Goal: Task Accomplishment & Management: Manage account settings

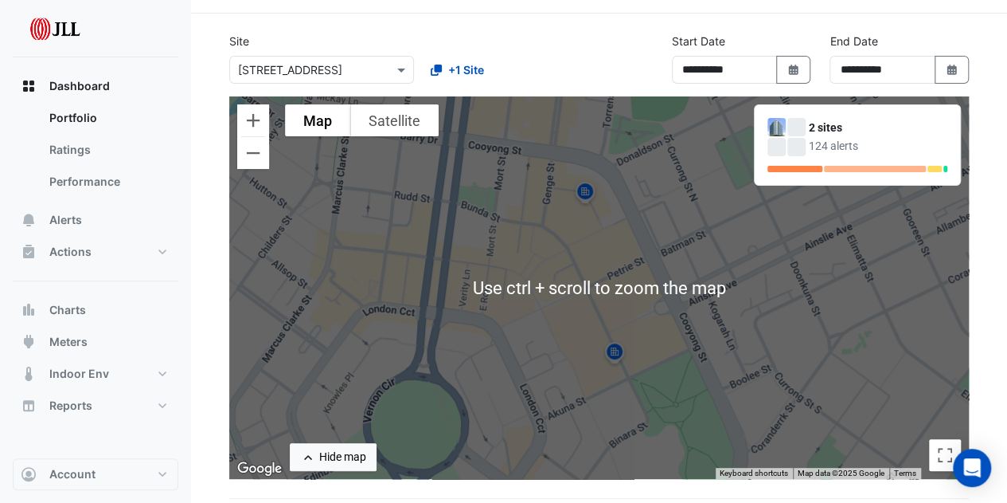
scroll to position [80, 0]
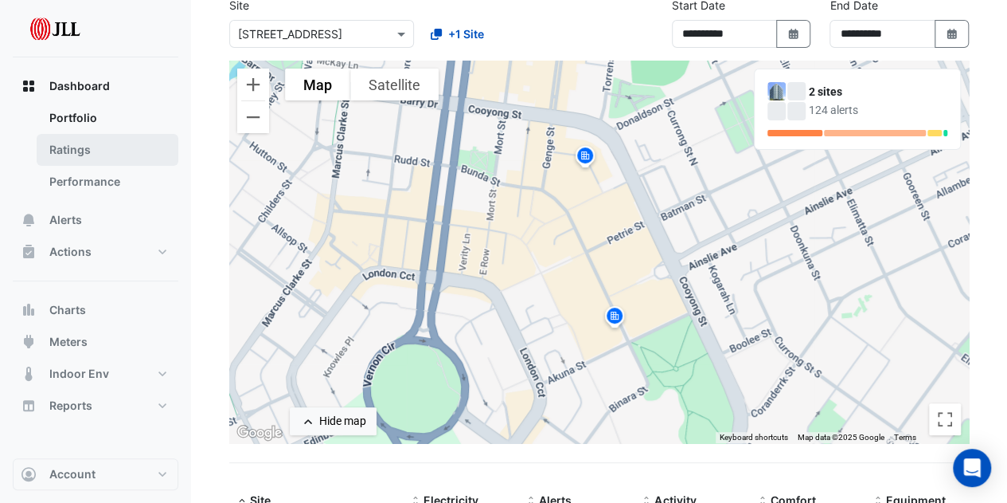
click at [103, 158] on link "Ratings" at bounding box center [108, 150] width 142 height 32
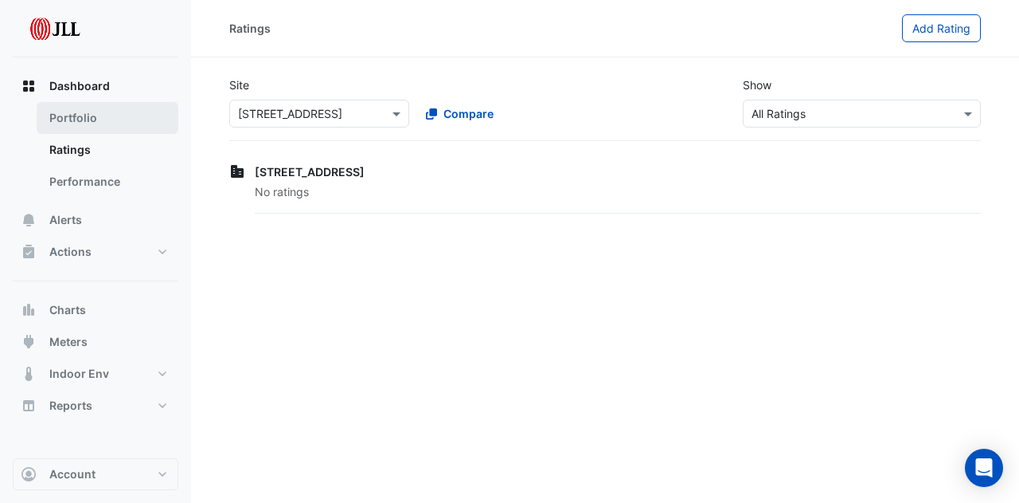
click at [119, 130] on link "Portfolio" at bounding box center [108, 118] width 142 height 32
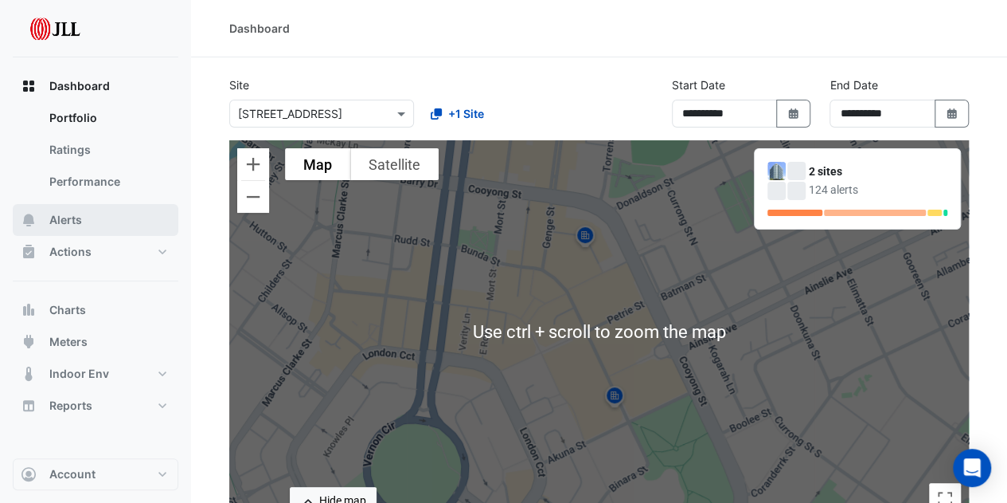
drag, startPoint x: 78, startPoint y: 221, endPoint x: 143, endPoint y: 228, distance: 65.7
click at [78, 221] on span "Alerts" at bounding box center [65, 220] width 33 height 16
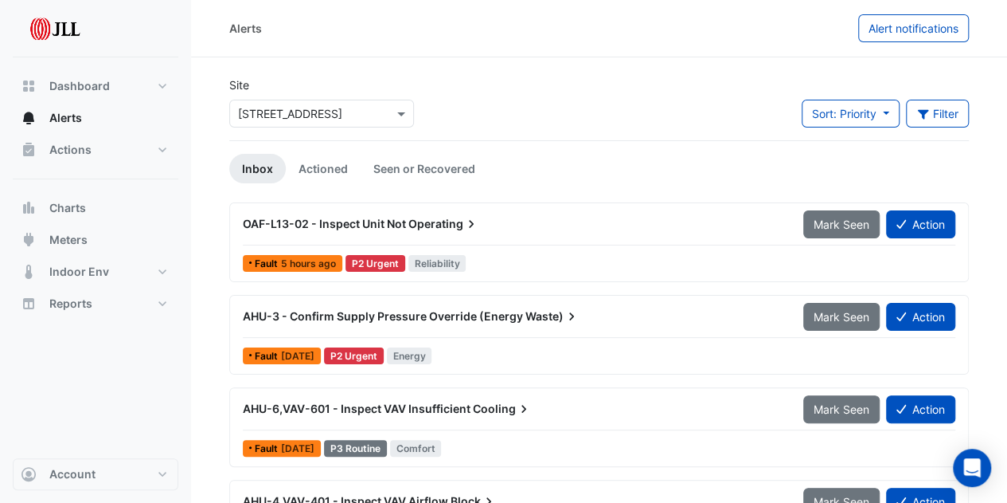
click at [445, 223] on span "Operating" at bounding box center [444, 224] width 71 height 16
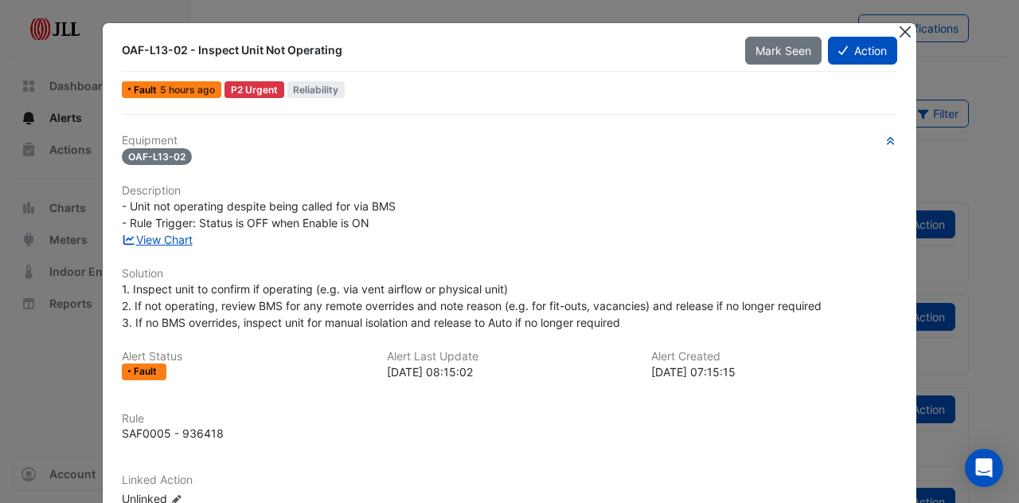
click at [898, 29] on button "Close" at bounding box center [905, 31] width 17 height 17
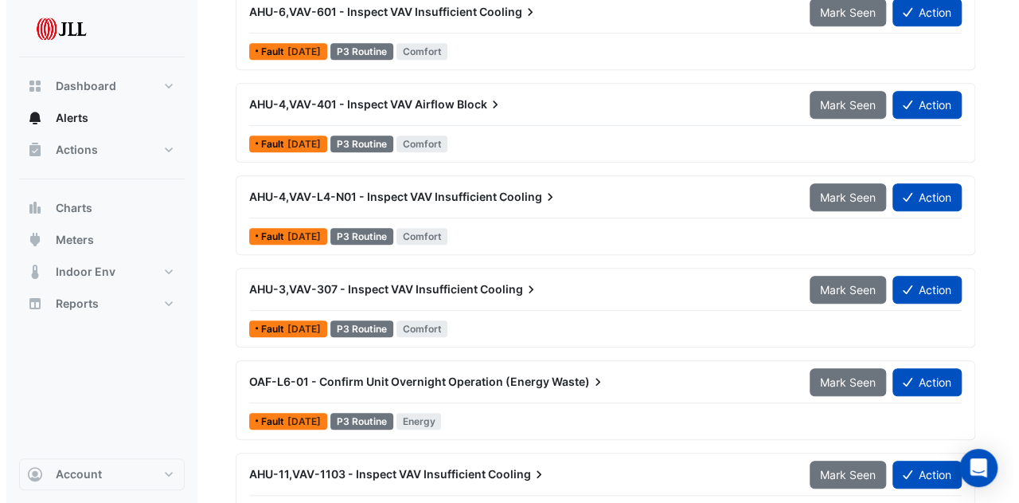
scroll to position [308, 0]
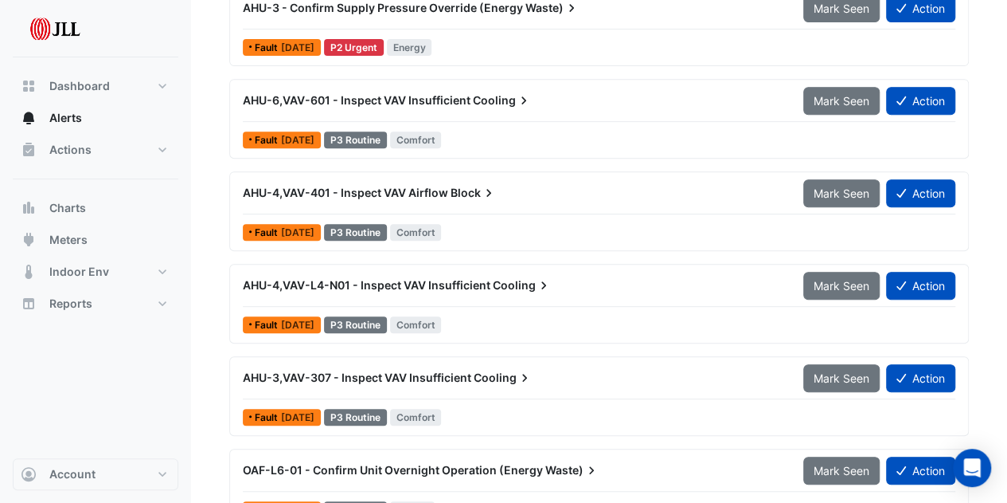
click at [378, 186] on span "AHU-4,VAV-401 - Inspect VAV Airflow" at bounding box center [345, 193] width 205 height 14
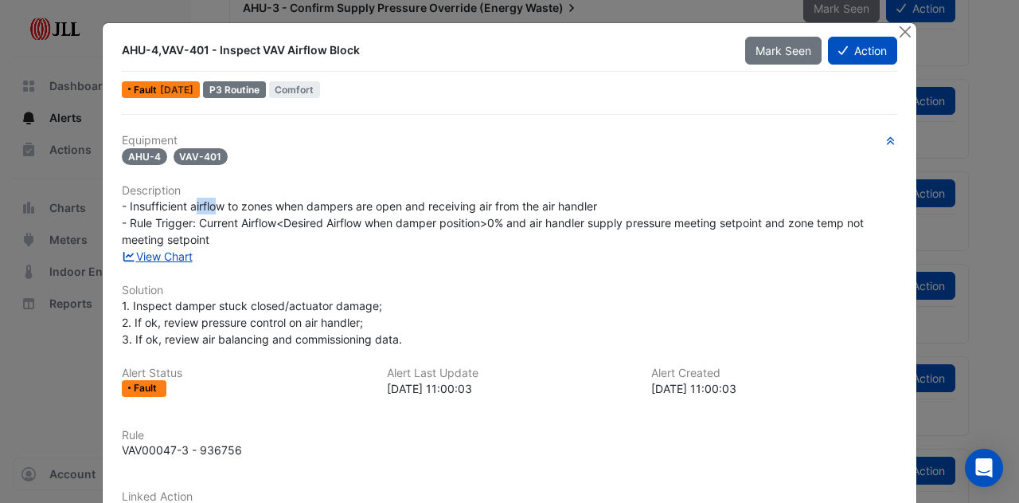
drag, startPoint x: 191, startPoint y: 205, endPoint x: 216, endPoint y: 197, distance: 25.9
click at [216, 198] on div "- Insufficient airflow to zones when dampers are open and receiving air from th…" at bounding box center [510, 223] width 776 height 50
click at [224, 198] on div "- Insufficient airflow to zones when dampers are open and receiving air from th…" at bounding box center [510, 223] width 776 height 50
click at [147, 259] on link "View Chart" at bounding box center [157, 256] width 71 height 14
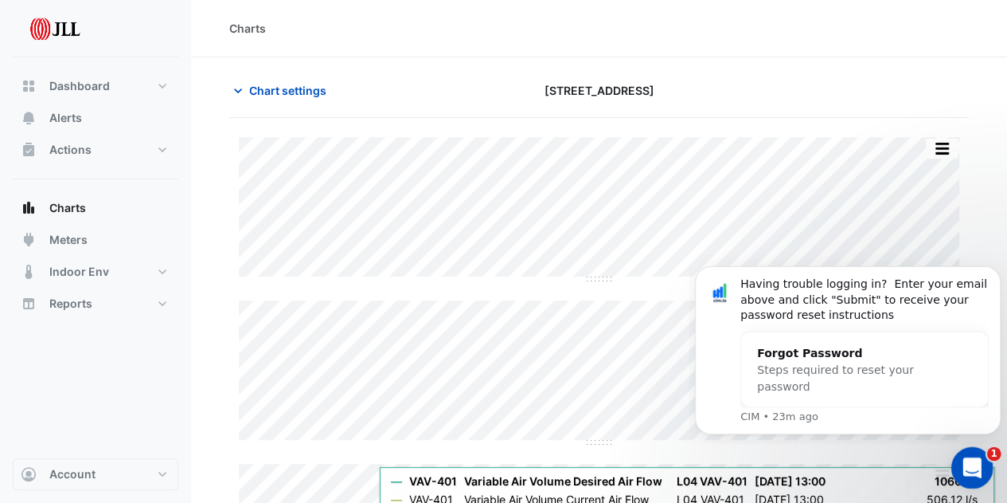
click at [980, 467] on icon "Open Intercom Messenger" at bounding box center [970, 465] width 26 height 26
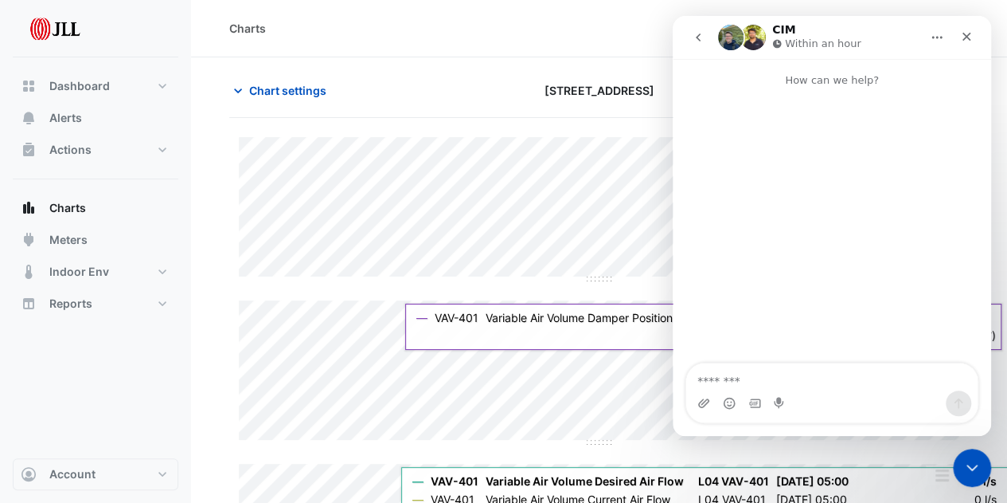
click at [489, 51] on div "Charts" at bounding box center [599, 28] width 816 height 57
click at [968, 39] on icon "Close" at bounding box center [966, 36] width 13 height 13
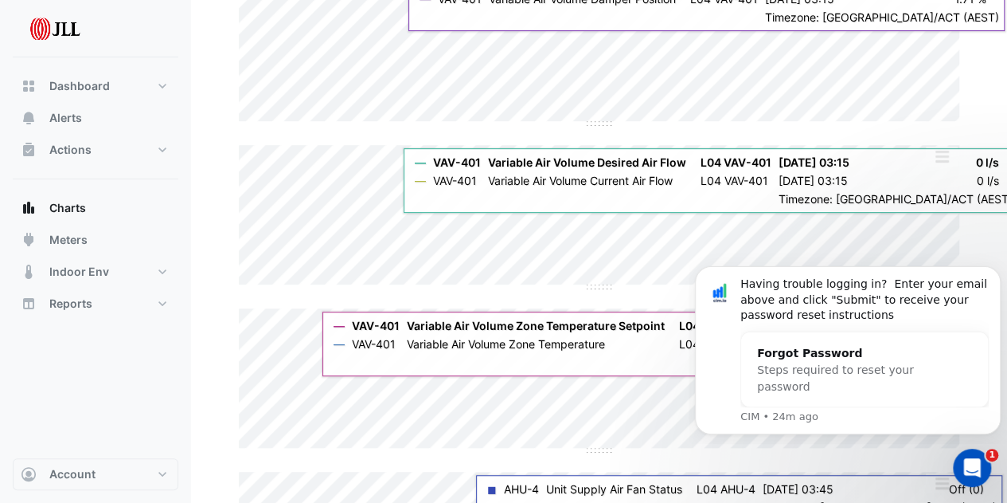
scroll to position [398, 0]
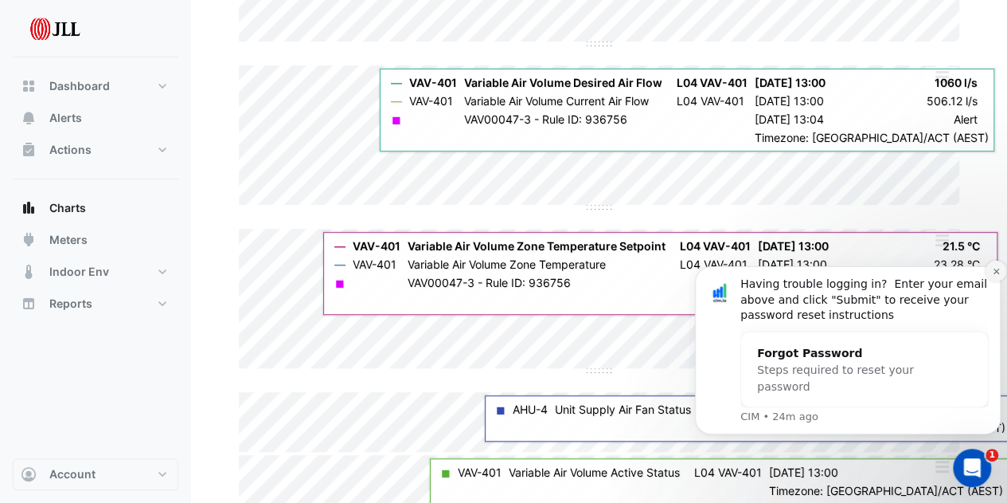
click at [991, 272] on button "Dismiss notification" at bounding box center [996, 270] width 21 height 21
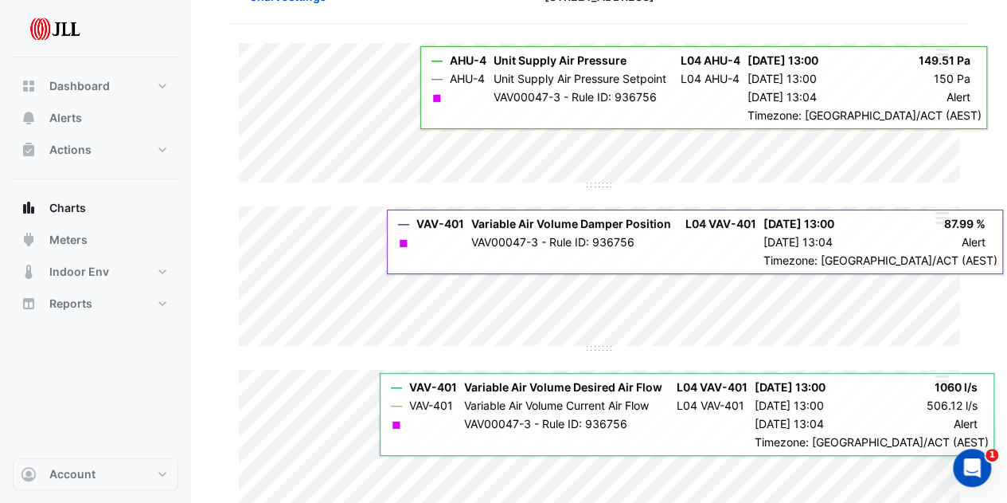
scroll to position [0, 0]
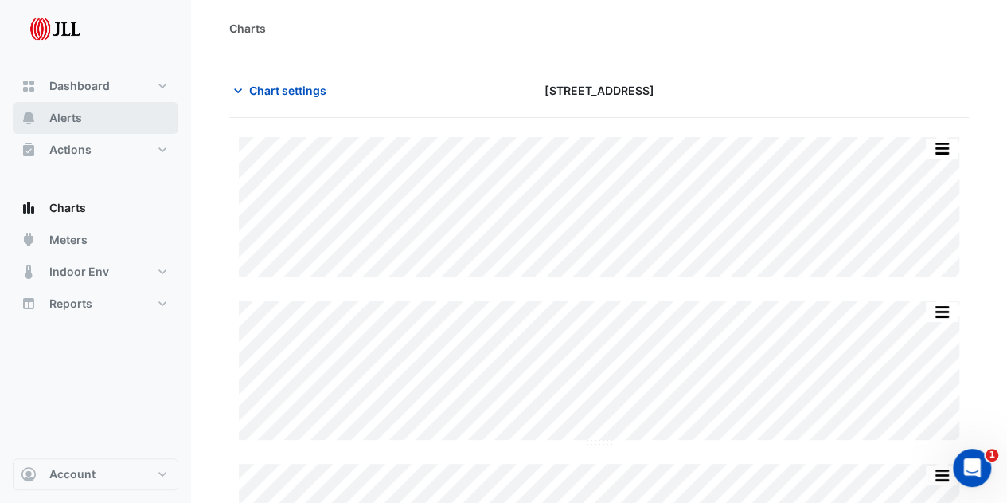
click at [86, 113] on button "Alerts" at bounding box center [96, 118] width 166 height 32
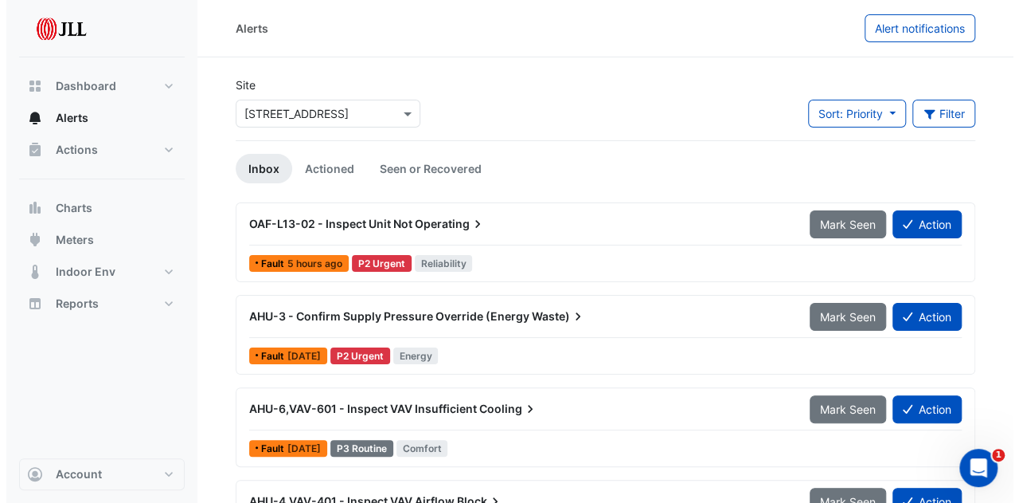
scroll to position [239, 0]
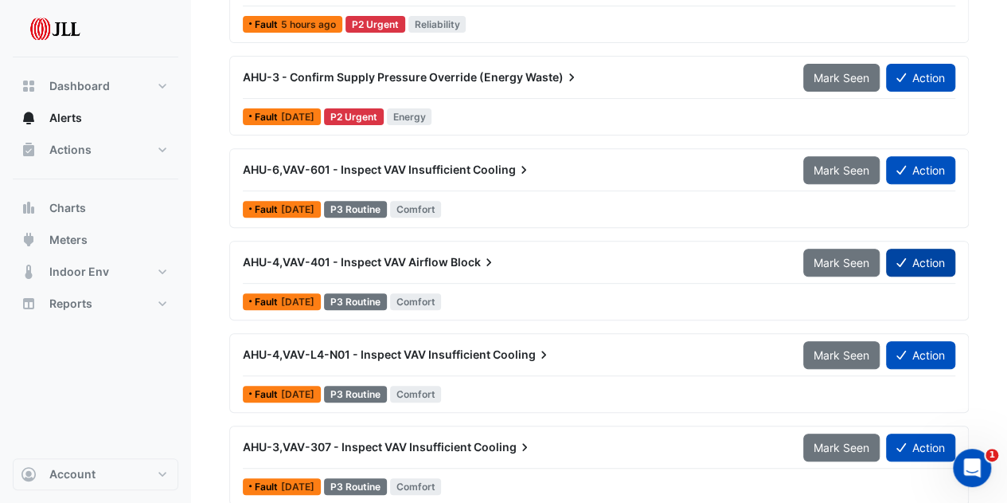
click at [909, 257] on button "Action" at bounding box center [920, 262] width 69 height 28
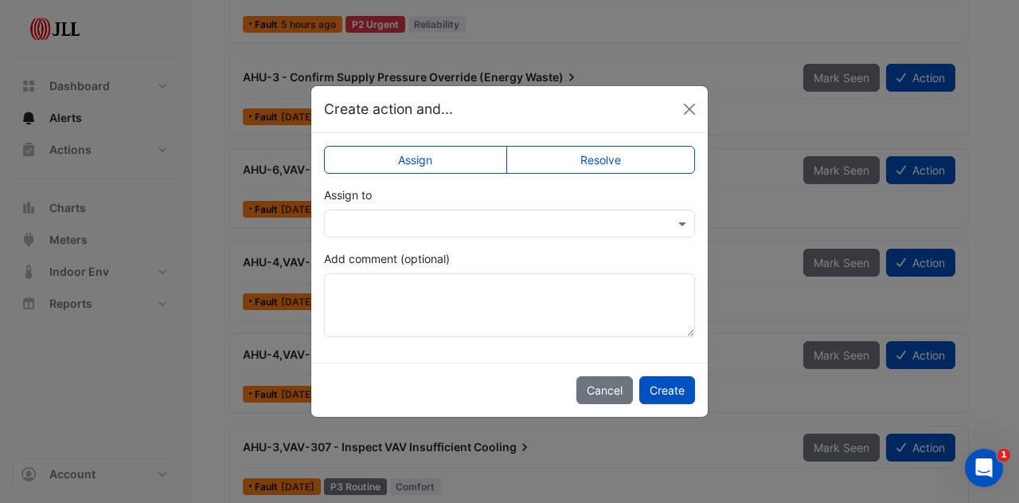
click at [470, 216] on input "text" at bounding box center [494, 224] width 322 height 17
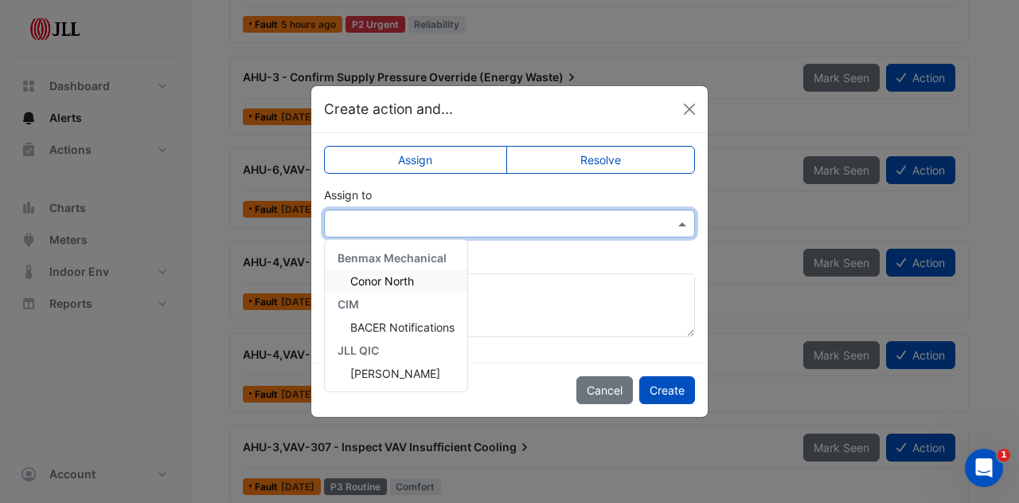
click at [428, 281] on div "Conor North" at bounding box center [396, 280] width 143 height 23
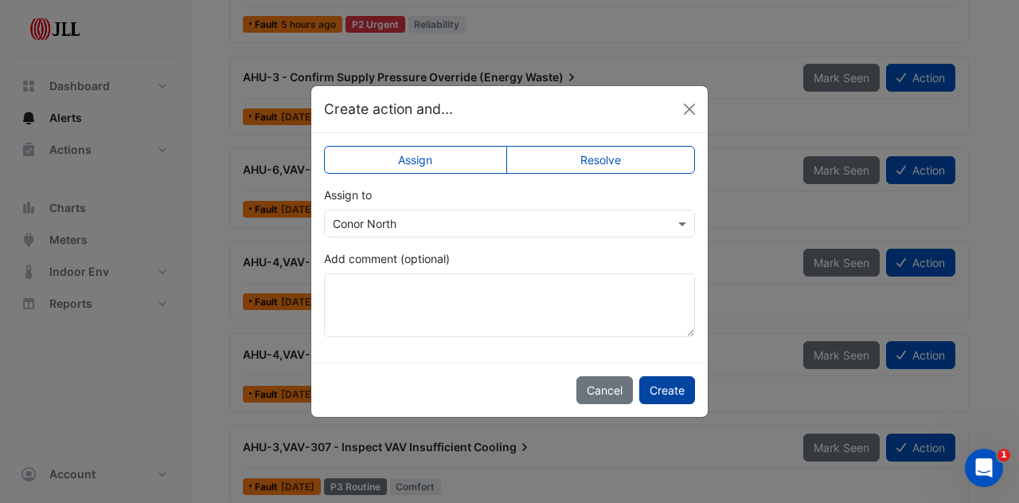
click at [679, 393] on button "Create" at bounding box center [667, 390] width 56 height 28
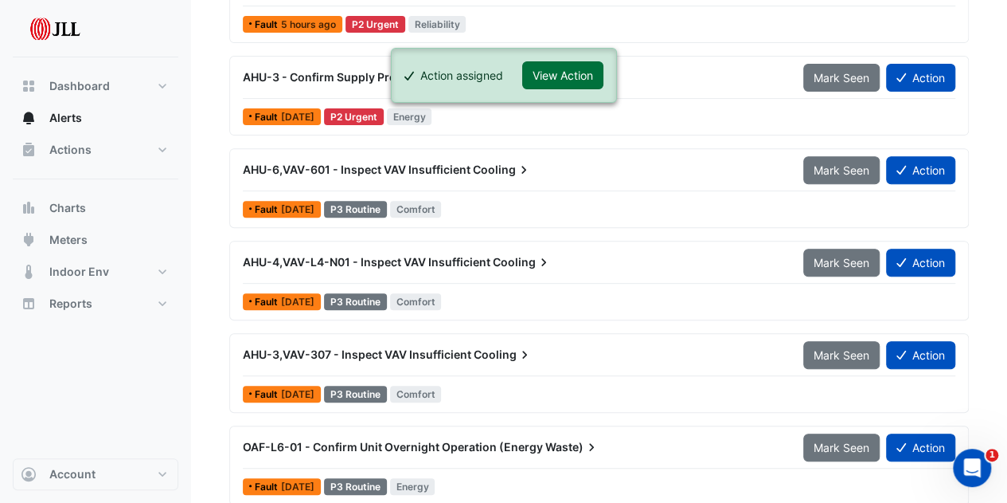
click at [576, 68] on button "View Action" at bounding box center [562, 75] width 81 height 28
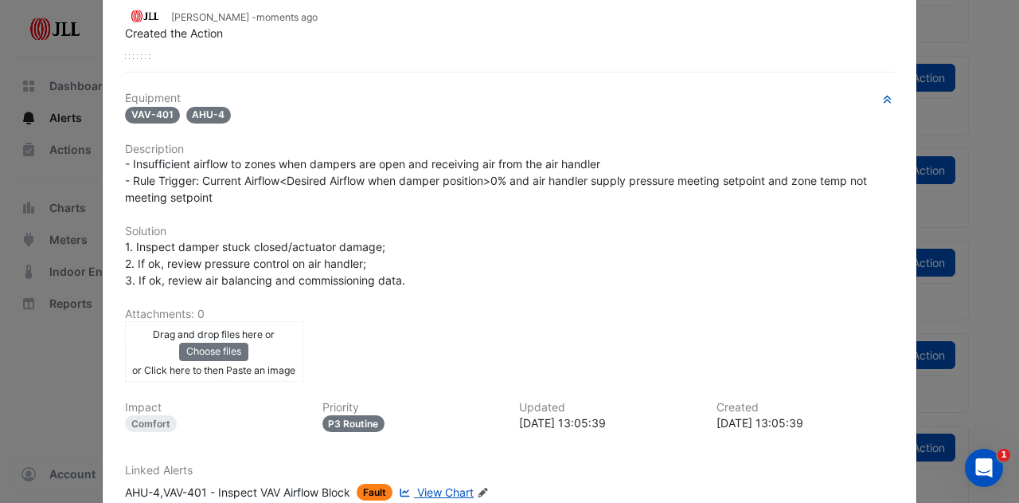
scroll to position [338, 0]
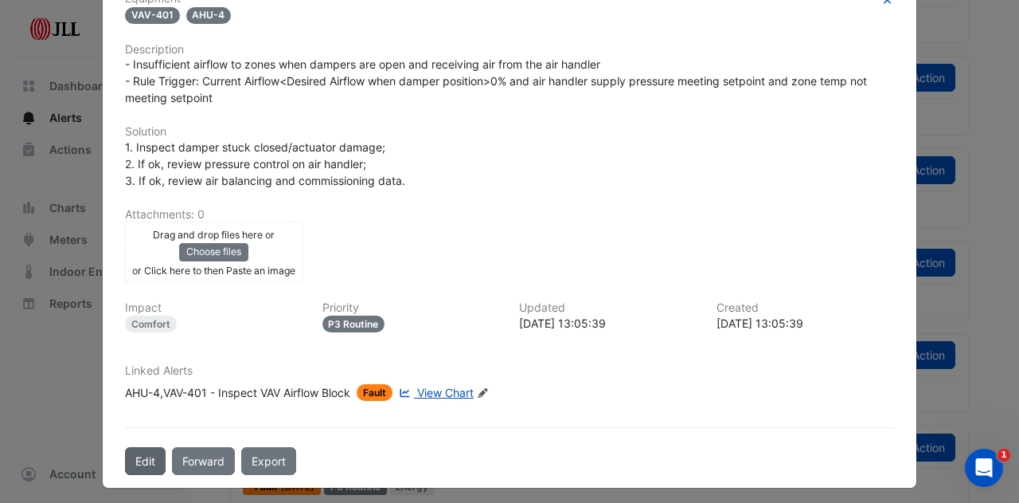
click at [132, 458] on button "Edit" at bounding box center [145, 461] width 41 height 28
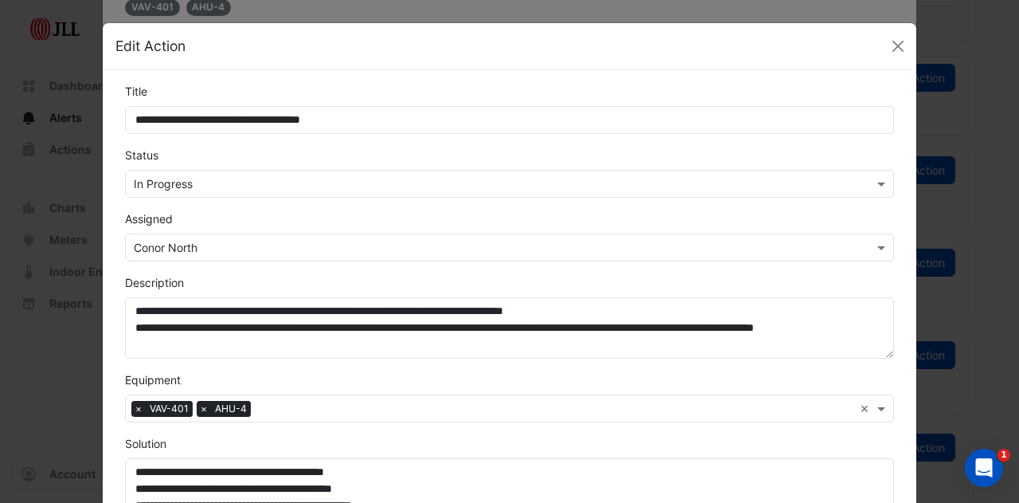
scroll to position [298, 0]
click at [896, 48] on button "Close" at bounding box center [898, 46] width 24 height 24
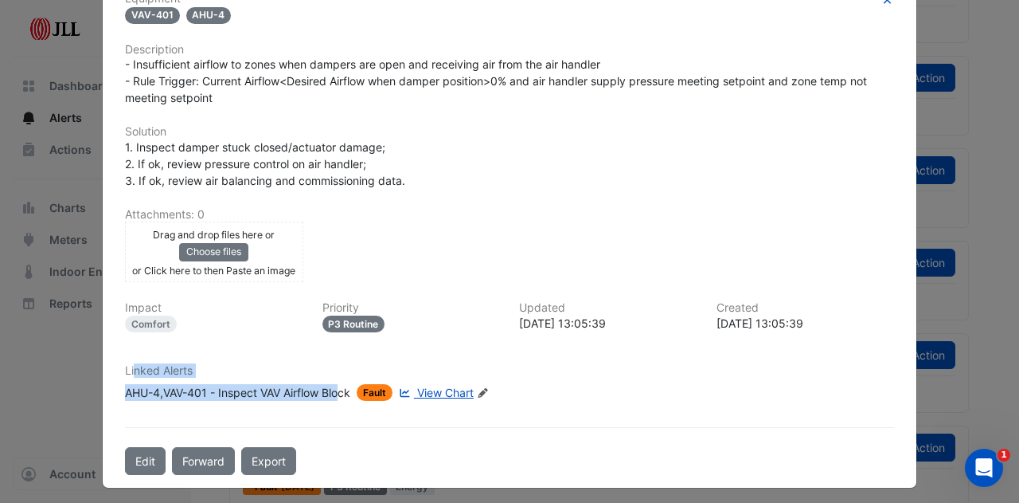
drag, startPoint x: 129, startPoint y: 365, endPoint x: 339, endPoint y: 385, distance: 211.2
click at [339, 385] on div "Linked Alerts AHU-4,VAV-401 - Inspect VAV Airflow Block Fault View Chart Edit L…" at bounding box center [509, 382] width 788 height 37
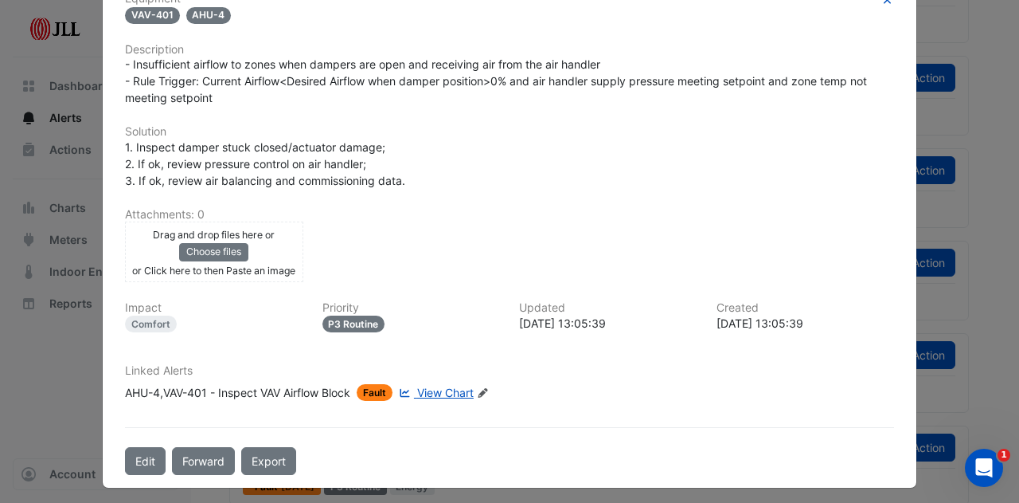
click at [312, 409] on div "Comments: 0 Hide Activity Adrian White - moments ago Created the Action Equipme…" at bounding box center [509, 142] width 788 height 663
click at [484, 388] on icon at bounding box center [483, 393] width 10 height 10
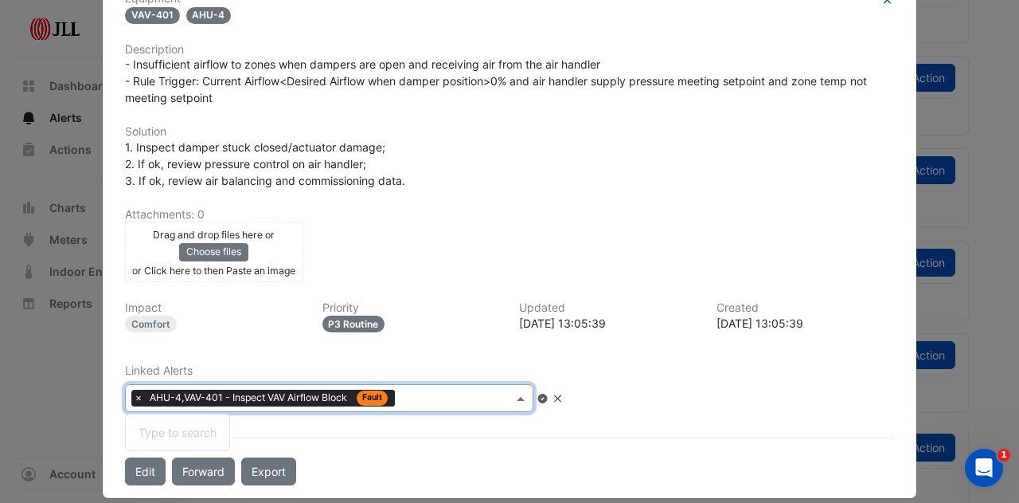
click at [533, 393] on span at bounding box center [523, 397] width 20 height 17
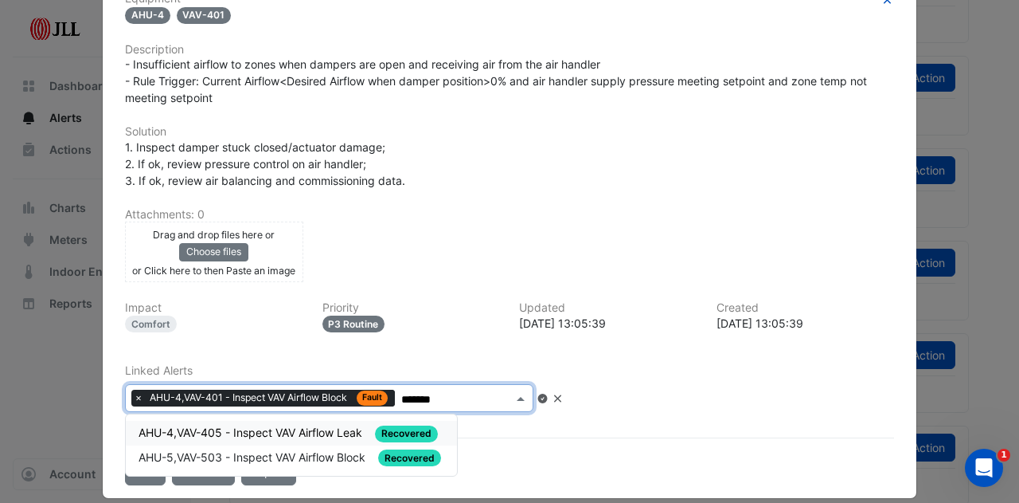
scroll to position [309, 0]
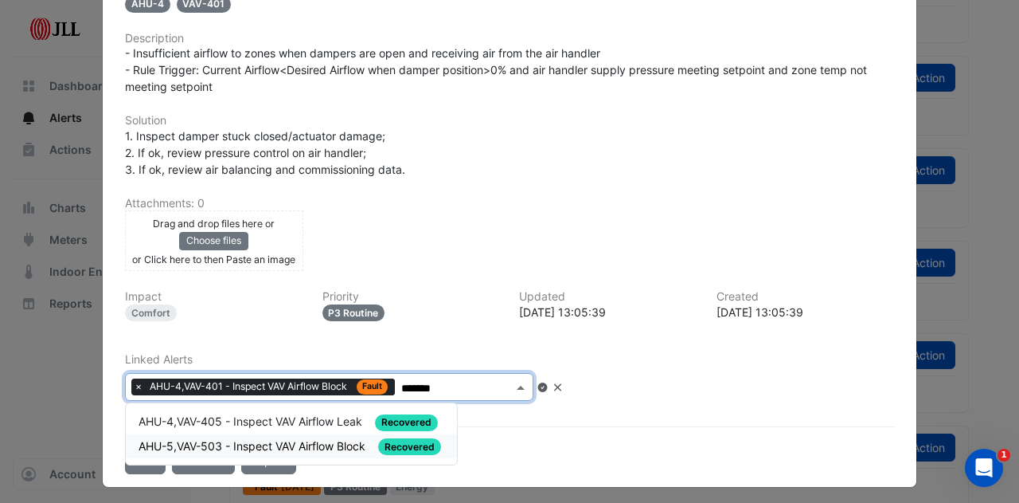
click at [486, 383] on input "*******" at bounding box center [456, 388] width 111 height 17
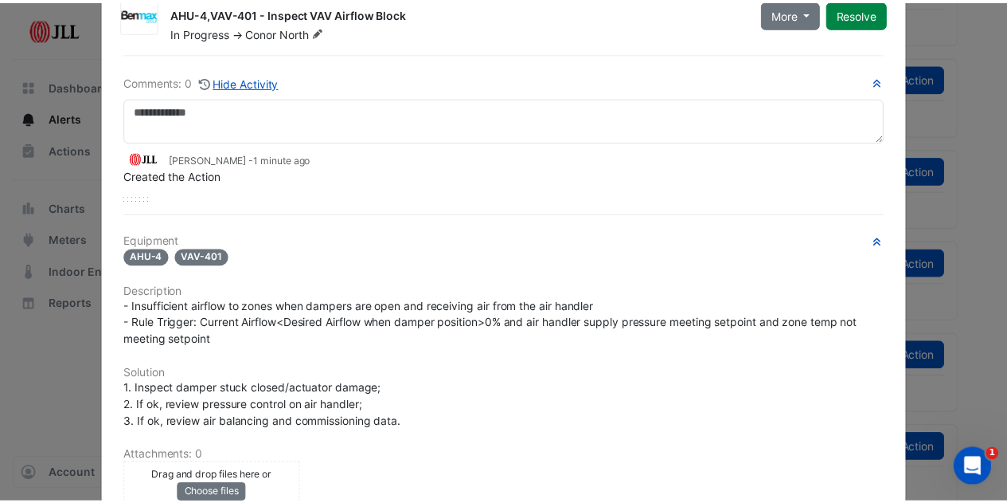
scroll to position [0, 0]
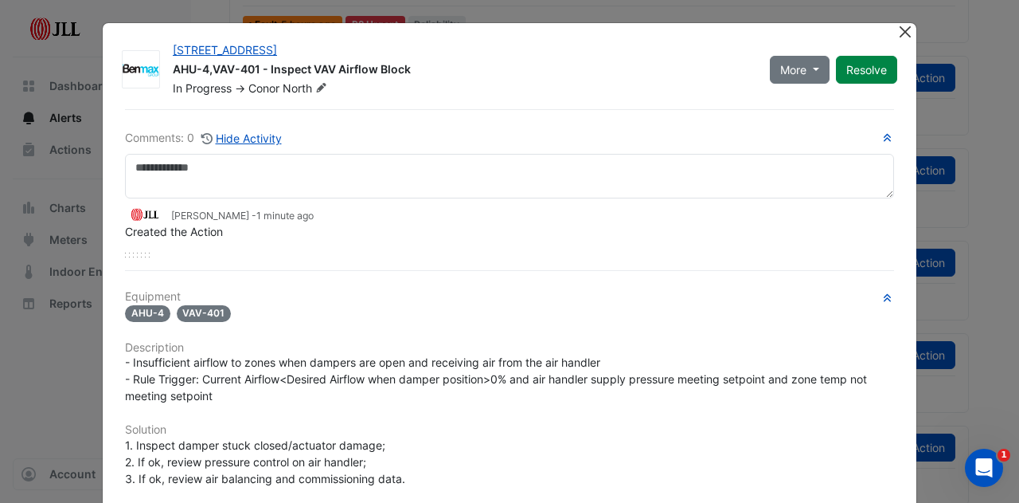
type input "*******"
click at [897, 32] on button "Close" at bounding box center [905, 31] width 17 height 17
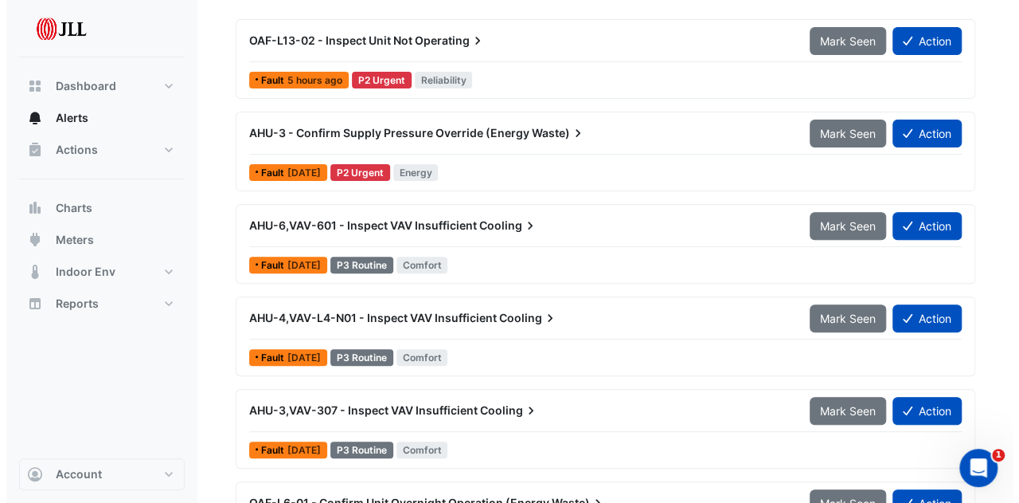
scroll to position [159, 0]
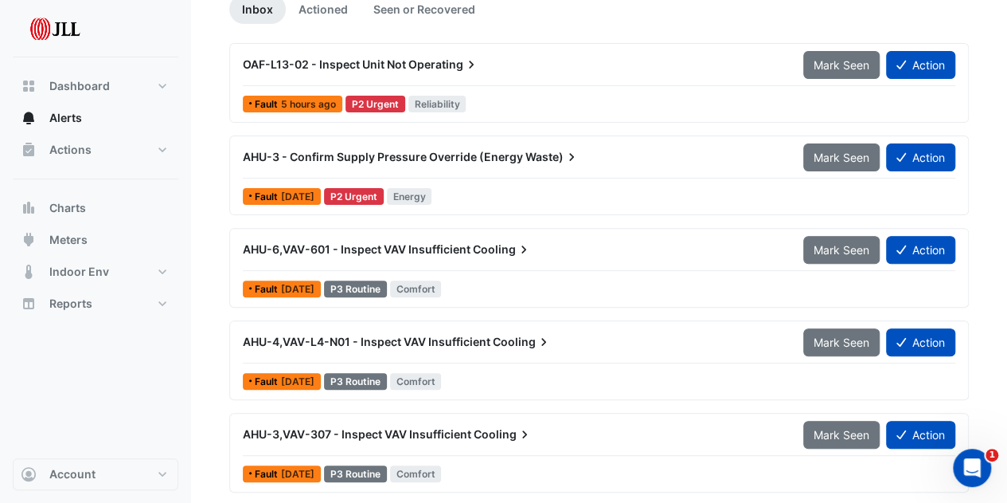
click at [487, 249] on span "Cooling" at bounding box center [502, 249] width 59 height 16
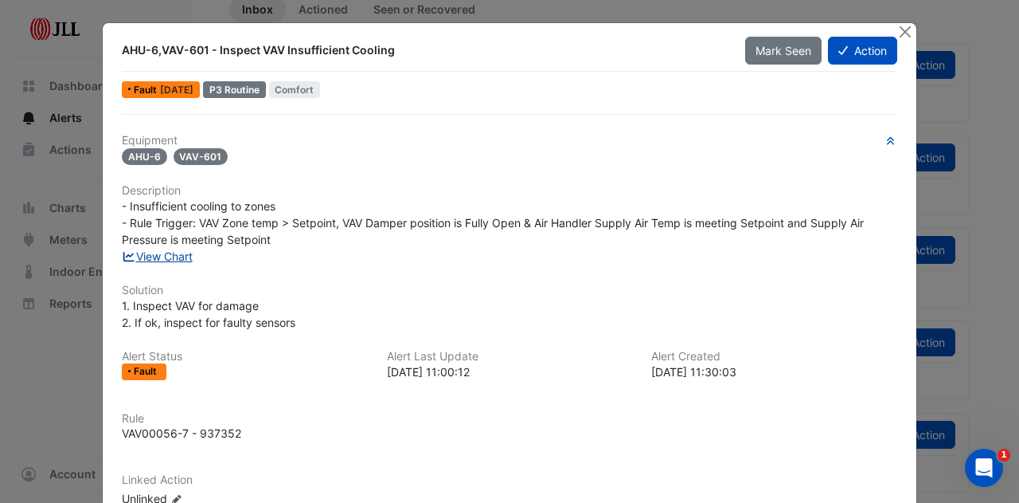
click at [159, 254] on link "View Chart" at bounding box center [157, 256] width 71 height 14
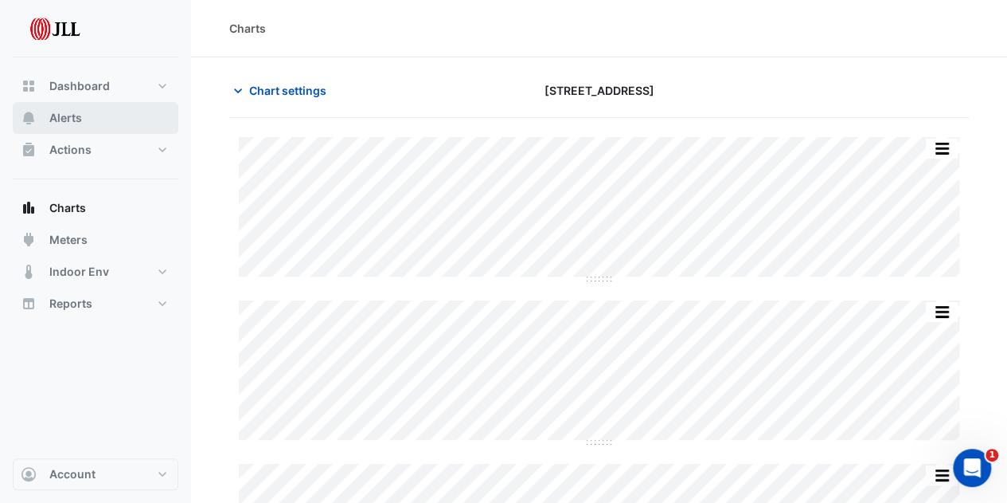
click at [67, 119] on span "Alerts" at bounding box center [65, 118] width 33 height 16
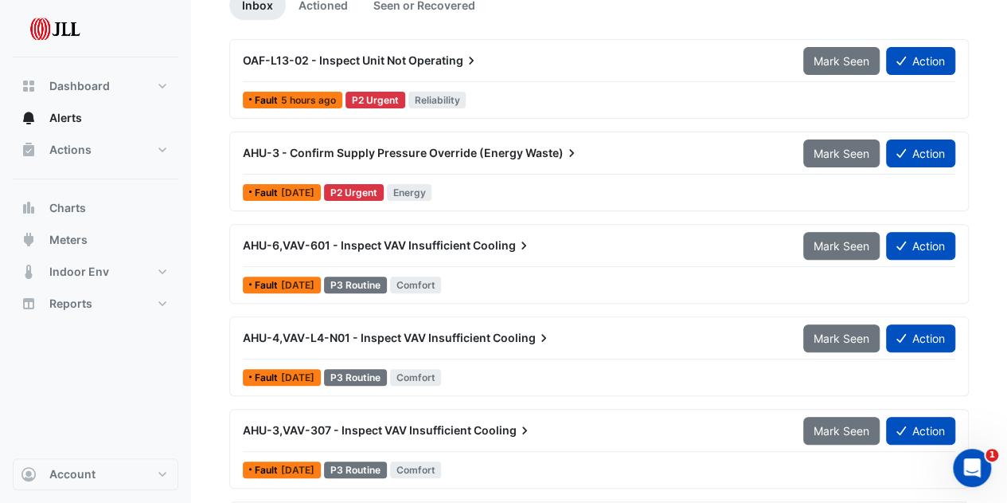
scroll to position [239, 0]
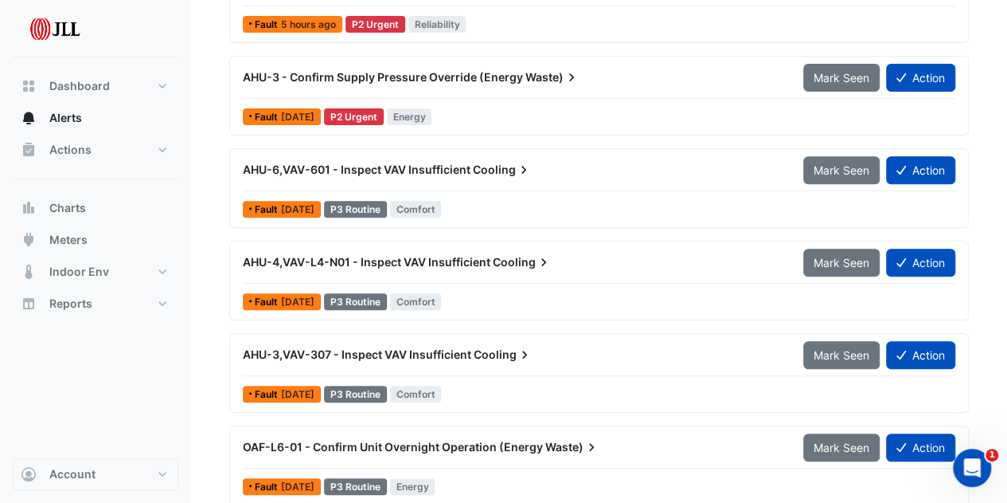
click at [481, 256] on span "AHU-4,VAV-L4-N01 - Inspect VAV Insufficient" at bounding box center [367, 262] width 248 height 14
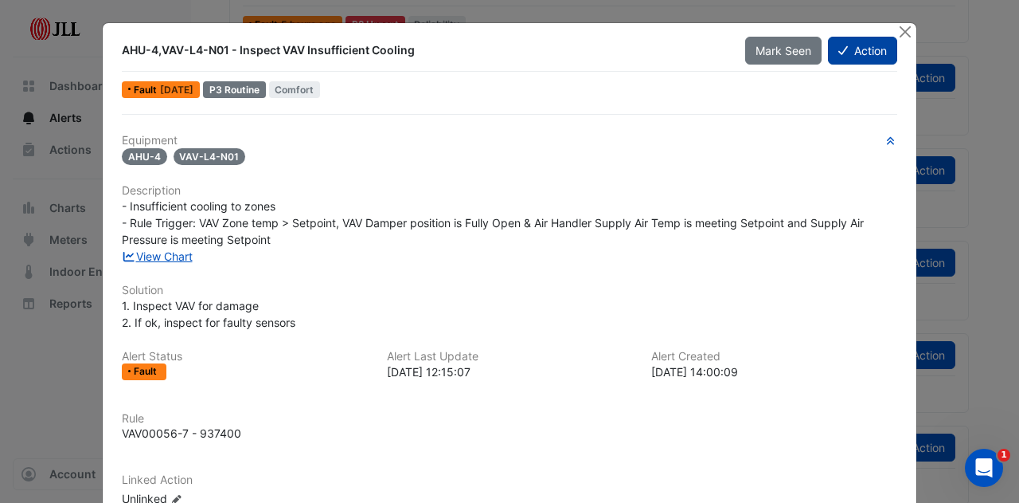
click at [866, 47] on button "Action" at bounding box center [862, 51] width 69 height 28
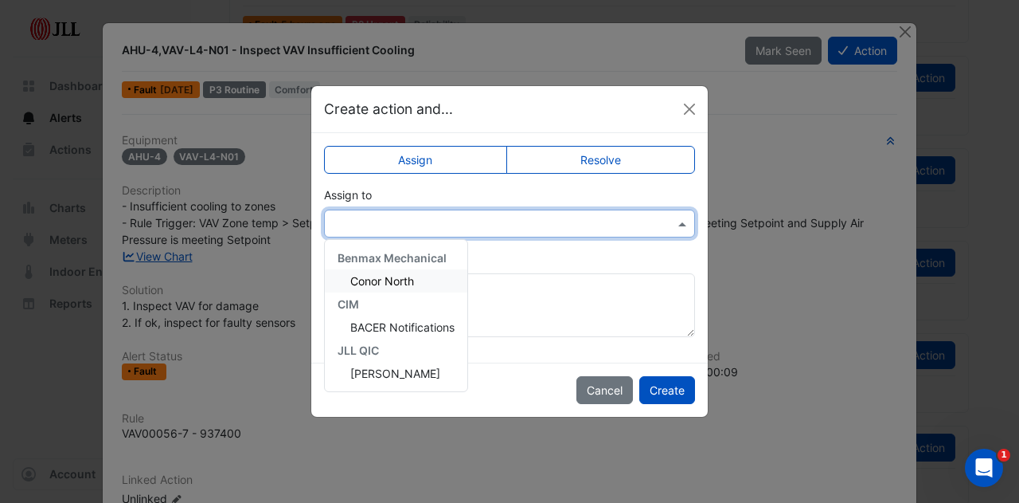
click at [495, 219] on input "text" at bounding box center [494, 224] width 322 height 17
click at [419, 280] on div "Conor North" at bounding box center [396, 280] width 143 height 23
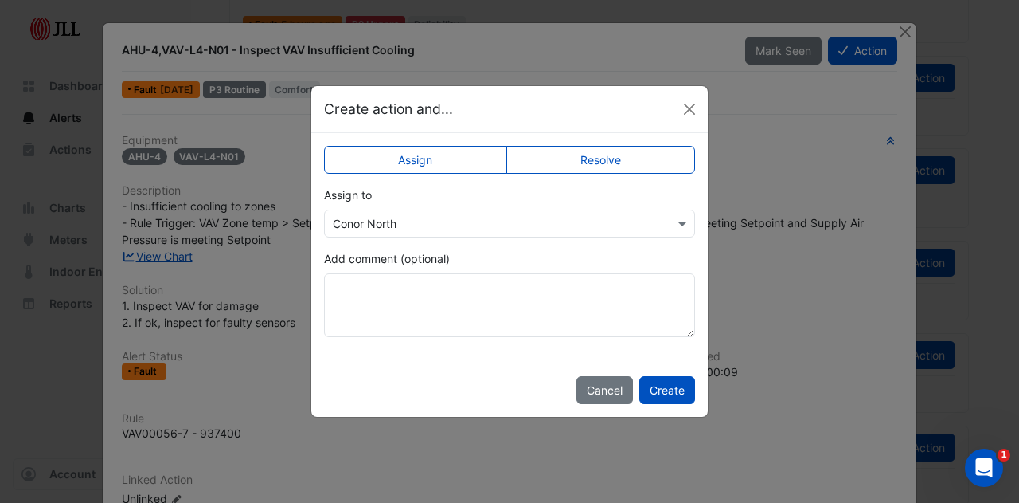
drag, startPoint x: 666, startPoint y: 389, endPoint x: 231, endPoint y: 359, distance: 435.9
click at [233, 367] on ngb-modal-window "Create action and... Assign Resolve Assign to × Conor North Add comment (option…" at bounding box center [509, 251] width 1019 height 503
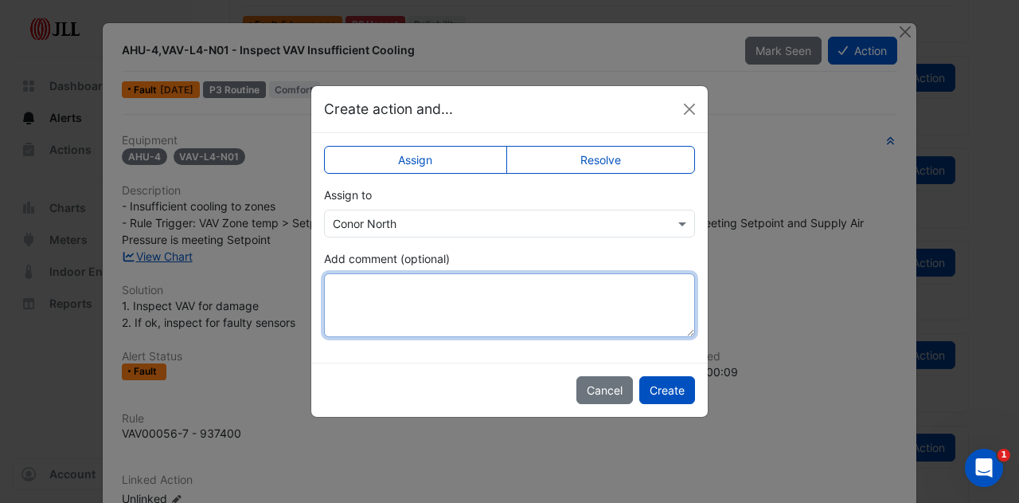
click at [452, 323] on textarea "Add comment (optional)" at bounding box center [509, 305] width 371 height 64
type textarea "**********"
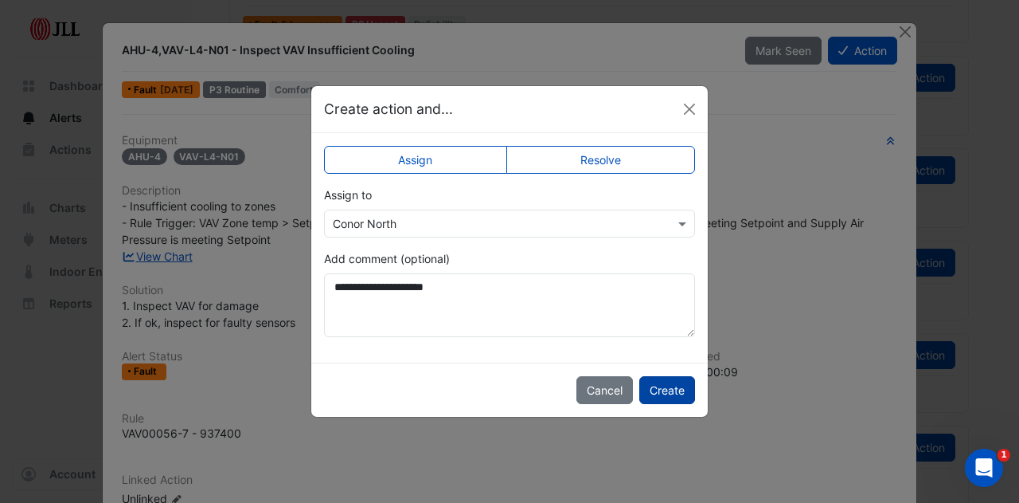
click at [663, 382] on button "Create" at bounding box center [667, 390] width 56 height 28
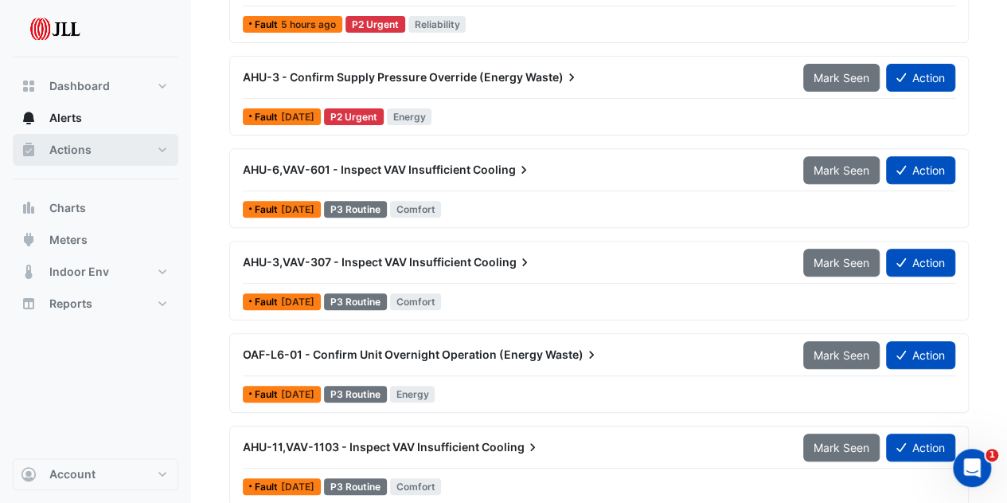
click at [66, 151] on span "Actions" at bounding box center [70, 150] width 42 height 16
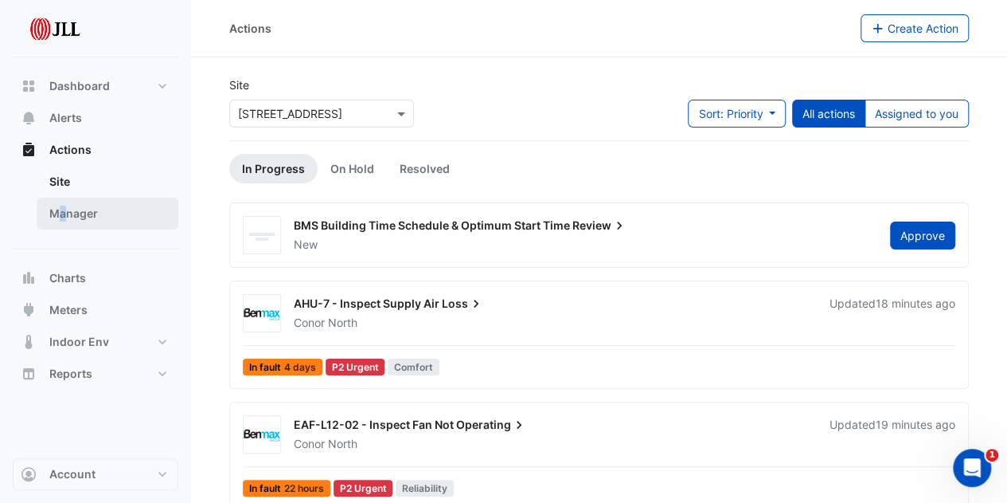
click at [65, 216] on link "Manager" at bounding box center [108, 214] width 142 height 32
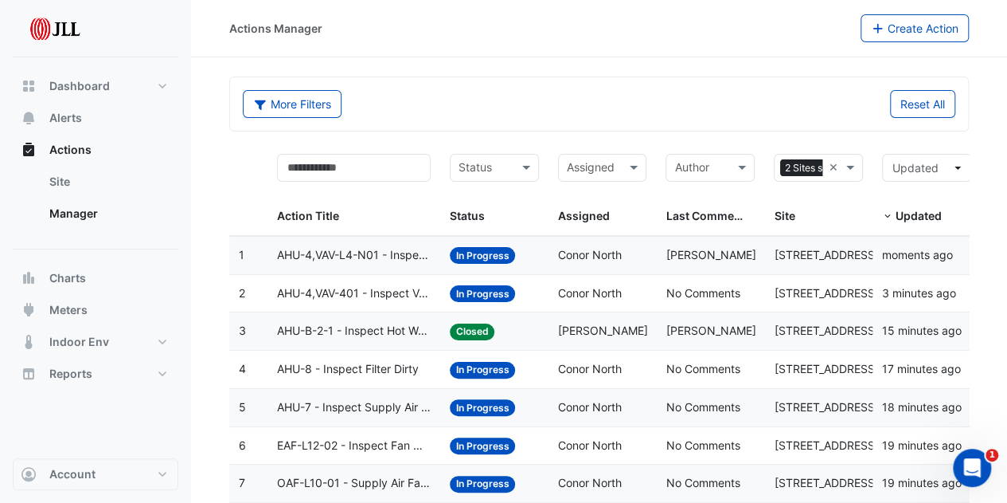
click at [373, 249] on span "AHU-4,VAV-L4-N01 - Inspect VAV Insufficient Cooling" at bounding box center [354, 255] width 154 height 18
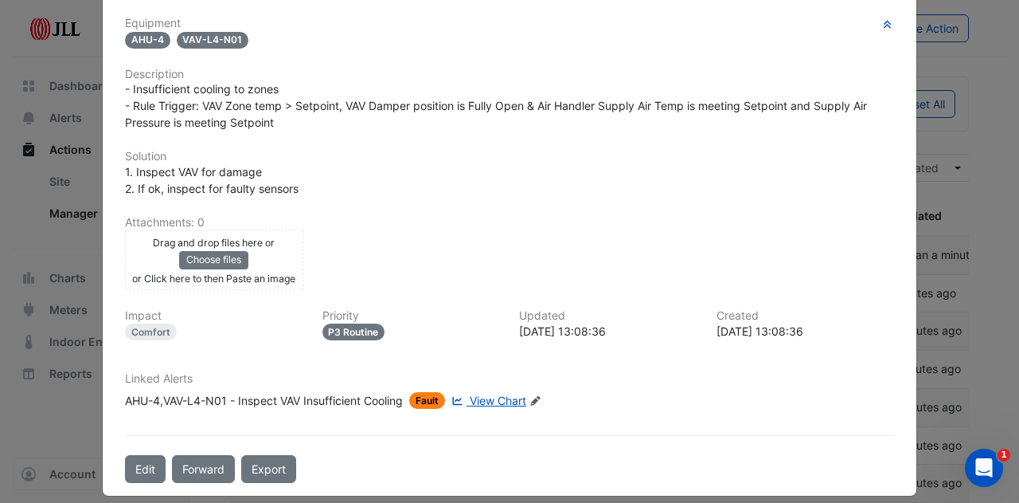
scroll to position [298, 0]
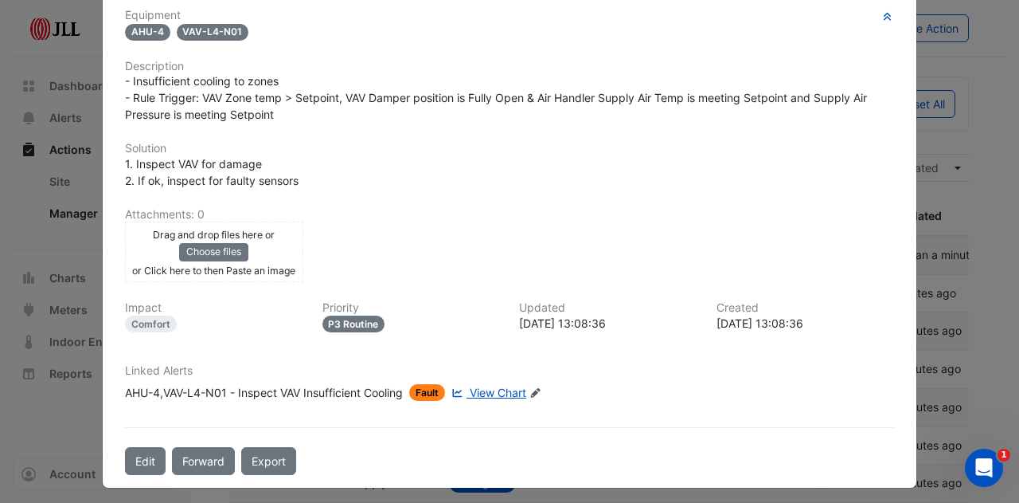
click at [539, 388] on icon at bounding box center [535, 393] width 10 height 10
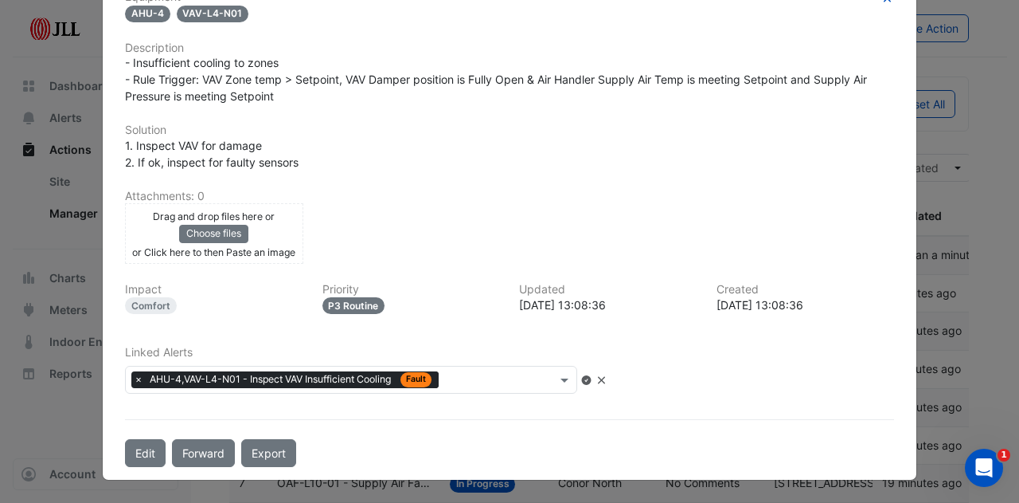
scroll to position [264, 0]
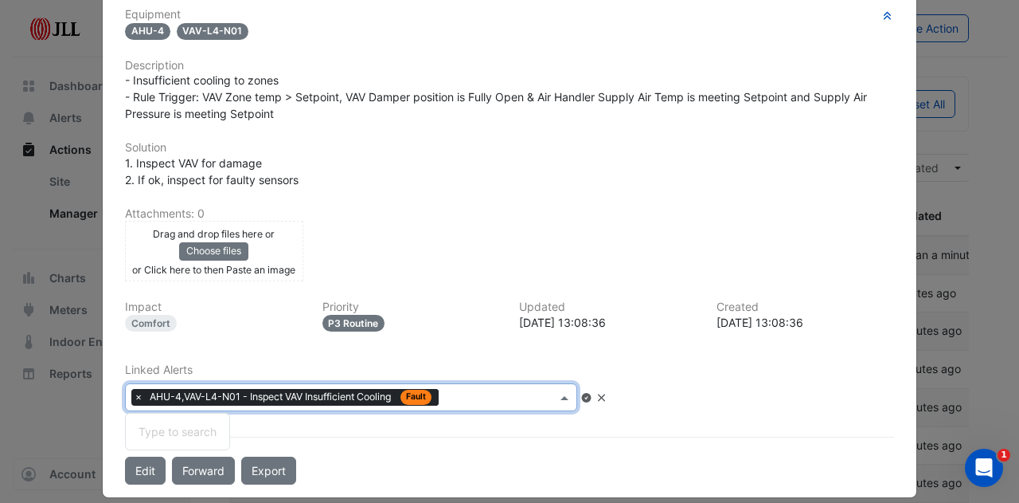
click at [536, 390] on input "text" at bounding box center [500, 398] width 111 height 17
type input "**********"
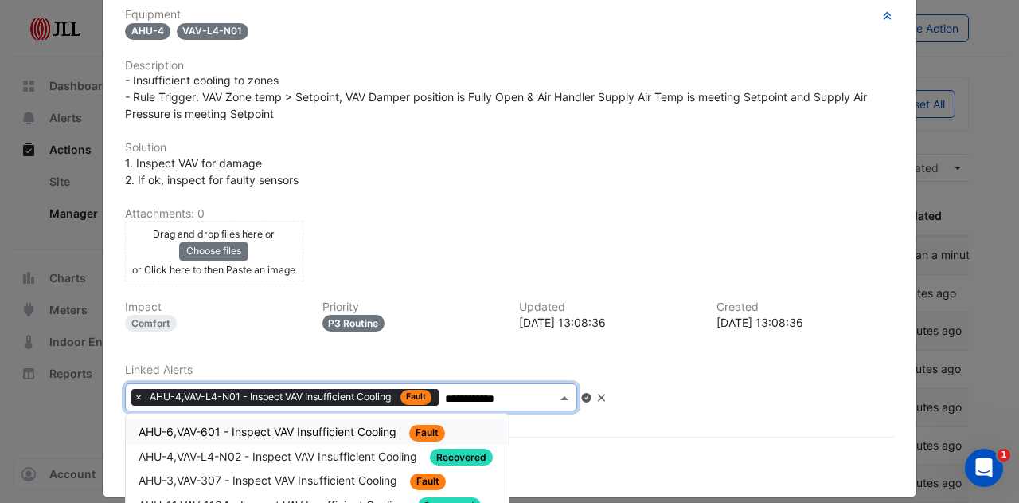
click at [276, 424] on span "AHU-6,VAV-601 - Inspect VAV Insufficient Cooling" at bounding box center [269, 431] width 261 height 14
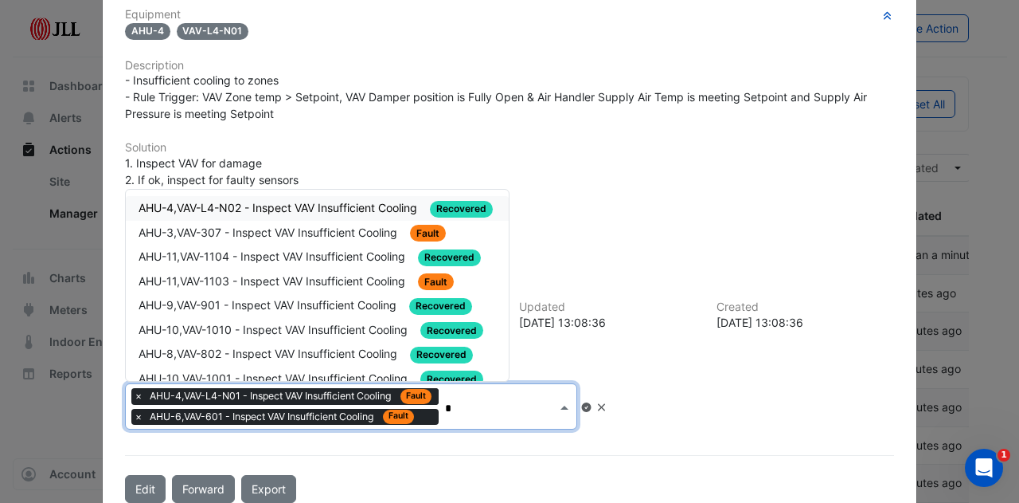
type input "**"
click at [339, 208] on span "AHU-4,VAV-L4-N02 - Inspect VAV Insufficient Cooling" at bounding box center [280, 208] width 282 height 14
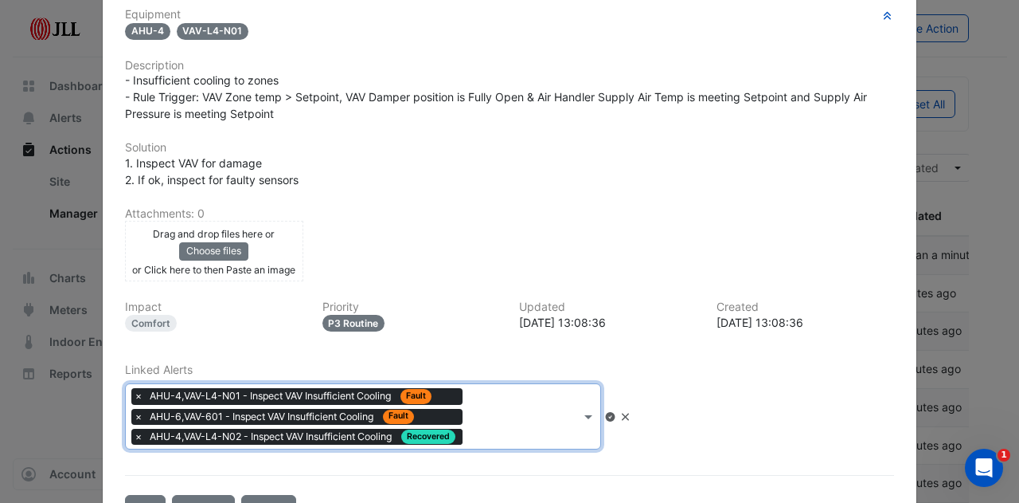
click at [553, 429] on div "× AHU-4,VAV-L4-N01 - Inspect VAV Insufficient Cooling Fault × AHU-6,VAV-601 - I…" at bounding box center [353, 416] width 455 height 65
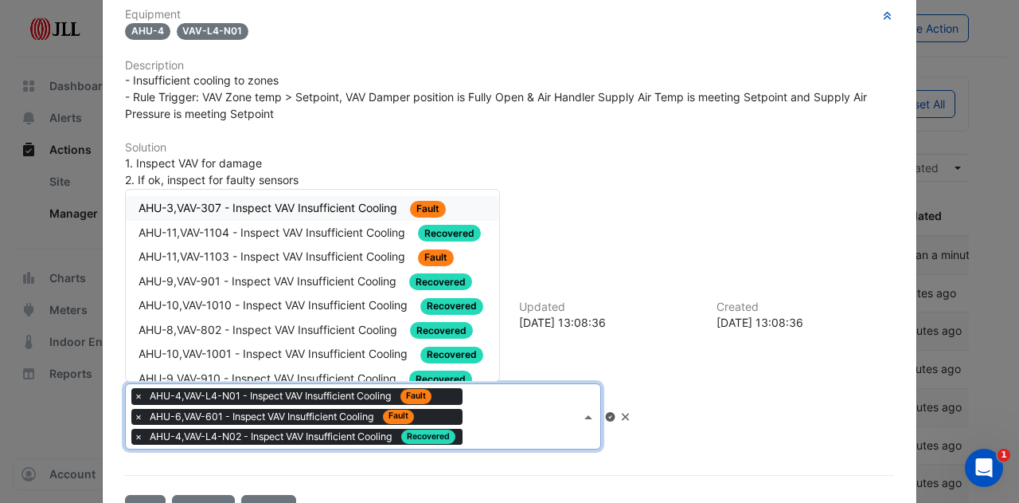
click at [552, 428] on div "× AHU-4,VAV-L4-N01 - Inspect VAV Insufficient Cooling Fault × AHU-6,VAV-601 - I…" at bounding box center [353, 416] width 455 height 65
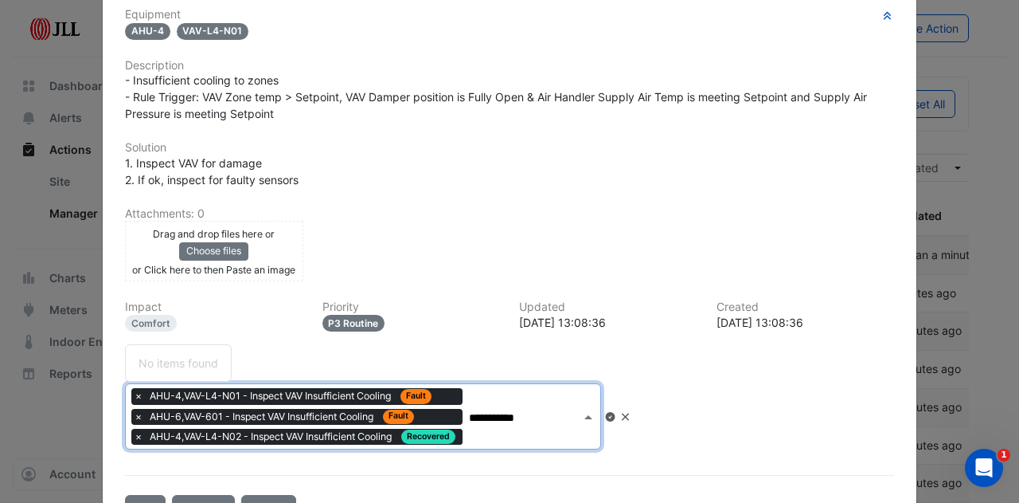
type input "**********"
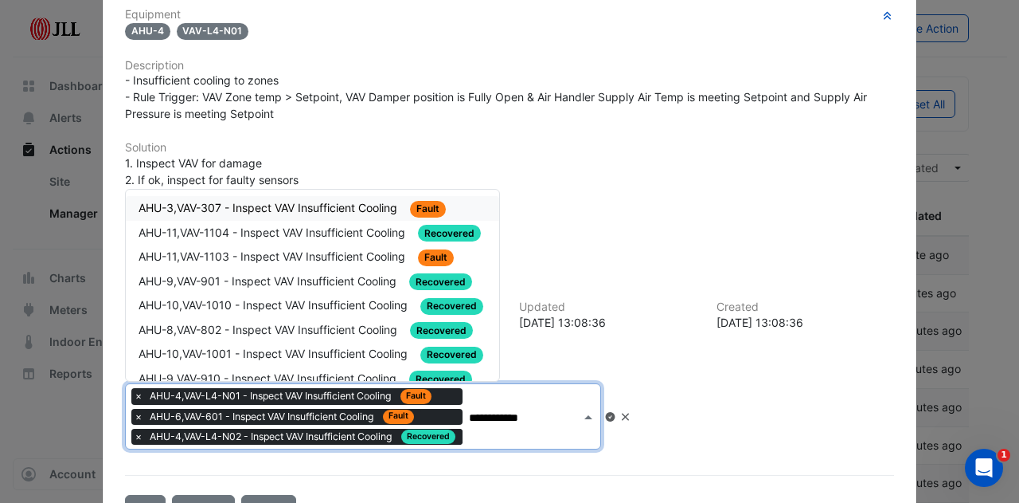
click at [362, 204] on span "AHU-3,VAV-307 - Inspect VAV Insufficient Cooling" at bounding box center [270, 208] width 262 height 14
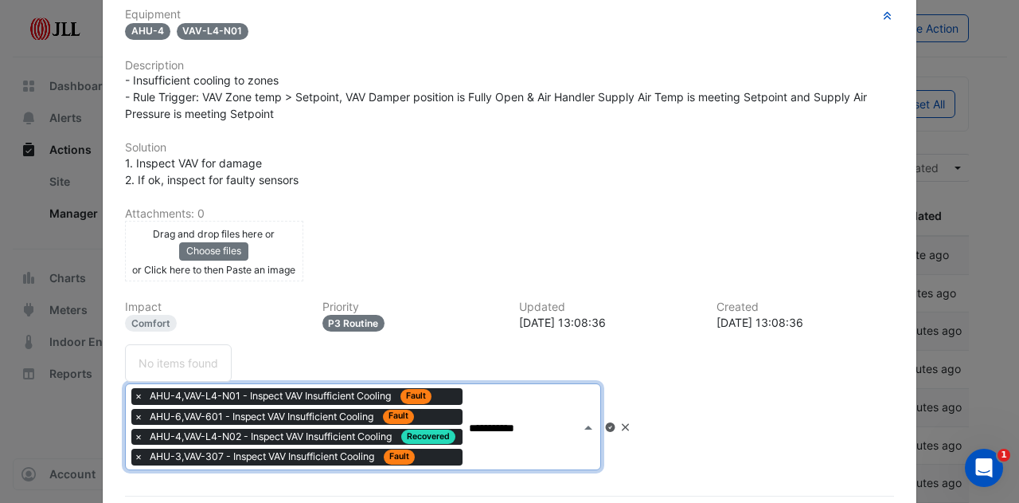
type input "**********"
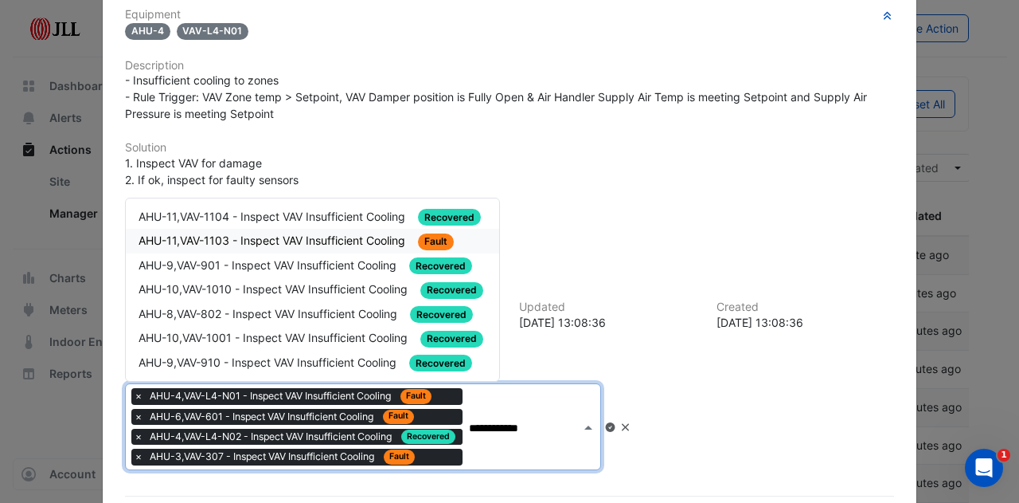
click at [284, 239] on span "AHU-11,VAV-1103 - Inspect VAV Insufficient Cooling" at bounding box center [274, 240] width 270 height 14
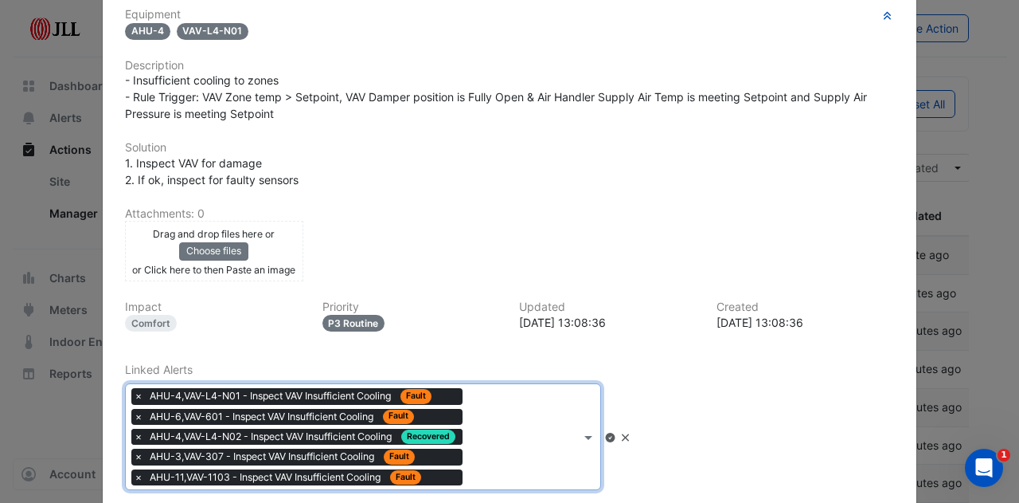
click at [132, 431] on span "×" at bounding box center [138, 436] width 14 height 16
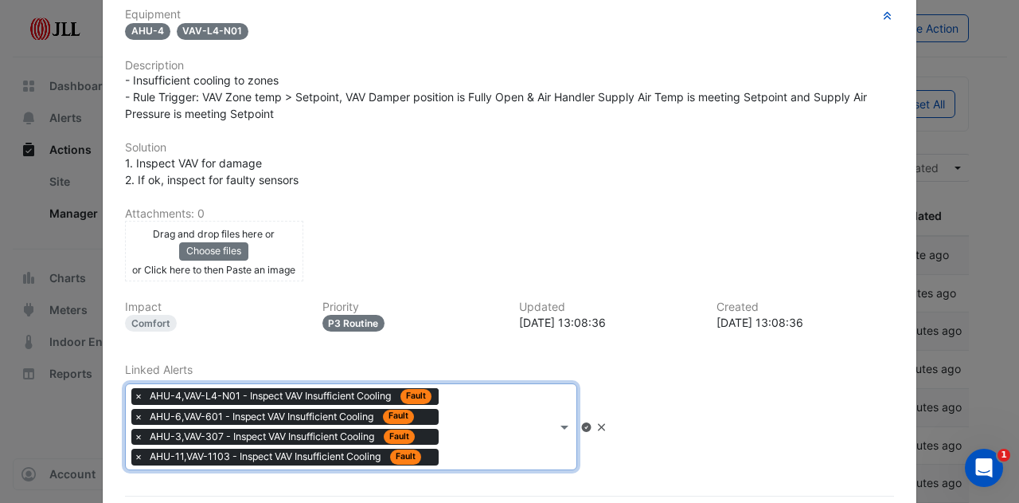
click at [593, 422] on icon at bounding box center [587, 427] width 12 height 10
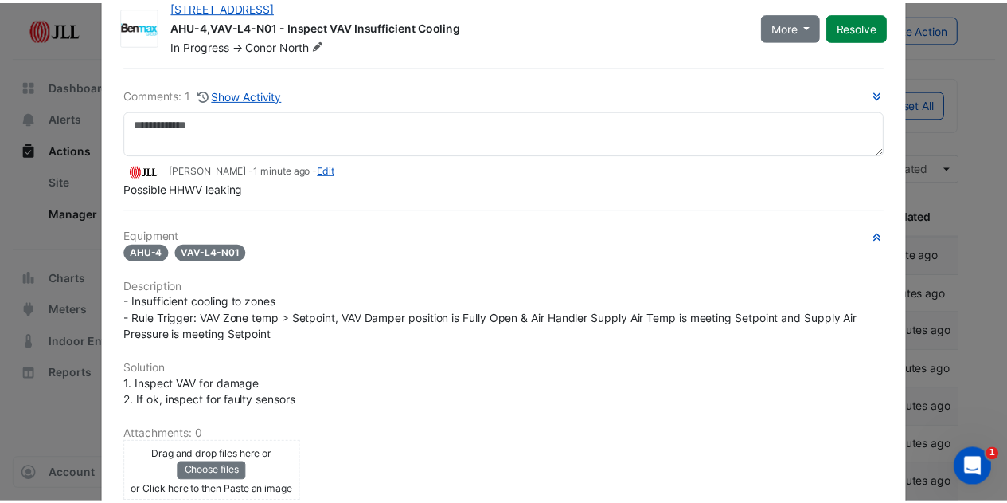
scroll to position [0, 0]
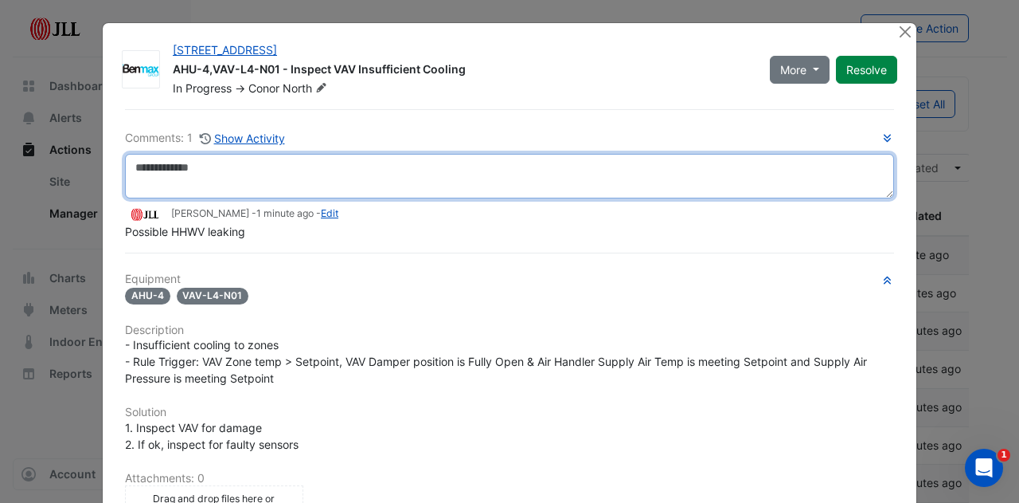
click at [173, 186] on textarea at bounding box center [509, 176] width 769 height 45
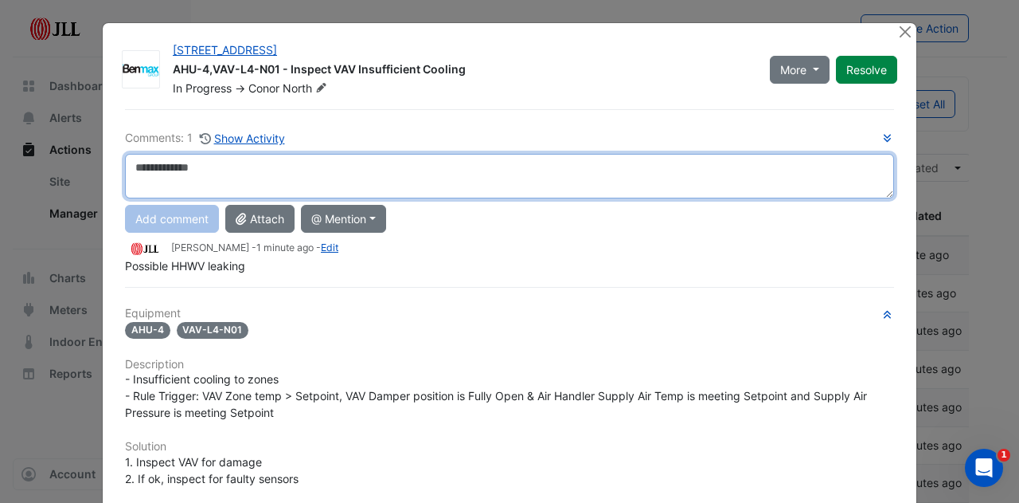
click at [170, 171] on textarea at bounding box center [509, 176] width 769 height 45
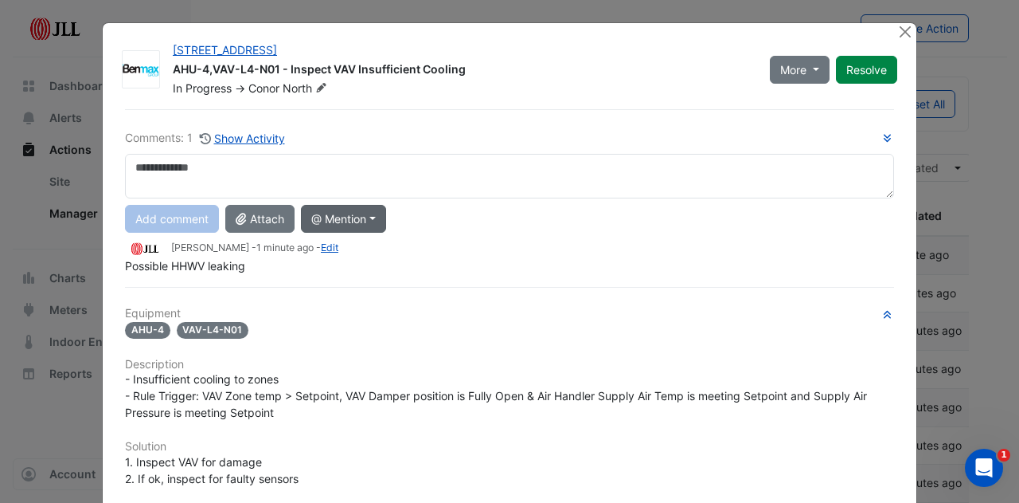
click at [365, 221] on button "@ Mention" at bounding box center [343, 219] width 85 height 28
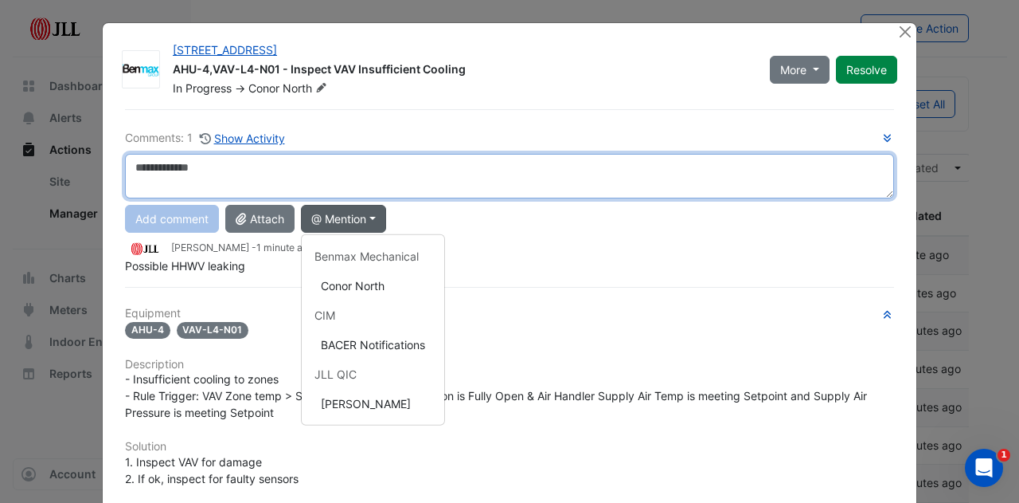
click at [479, 166] on textarea at bounding box center [509, 176] width 769 height 45
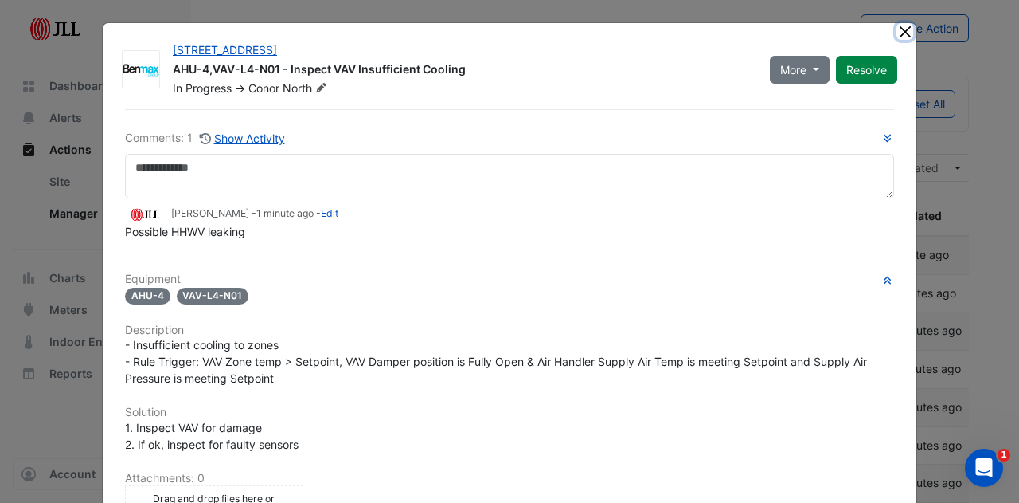
click at [903, 28] on button "Close" at bounding box center [905, 31] width 17 height 17
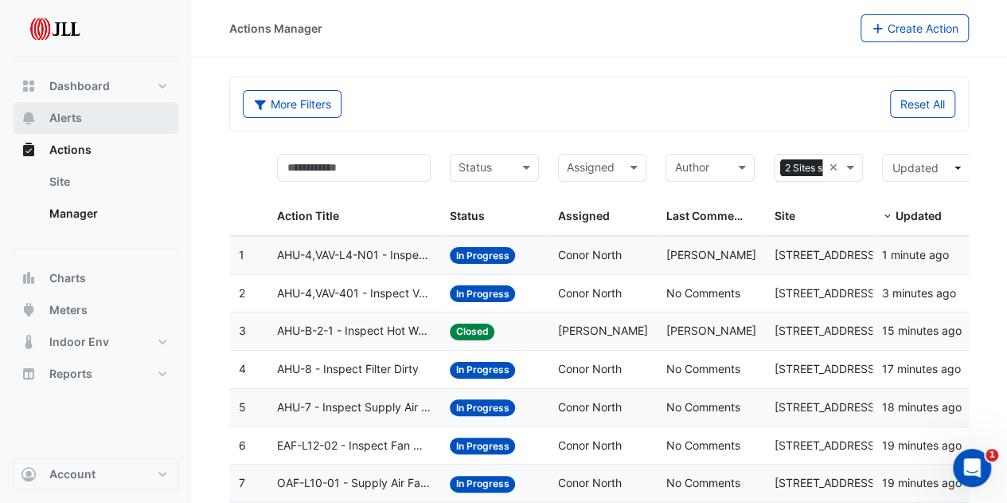
click at [70, 111] on span "Alerts" at bounding box center [65, 118] width 33 height 16
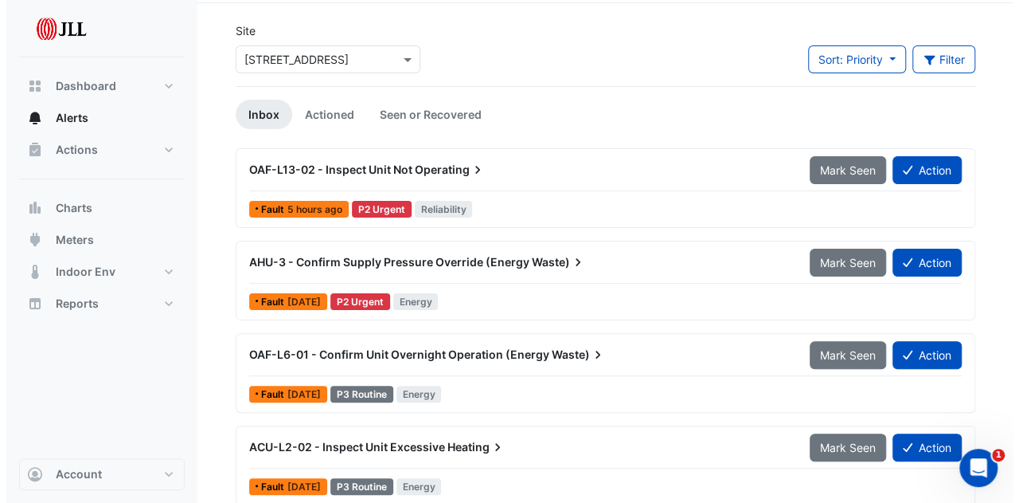
scroll to position [80, 0]
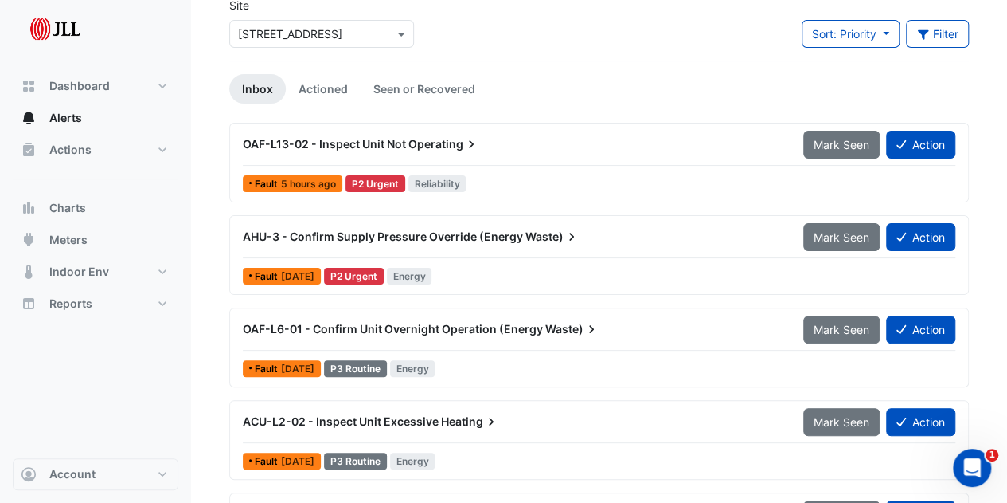
click at [464, 326] on span "OAF-L6-01 - Confirm Unit Overnight Operation (Energy" at bounding box center [393, 329] width 300 height 14
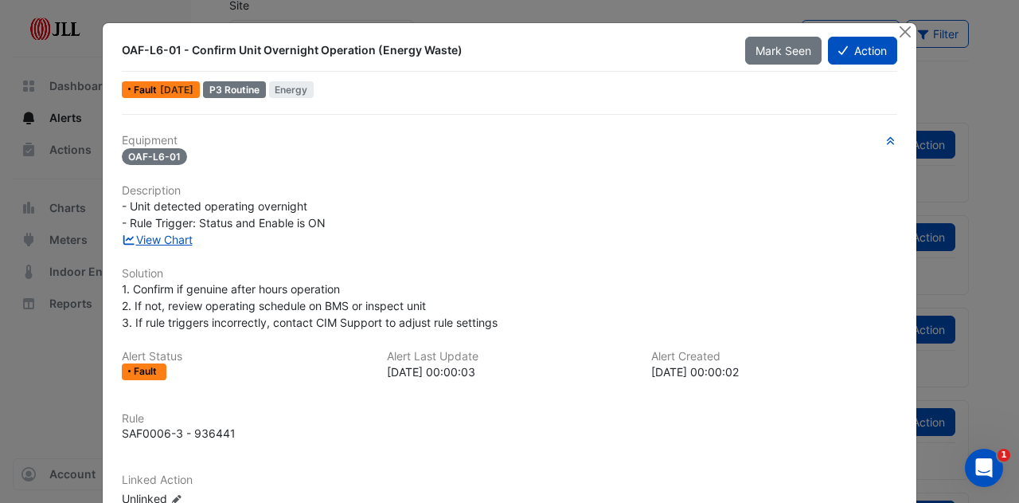
click at [172, 229] on div "- Unit detected operating overnight - Rule Trigger: Status and Enable is ON" at bounding box center [510, 214] width 776 height 33
click at [168, 233] on link "View Chart" at bounding box center [157, 240] width 71 height 14
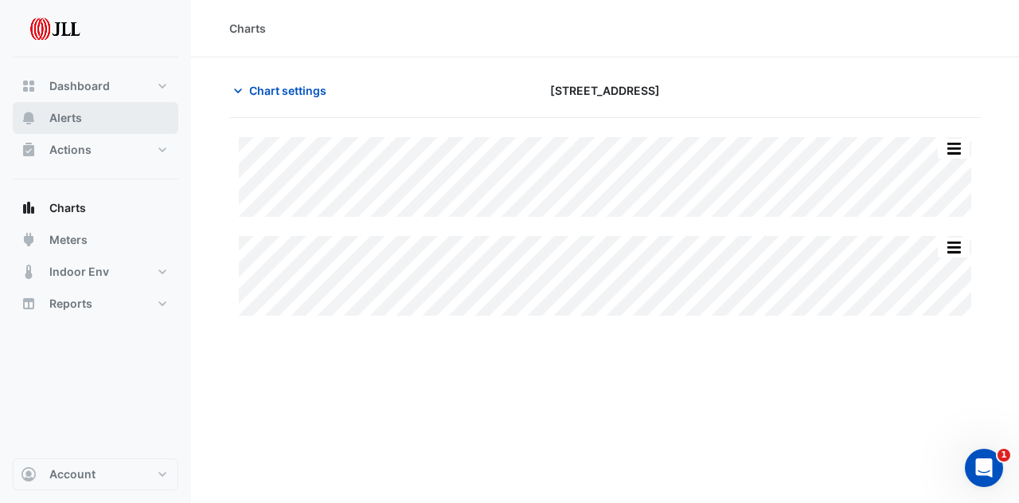
click at [88, 119] on button "Alerts" at bounding box center [96, 118] width 166 height 32
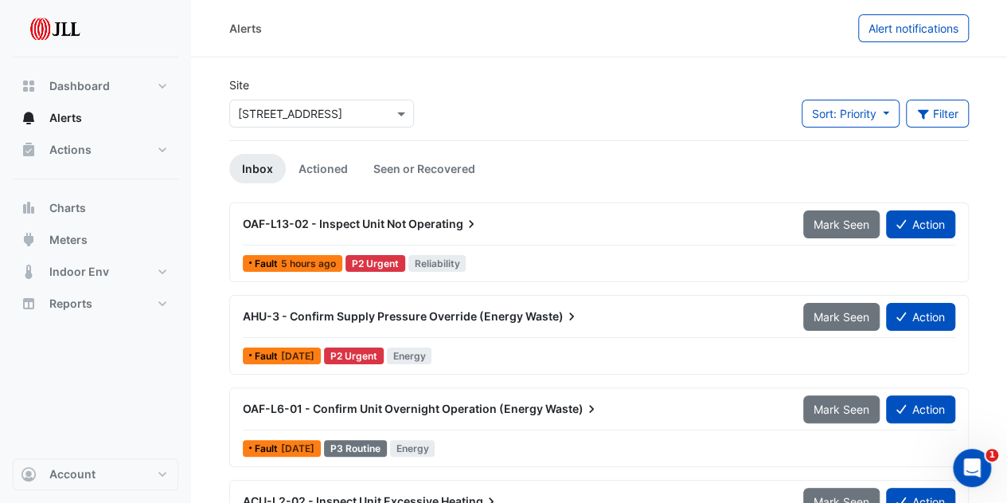
click at [491, 405] on span "OAF-L6-01 - Confirm Unit Overnight Operation (Energy" at bounding box center [393, 408] width 300 height 14
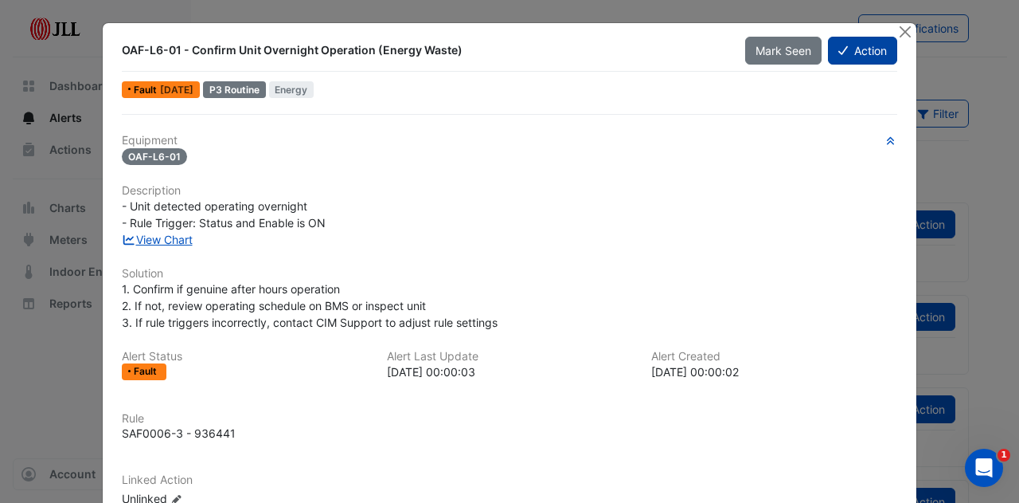
click at [843, 49] on button "Action" at bounding box center [862, 51] width 69 height 28
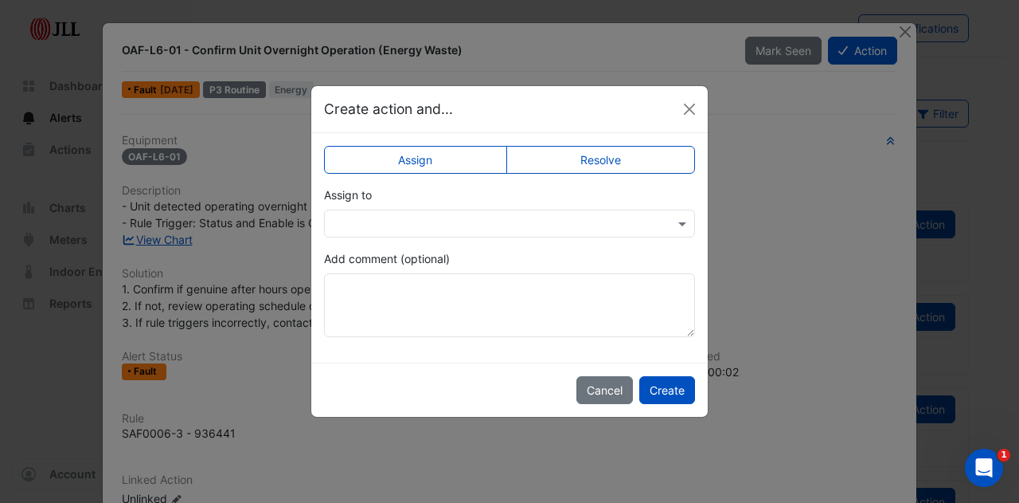
click at [520, 225] on input "text" at bounding box center [494, 224] width 322 height 17
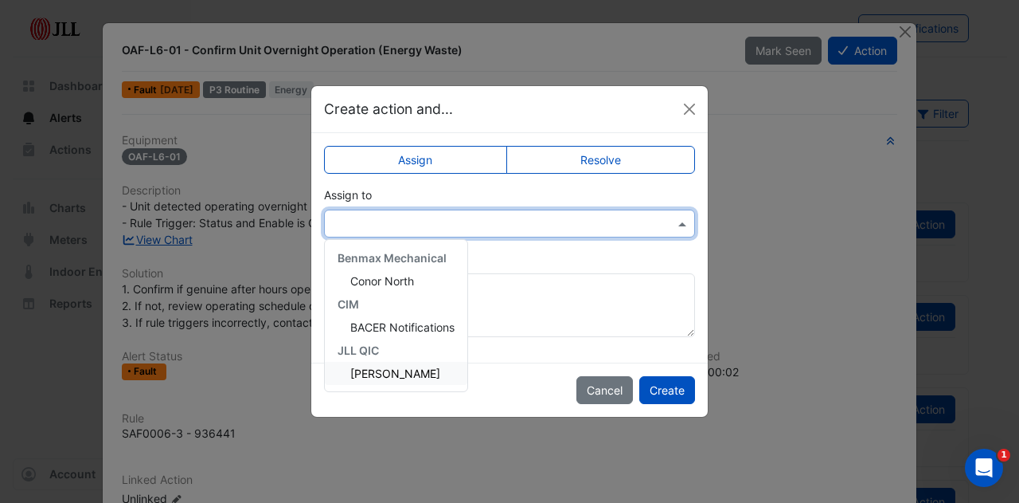
click at [403, 370] on span "[PERSON_NAME]" at bounding box center [395, 373] width 90 height 14
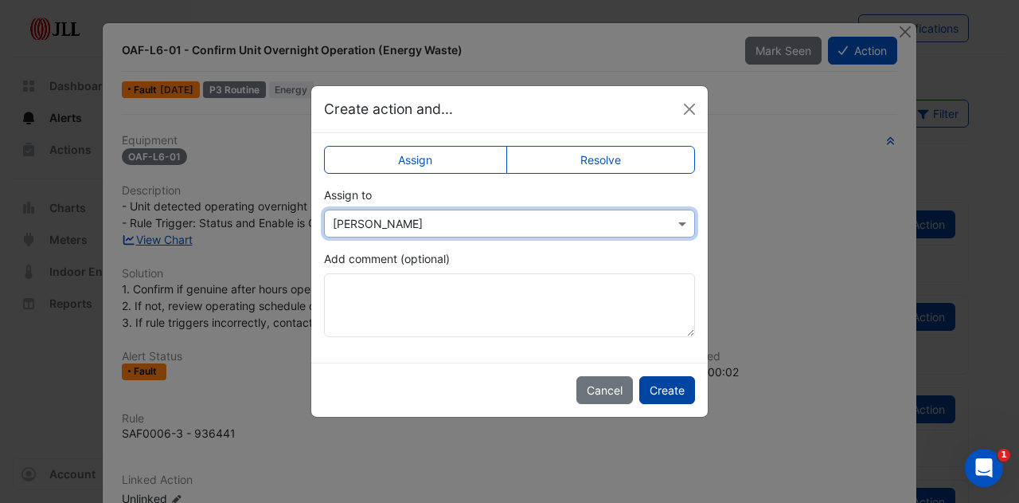
click at [675, 390] on button "Create" at bounding box center [667, 390] width 56 height 28
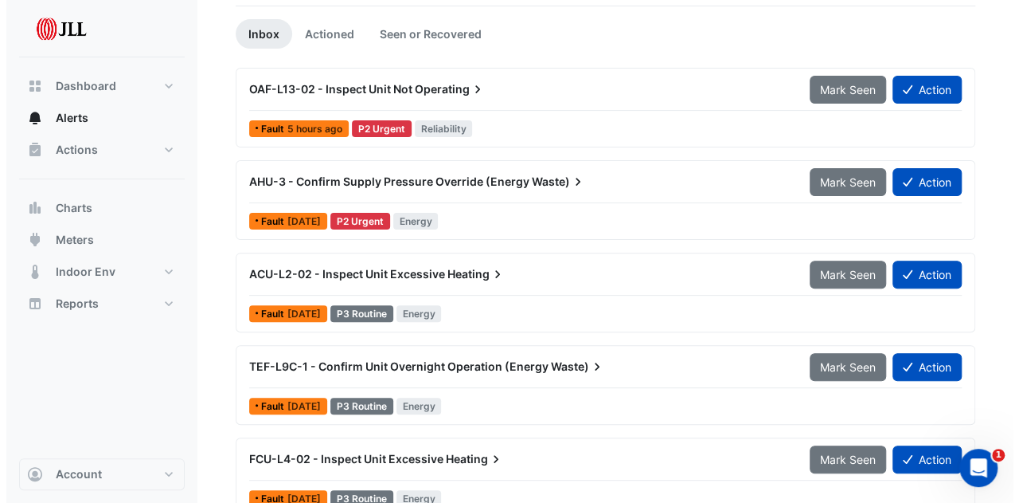
scroll to position [157, 0]
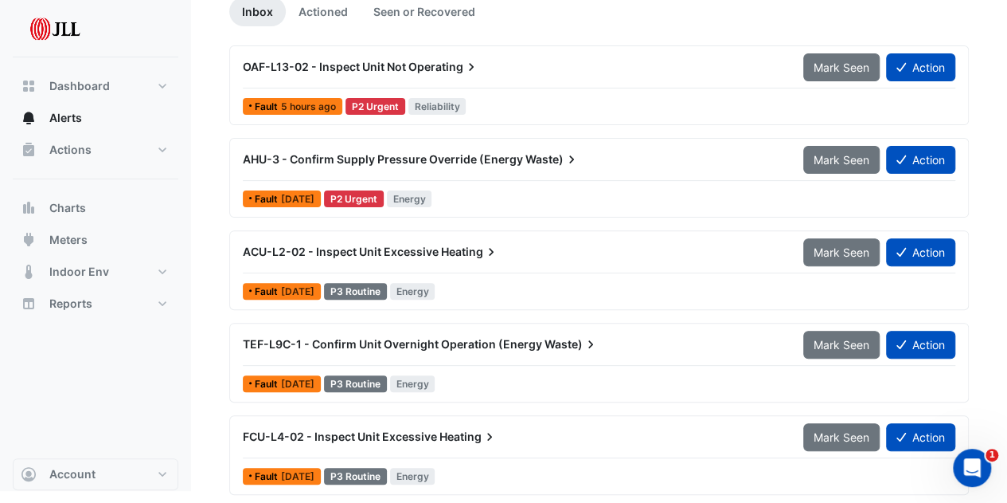
click at [459, 341] on span "TEF-L9C-1 - Confirm Unit Overnight Operation (Energy" at bounding box center [392, 344] width 299 height 14
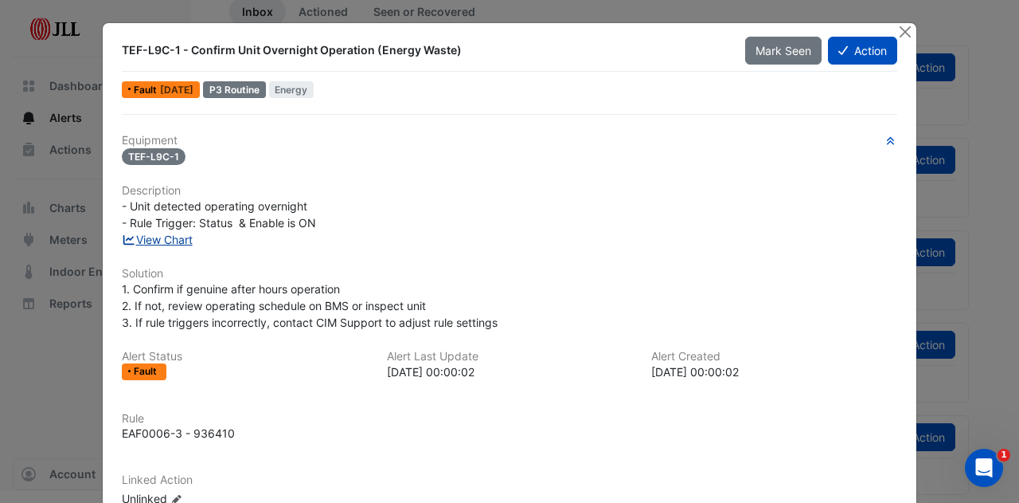
click at [160, 235] on link "View Chart" at bounding box center [157, 240] width 71 height 14
click at [847, 55] on button "Action" at bounding box center [862, 51] width 69 height 28
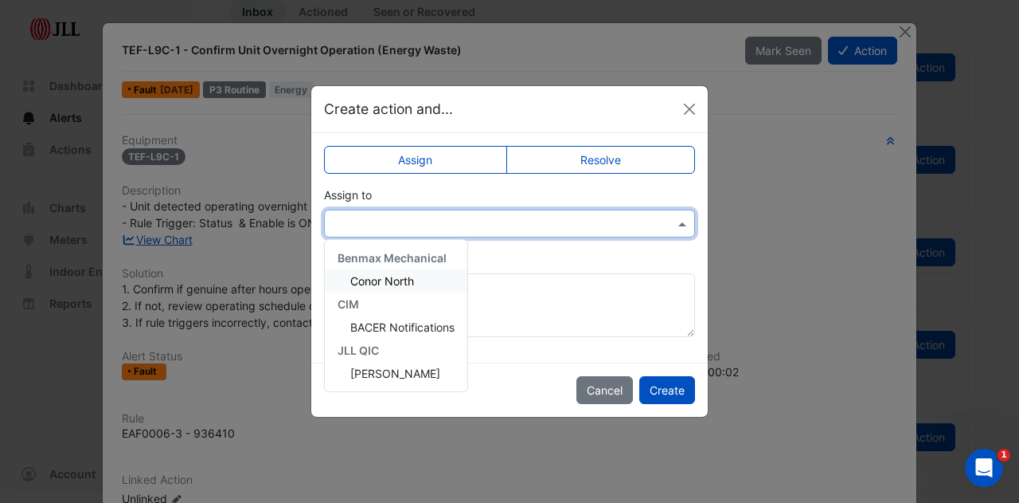
click at [427, 216] on input "text" at bounding box center [494, 224] width 322 height 17
click at [395, 373] on span "[PERSON_NAME]" at bounding box center [395, 373] width 90 height 14
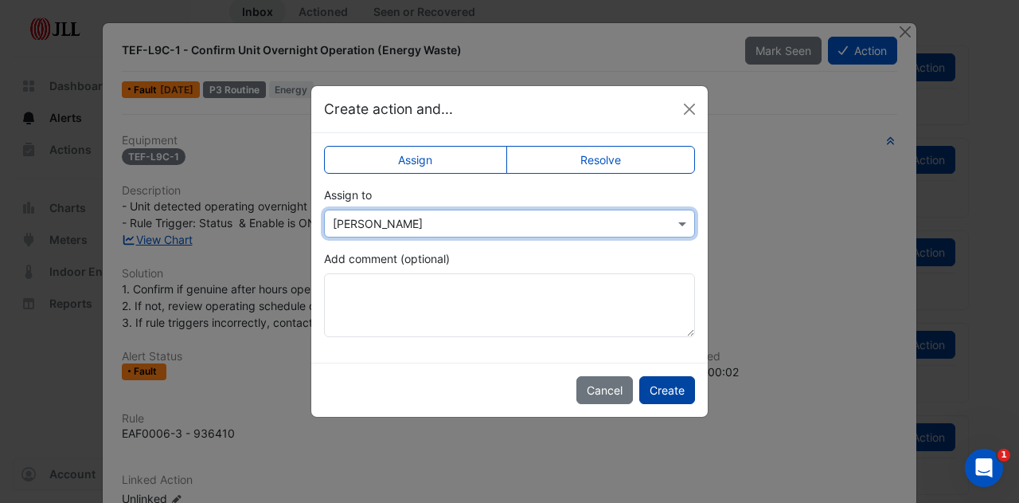
click at [675, 387] on button "Create" at bounding box center [667, 390] width 56 height 28
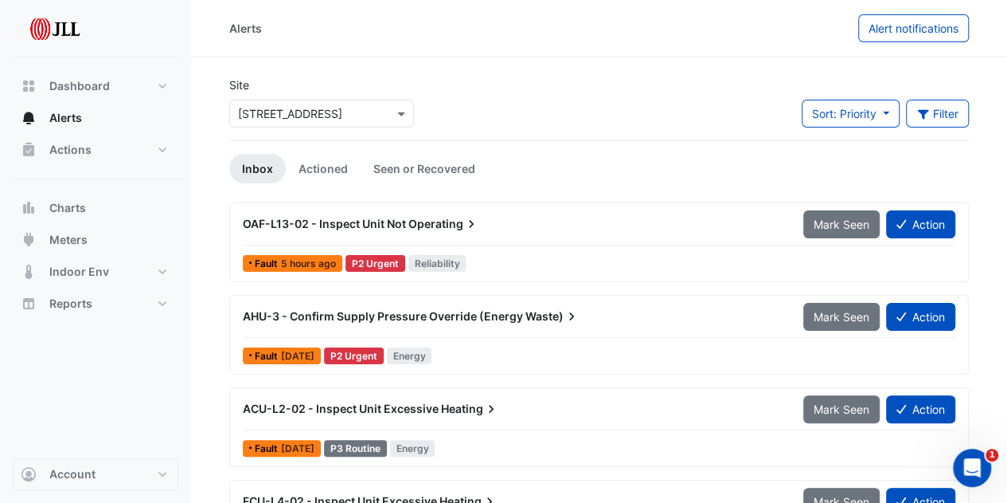
click at [403, 315] on span "AHU-3 - Confirm Supply Pressure Override (Energy" at bounding box center [383, 316] width 280 height 14
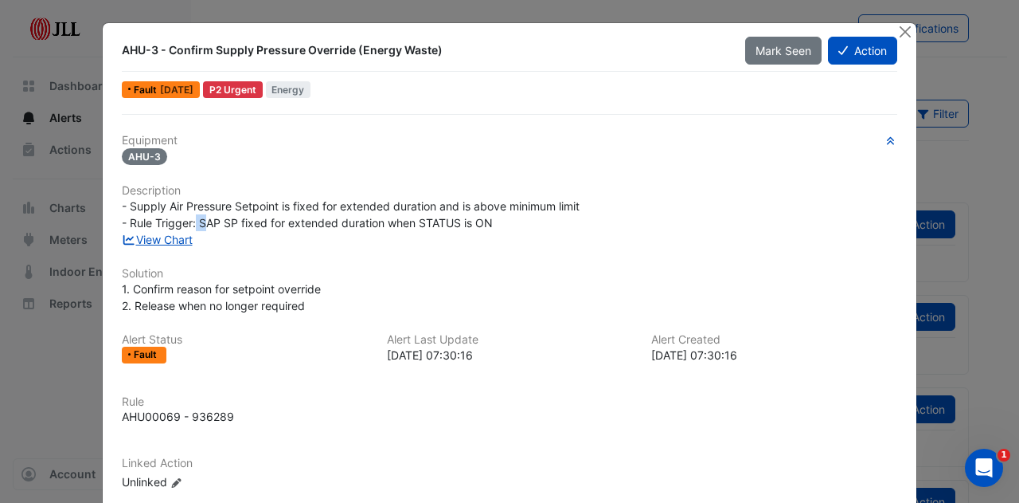
drag, startPoint x: 190, startPoint y: 225, endPoint x: 203, endPoint y: 217, distance: 15.3
click at [203, 217] on span "- Supply Air Pressure Setpoint is fixed for extended duration and is above mini…" at bounding box center [351, 214] width 458 height 30
click at [211, 217] on span "- Supply Air Pressure Setpoint is fixed for extended duration and is above mini…" at bounding box center [351, 214] width 458 height 30
drag, startPoint x: 237, startPoint y: 211, endPoint x: 252, endPoint y: 203, distance: 16.4
click at [252, 203] on span "- Supply Air Pressure Setpoint is fixed for extended duration and is above mini…" at bounding box center [351, 214] width 458 height 30
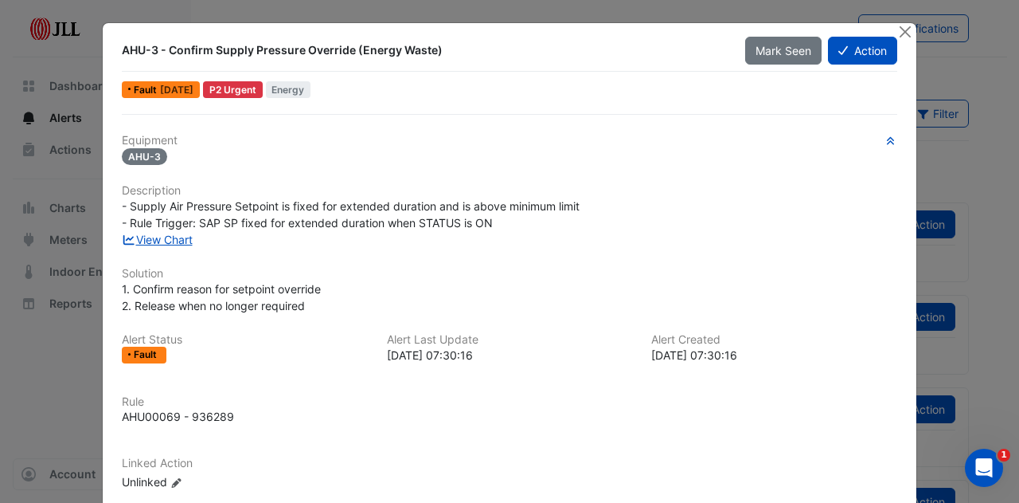
click at [274, 209] on span "- Supply Air Pressure Setpoint is fixed for extended duration and is above mini…" at bounding box center [351, 214] width 458 height 30
click at [273, 214] on span "- Supply Air Pressure Setpoint is fixed for extended duration and is above mini…" at bounding box center [351, 214] width 458 height 30
click at [904, 29] on button "Close" at bounding box center [905, 31] width 17 height 17
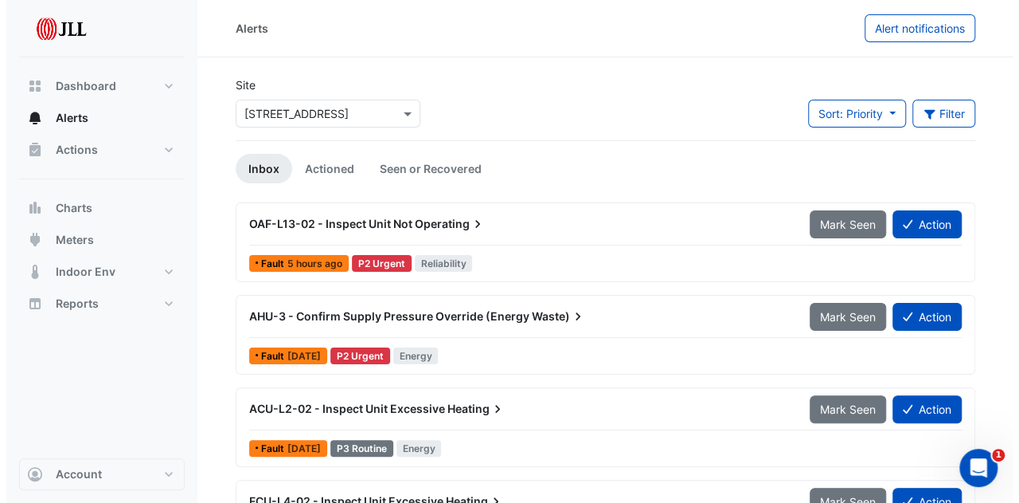
scroll to position [65, 0]
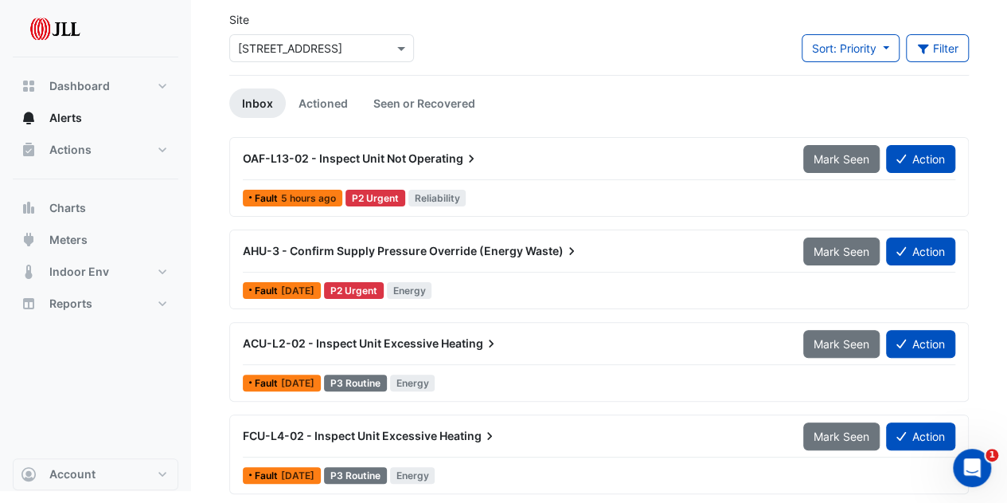
click at [436, 163] on span "Operating" at bounding box center [444, 159] width 71 height 16
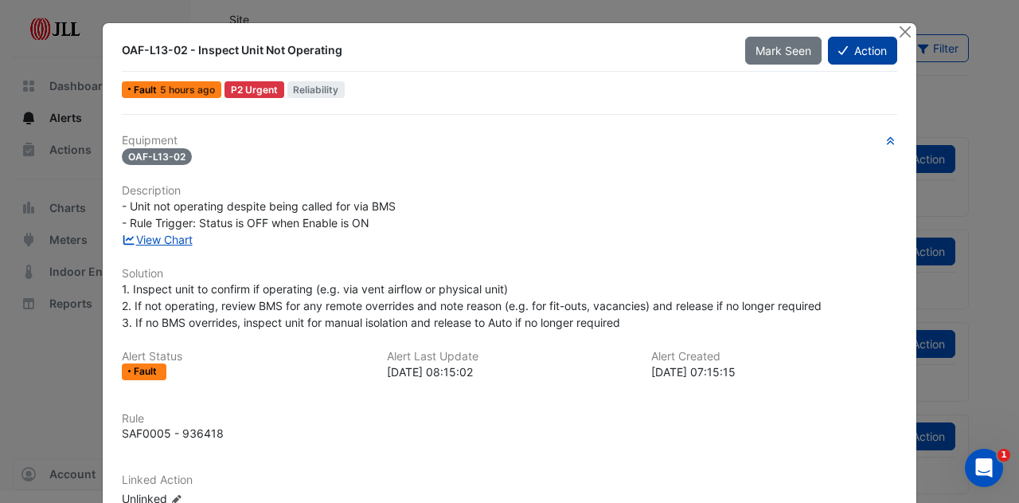
click at [839, 50] on icon at bounding box center [844, 50] width 10 height 11
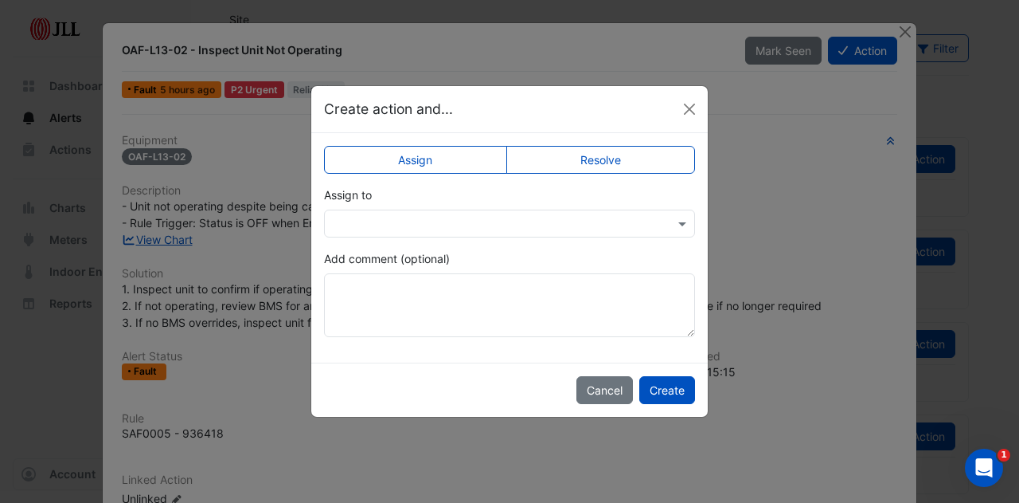
click at [518, 229] on input "text" at bounding box center [494, 224] width 322 height 17
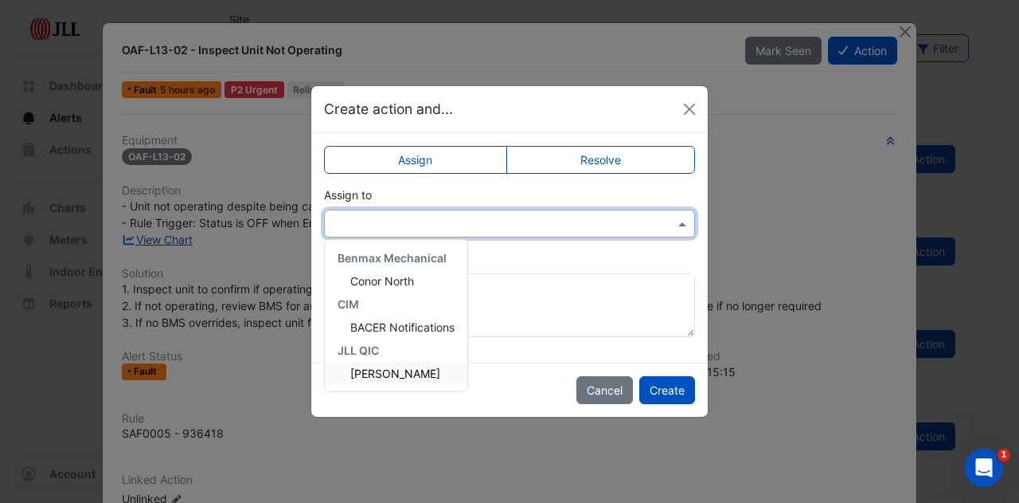
click at [385, 370] on span "[PERSON_NAME]" at bounding box center [395, 373] width 90 height 14
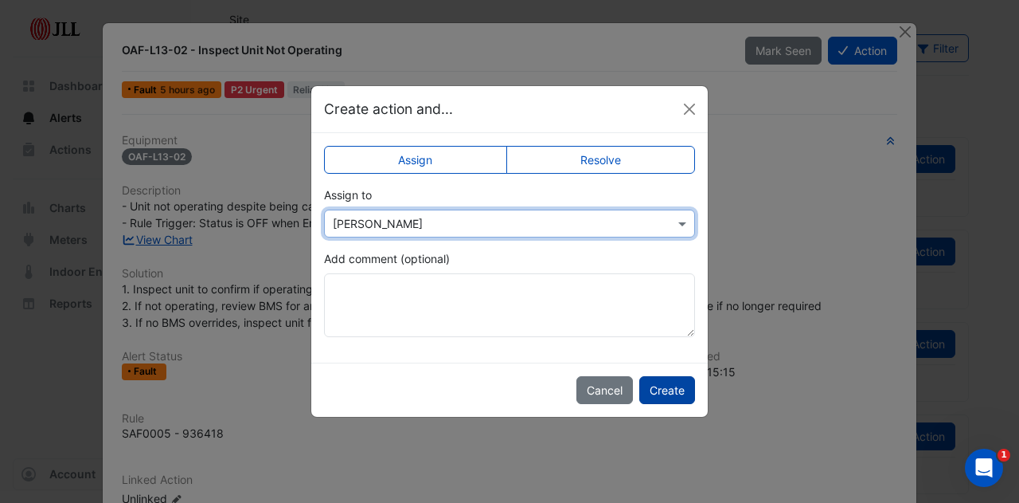
click at [659, 391] on button "Create" at bounding box center [667, 390] width 56 height 28
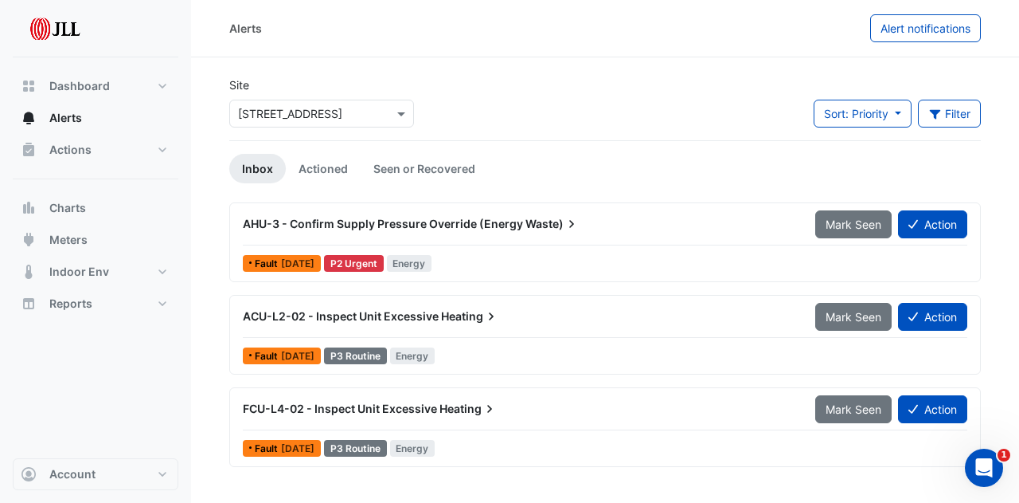
click at [365, 321] on span "ACU-L2-02 - Inspect Unit Excessive" at bounding box center [341, 316] width 196 height 14
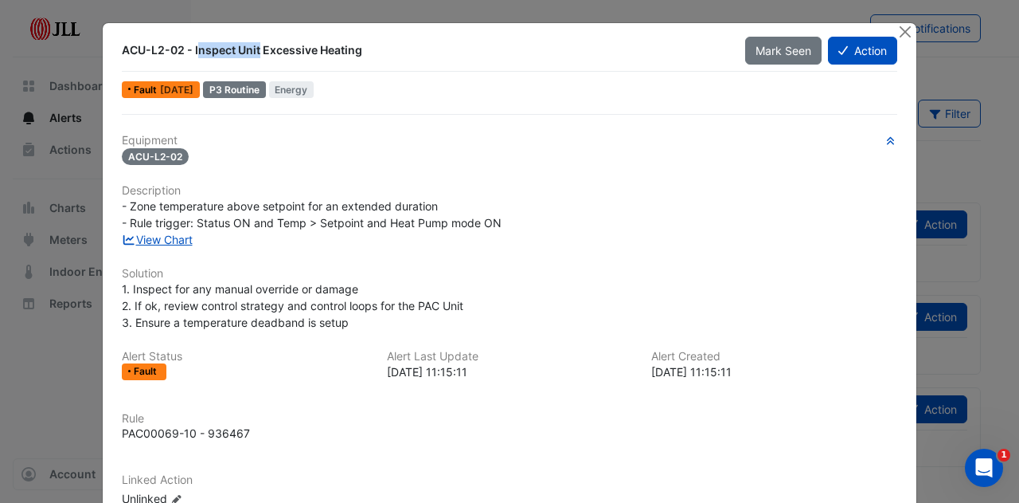
drag, startPoint x: 118, startPoint y: 52, endPoint x: 185, endPoint y: 49, distance: 67.0
click at [185, 49] on div "ACU-L2-02 - Inspect Unit Excessive Heating" at bounding box center [424, 50] width 604 height 16
click at [197, 49] on div "ACU-L2-02 - Inspect Unit Excessive Heating" at bounding box center [424, 50] width 604 height 16
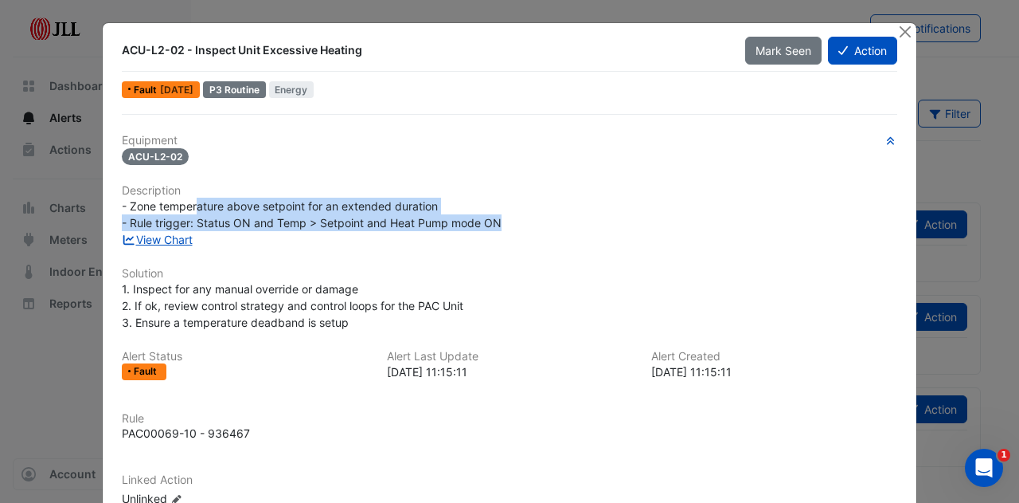
drag, startPoint x: 191, startPoint y: 209, endPoint x: 507, endPoint y: 221, distance: 316.4
click at [507, 221] on div "- Zone temperature above setpoint for an extended duration - Rule trigger: Stat…" at bounding box center [510, 214] width 776 height 33
drag, startPoint x: 507, startPoint y: 221, endPoint x: 86, endPoint y: 202, distance: 421.7
click at [86, 202] on ngb-modal-window "ACU-L2-02 - Inspect Unit Excessive Heating Mark Seen Action Fault [DATE] P3 Rou…" at bounding box center [509, 251] width 1019 height 503
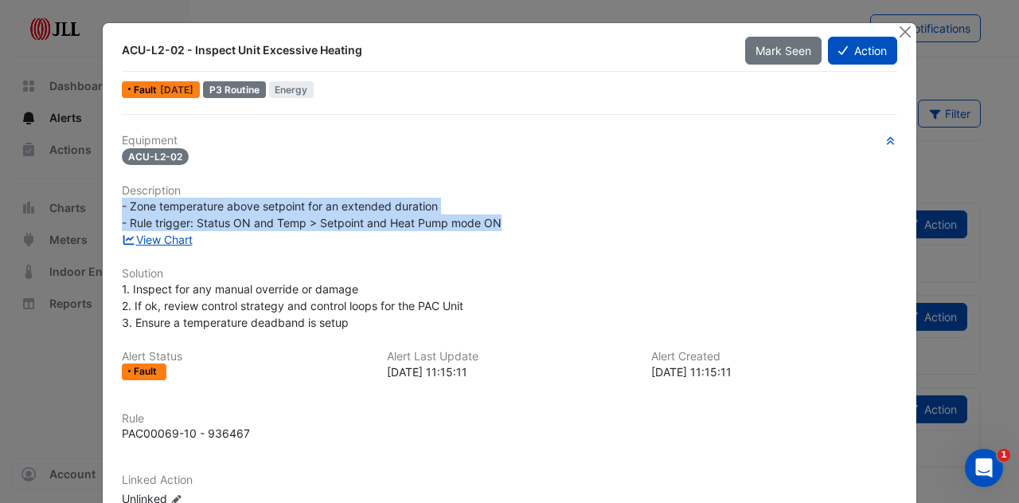
click at [232, 217] on span "- Zone temperature above setpoint for an extended duration - Rule trigger: Stat…" at bounding box center [312, 214] width 380 height 30
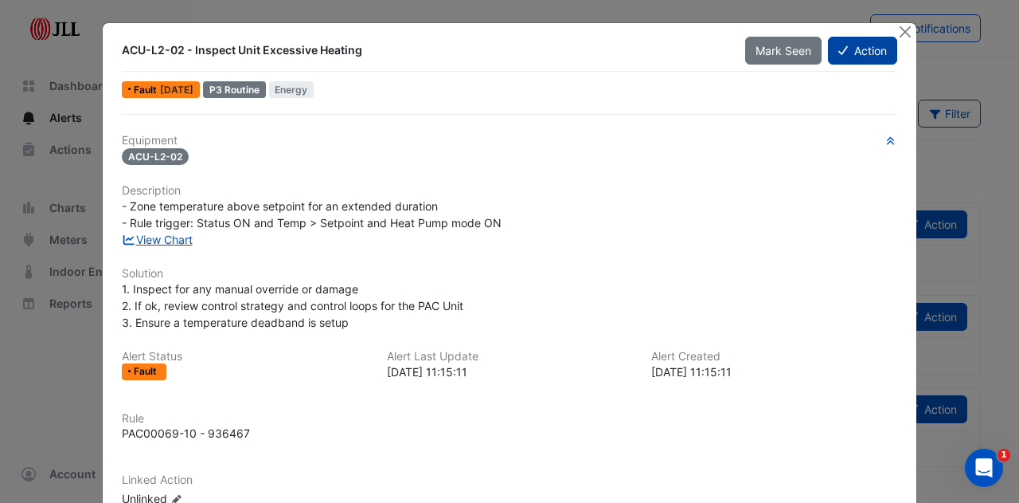
click at [846, 57] on button "Action" at bounding box center [862, 51] width 69 height 28
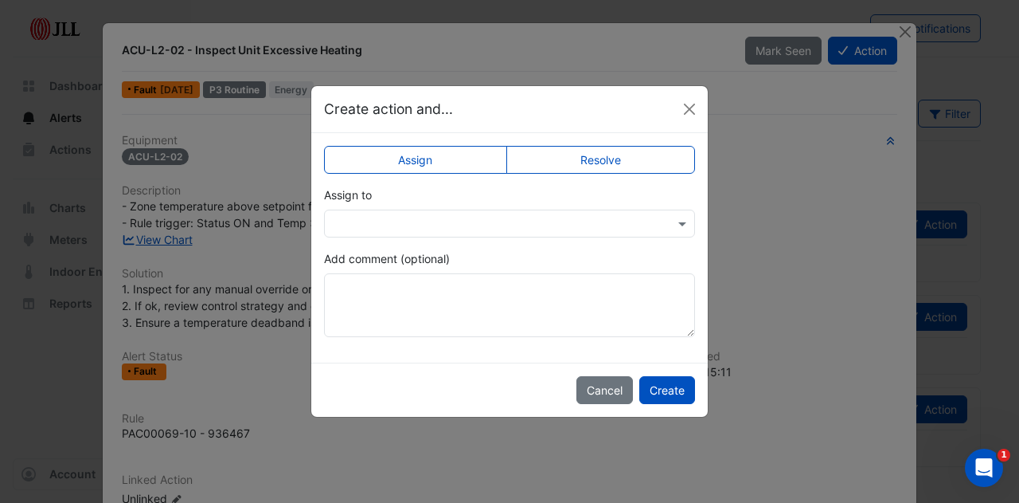
click at [435, 213] on div at bounding box center [509, 223] width 371 height 28
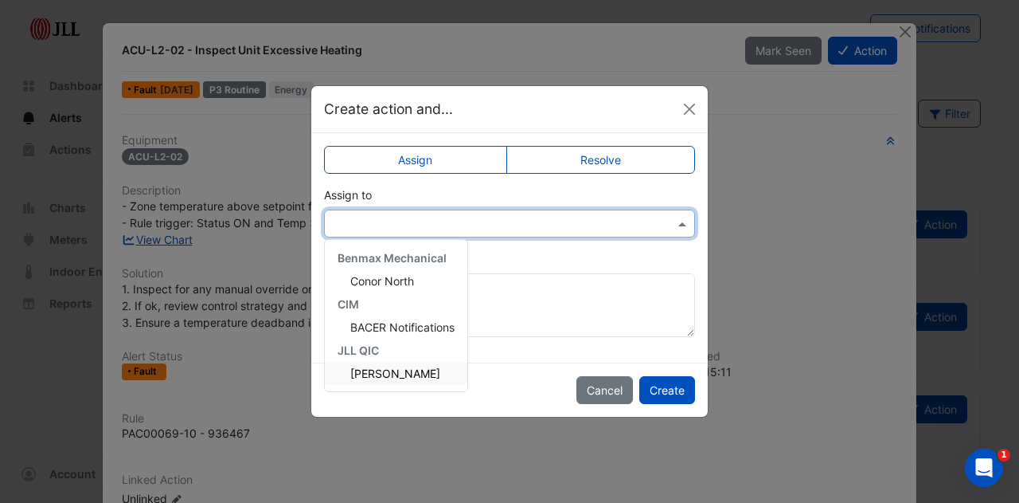
click at [393, 366] on span "Adrian White" at bounding box center [395, 373] width 90 height 14
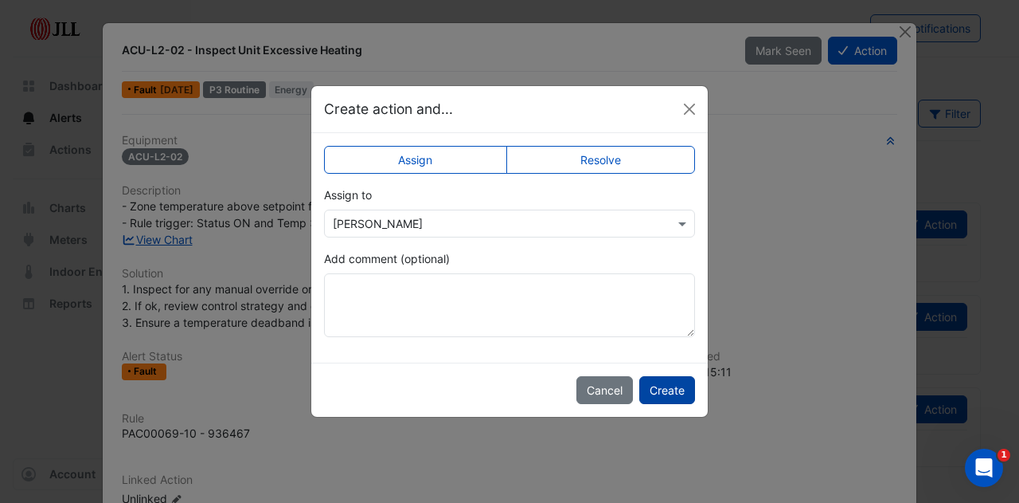
click at [658, 385] on button "Create" at bounding box center [667, 390] width 56 height 28
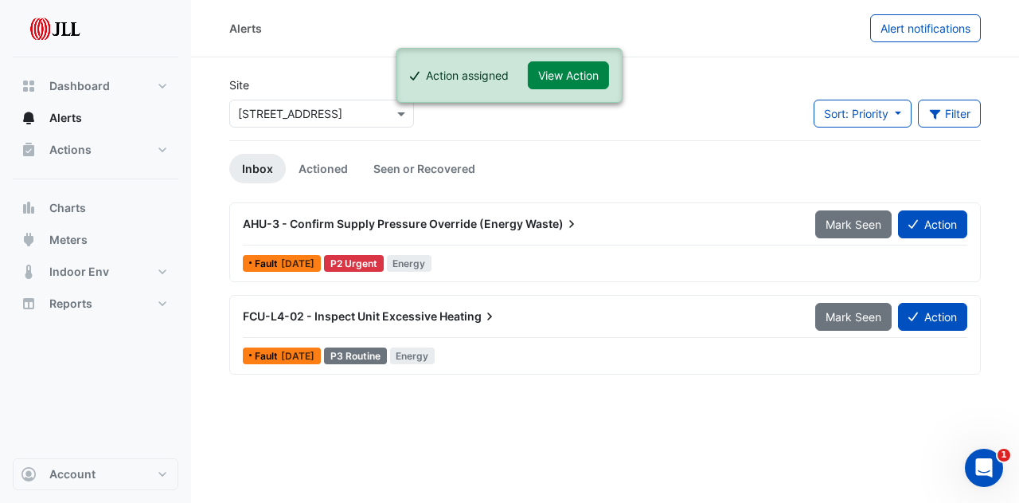
click at [357, 315] on span "FCU-L4-02 - Inspect Unit Excessive" at bounding box center [340, 316] width 194 height 14
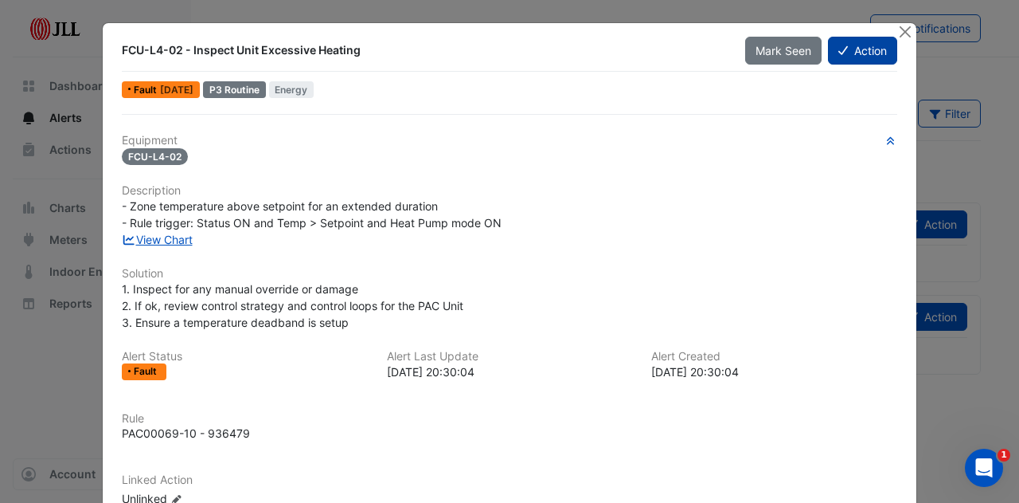
click at [852, 57] on button "Action" at bounding box center [862, 51] width 69 height 28
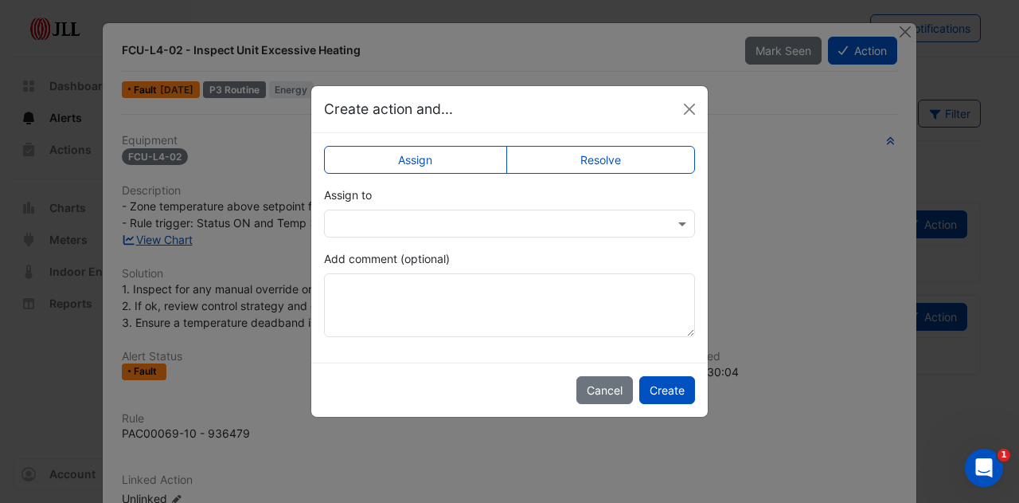
click at [456, 225] on input "text" at bounding box center [494, 224] width 322 height 17
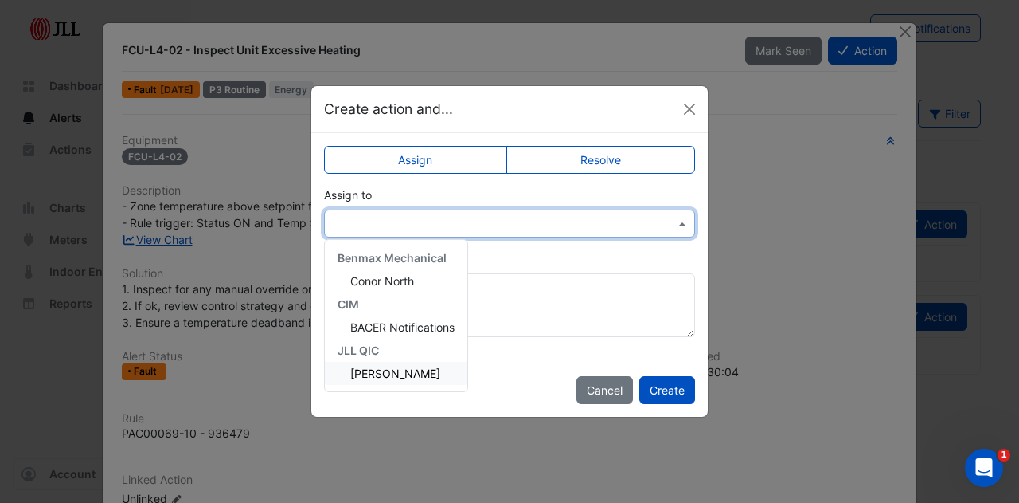
click at [404, 370] on span "[PERSON_NAME]" at bounding box center [395, 373] width 90 height 14
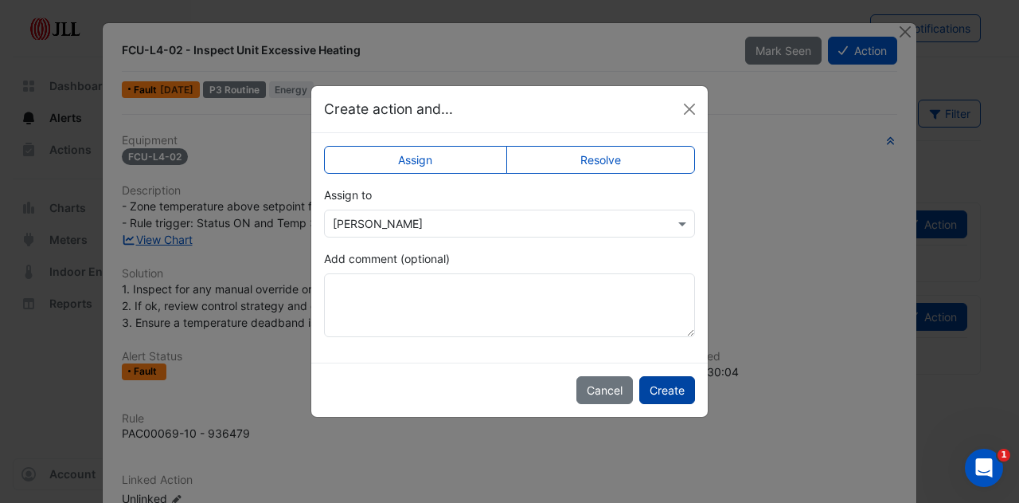
click at [663, 383] on button "Create" at bounding box center [667, 390] width 56 height 28
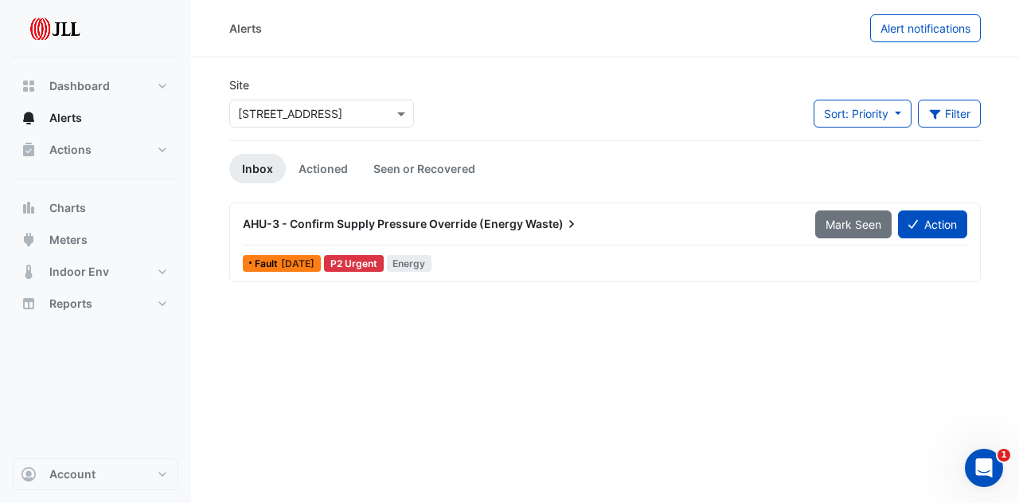
click at [323, 122] on div "× [STREET_ADDRESS]" at bounding box center [321, 114] width 185 height 28
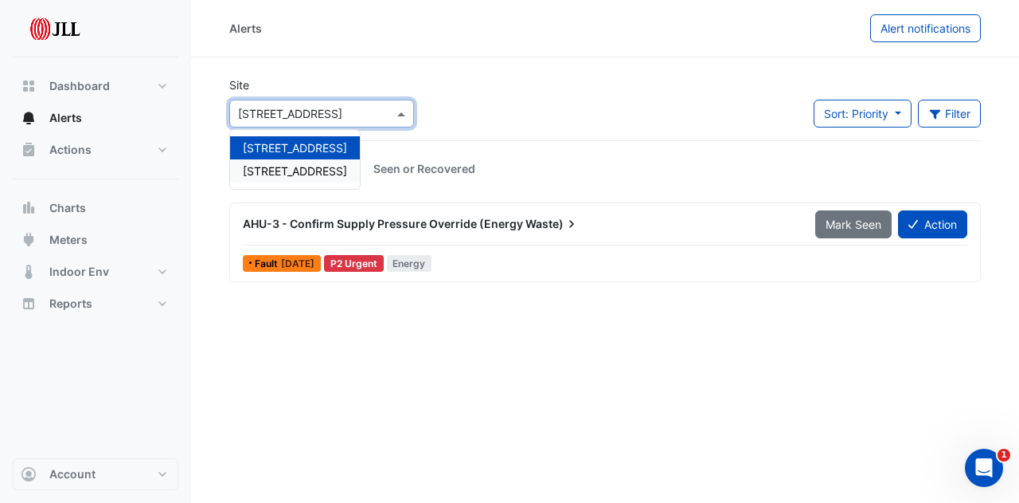
click at [330, 173] on span "[STREET_ADDRESS]" at bounding box center [295, 171] width 104 height 14
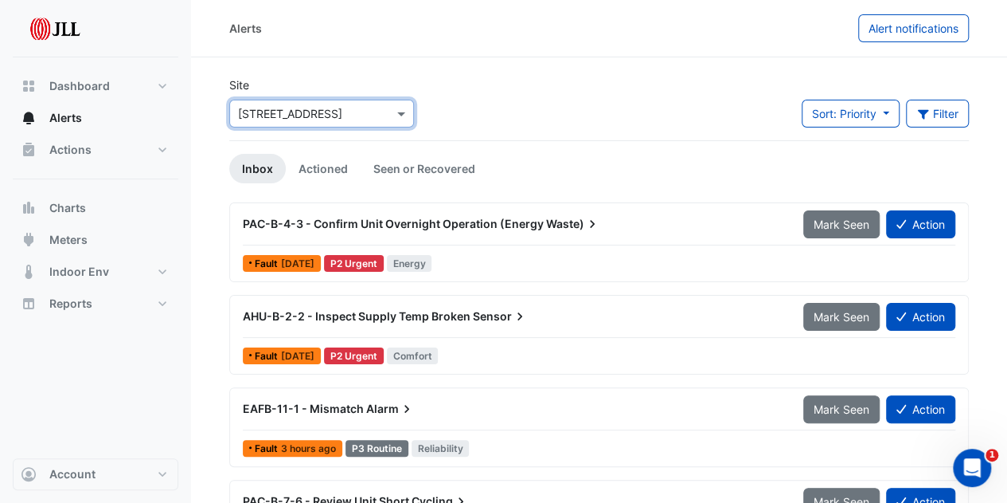
click at [497, 315] on span "Sensor" at bounding box center [500, 316] width 55 height 16
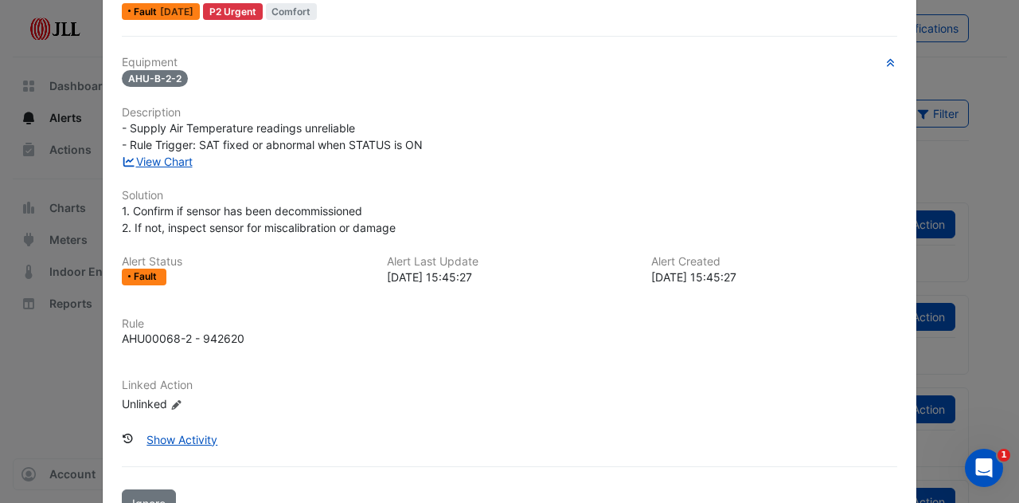
scroll to position [124, 0]
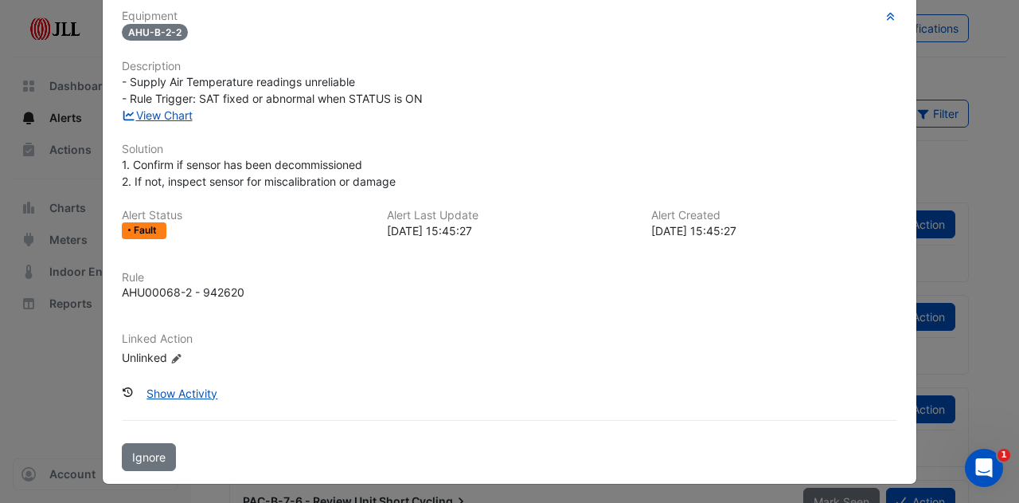
click at [172, 354] on icon at bounding box center [177, 359] width 10 height 10
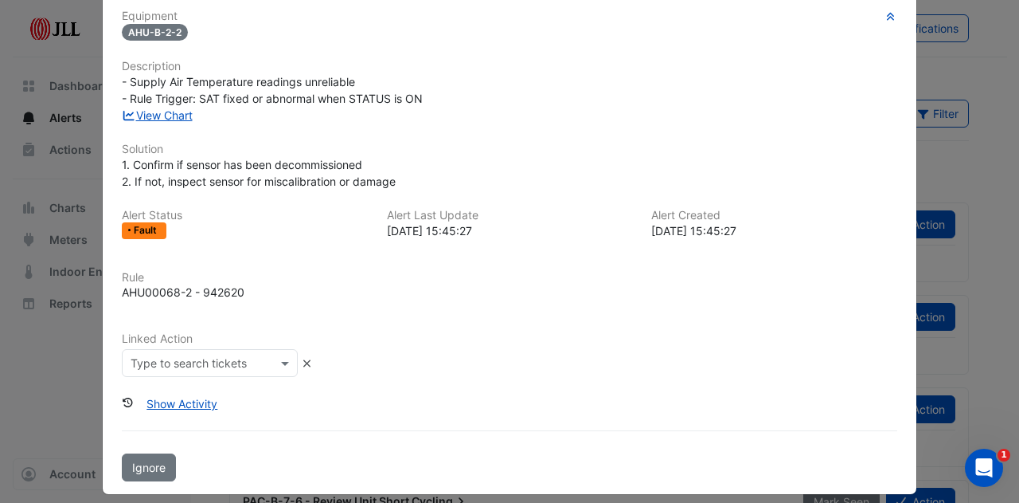
click at [209, 360] on input "text" at bounding box center [194, 363] width 127 height 17
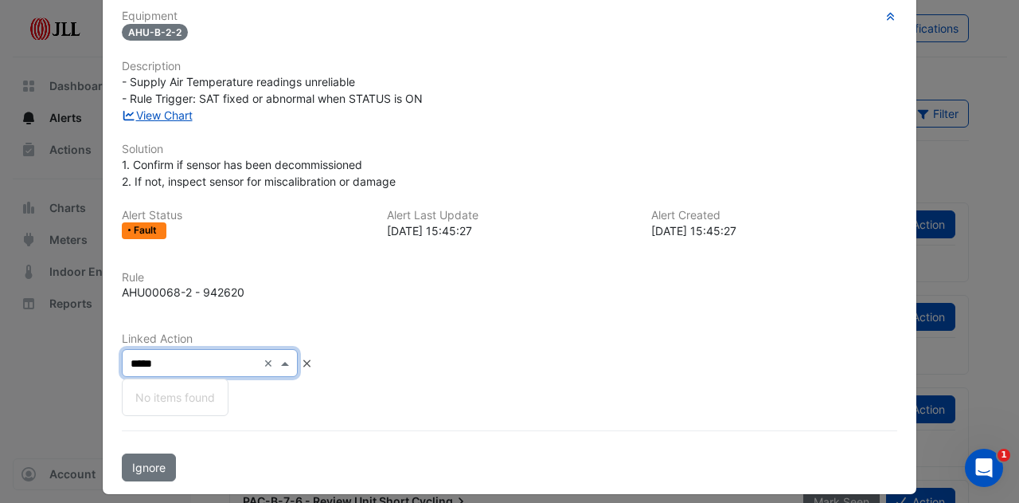
type input "******"
drag, startPoint x: 170, startPoint y: 364, endPoint x: 64, endPoint y: 353, distance: 107.3
click at [64, 353] on ngb-modal-window "AHU-B-2-2 - Inspect Supply Temp Broken Sensor Mark Seen Action Fault 2 months a…" at bounding box center [509, 251] width 1019 height 503
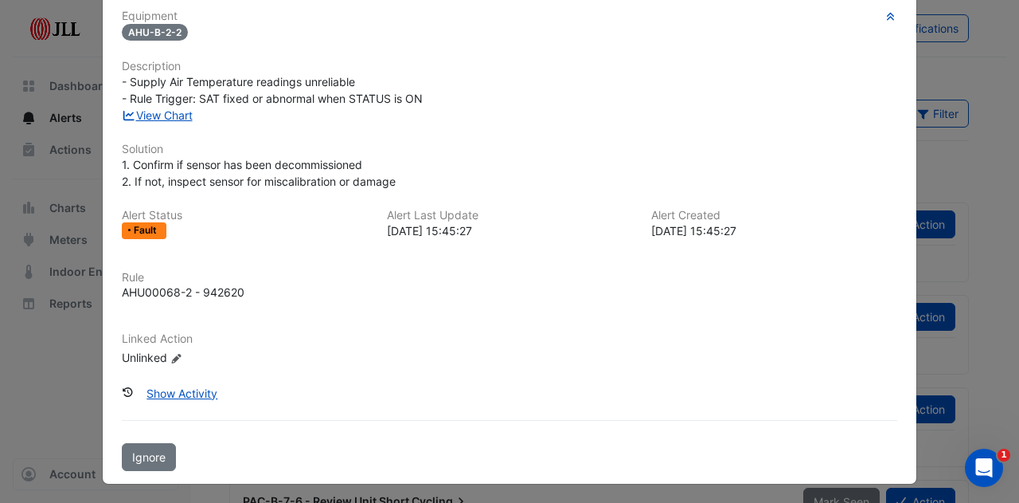
click at [172, 357] on icon at bounding box center [177, 359] width 10 height 10
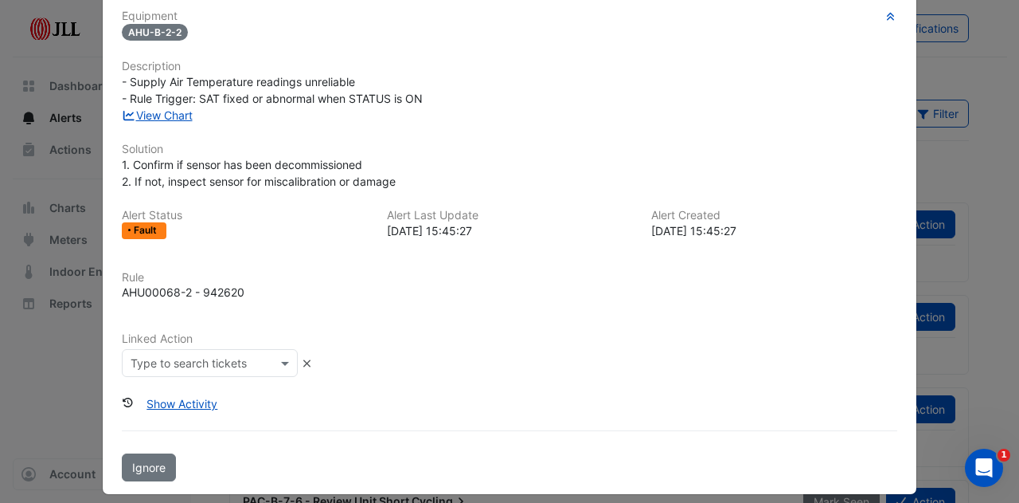
click at [185, 358] on input "text" at bounding box center [194, 363] width 127 height 17
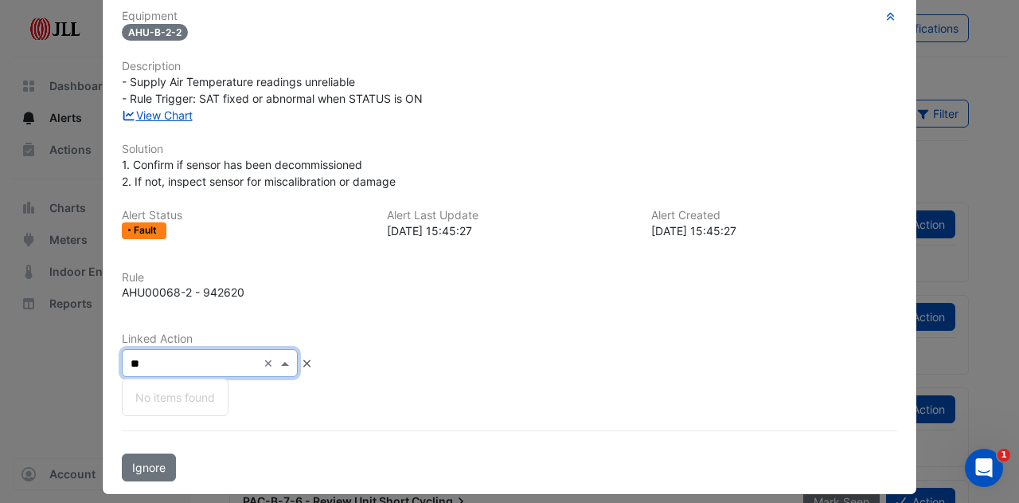
type input "*"
type input "******"
click at [397, 389] on div "Show Activity" at bounding box center [510, 403] width 776 height 28
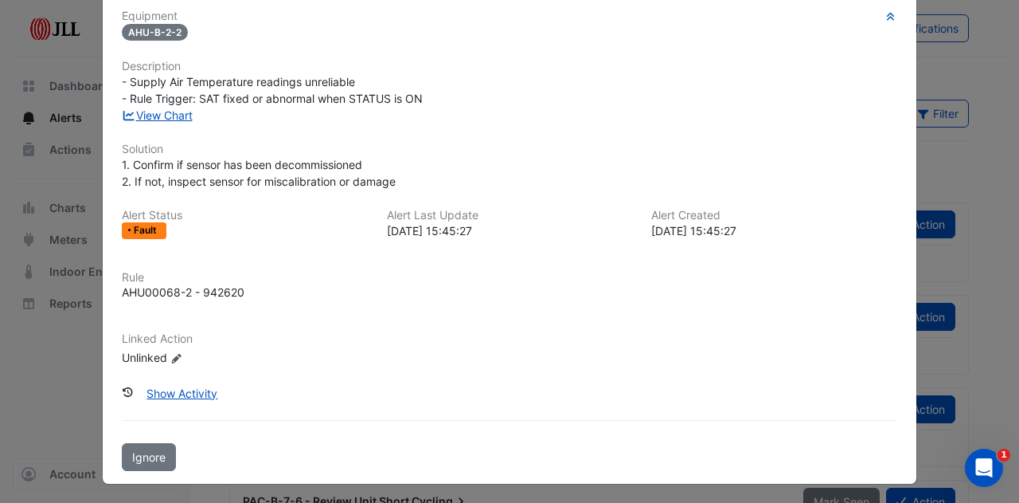
click at [172, 359] on icon at bounding box center [177, 359] width 10 height 10
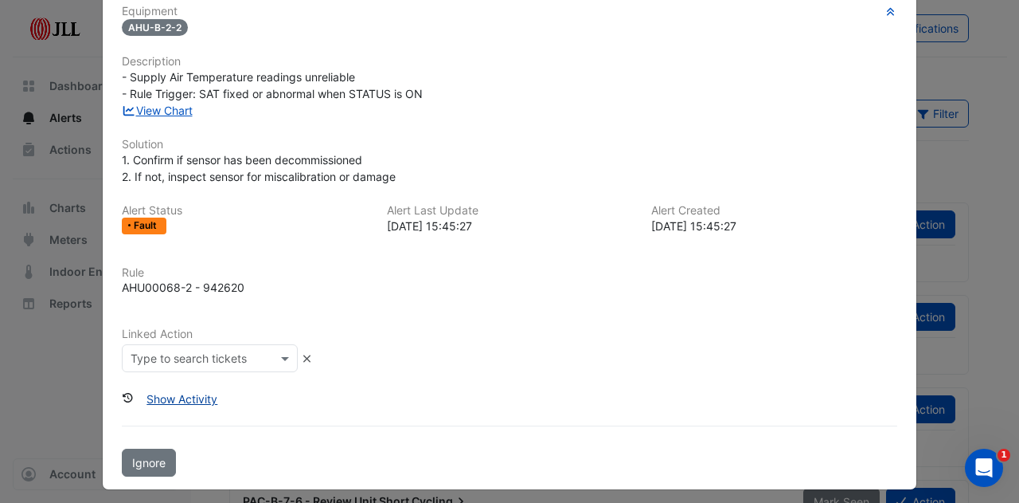
scroll to position [135, 0]
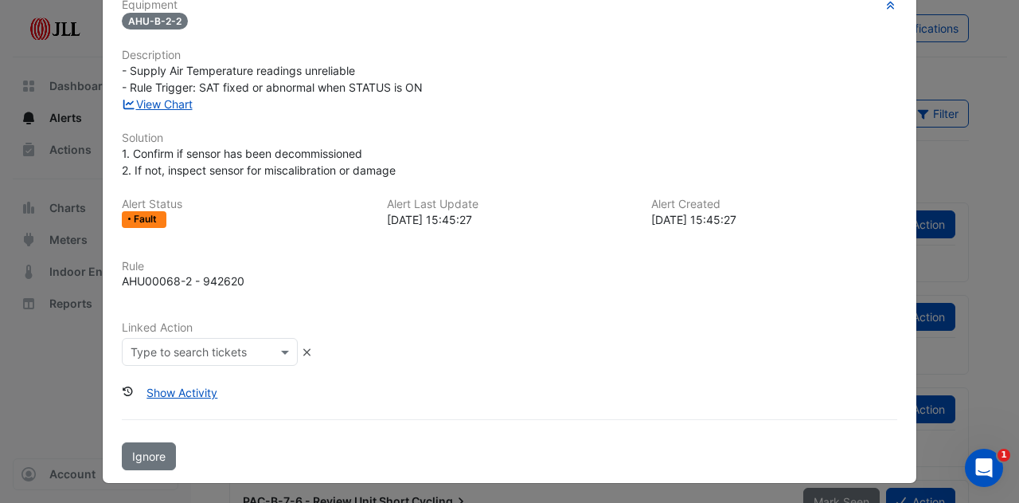
click at [245, 351] on input "text" at bounding box center [194, 352] width 127 height 17
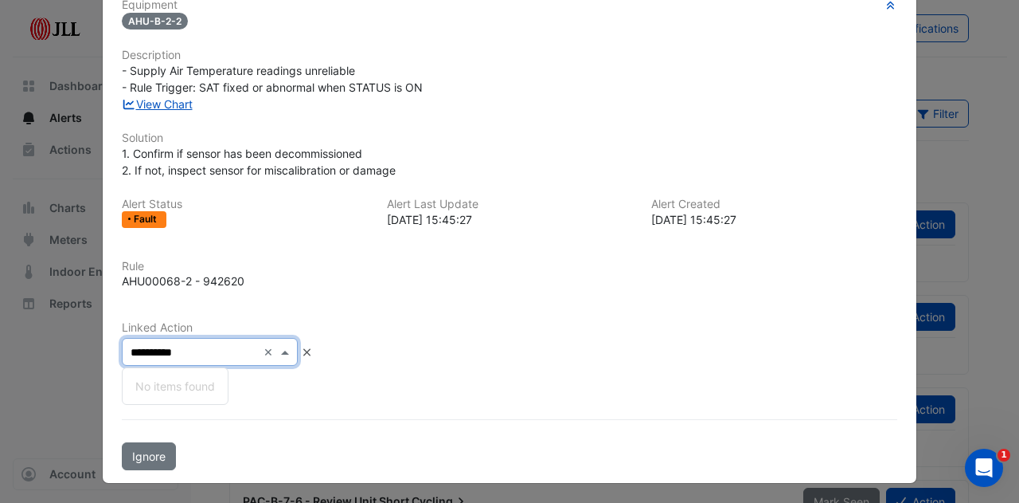
type input "**********"
drag, startPoint x: 201, startPoint y: 350, endPoint x: 105, endPoint y: 356, distance: 95.8
click at [112, 356] on div "**********" at bounding box center [509, 343] width 795 height 45
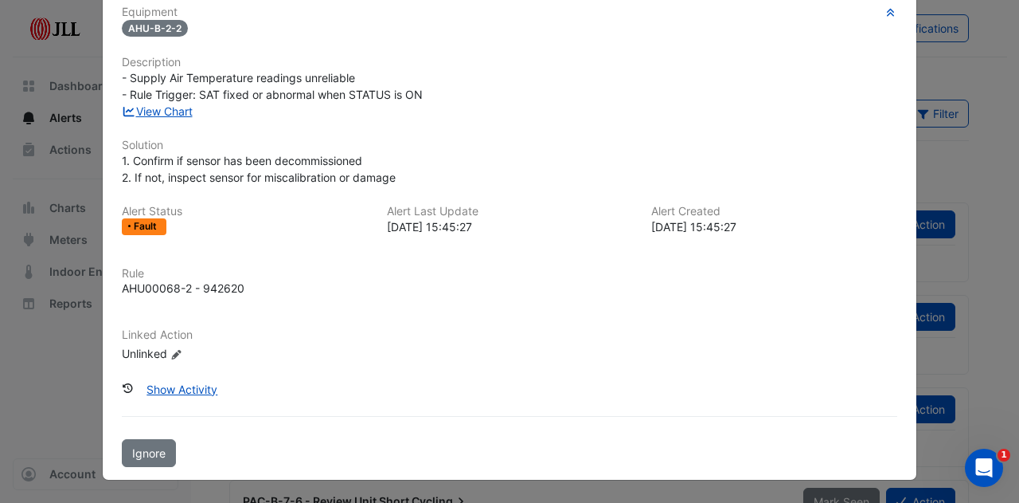
scroll to position [124, 0]
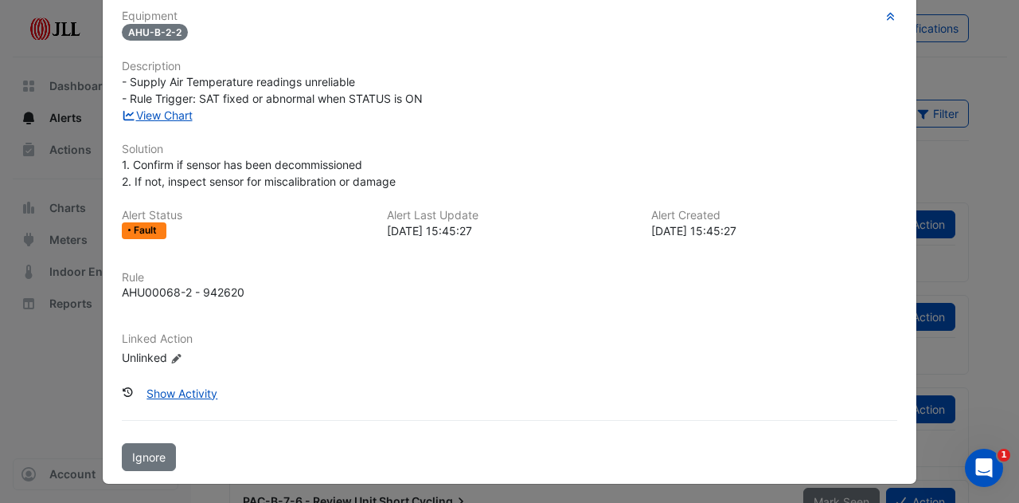
click at [170, 354] on icon "Edit Linked Action" at bounding box center [176, 359] width 12 height 10
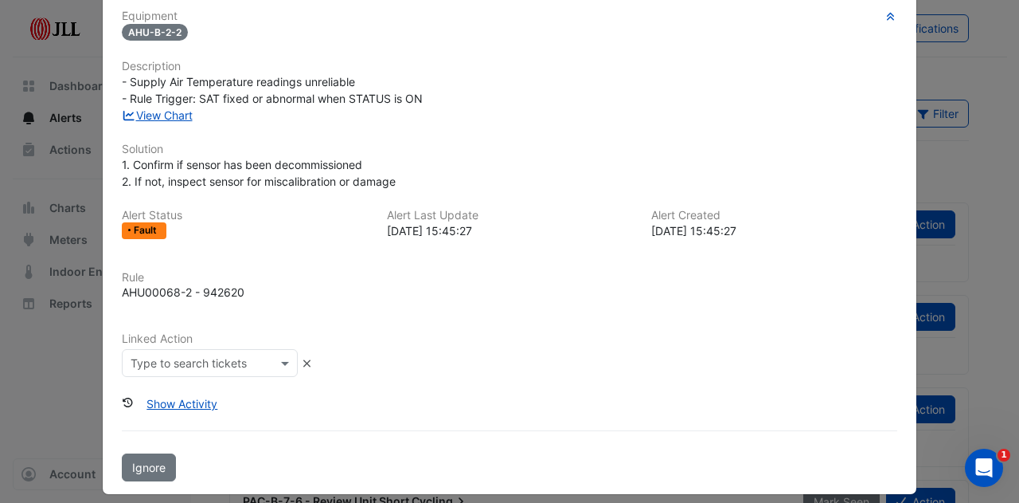
scroll to position [135, 0]
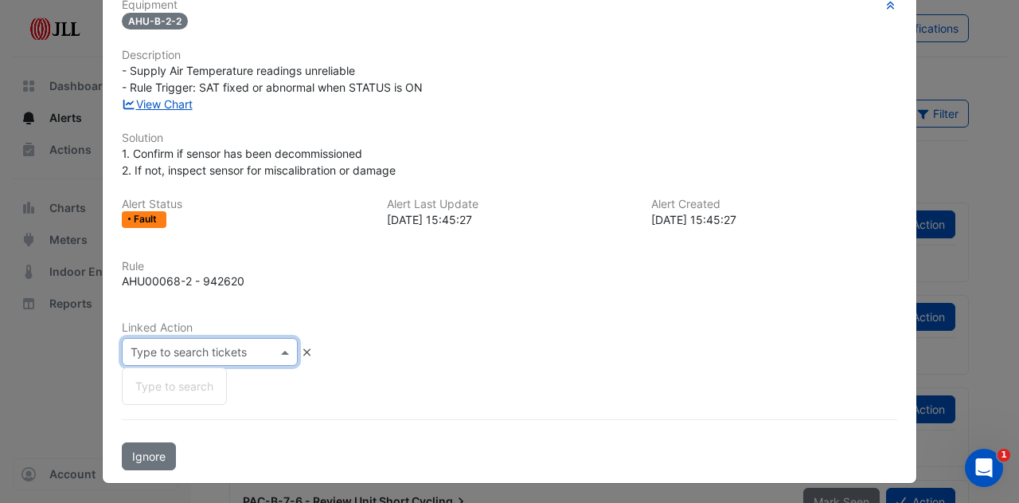
click at [167, 355] on input "text" at bounding box center [194, 352] width 127 height 17
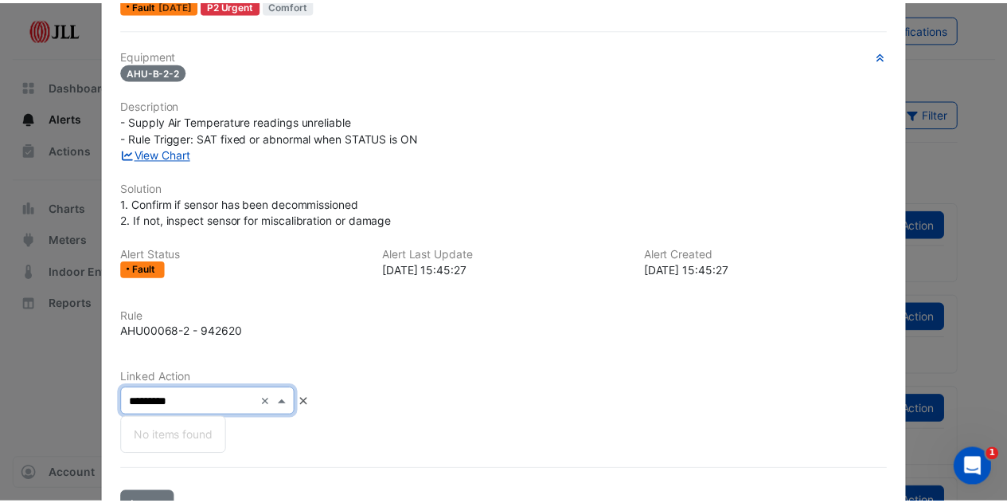
scroll to position [0, 0]
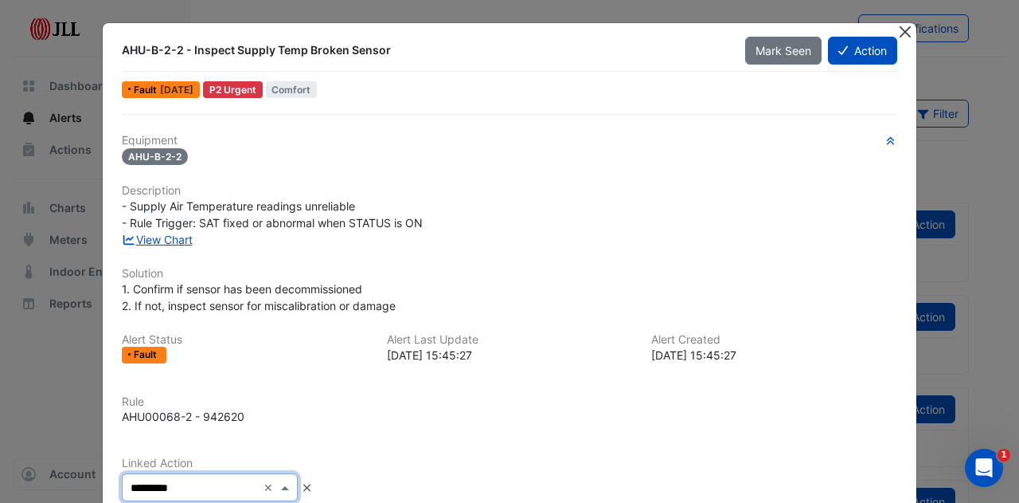
type input "*********"
click at [901, 23] on button "Close" at bounding box center [905, 31] width 17 height 17
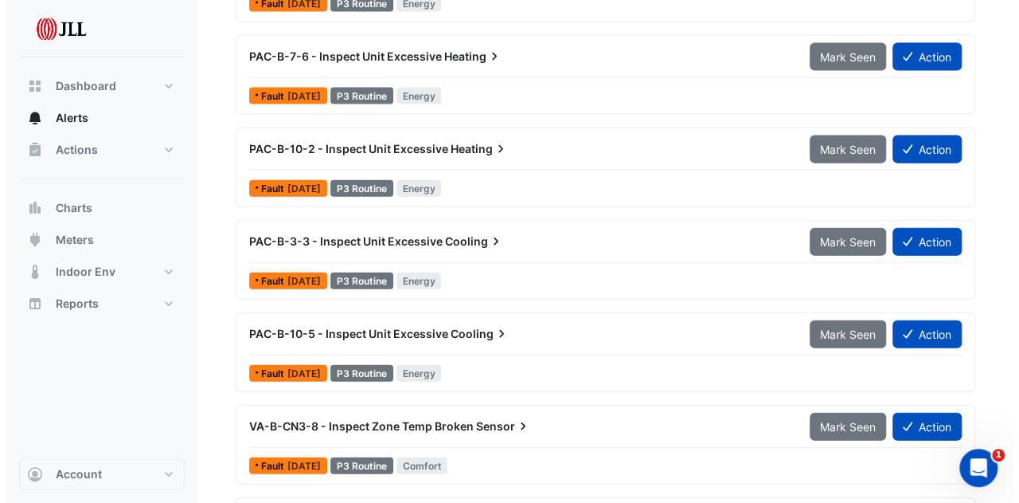
scroll to position [1752, 0]
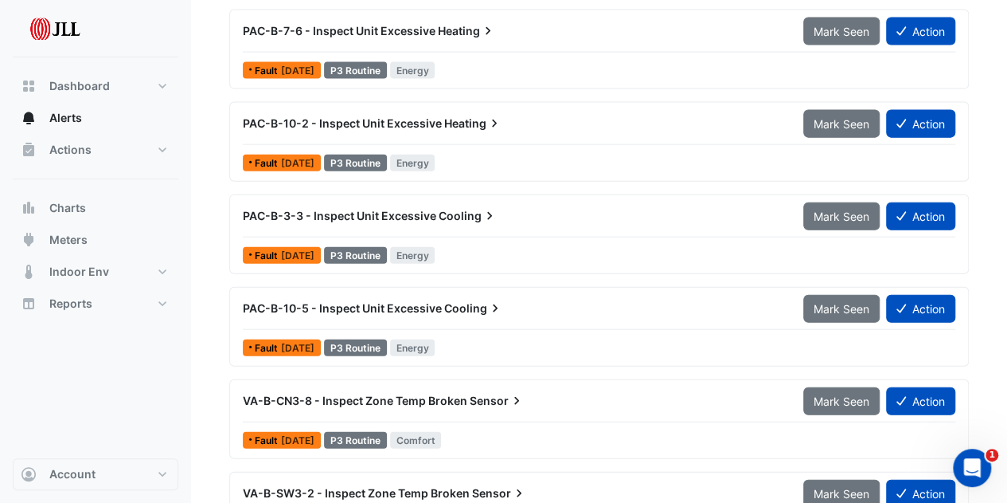
click at [371, 393] on span "VA-B-CN3-8 - Inspect Zone Temp Broken" at bounding box center [355, 400] width 225 height 14
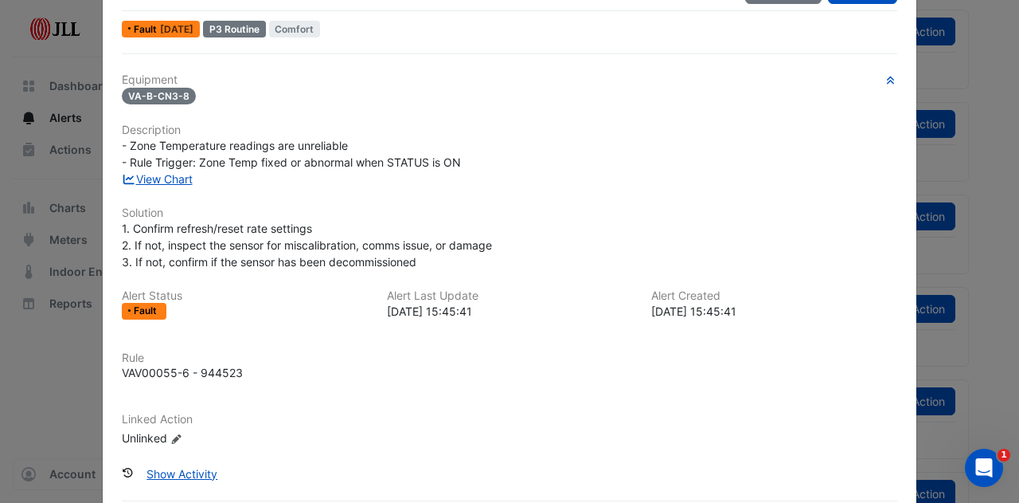
scroll to position [141, 0]
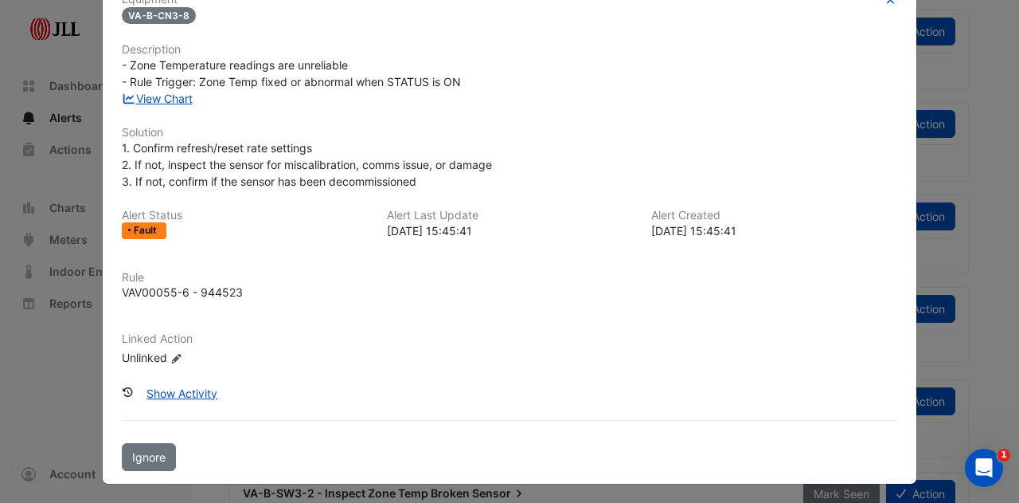
click at [170, 352] on fa-icon "Edit Linked Action" at bounding box center [176, 358] width 12 height 12
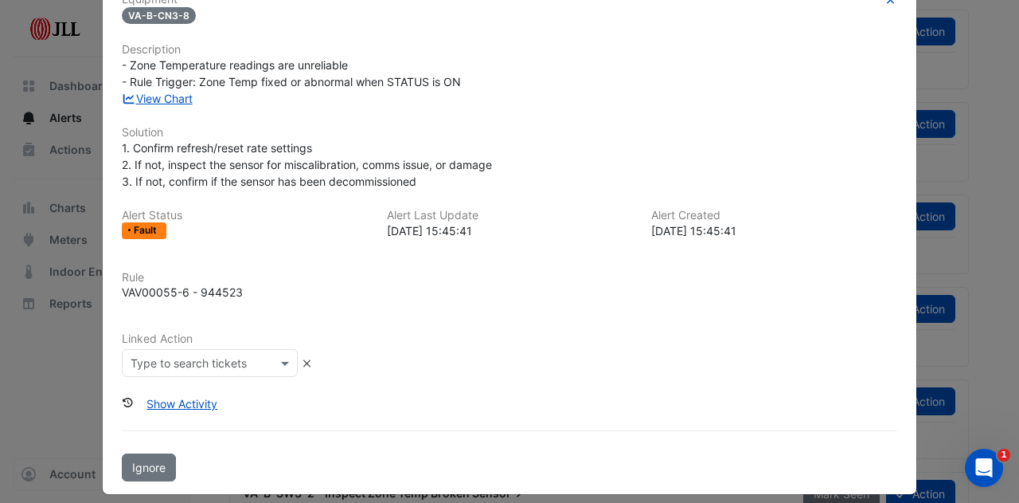
click at [188, 360] on input "text" at bounding box center [194, 363] width 127 height 17
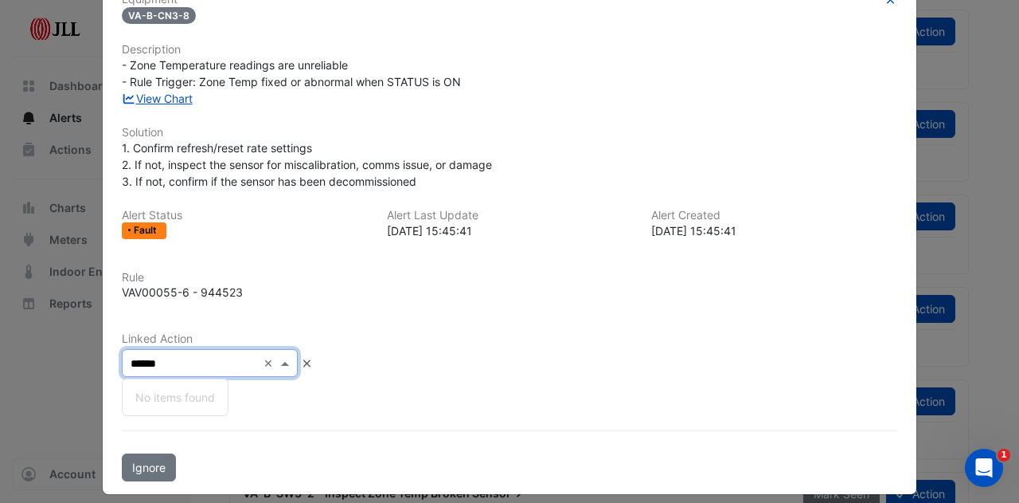
click at [223, 365] on input "******" at bounding box center [194, 363] width 127 height 17
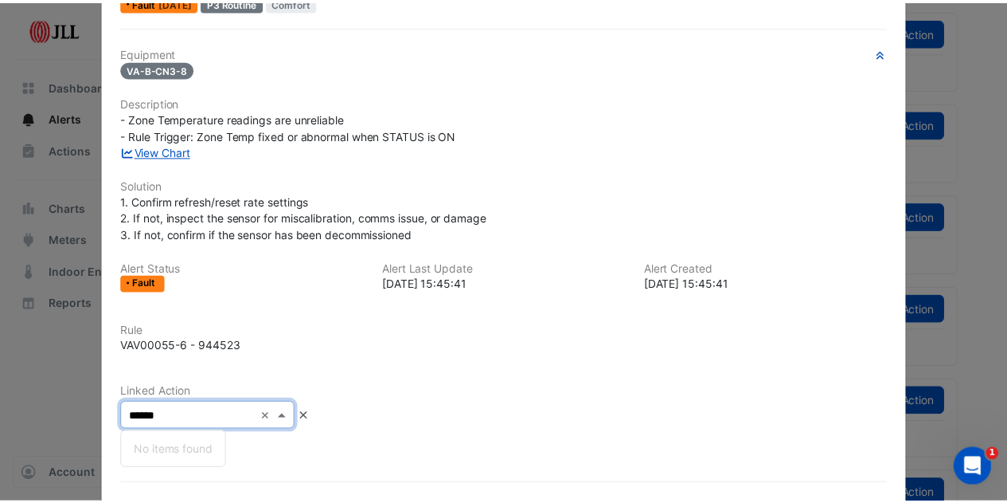
scroll to position [0, 0]
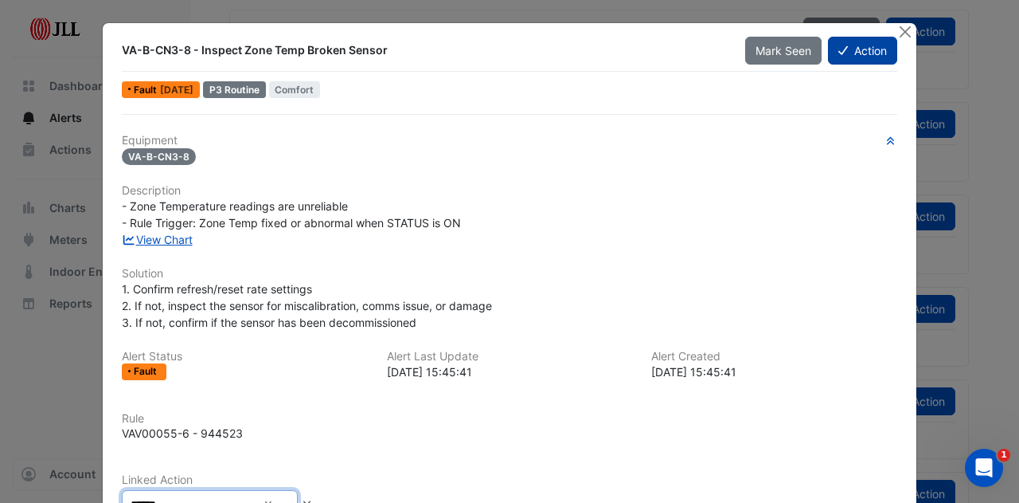
type input "******"
click at [862, 45] on button "Action" at bounding box center [862, 51] width 69 height 28
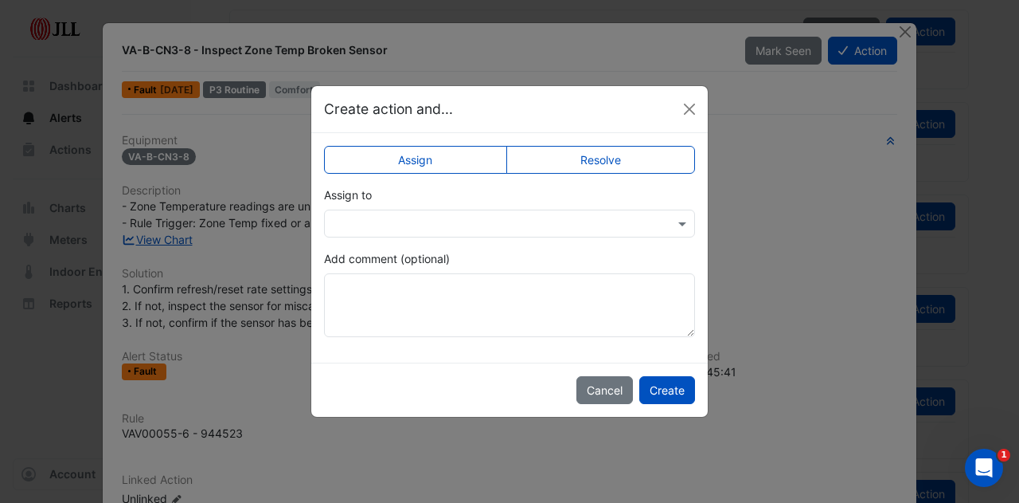
click at [561, 216] on input "text" at bounding box center [494, 224] width 322 height 17
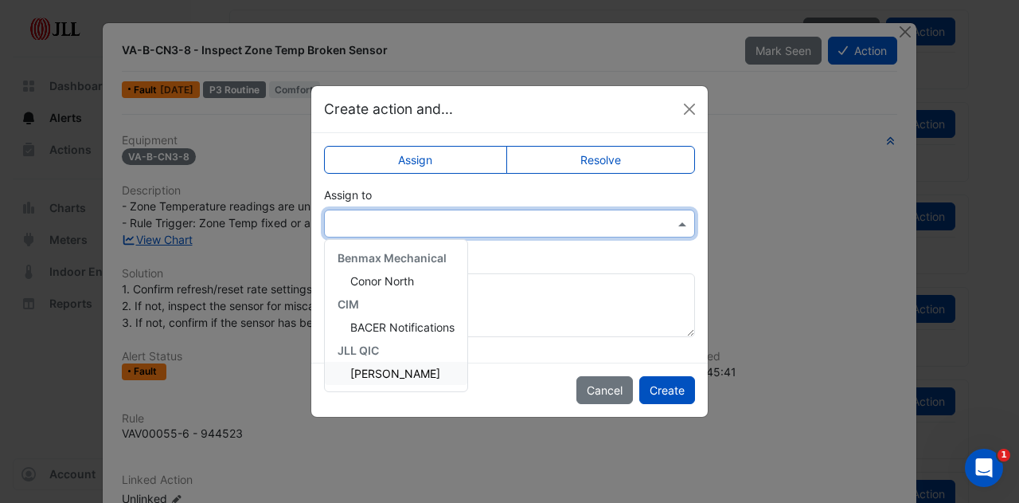
click at [405, 370] on span "[PERSON_NAME]" at bounding box center [395, 373] width 90 height 14
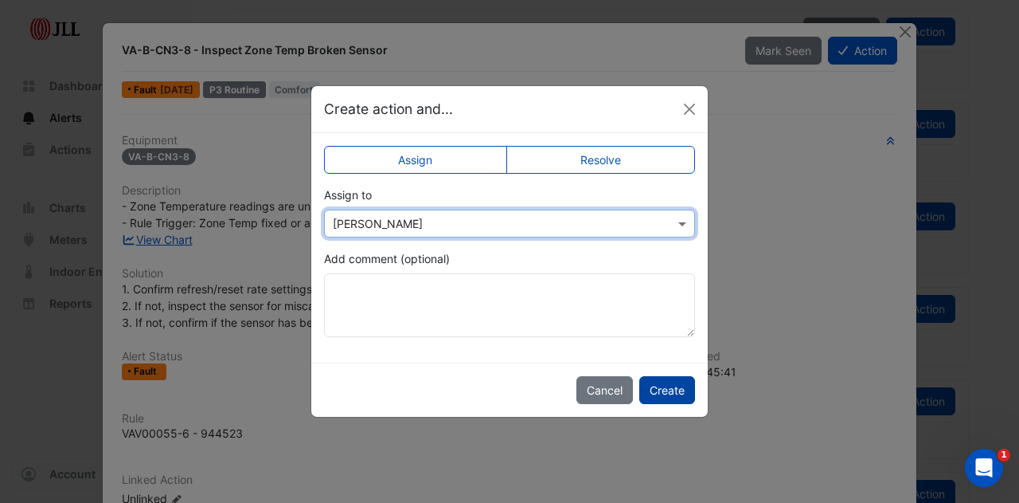
click at [644, 385] on button "Create" at bounding box center [667, 390] width 56 height 28
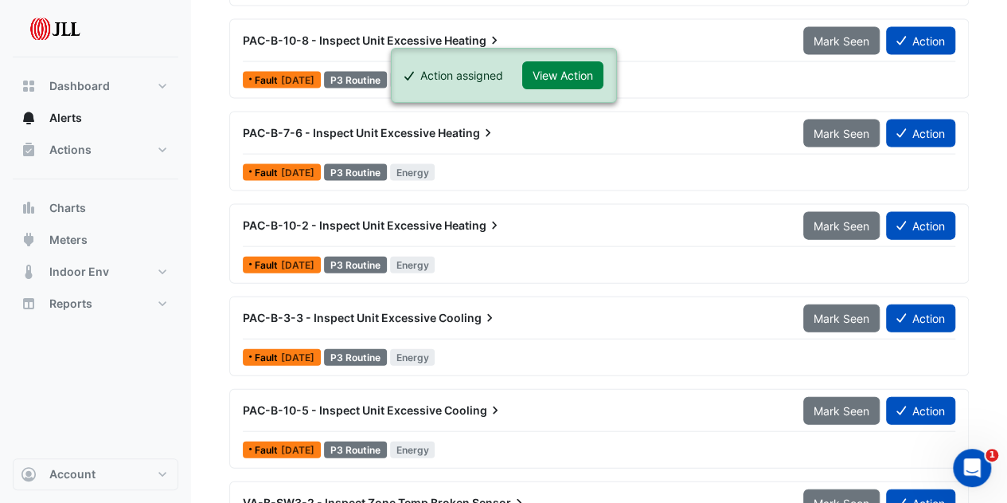
scroll to position [1513, 0]
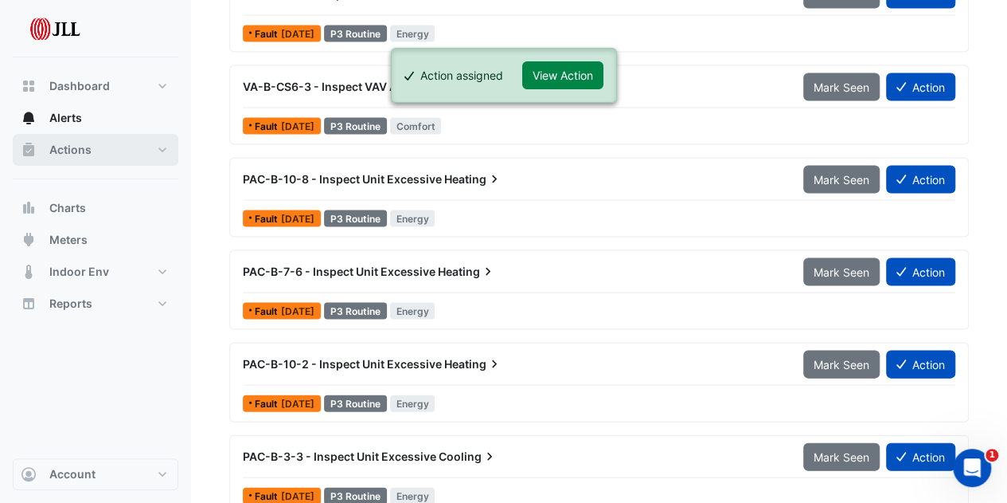
click at [64, 139] on button "Actions" at bounding box center [96, 150] width 166 height 32
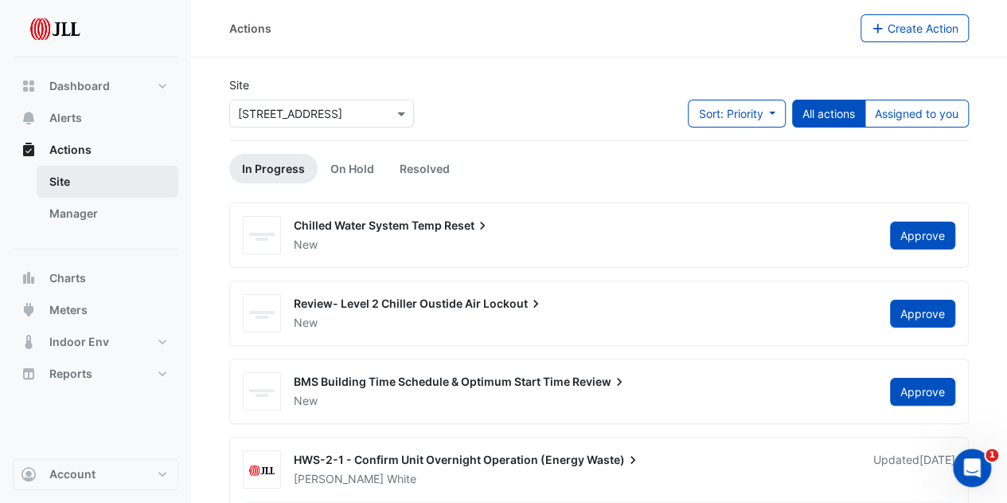
click at [123, 181] on link "Site" at bounding box center [108, 182] width 142 height 32
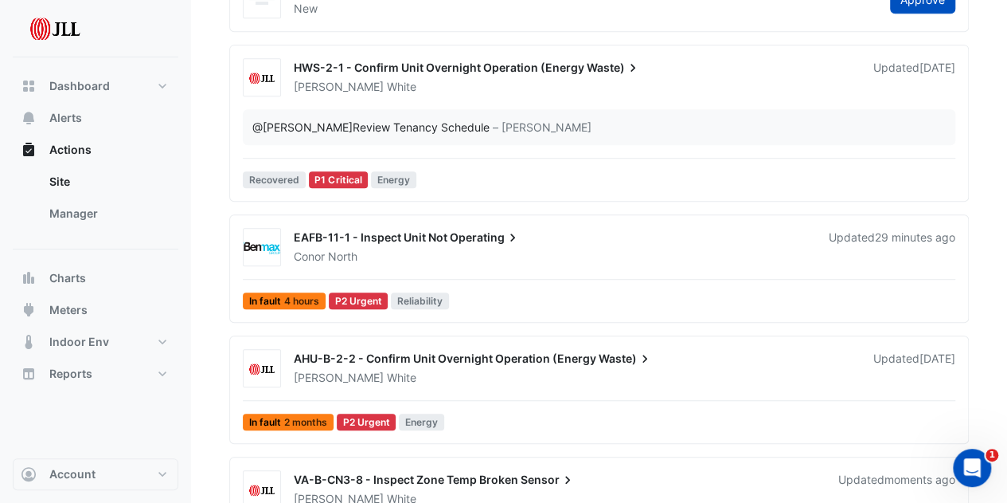
scroll to position [398, 0]
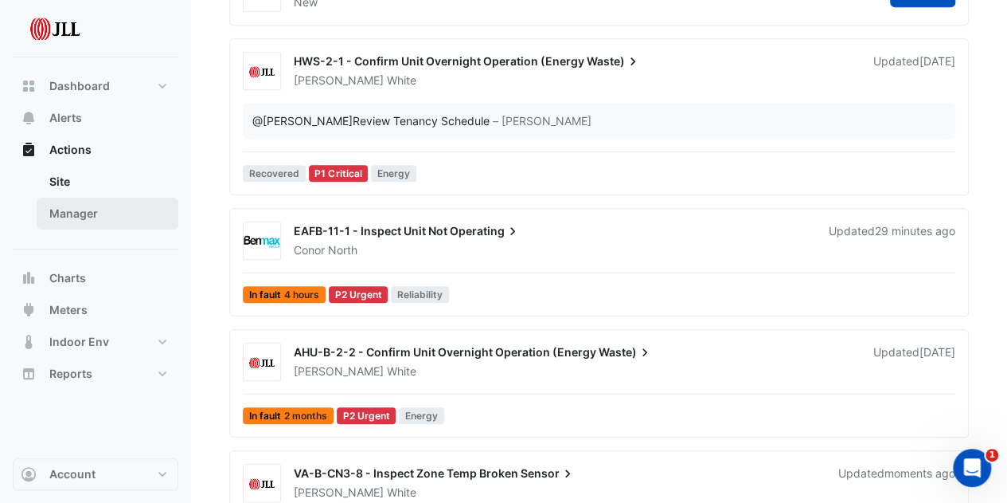
click at [100, 217] on link "Manager" at bounding box center [108, 214] width 142 height 32
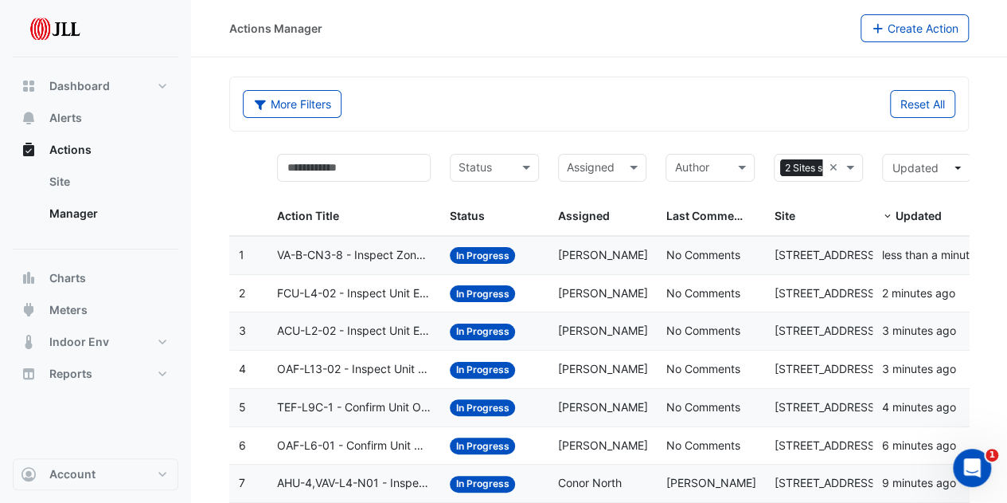
click at [358, 248] on span "VA-B-CN3-8 - Inspect Zone Temp Broken Sensor" at bounding box center [354, 255] width 154 height 18
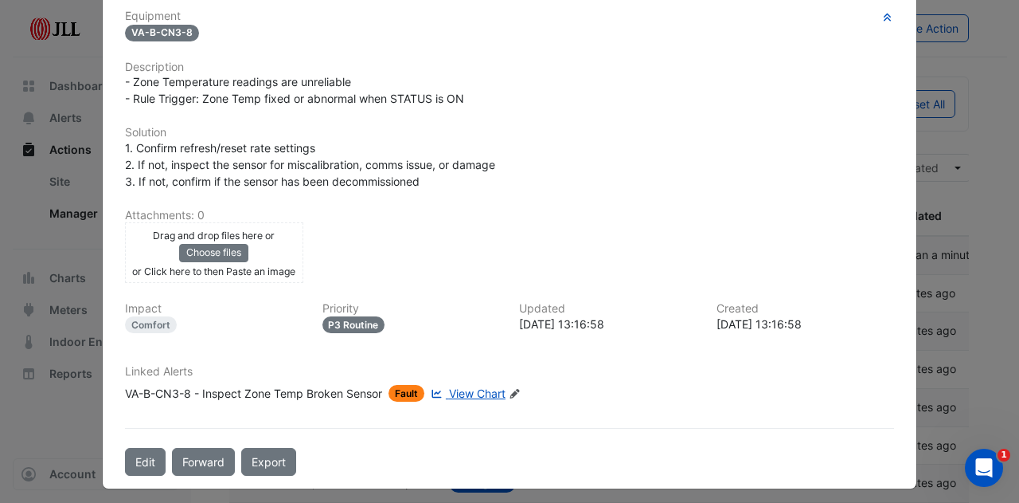
scroll to position [322, 0]
click at [511, 388] on icon at bounding box center [515, 393] width 10 height 10
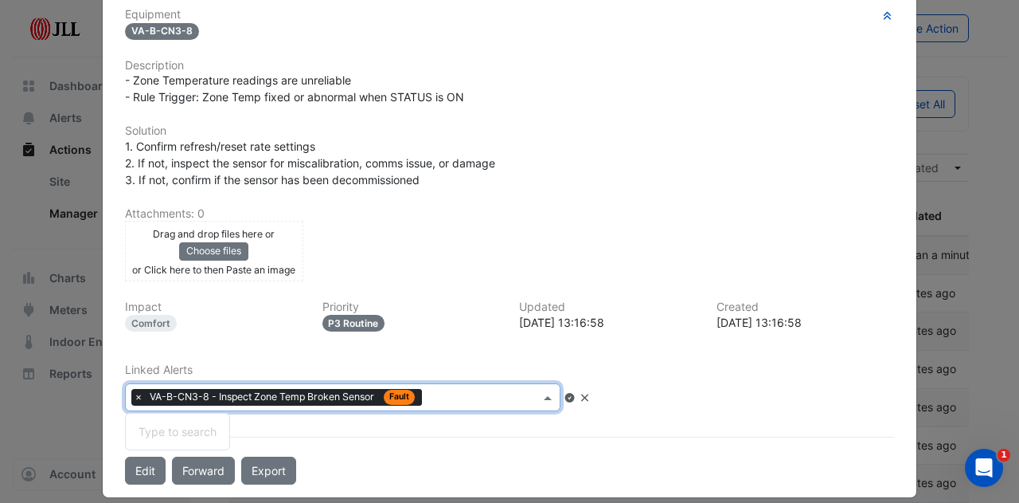
click at [476, 391] on input "text" at bounding box center [483, 398] width 111 height 17
type input "******"
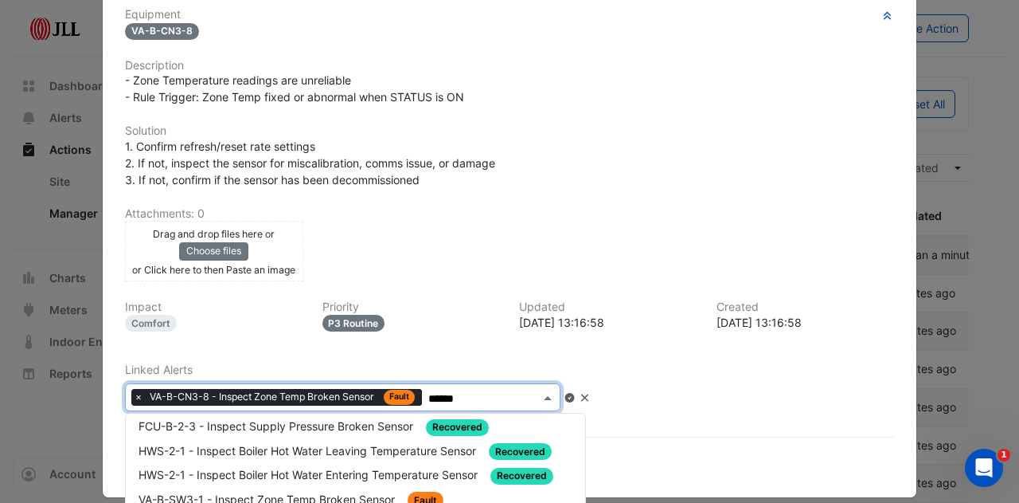
scroll to position [80, 0]
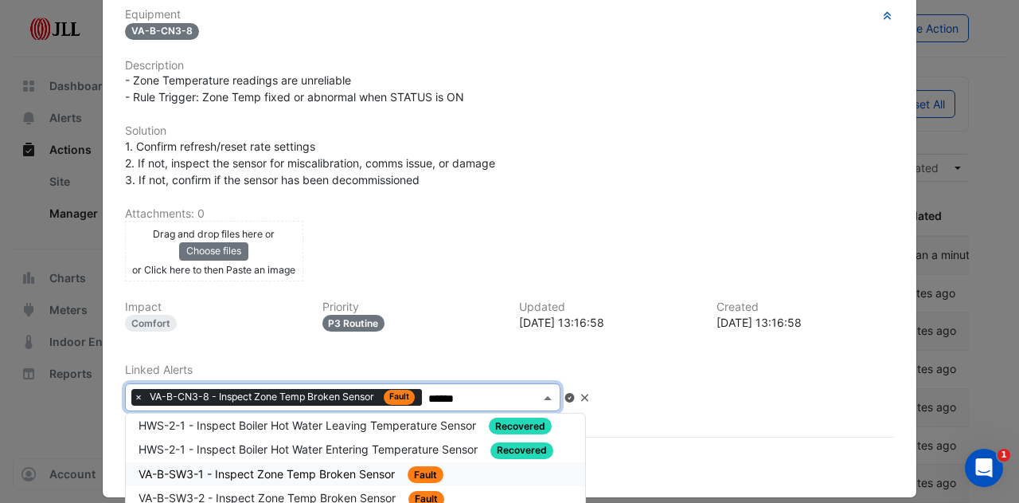
click at [329, 467] on span "VA-B-SW3-1 - Inspect Zone Temp Broken Sensor" at bounding box center [269, 474] width 260 height 14
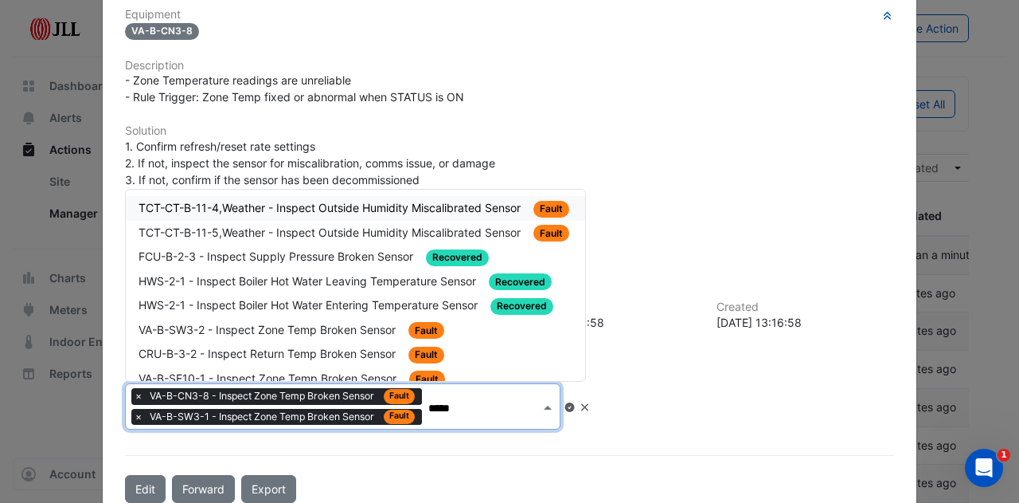
type input "******"
click at [342, 323] on span "VA-B-SW3-2 - Inspect Zone Temp Broken Sensor" at bounding box center [269, 330] width 260 height 14
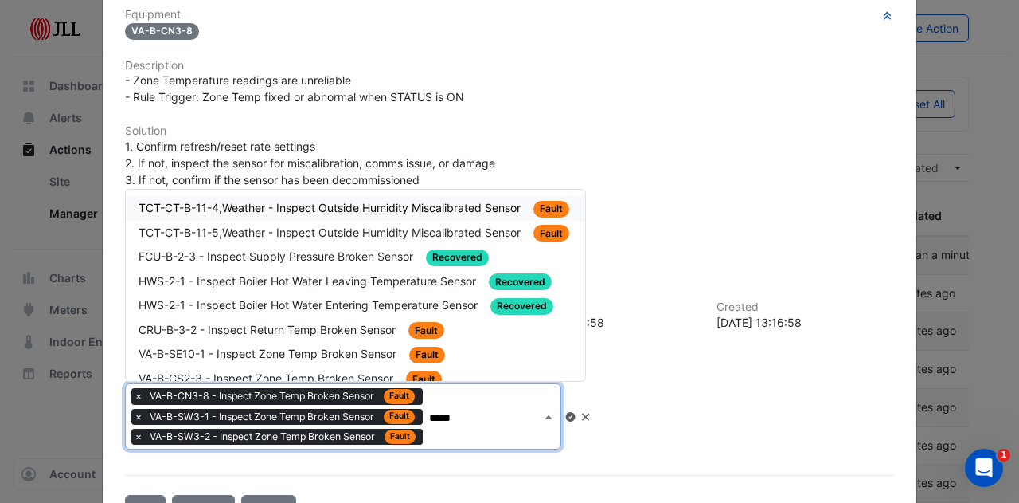
type input "******"
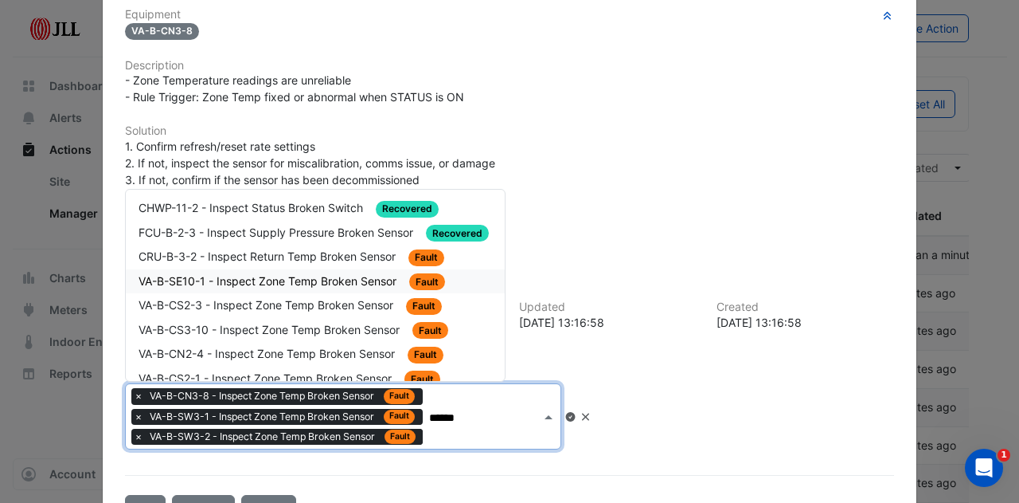
click at [318, 280] on span "VA-B-SE10-1 - Inspect Zone Temp Broken Sensor" at bounding box center [269, 281] width 261 height 14
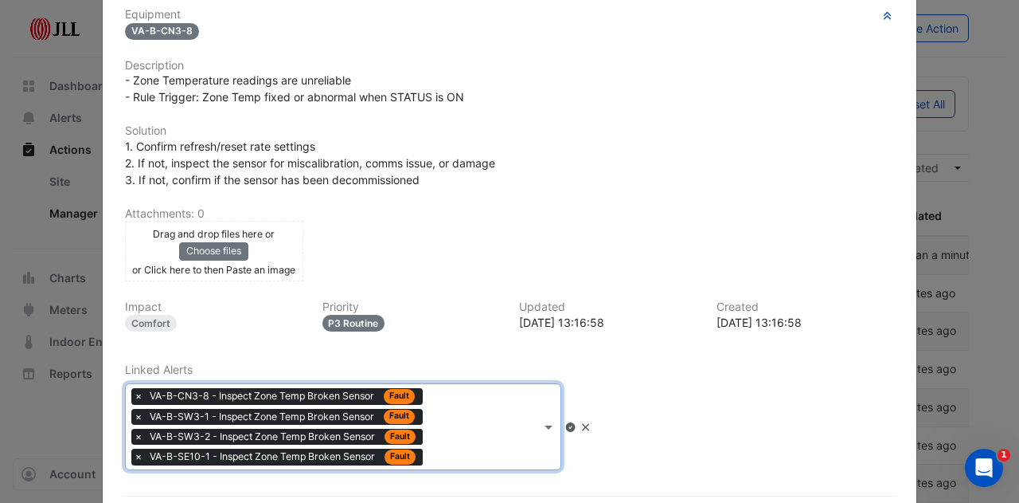
click at [484, 461] on div "× VA-B-CN3-8 - Inspect Zone Temp Broken Sensor Fault × VA-B-SW3-1 - Inspect Zon…" at bounding box center [333, 426] width 415 height 85
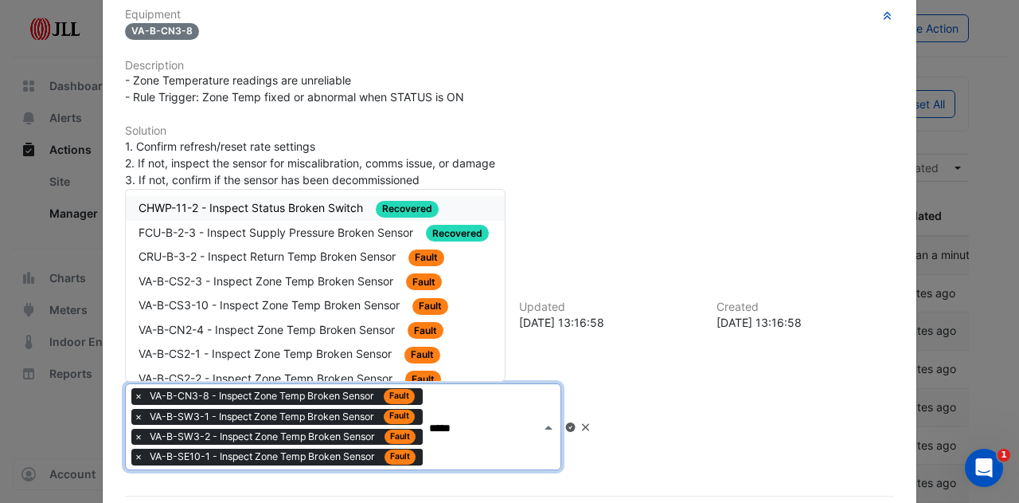
type input "******"
click at [349, 274] on span "VA-B-CS2-3 - Inspect Zone Temp Broken Sensor" at bounding box center [268, 281] width 258 height 14
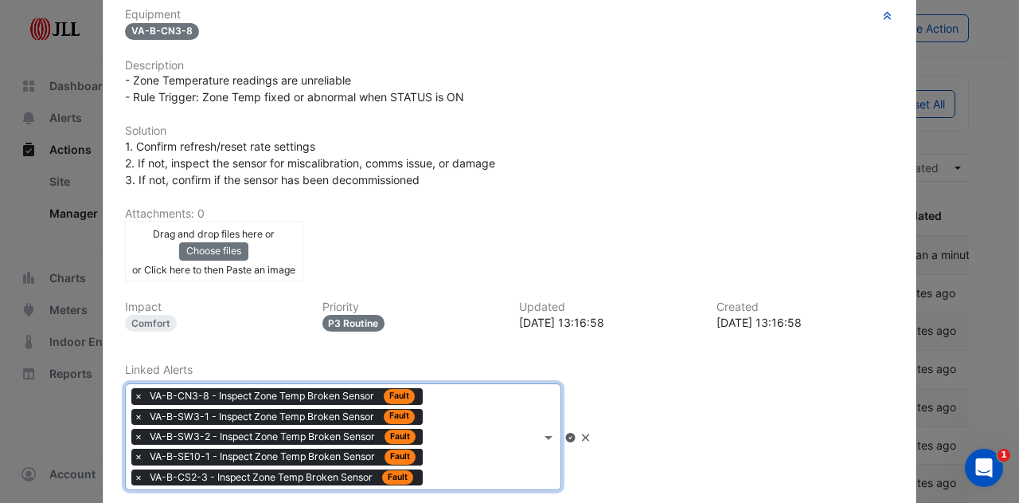
click at [497, 452] on div "× VA-B-CN3-8 - Inspect Zone Temp Broken Sensor Fault × VA-B-SW3-1 - Inspect Zon…" at bounding box center [333, 436] width 415 height 105
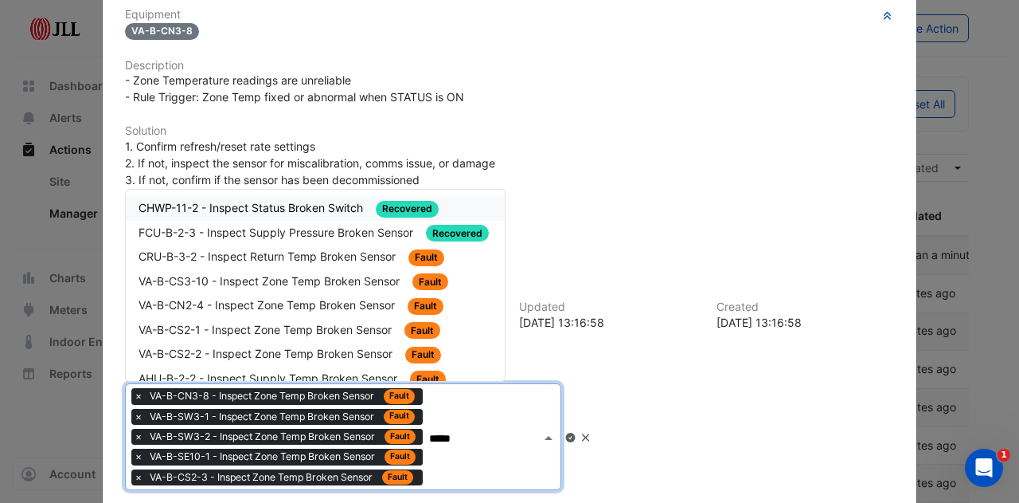
type input "******"
click at [349, 324] on span "VA-B-CS2-1 - Inspect Zone Temp Broken Sensor" at bounding box center [267, 330] width 256 height 14
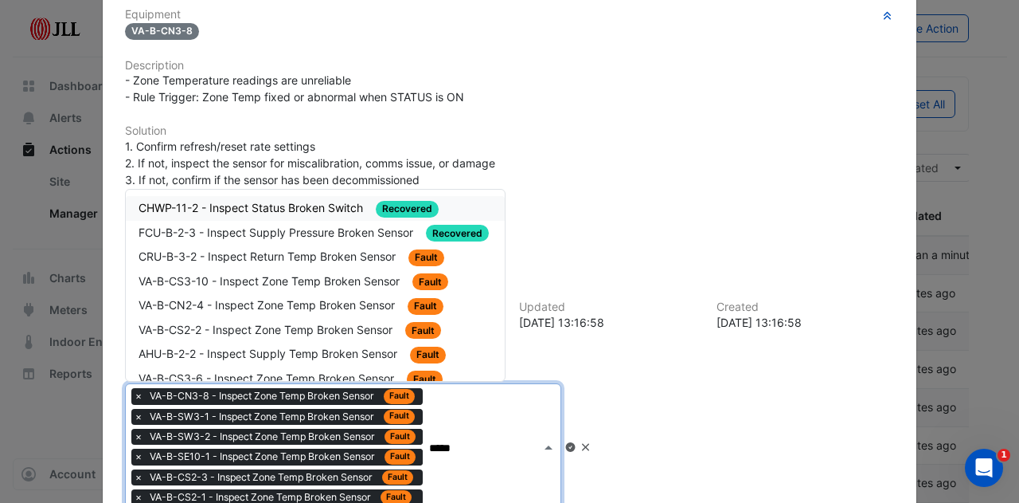
type input "******"
click at [338, 274] on span "VA-B-CS3-10 - Inspect Zone Temp Broken Sensor" at bounding box center [271, 281] width 264 height 14
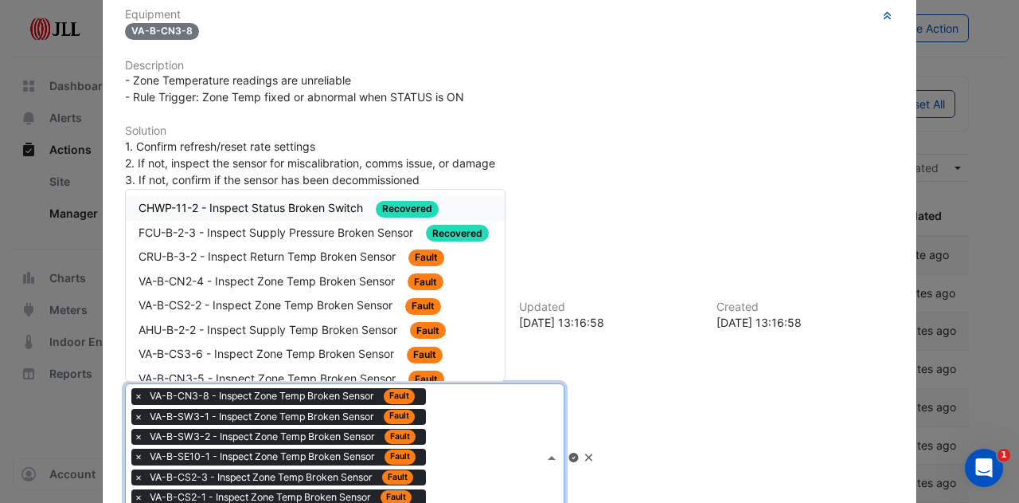
click at [440, 450] on input "text" at bounding box center [487, 458] width 111 height 17
click at [350, 274] on span "VA-B-CN2-4 - Inspect Zone Temp Broken Sensor" at bounding box center [269, 281] width 260 height 14
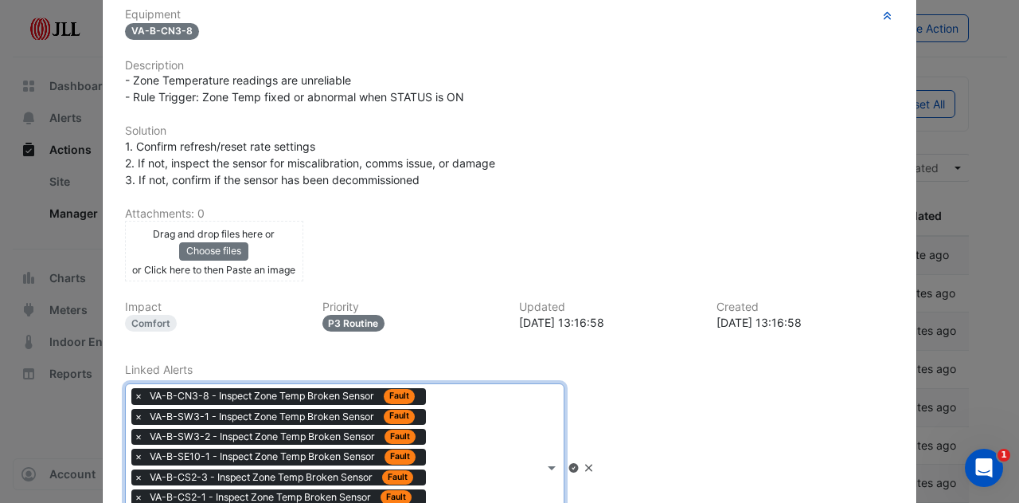
click at [489, 450] on div "× VA-B-CN3-8 - Inspect Zone Temp Broken Sensor Fault × VA-B-SW3-1 - Inspect Zon…" at bounding box center [335, 467] width 418 height 166
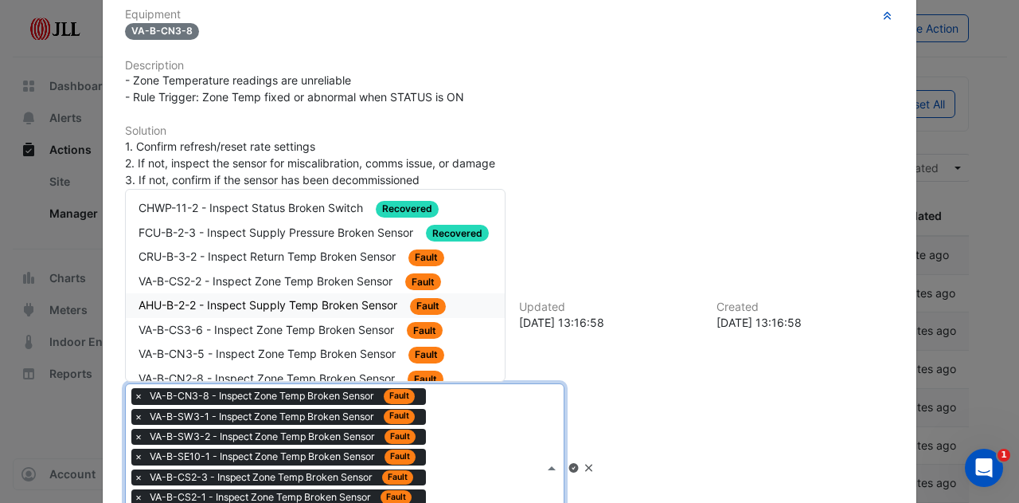
click at [327, 299] on span "AHU-B-2-2 - Inspect Supply Temp Broken Sensor" at bounding box center [270, 305] width 262 height 14
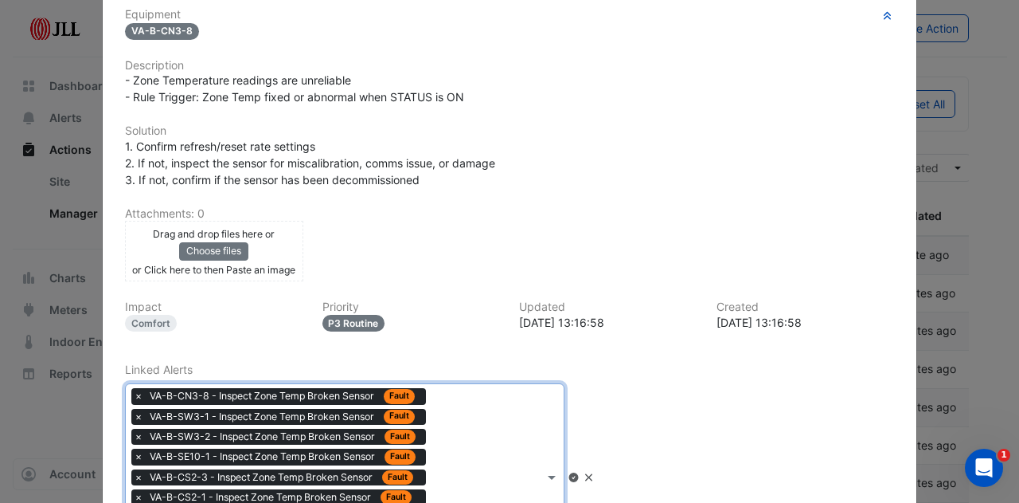
click at [453, 423] on div "× VA-B-CN3-8 - Inspect Zone Temp Broken Sensor Fault × VA-B-SW3-1 - Inspect Zon…" at bounding box center [335, 477] width 418 height 186
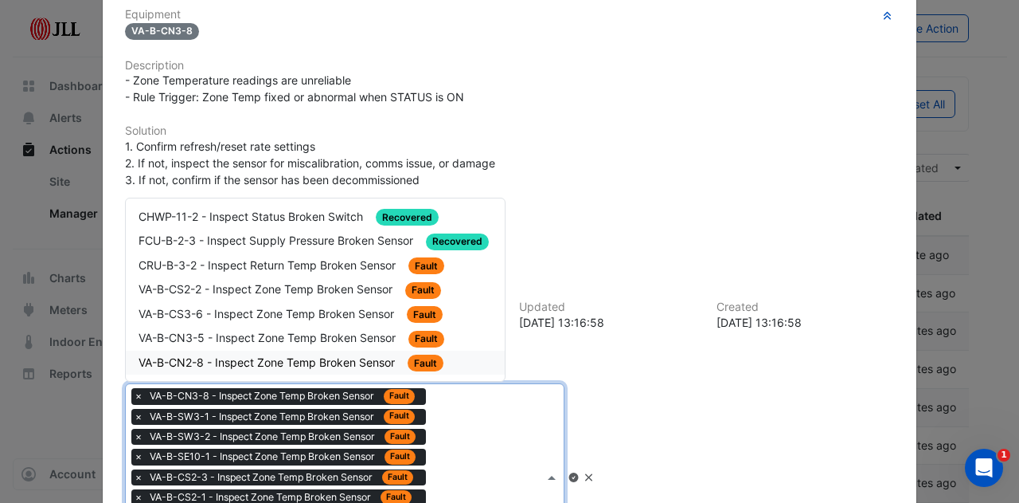
click at [311, 355] on span "VA-B-CN2-8 - Inspect Zone Temp Broken Sensor" at bounding box center [269, 362] width 260 height 14
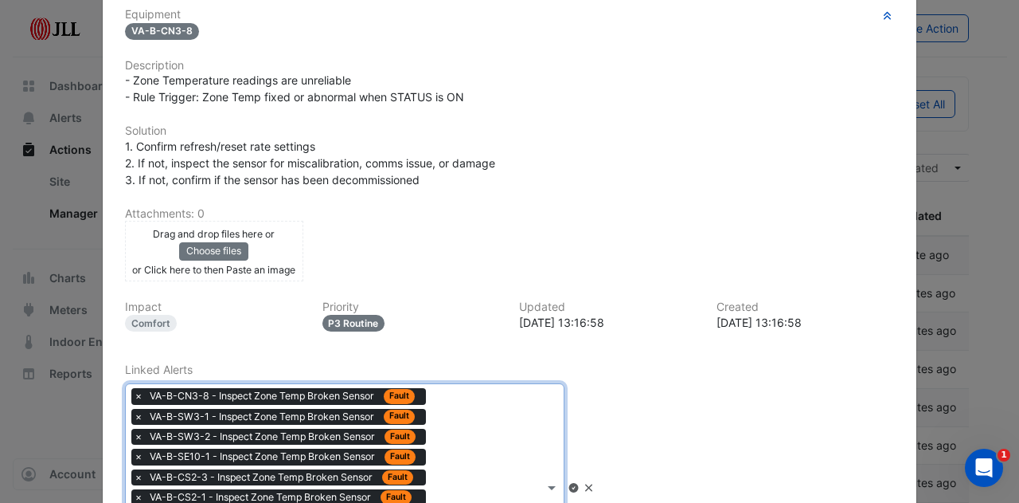
click at [514, 454] on div "× VA-B-CN3-8 - Inspect Zone Temp Broken Sensor Fault × VA-B-SW3-1 - Inspect Zon…" at bounding box center [335, 487] width 418 height 206
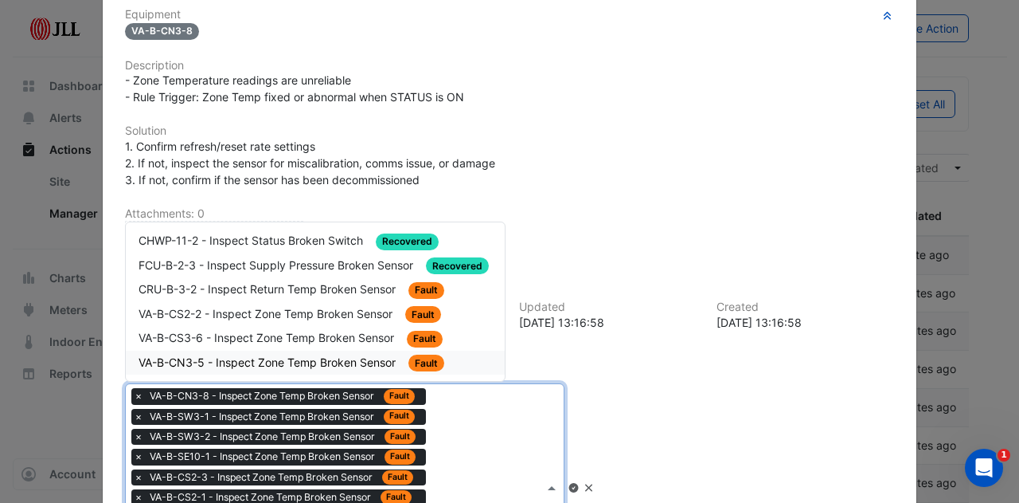
click at [302, 355] on span "VA-B-CN3-5 - Inspect Zone Temp Broken Sensor" at bounding box center [269, 362] width 260 height 14
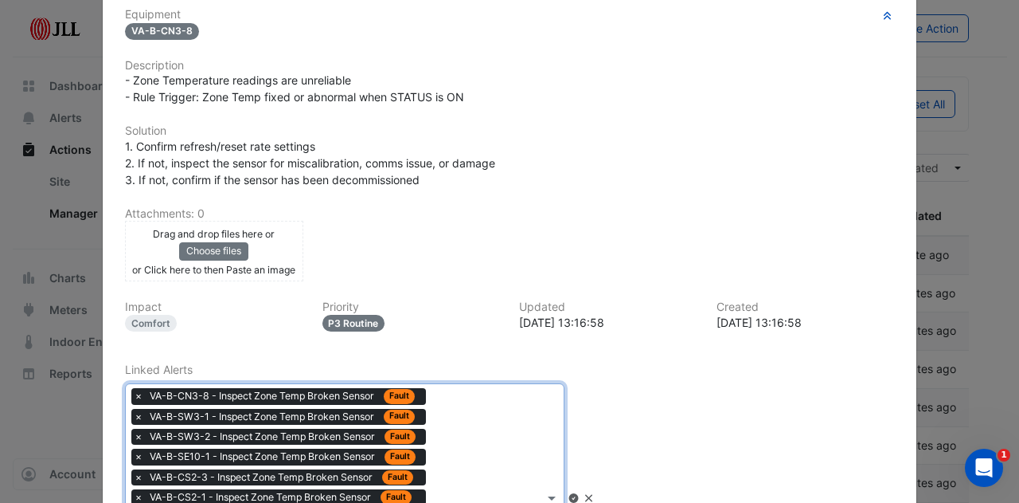
click at [455, 425] on div "× VA-B-CN3-8 - Inspect Zone Temp Broken Sensor Fault × VA-B-SW3-1 - Inspect Zon…" at bounding box center [335, 497] width 418 height 226
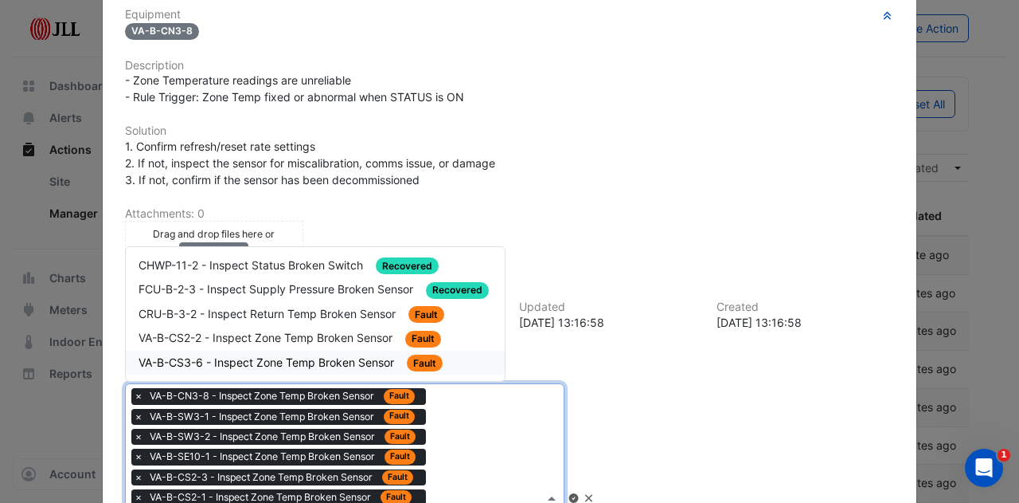
click at [304, 358] on span "VA-B-CS3-6 - Inspect Zone Temp Broken Sensor" at bounding box center [268, 362] width 259 height 14
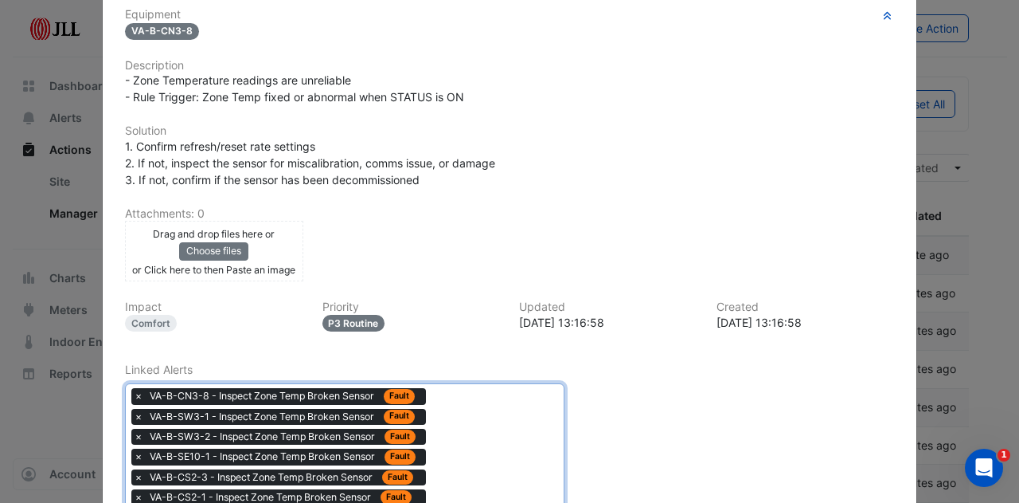
drag, startPoint x: 472, startPoint y: 436, endPoint x: 451, endPoint y: 423, distance: 25.4
click at [472, 437] on div "× VA-B-CN3-8 - Inspect Zone Temp Broken Sensor Fault × VA-B-SW3-1 - Inspect Zon…" at bounding box center [335, 507] width 418 height 247
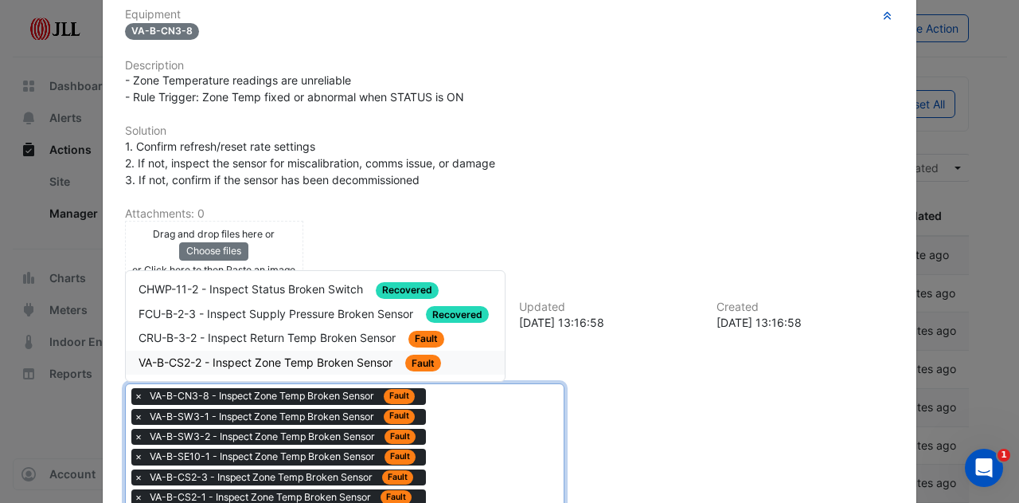
click at [325, 362] on span "VA-B-CS2-2 - Inspect Zone Temp Broken Sensor" at bounding box center [267, 362] width 257 height 14
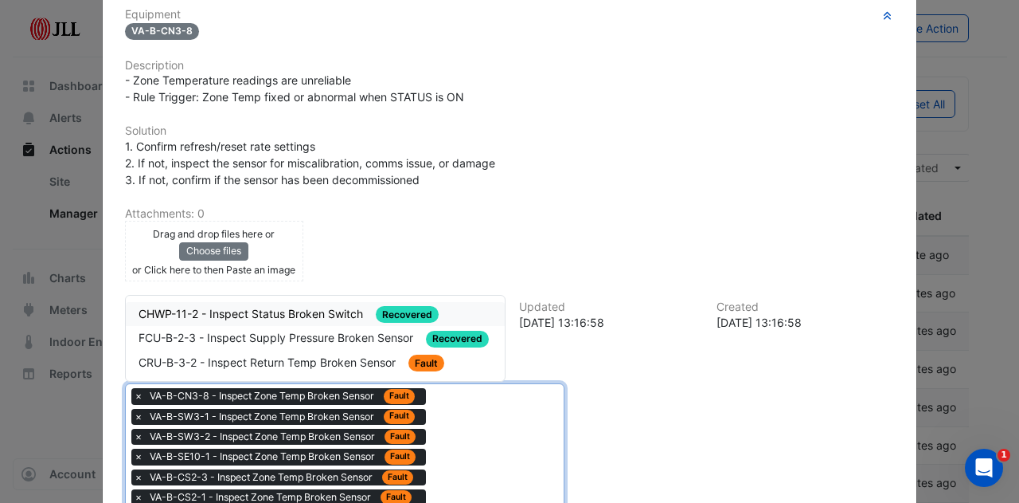
click at [345, 362] on span "CRU-B-3-2 - Inspect Return Temp Broken Sensor" at bounding box center [269, 362] width 260 height 14
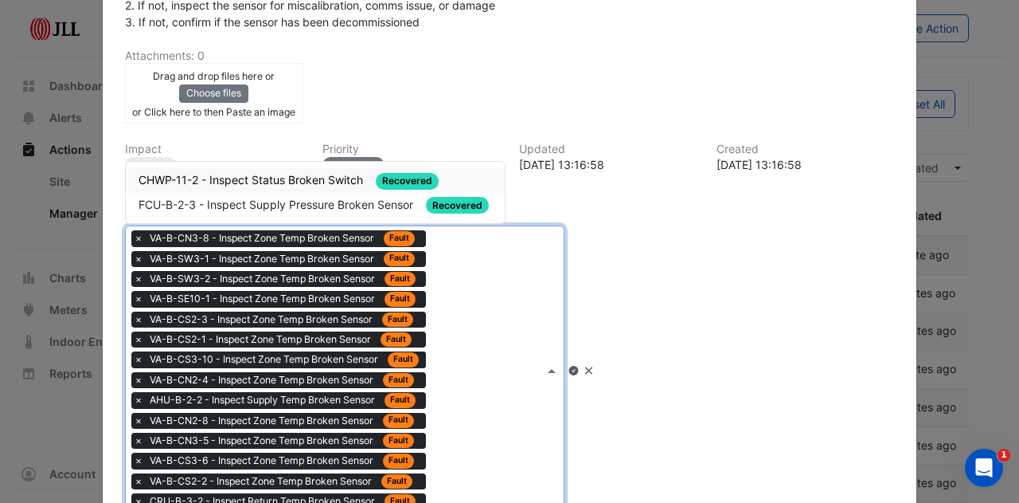
scroll to position [553, 0]
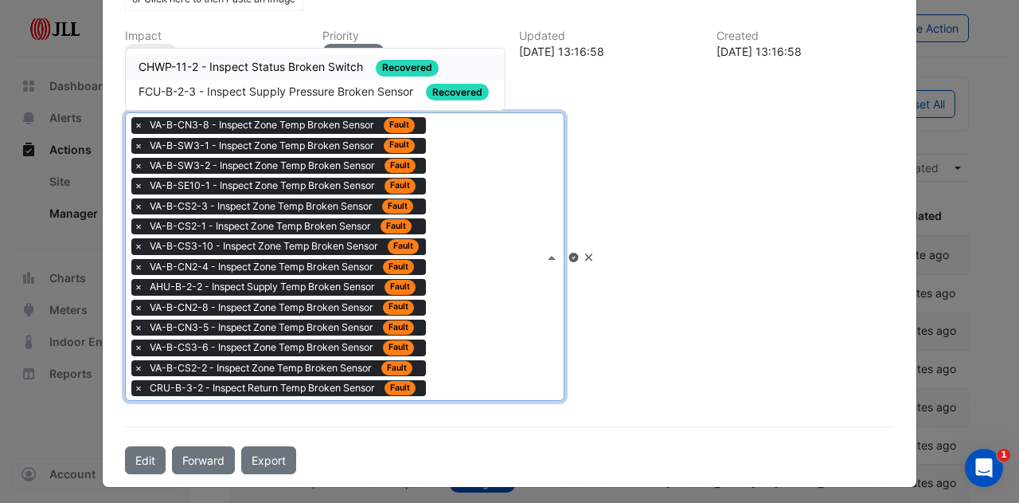
click at [578, 252] on icon at bounding box center [574, 257] width 10 height 10
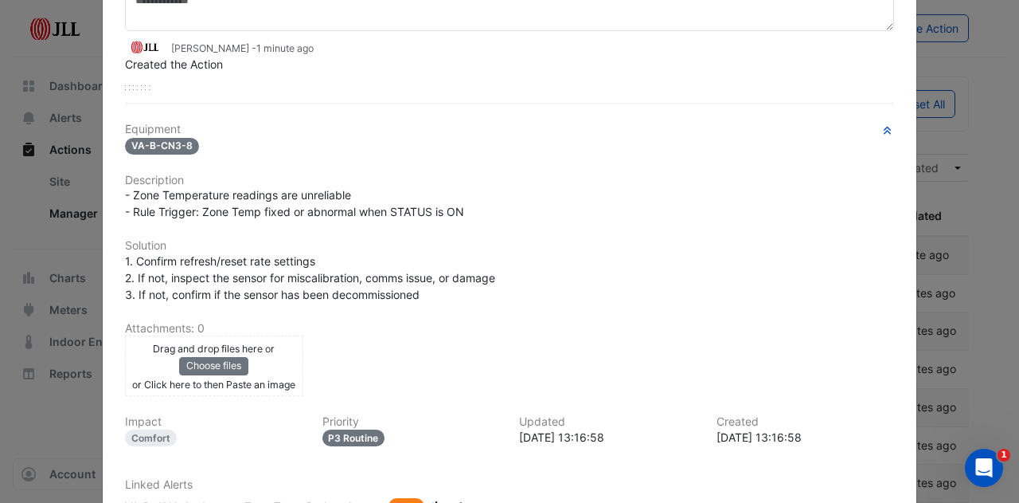
scroll to position [0, 0]
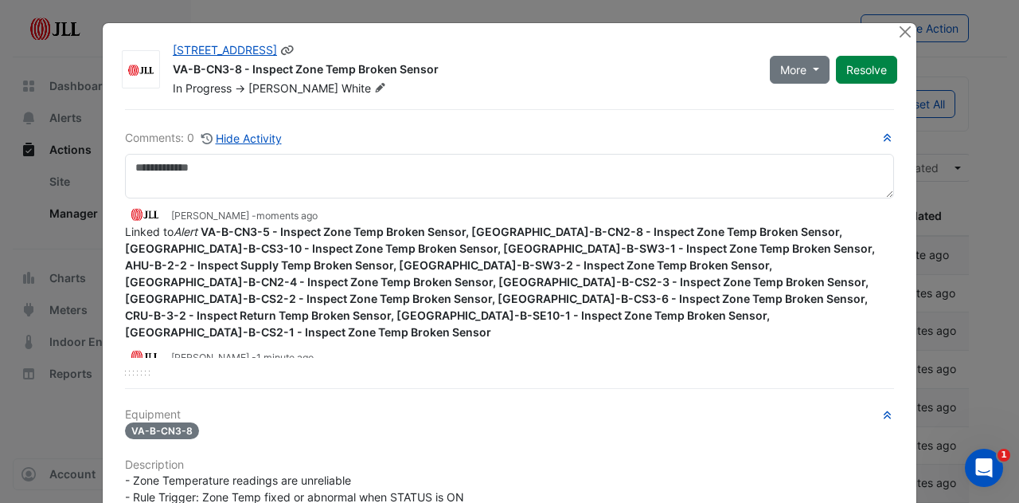
click at [376, 84] on icon at bounding box center [381, 88] width 10 height 10
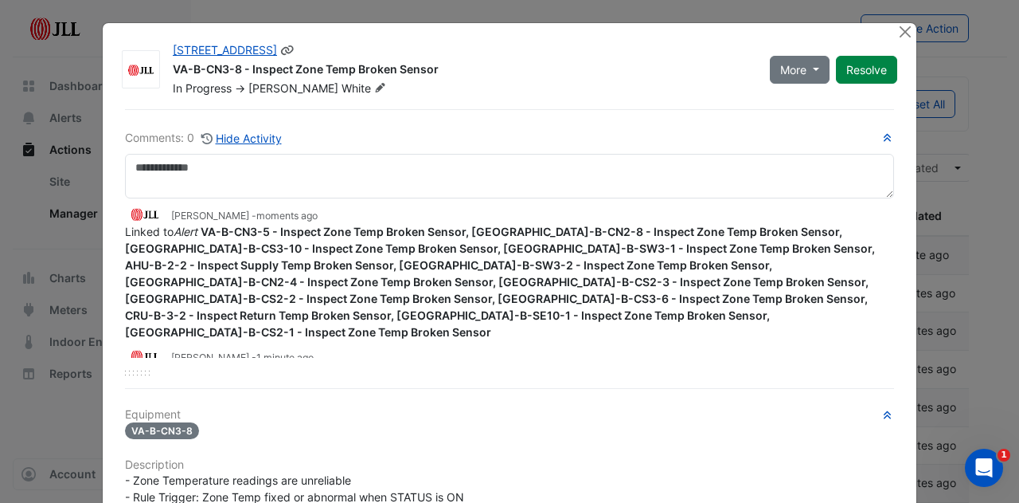
drag, startPoint x: 358, startPoint y: 69, endPoint x: 325, endPoint y: 67, distance: 33.5
click at [325, 67] on div "VA-B-CN3-8 - Inspect Zone Temp Broken Sensor" at bounding box center [462, 70] width 578 height 19
click at [347, 64] on div "VA-B-CN3-8 - Inspect Zone Temp Broken Sensor" at bounding box center [462, 70] width 578 height 19
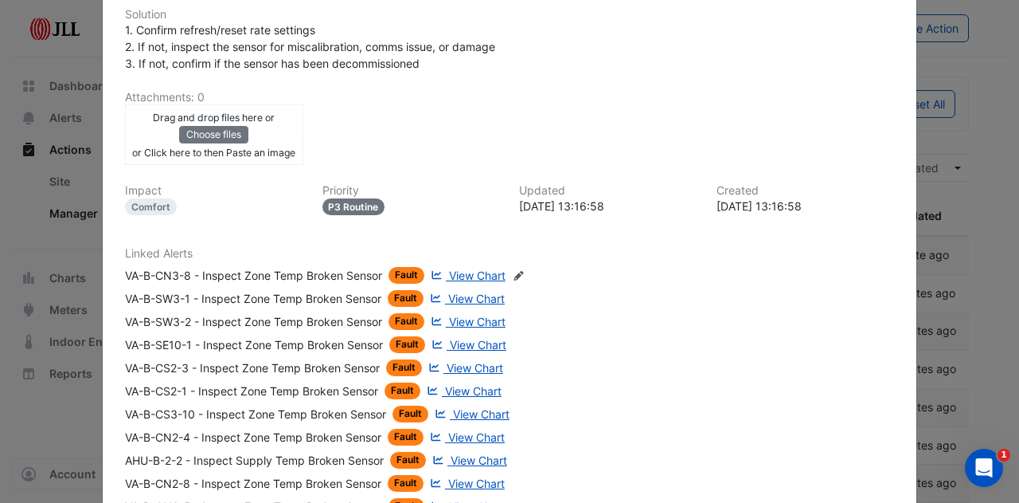
scroll to position [690, 0]
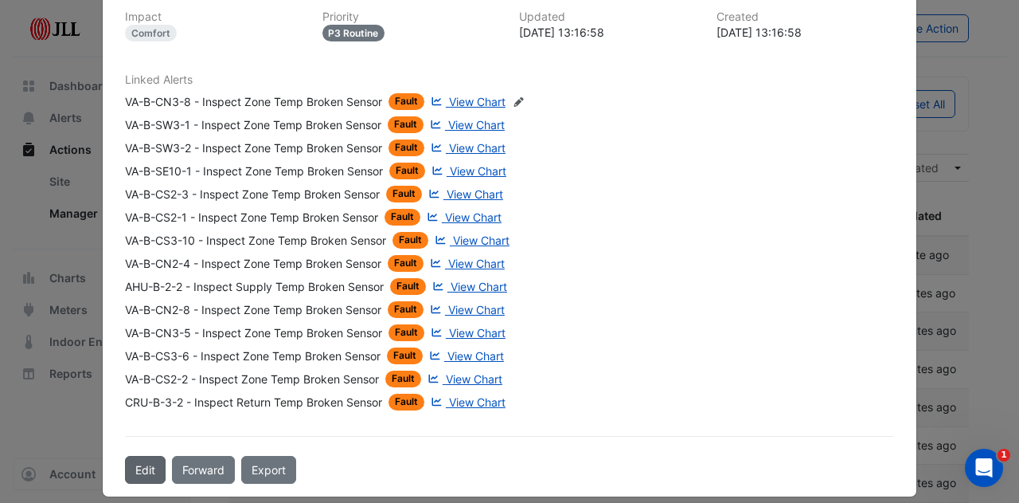
click at [151, 456] on button "Edit" at bounding box center [145, 470] width 41 height 28
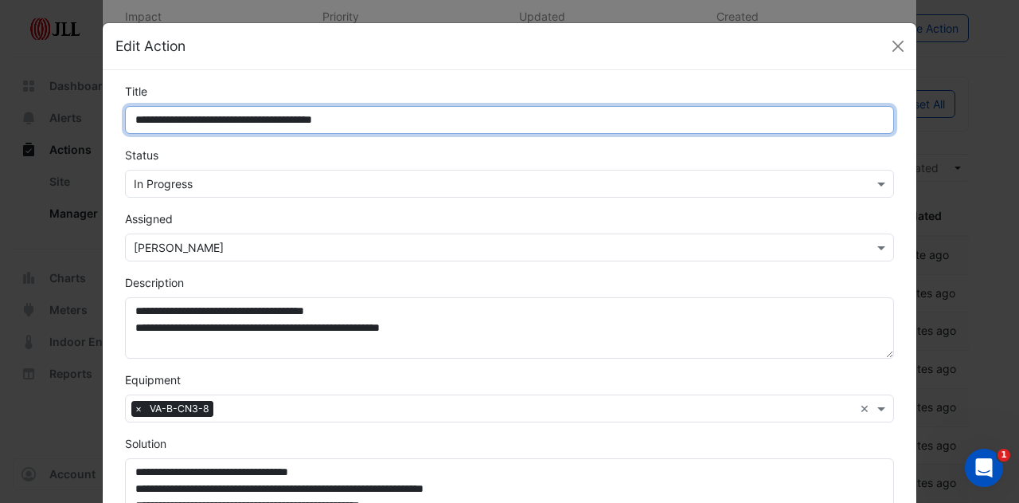
drag, startPoint x: 207, startPoint y: 116, endPoint x: 76, endPoint y: 118, distance: 130.6
click at [76, 118] on ngb-modal-window "**********" at bounding box center [509, 251] width 1019 height 503
click at [229, 119] on input "**********" at bounding box center [509, 120] width 769 height 28
drag, startPoint x: 346, startPoint y: 117, endPoint x: 311, endPoint y: 119, distance: 35.1
click at [311, 119] on input "**********" at bounding box center [509, 120] width 769 height 28
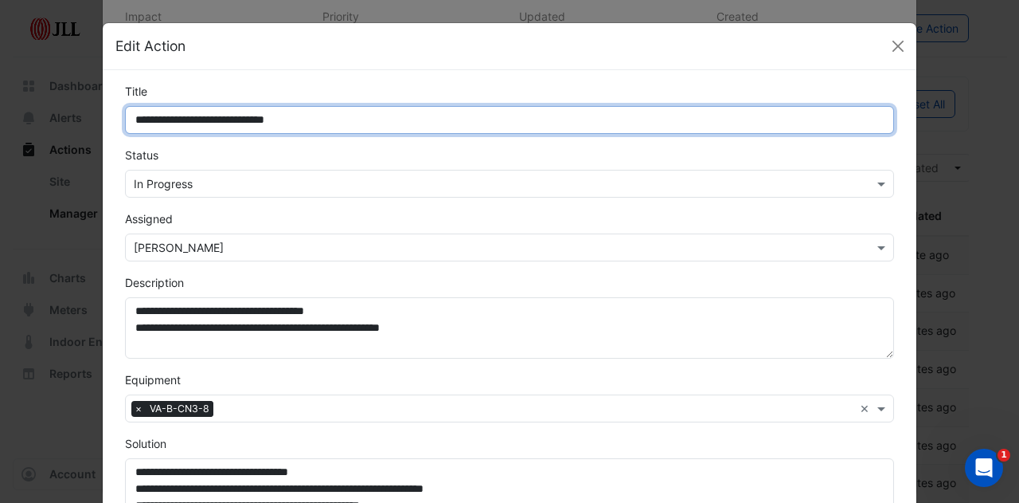
click at [271, 113] on input "**********" at bounding box center [509, 120] width 769 height 28
paste input "******"
click at [424, 116] on input "**********" at bounding box center [509, 120] width 769 height 28
drag, startPoint x: 198, startPoint y: 116, endPoint x: 173, endPoint y: 118, distance: 24.7
click at [173, 118] on input "**********" at bounding box center [509, 120] width 769 height 28
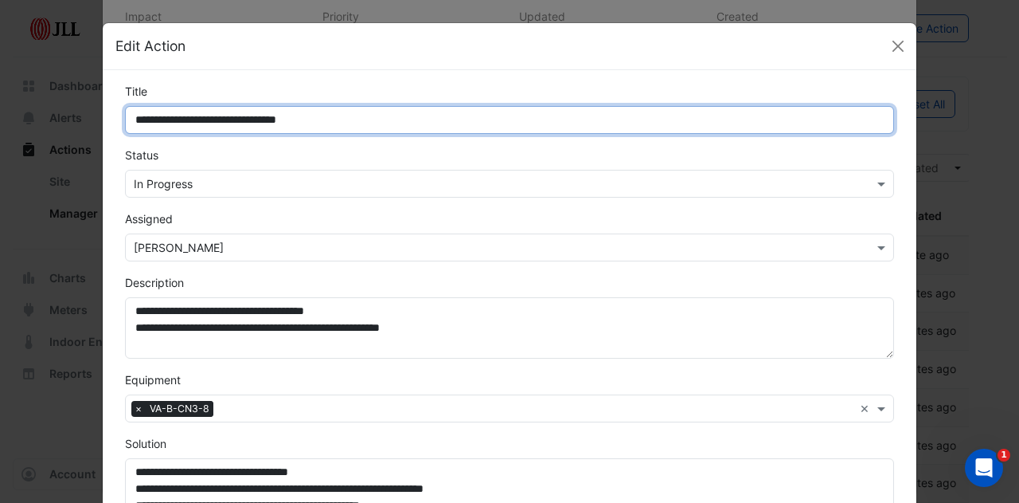
click at [177, 114] on input "**********" at bounding box center [509, 120] width 769 height 28
click at [244, 119] on input "**********" at bounding box center [509, 120] width 769 height 28
click at [284, 122] on input "**********" at bounding box center [509, 120] width 769 height 28
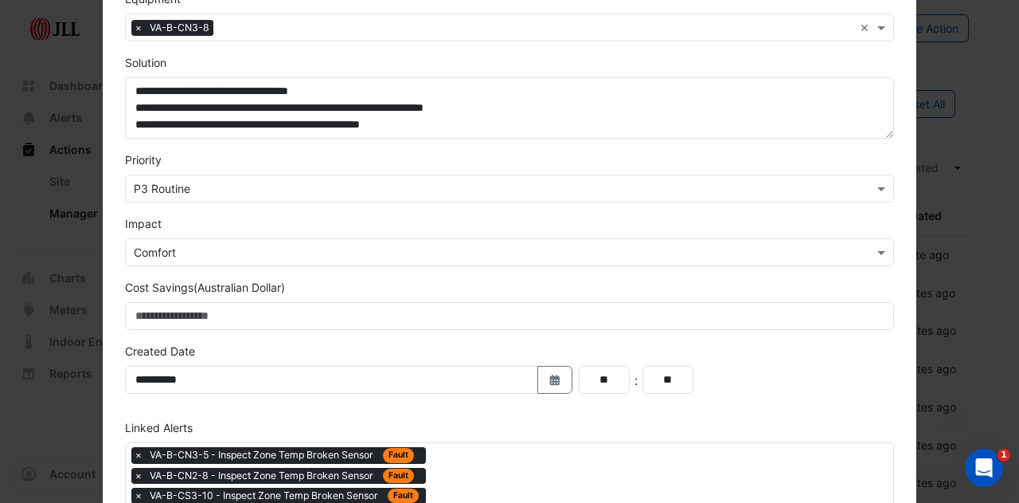
scroll to position [694, 0]
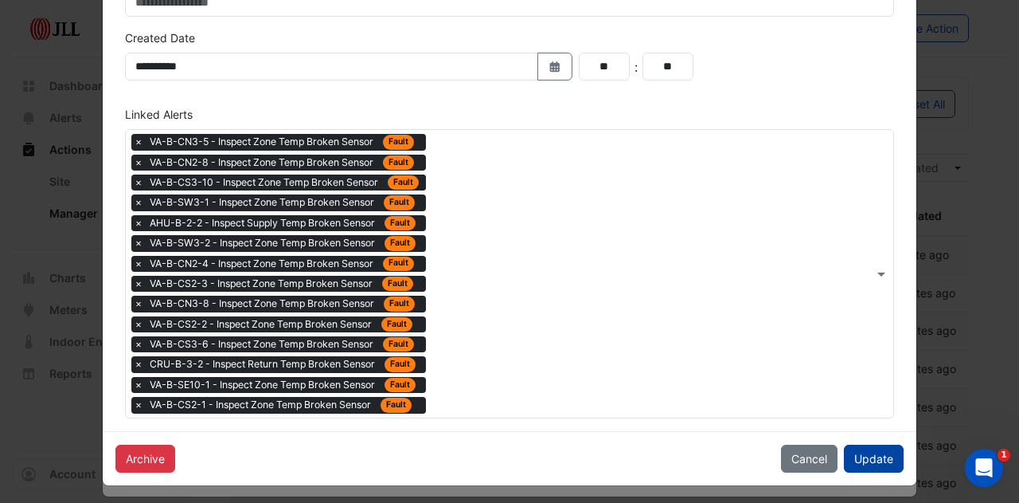
type input "**********"
click at [862, 446] on button "Update" at bounding box center [874, 458] width 60 height 28
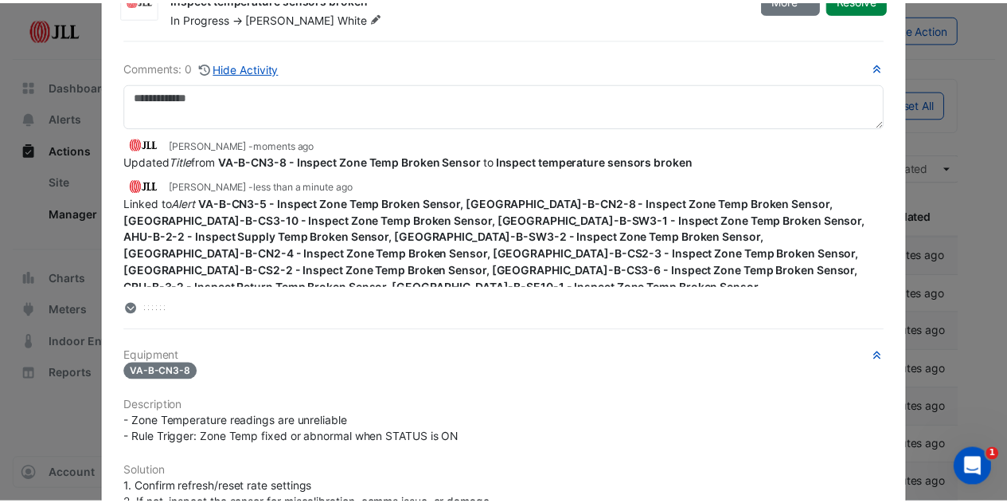
scroll to position [0, 0]
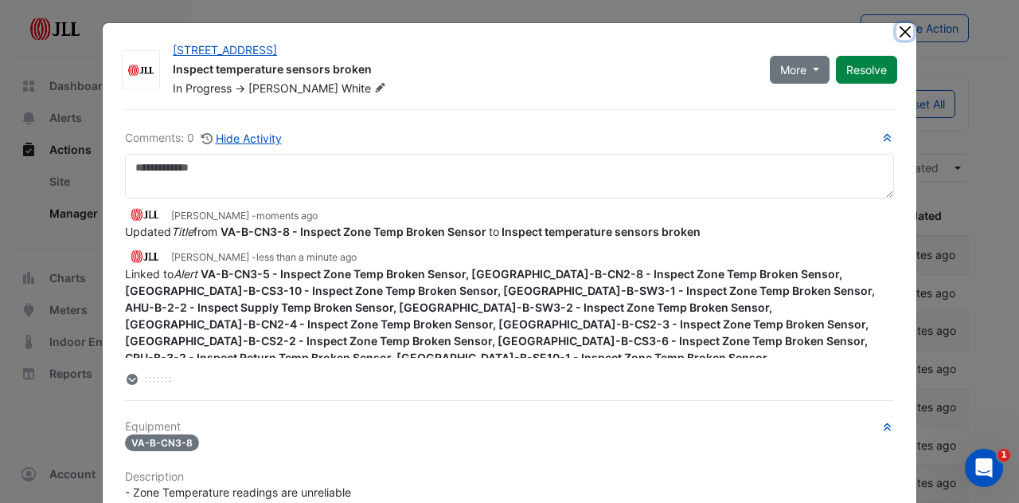
click at [897, 31] on button "Close" at bounding box center [905, 31] width 17 height 17
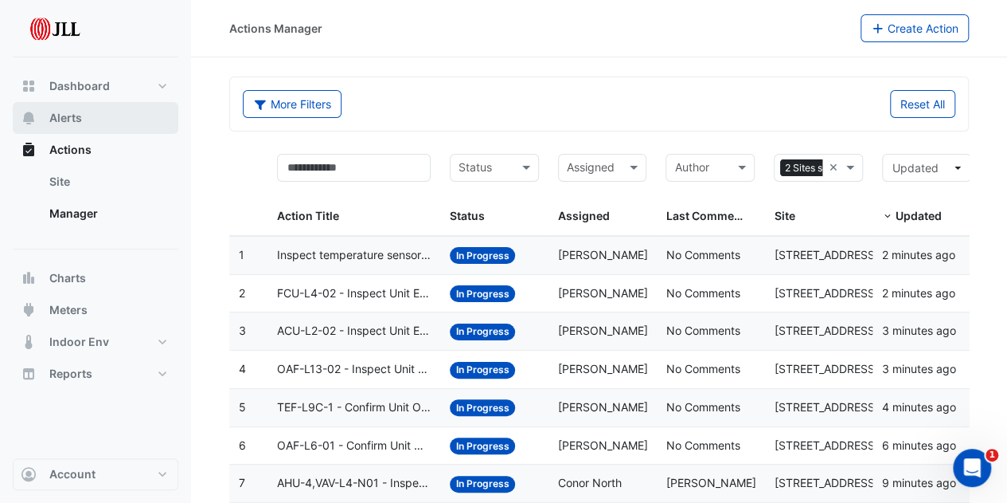
click at [84, 123] on button "Alerts" at bounding box center [96, 118] width 166 height 32
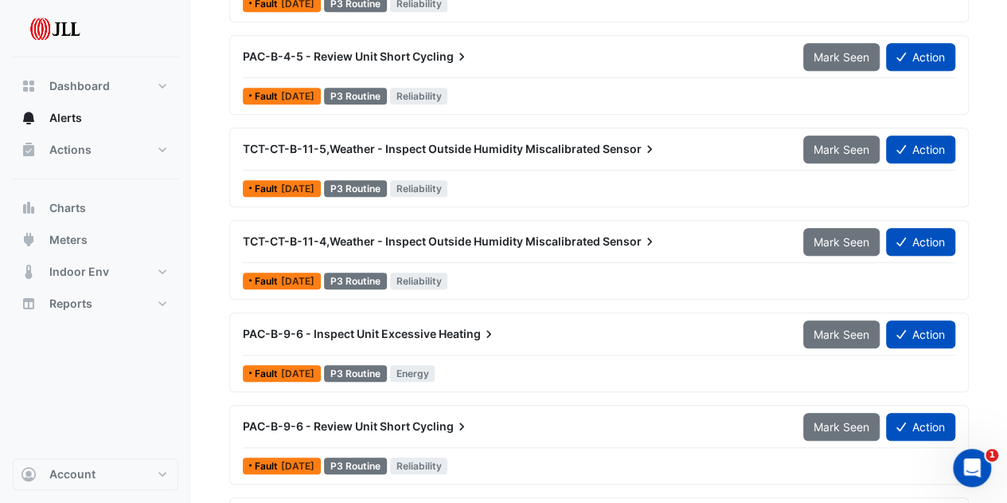
scroll to position [478, 0]
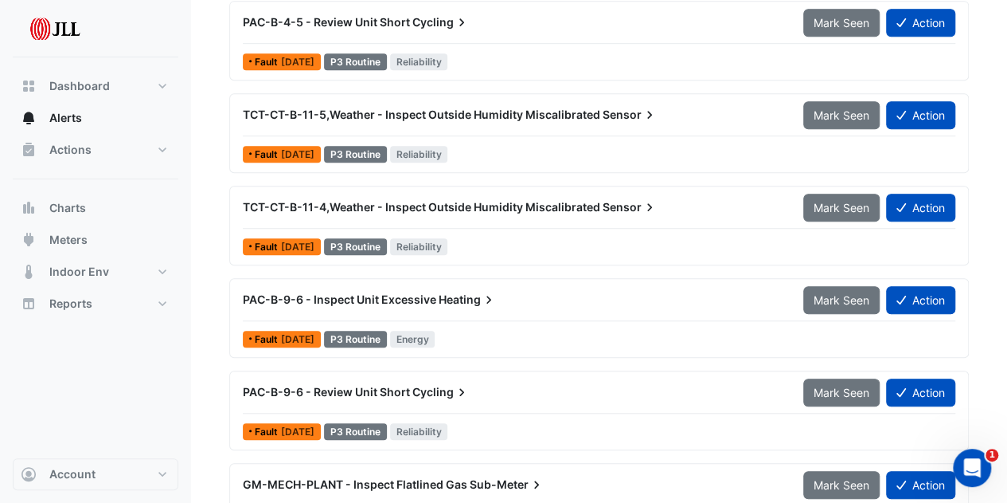
click at [449, 293] on span "Heating" at bounding box center [468, 299] width 58 height 16
click at [910, 292] on button "Action" at bounding box center [920, 300] width 69 height 28
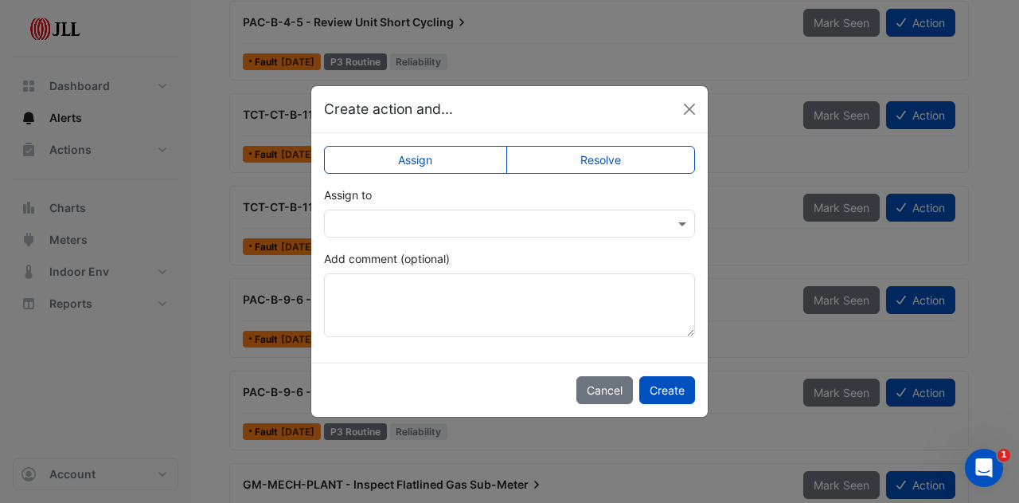
click at [446, 217] on input "text" at bounding box center [494, 224] width 322 height 17
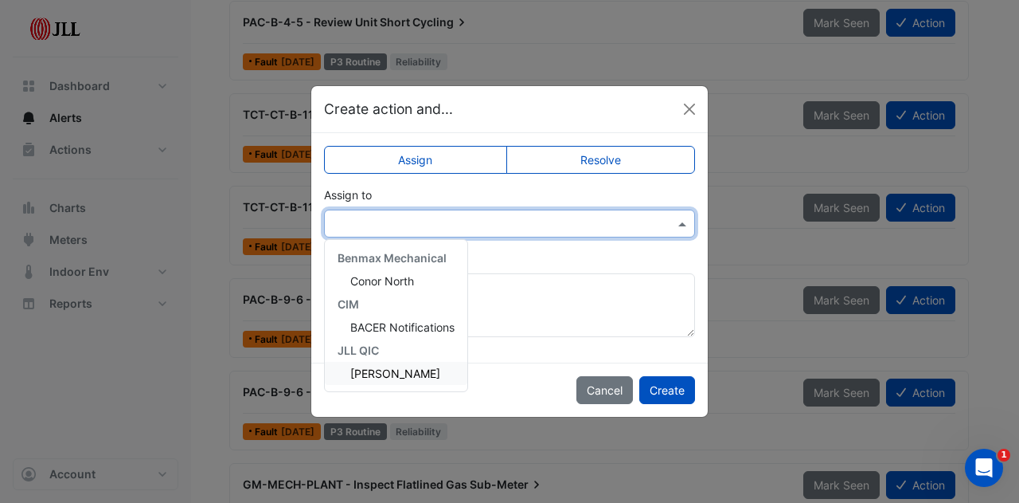
click at [190, 293] on ngb-modal-window "Create action and... Assign Resolve Assign to Benmax Mechanical Conor North CIM…" at bounding box center [509, 251] width 1019 height 503
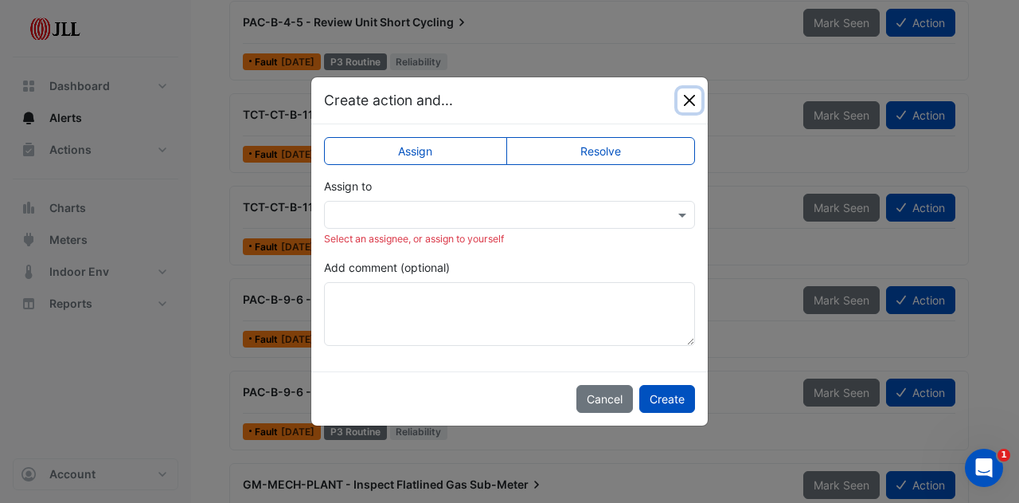
click at [685, 102] on button "Close" at bounding box center [690, 100] width 24 height 24
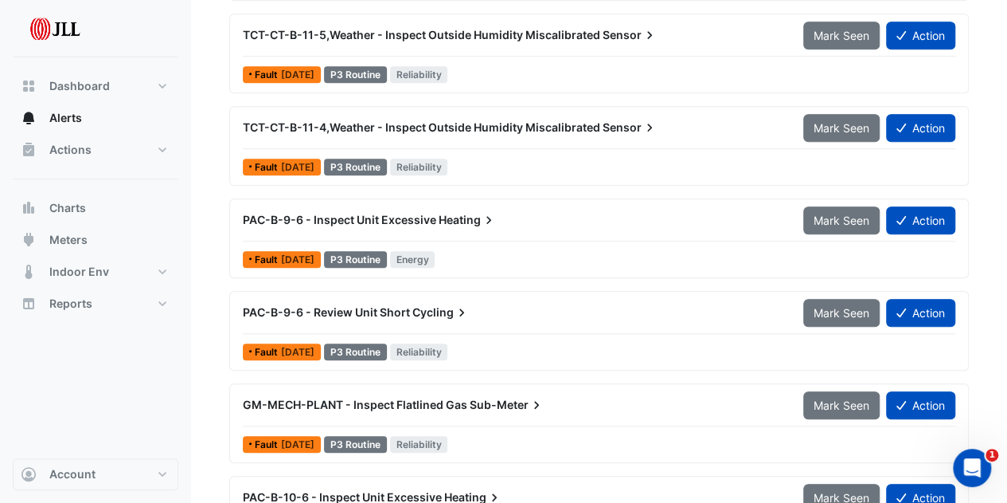
scroll to position [637, 0]
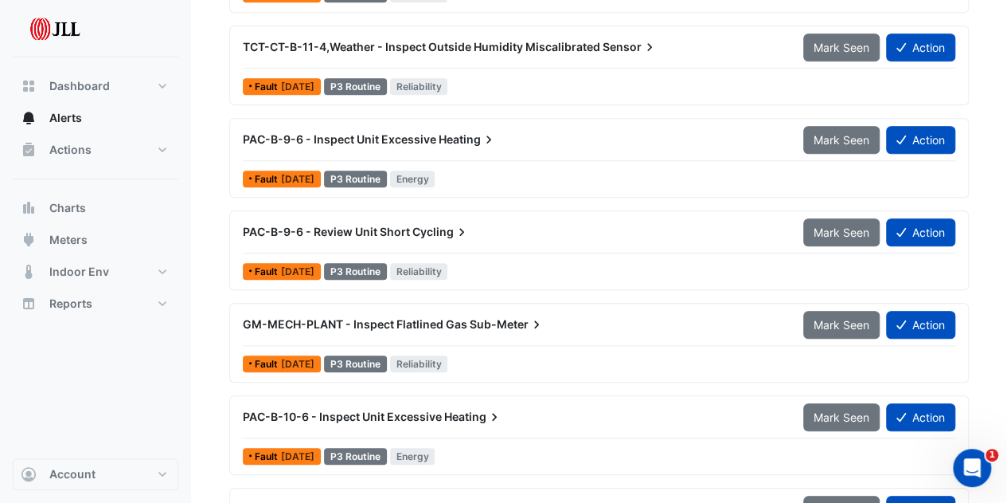
click at [444, 227] on span "Cycling" at bounding box center [441, 232] width 57 height 16
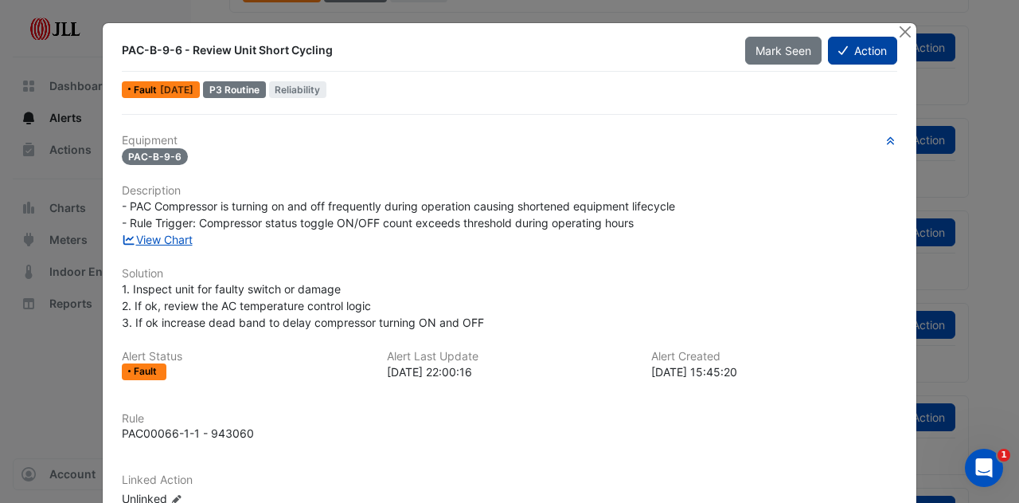
click at [843, 53] on button "Action" at bounding box center [862, 51] width 69 height 28
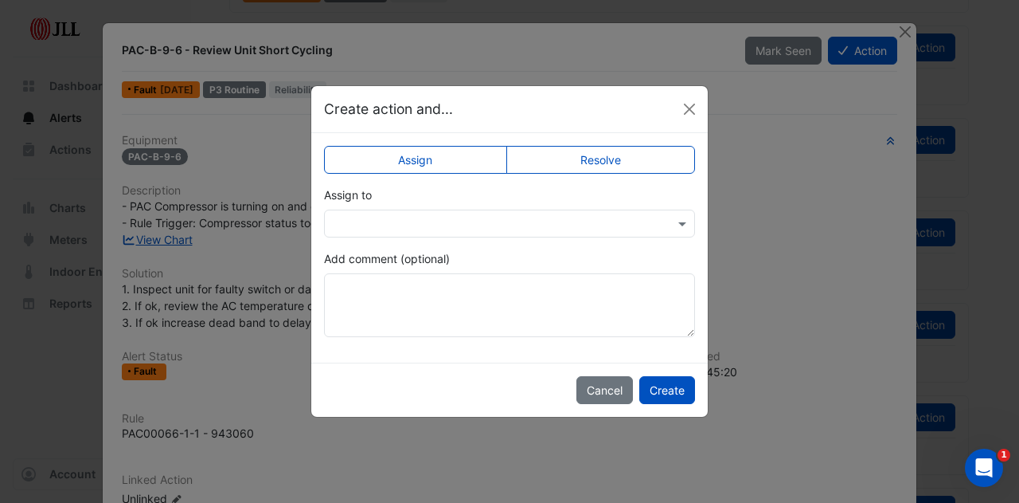
click at [466, 227] on input "text" at bounding box center [494, 224] width 322 height 17
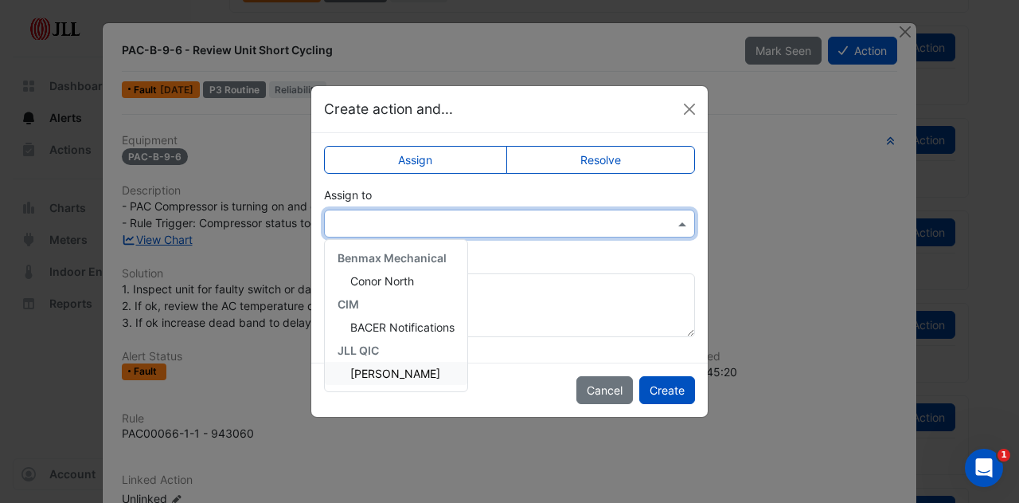
click at [406, 366] on span "[PERSON_NAME]" at bounding box center [395, 373] width 90 height 14
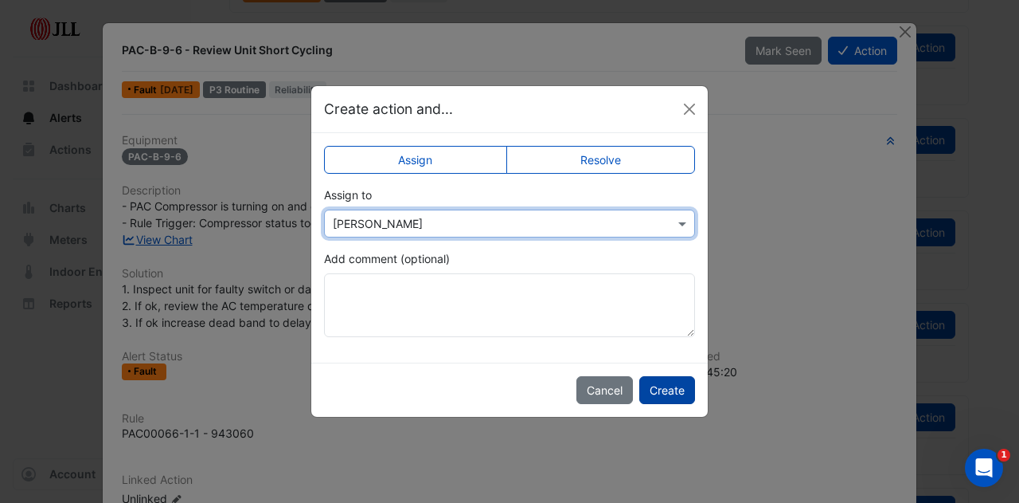
click at [670, 397] on button "Create" at bounding box center [667, 390] width 56 height 28
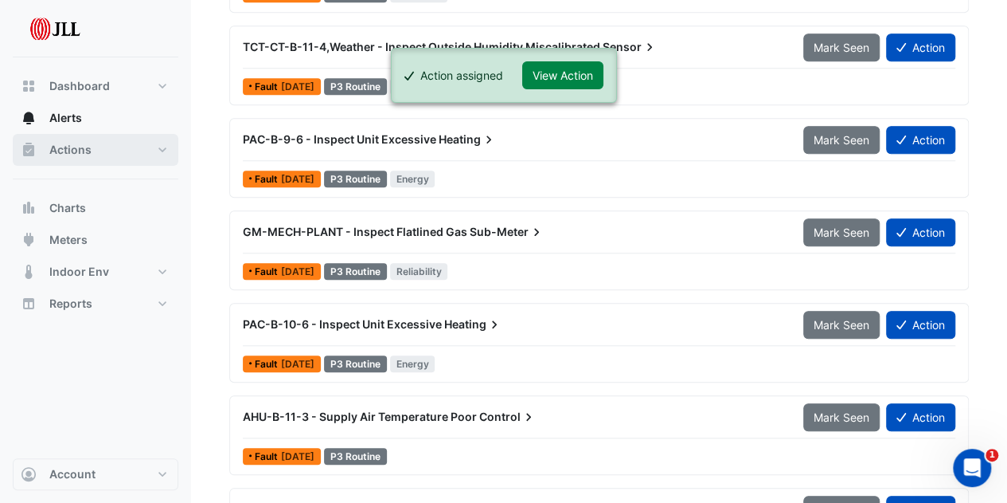
click at [140, 152] on button "Actions" at bounding box center [96, 150] width 166 height 32
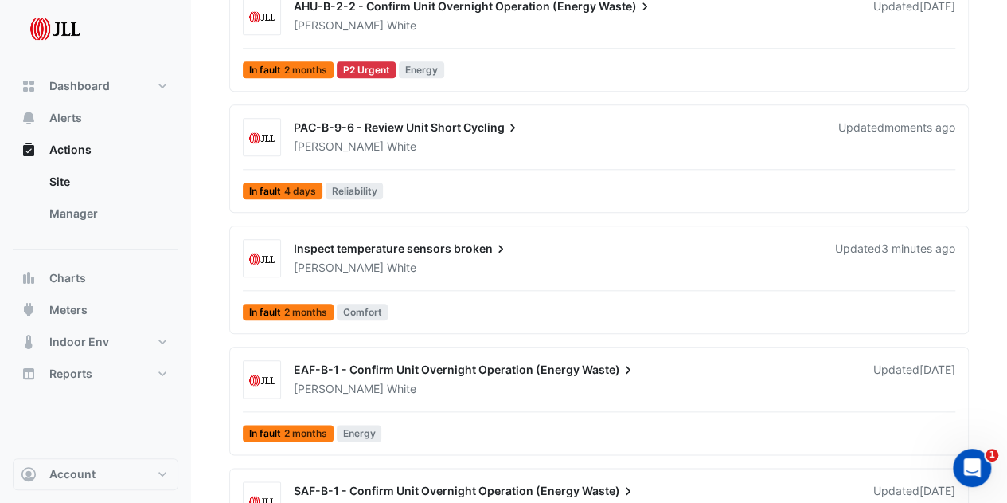
scroll to position [662, 0]
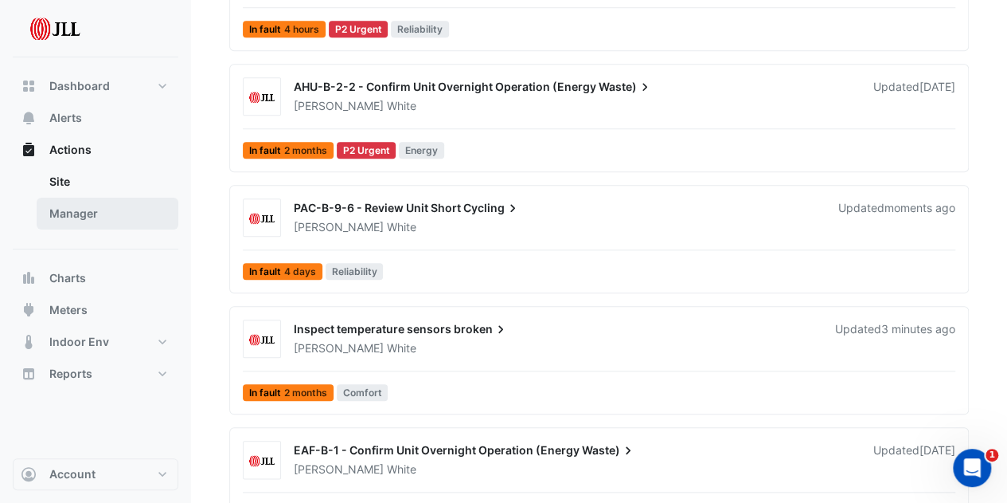
drag, startPoint x: 124, startPoint y: 209, endPoint x: 151, endPoint y: 209, distance: 27.1
click at [124, 209] on link "Manager" at bounding box center [108, 214] width 142 height 32
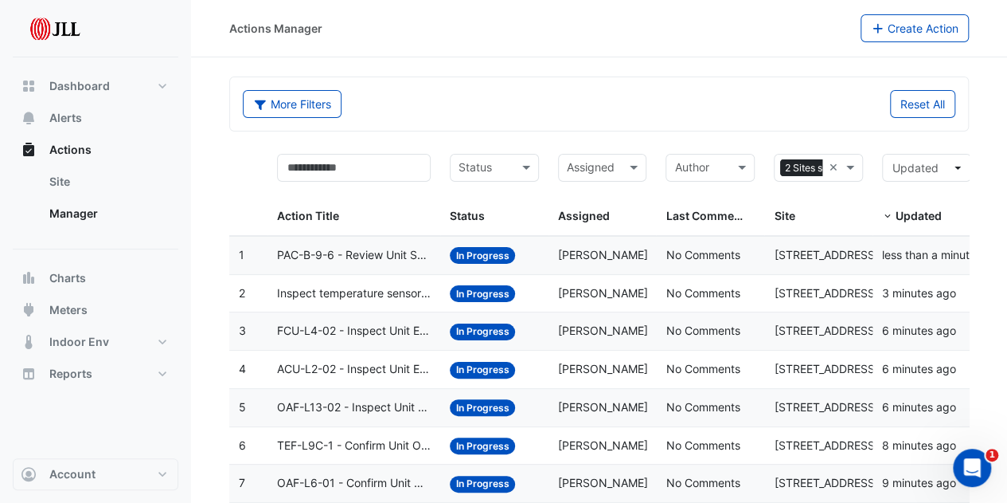
click at [357, 255] on span "PAC-B-9-6 - Review Unit Short Cycling" at bounding box center [354, 255] width 154 height 18
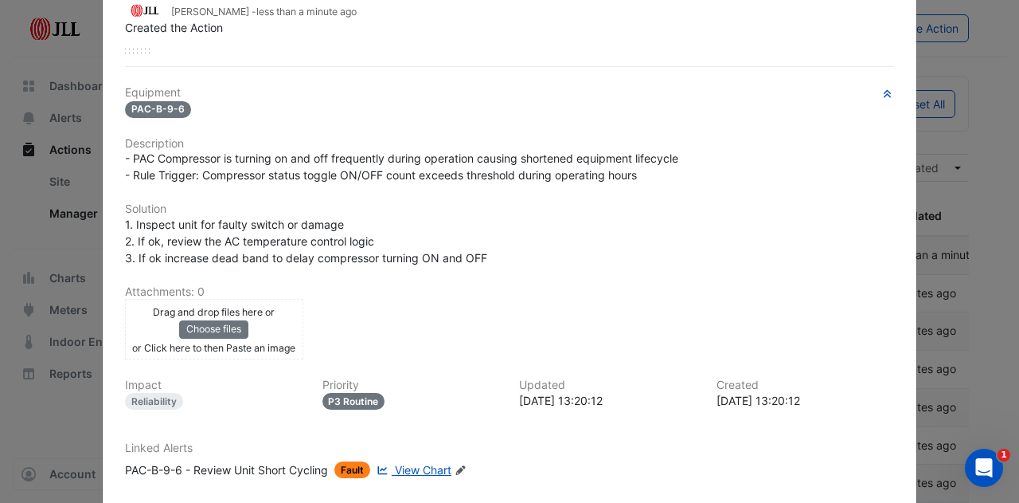
scroll to position [322, 0]
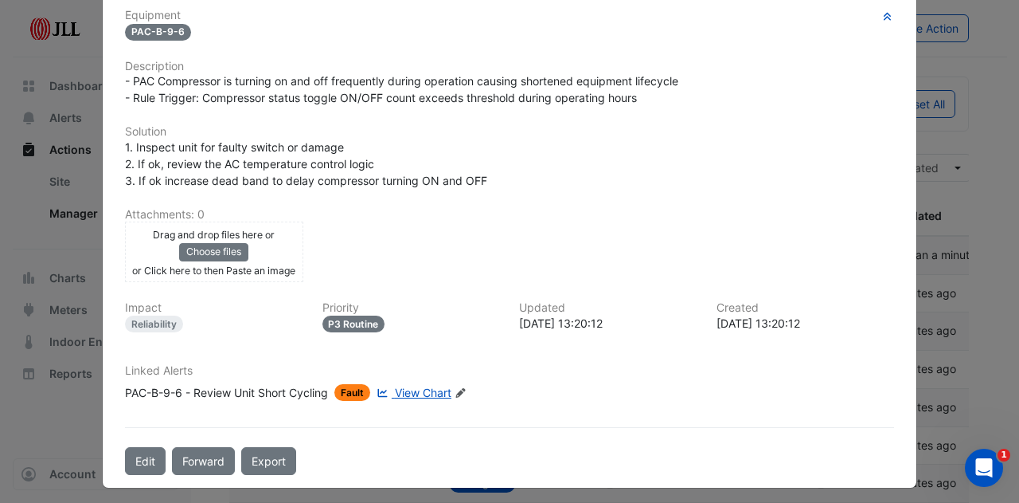
click at [458, 388] on icon "Edit Linked Alerts" at bounding box center [461, 393] width 12 height 10
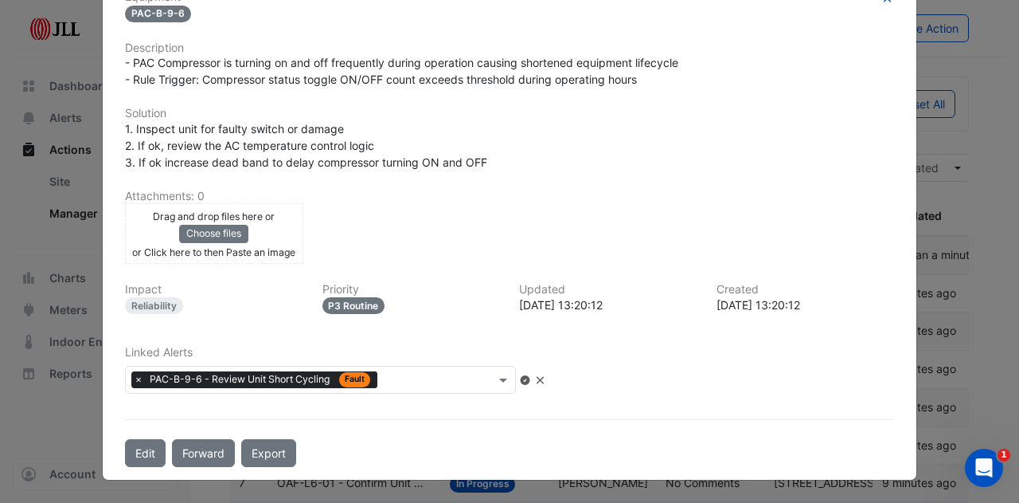
scroll to position [282, 0]
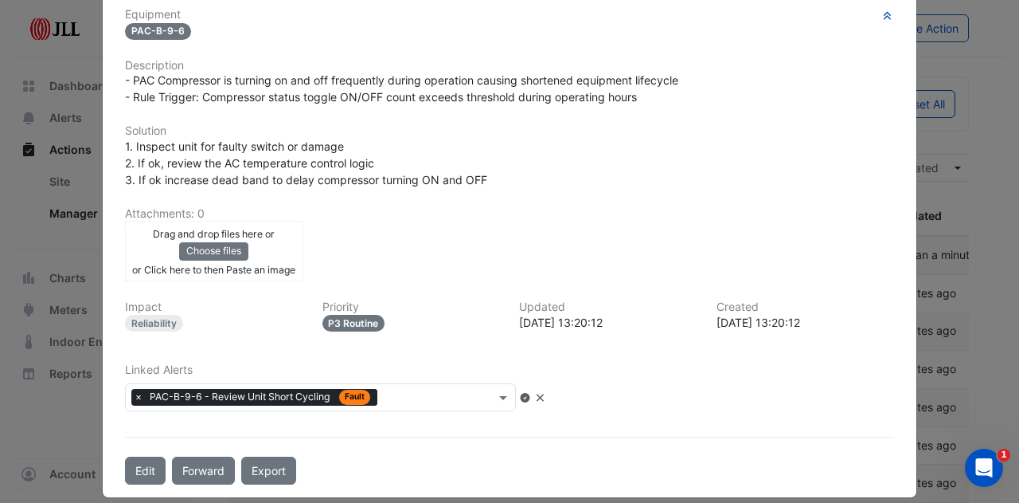
click at [454, 390] on input "text" at bounding box center [439, 398] width 111 height 17
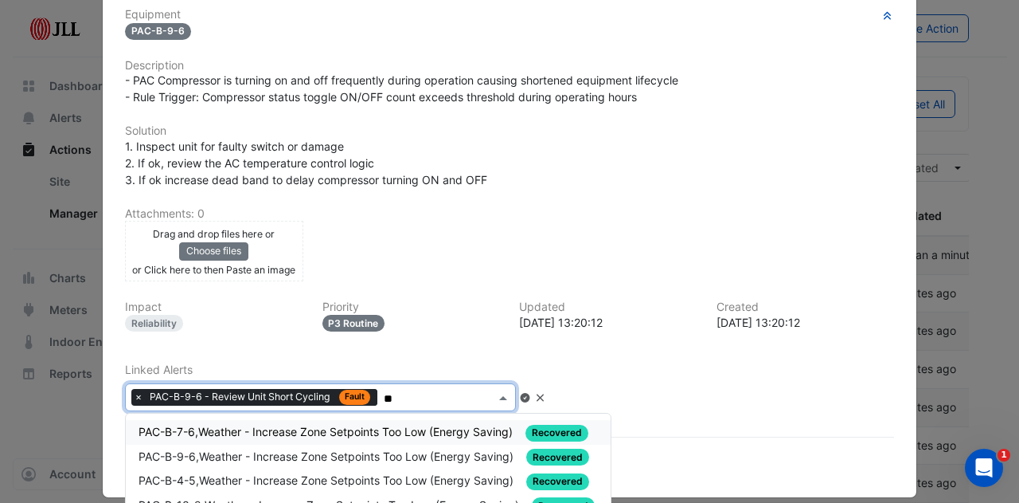
type input "*"
type input "*****"
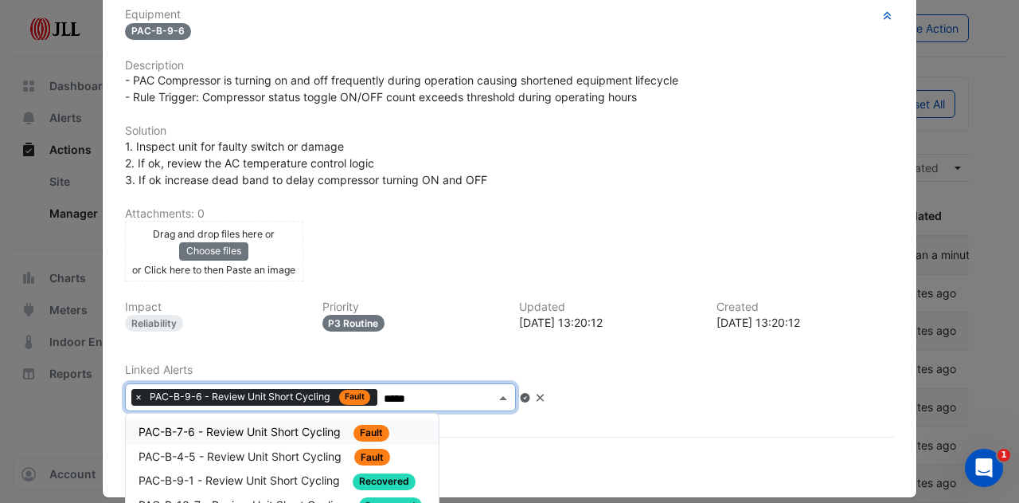
click at [311, 424] on span "PAC-B-7-6 - Review Unit Short Cycling" at bounding box center [241, 431] width 205 height 14
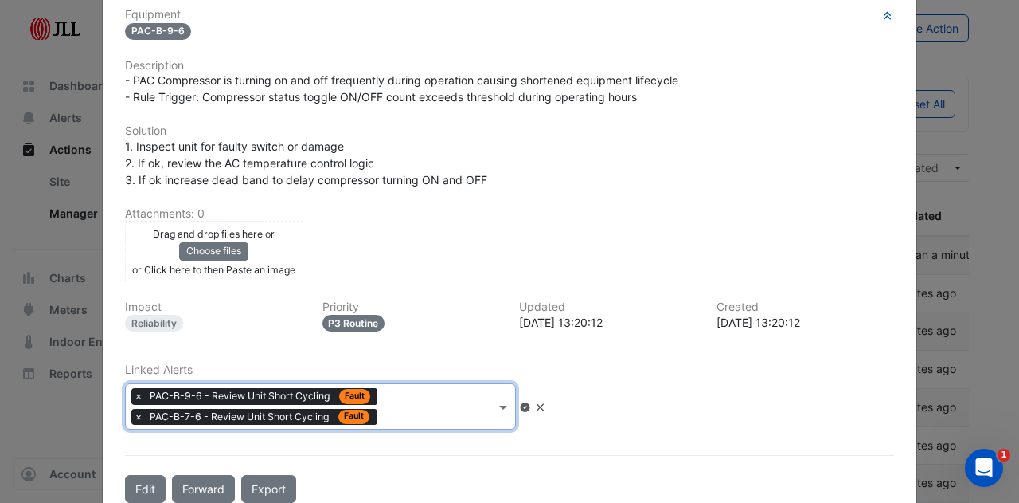
click at [411, 400] on input "text" at bounding box center [439, 408] width 111 height 17
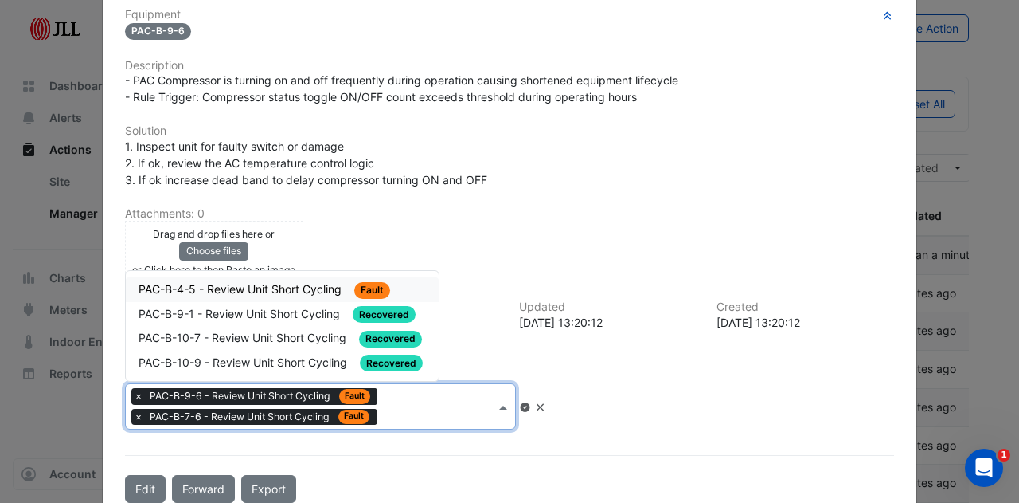
click at [314, 284] on span "PAC-B-4-5 - Review Unit Short Cycling" at bounding box center [242, 289] width 206 height 14
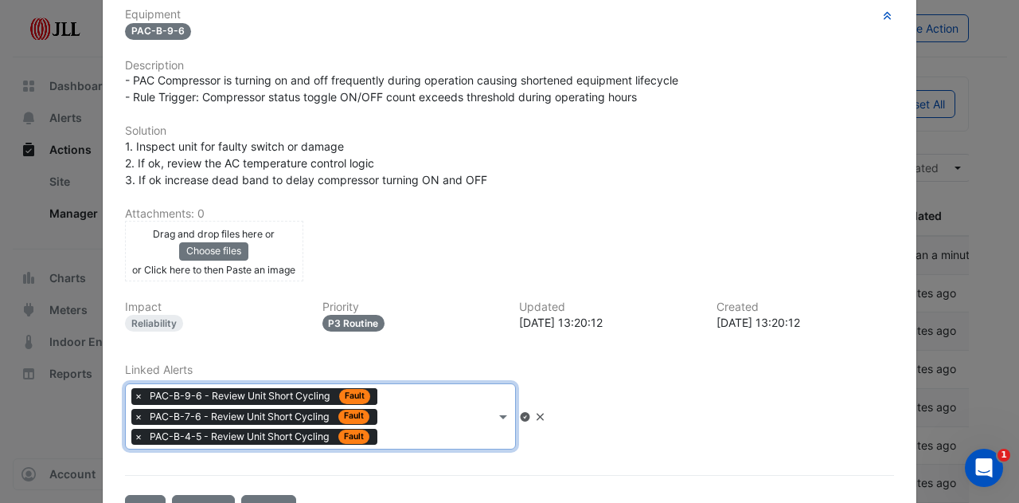
click at [446, 409] on input "text" at bounding box center [439, 417] width 111 height 17
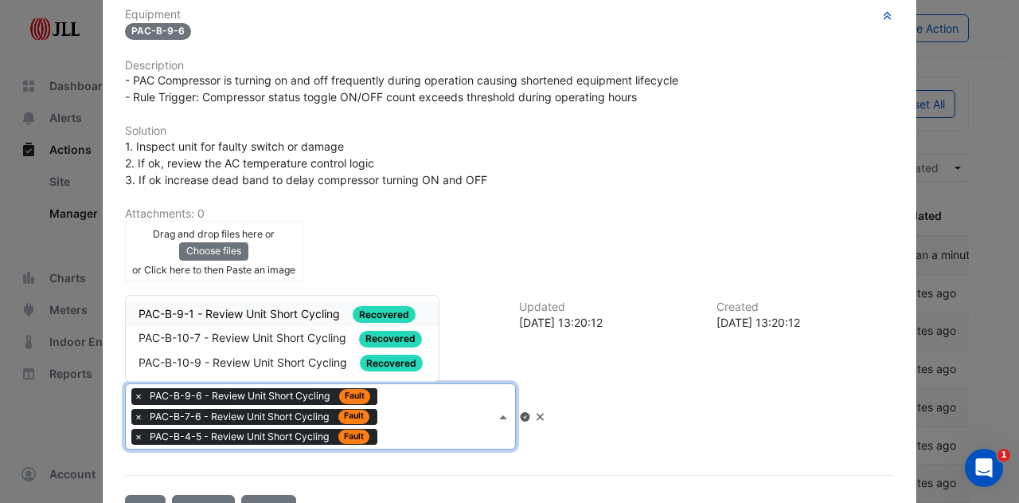
click at [795, 385] on div "Linked Alerts × PAC-B-9-6 - Review Unit Short Cycling Fault × PAC-B-7-6 - Revie…" at bounding box center [509, 406] width 788 height 86
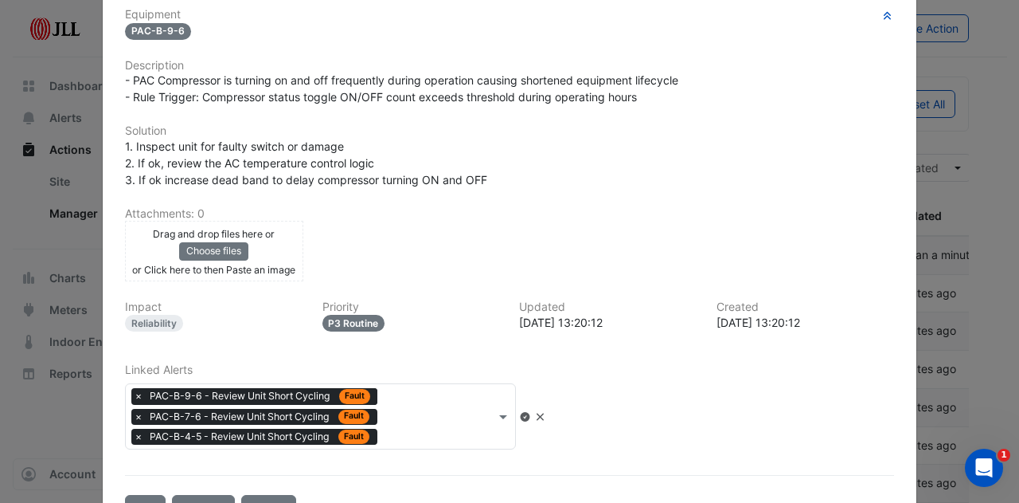
click at [530, 412] on icon at bounding box center [525, 417] width 10 height 10
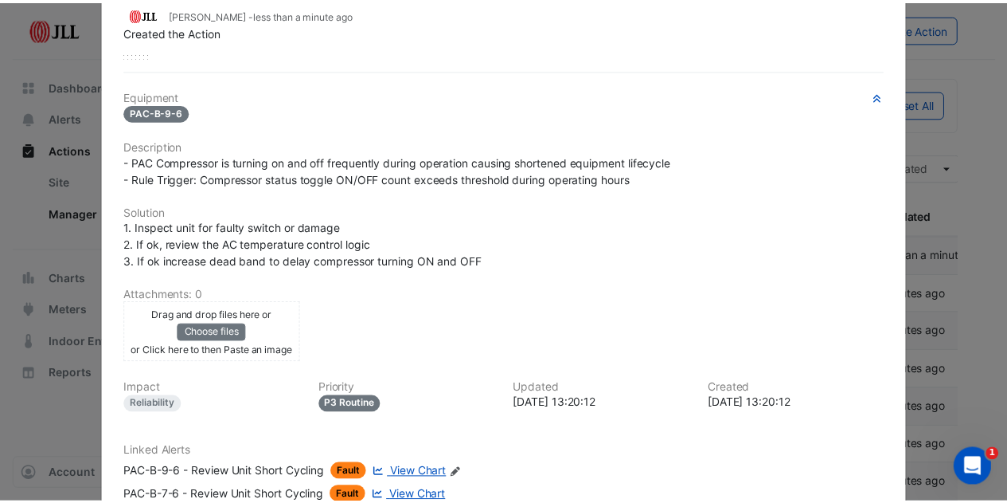
scroll to position [0, 0]
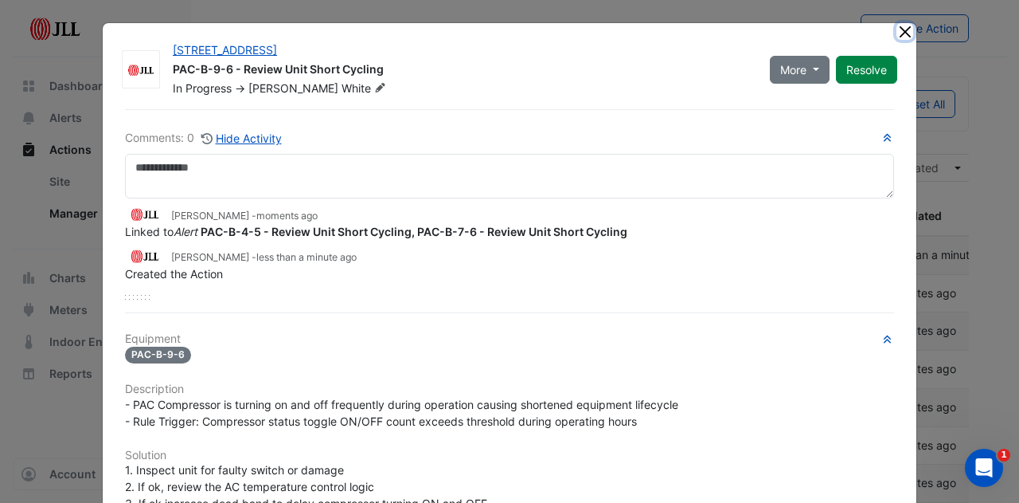
click at [904, 28] on button "Close" at bounding box center [905, 31] width 17 height 17
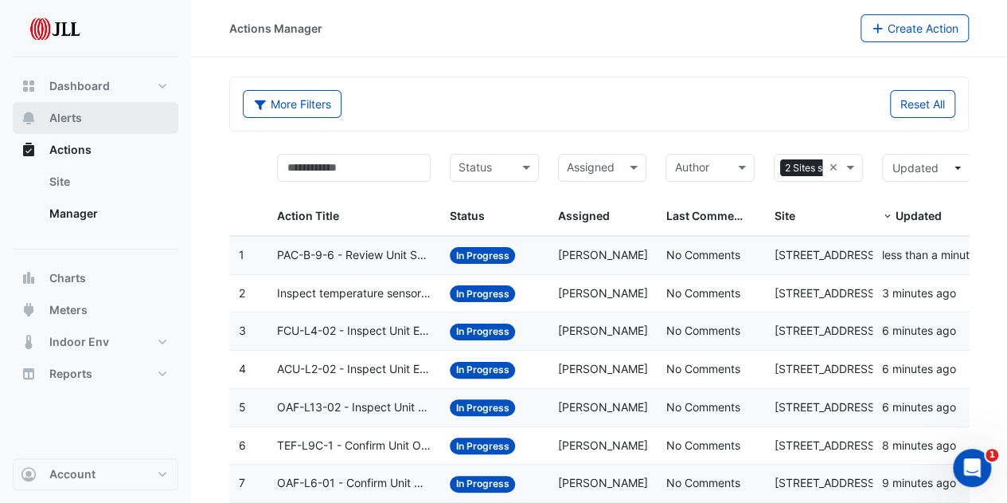
click at [73, 121] on span "Alerts" at bounding box center [65, 118] width 33 height 16
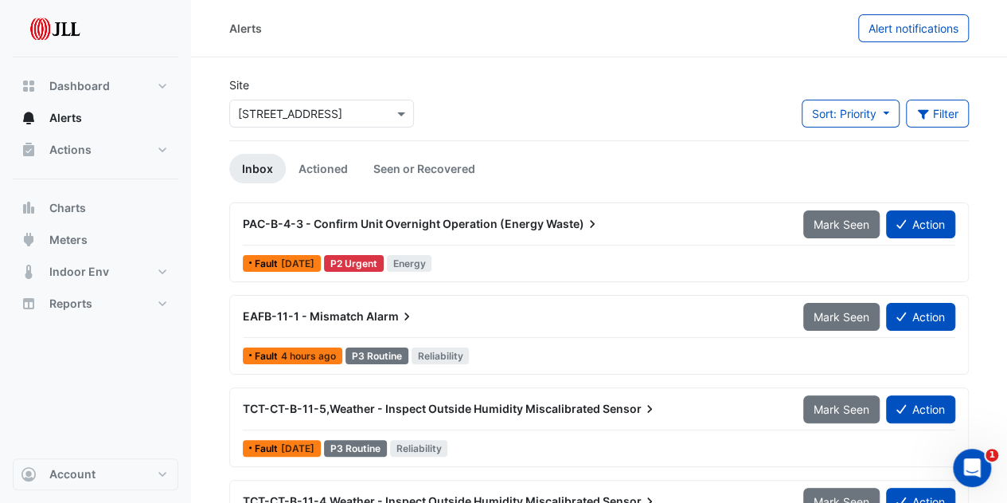
click at [567, 226] on span "Waste)" at bounding box center [573, 224] width 54 height 16
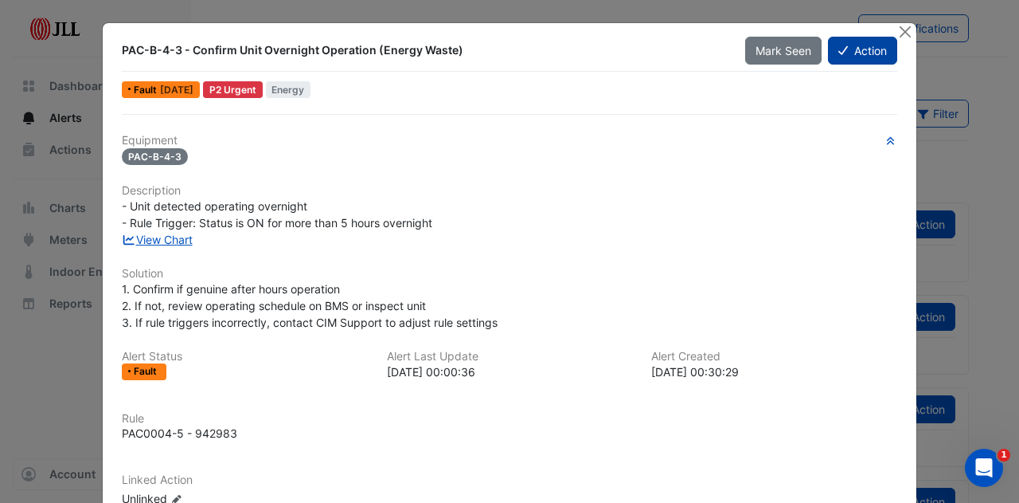
click at [847, 49] on button "Action" at bounding box center [862, 51] width 69 height 28
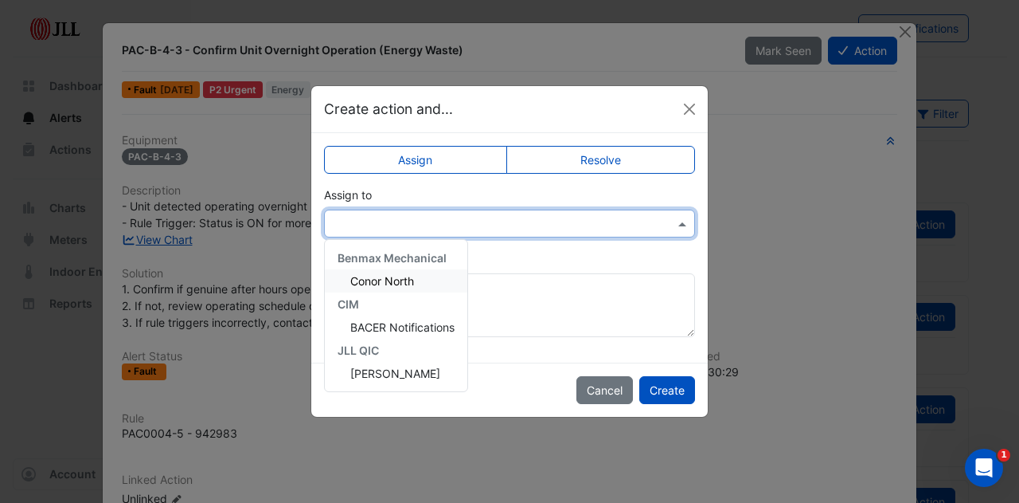
click at [427, 217] on input "text" at bounding box center [494, 224] width 322 height 17
click at [385, 375] on span "[PERSON_NAME]" at bounding box center [395, 373] width 90 height 14
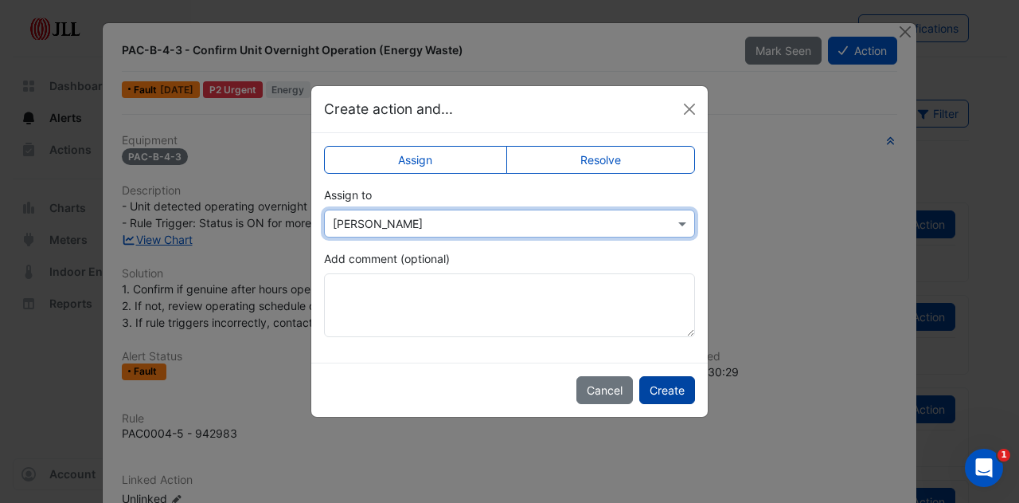
click at [671, 392] on button "Create" at bounding box center [667, 390] width 56 height 28
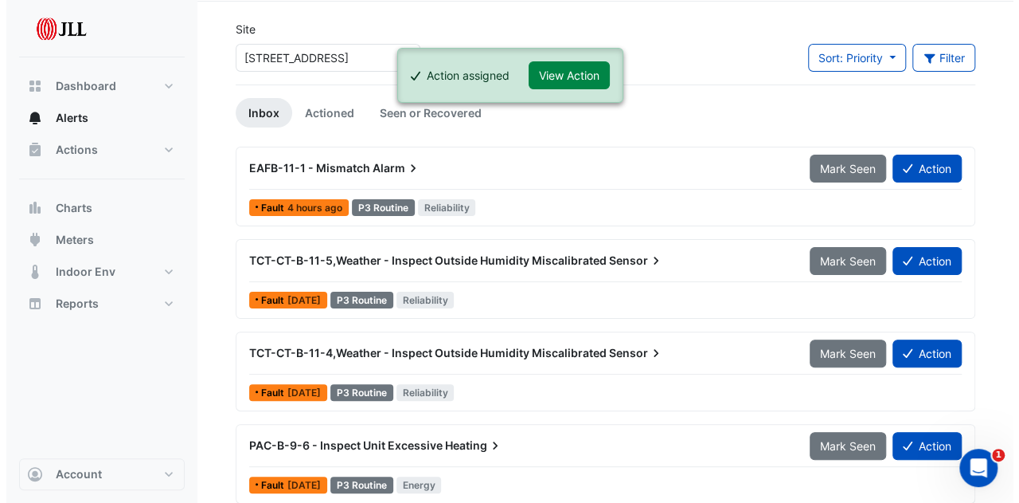
scroll to position [80, 0]
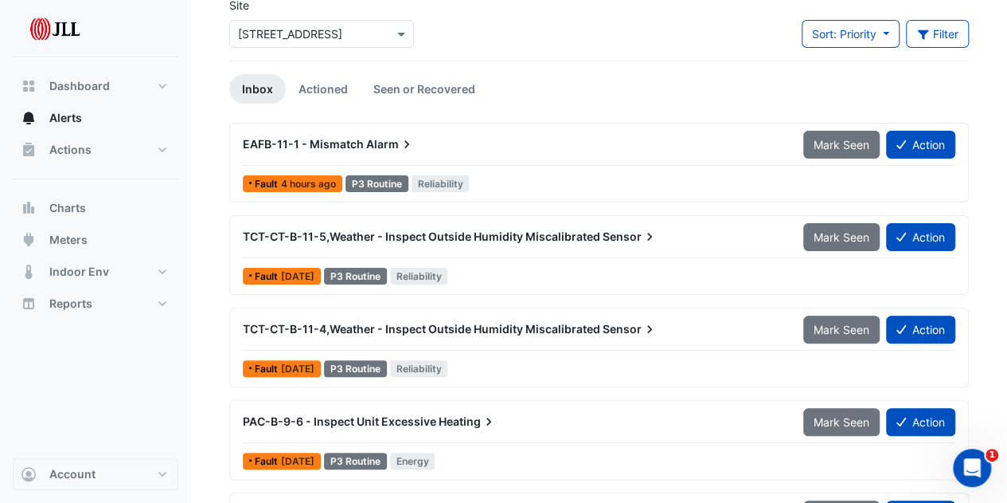
click at [395, 143] on span "Alarm" at bounding box center [390, 144] width 49 height 16
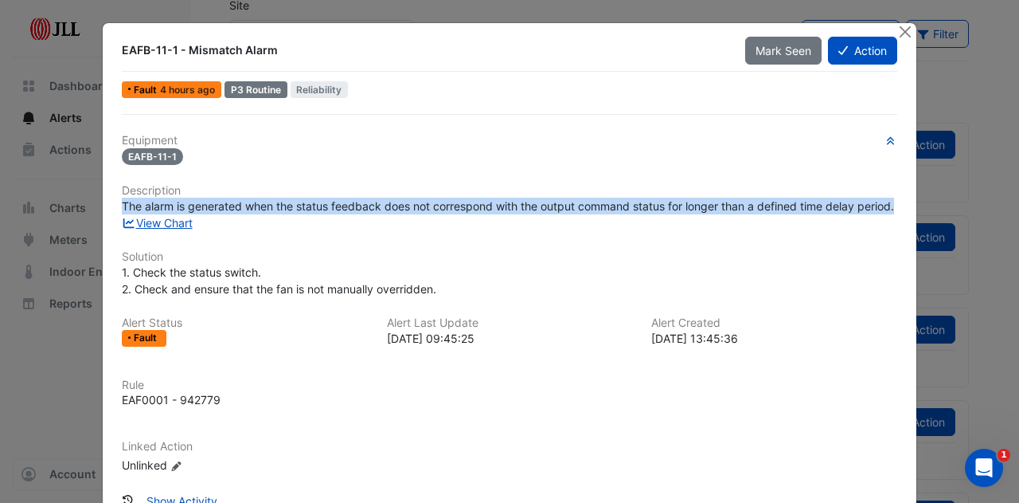
drag, startPoint x: 239, startPoint y: 194, endPoint x: 368, endPoint y: 214, distance: 130.7
click at [368, 214] on div "Equipment EAFB-11-1 Description The alarm is generated when the status feedback…" at bounding box center [510, 310] width 776 height 353
click at [392, 214] on div "The alarm is generated when the status feedback does not correspond with the ou…" at bounding box center [510, 206] width 776 height 17
click at [462, 211] on span "The alarm is generated when the status feedback does not correspond with the ou…" at bounding box center [508, 206] width 772 height 14
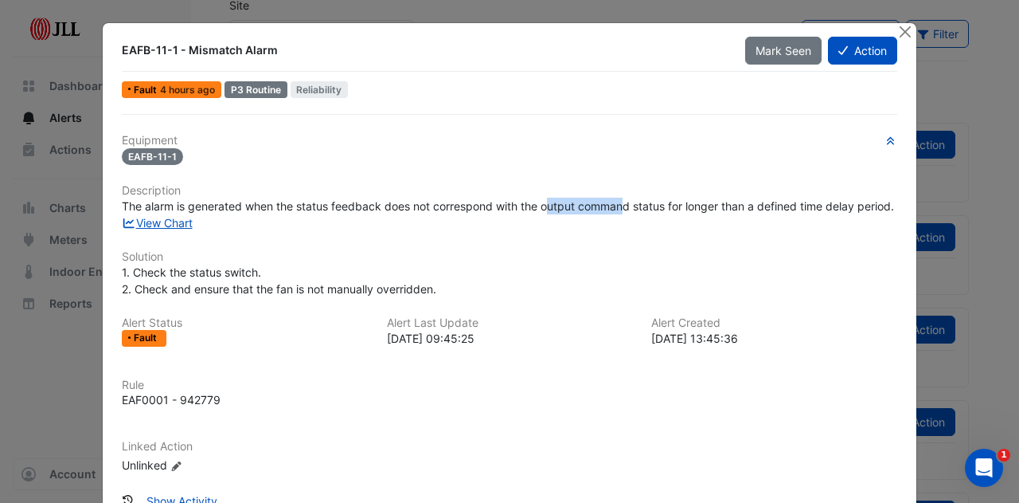
drag, startPoint x: 560, startPoint y: 205, endPoint x: 625, endPoint y: 201, distance: 65.5
click at [625, 201] on span "The alarm is generated when the status feedback does not correspond with the ou…" at bounding box center [508, 206] width 772 height 14
click at [671, 206] on span "The alarm is generated when the status feedback does not correspond with the ou…" at bounding box center [508, 206] width 772 height 14
drag, startPoint x: 205, startPoint y: 206, endPoint x: 213, endPoint y: 202, distance: 9.6
click at [213, 202] on span "The alarm is generated when the status feedback does not correspond with the ou…" at bounding box center [508, 206] width 772 height 14
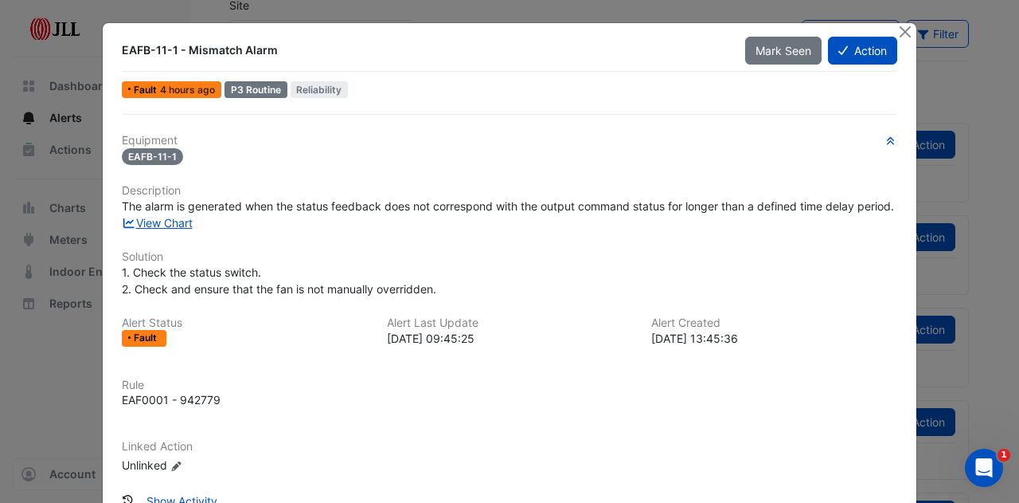
click at [233, 200] on span "The alarm is generated when the status feedback does not correspond with the ou…" at bounding box center [508, 206] width 772 height 14
click at [857, 42] on button "Action" at bounding box center [862, 51] width 69 height 28
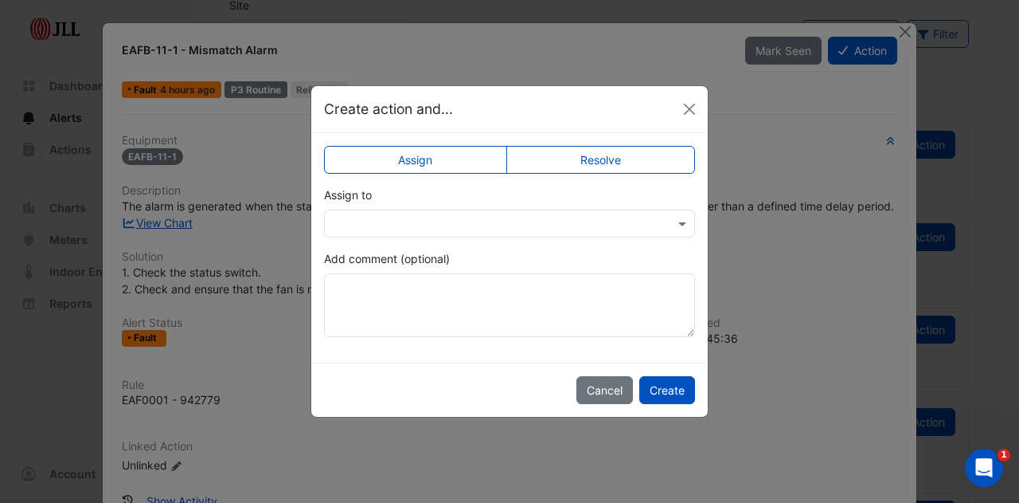
click at [467, 216] on input "text" at bounding box center [494, 224] width 322 height 17
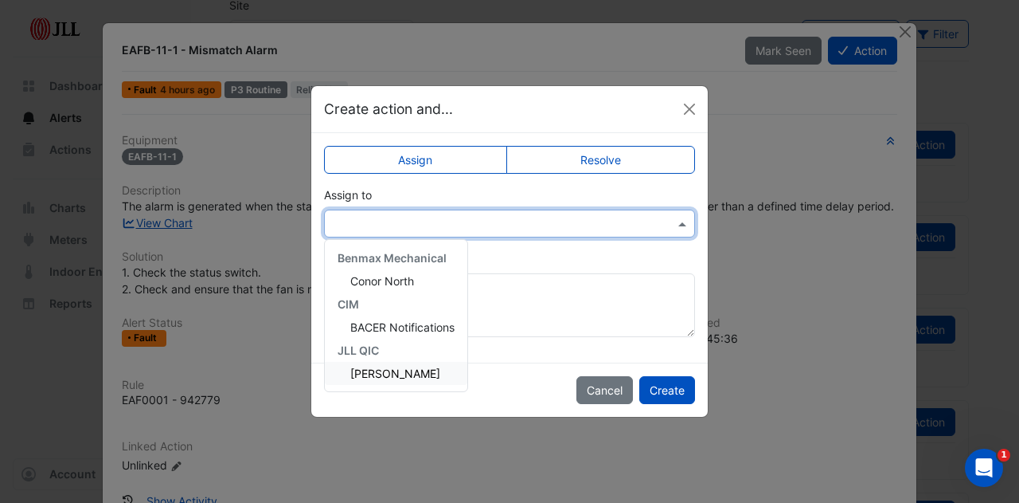
click at [396, 370] on span "[PERSON_NAME]" at bounding box center [395, 373] width 90 height 14
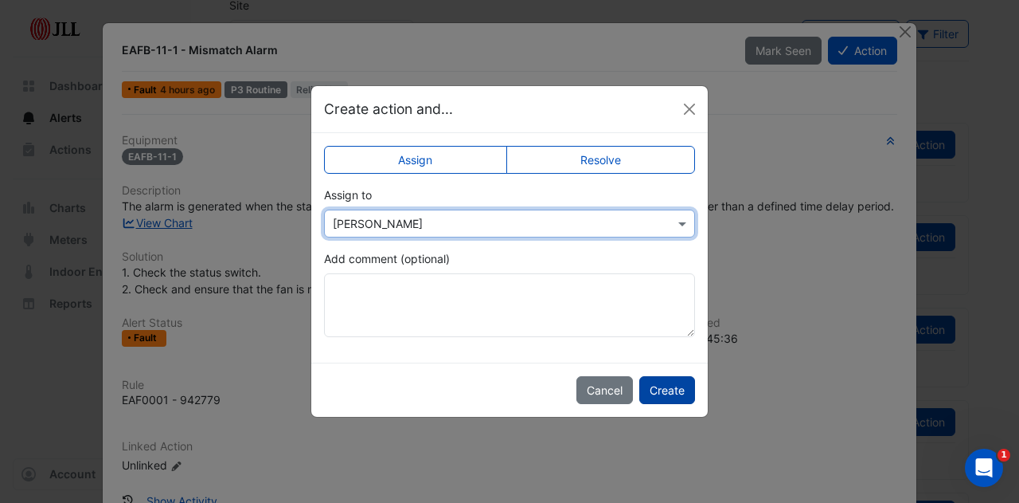
click at [676, 387] on button "Create" at bounding box center [667, 390] width 56 height 28
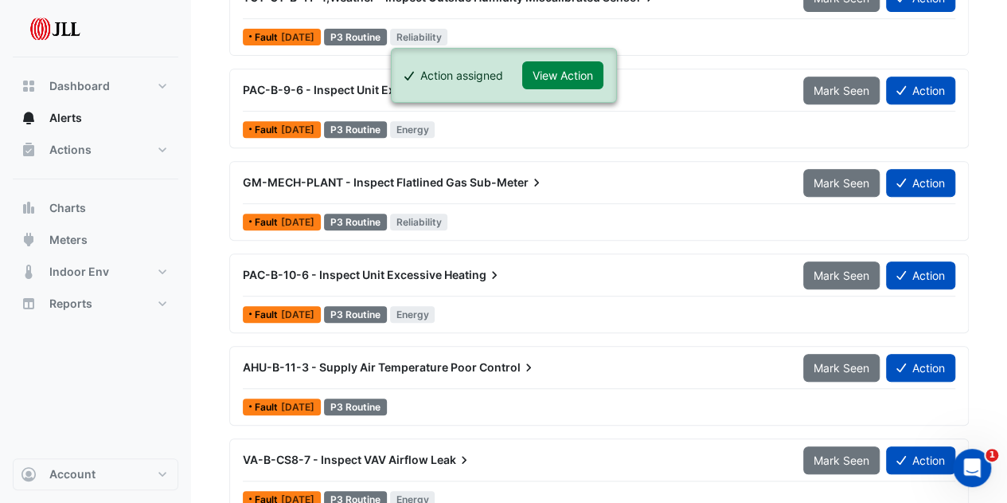
scroll to position [80, 0]
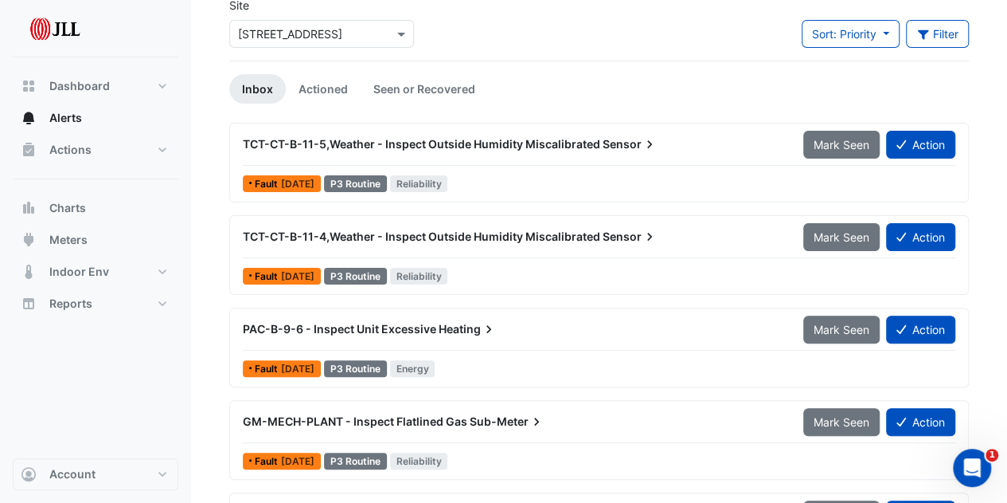
click at [477, 326] on span "Heating" at bounding box center [468, 329] width 58 height 16
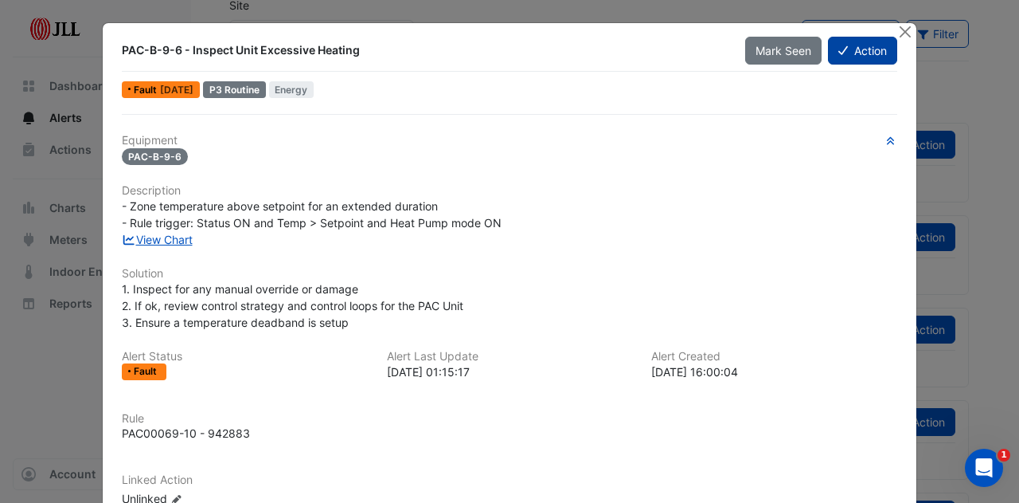
click at [843, 40] on button "Action" at bounding box center [862, 51] width 69 height 28
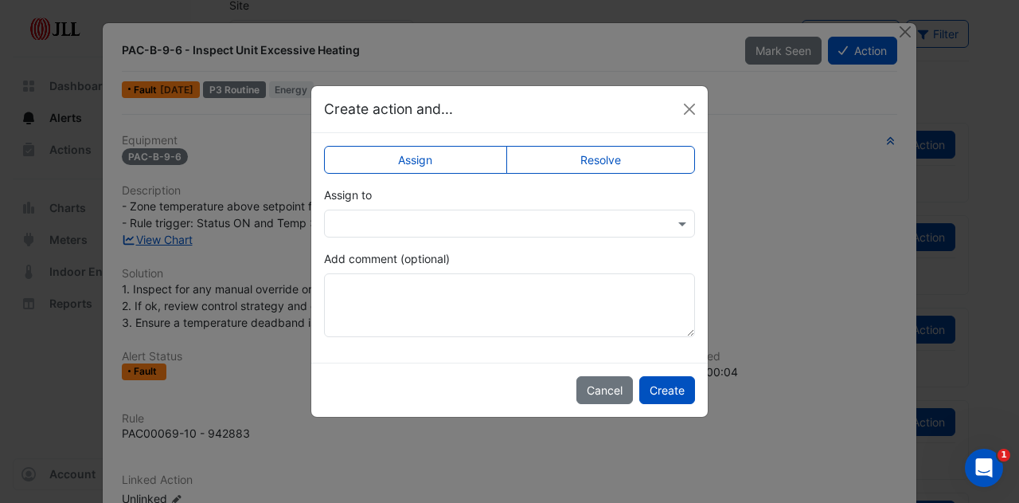
click at [660, 224] on div at bounding box center [510, 223] width 370 height 18
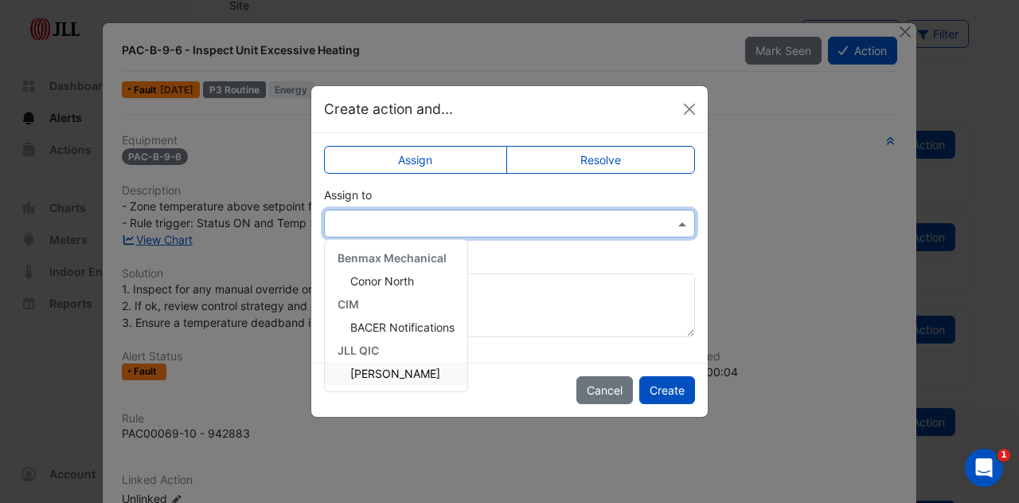
click at [456, 376] on div "[PERSON_NAME]" at bounding box center [396, 373] width 143 height 23
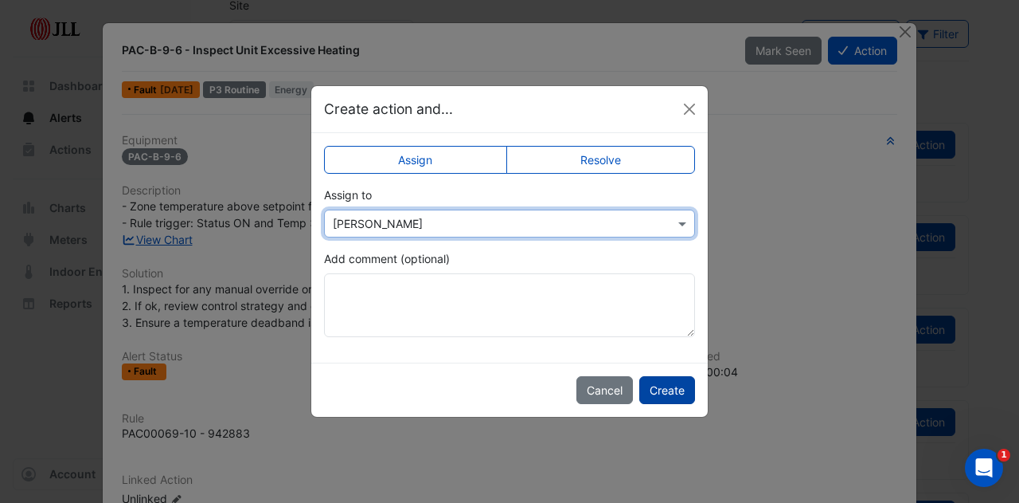
click at [680, 382] on button "Create" at bounding box center [667, 390] width 56 height 28
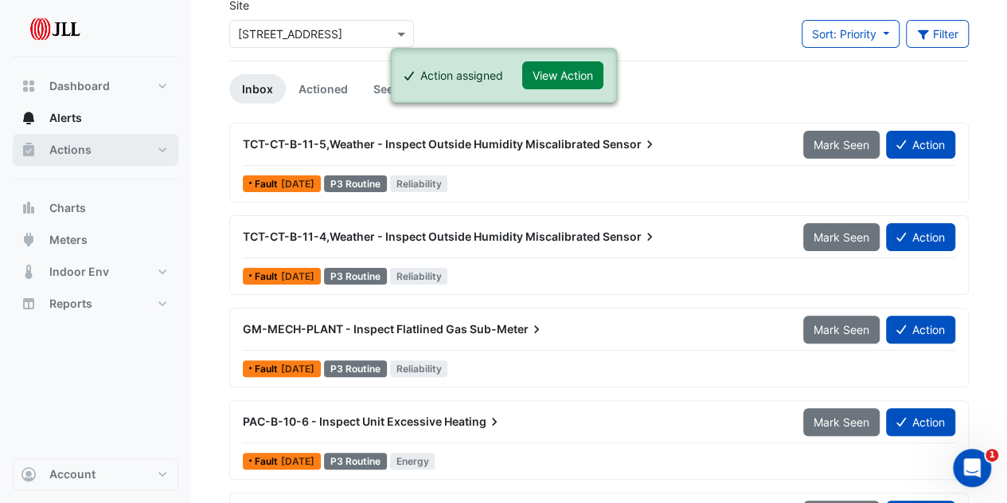
click at [64, 147] on span "Actions" at bounding box center [70, 150] width 42 height 16
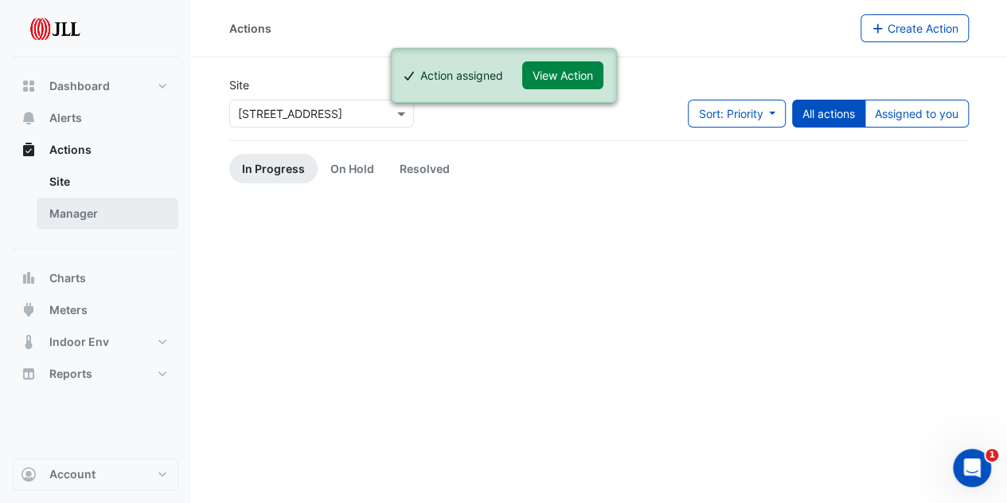
click at [111, 203] on link "Manager" at bounding box center [108, 214] width 142 height 32
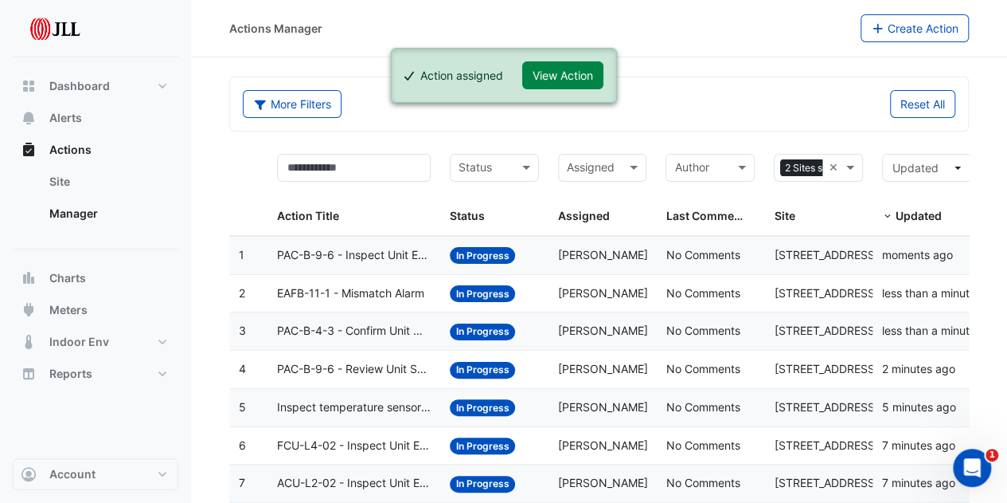
click at [375, 259] on span "PAC-B-9-6 - Inspect Unit Excessive Heating" at bounding box center [354, 255] width 154 height 18
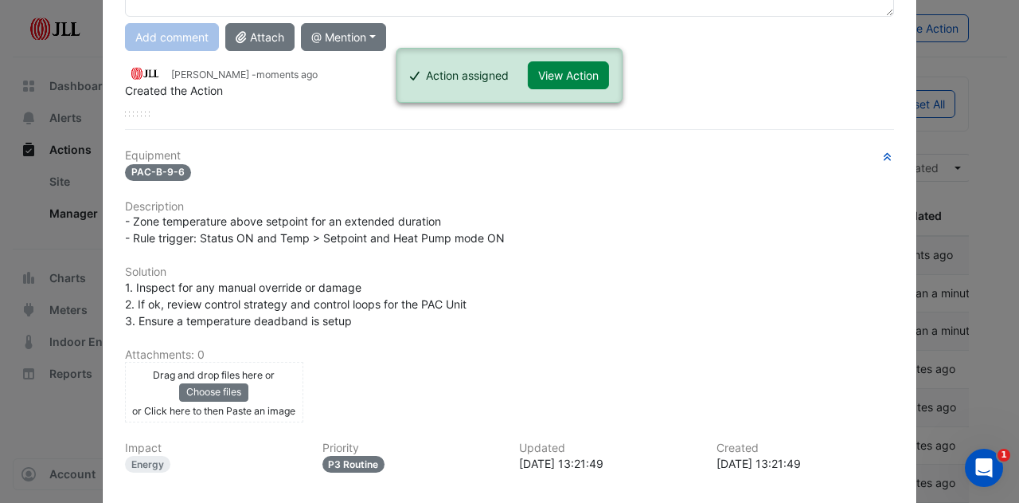
scroll to position [322, 0]
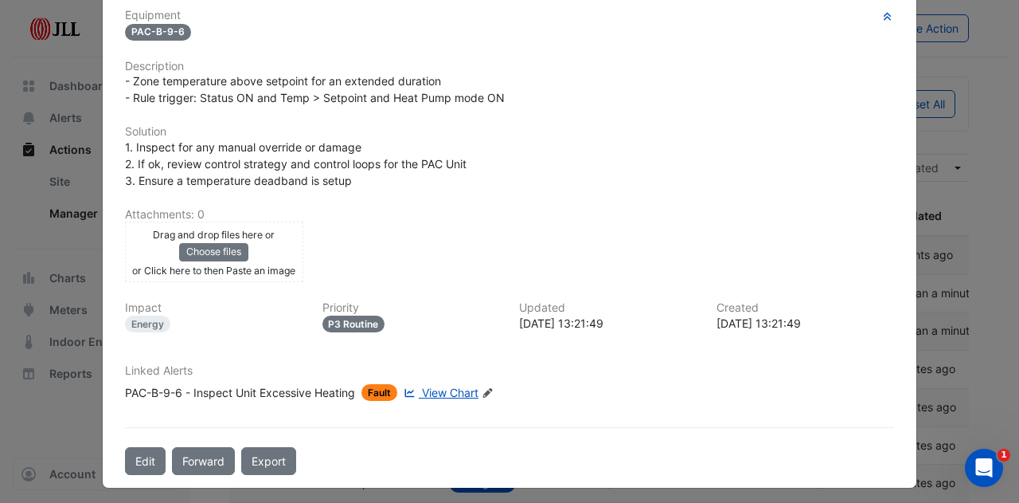
click at [485, 388] on icon at bounding box center [488, 393] width 10 height 10
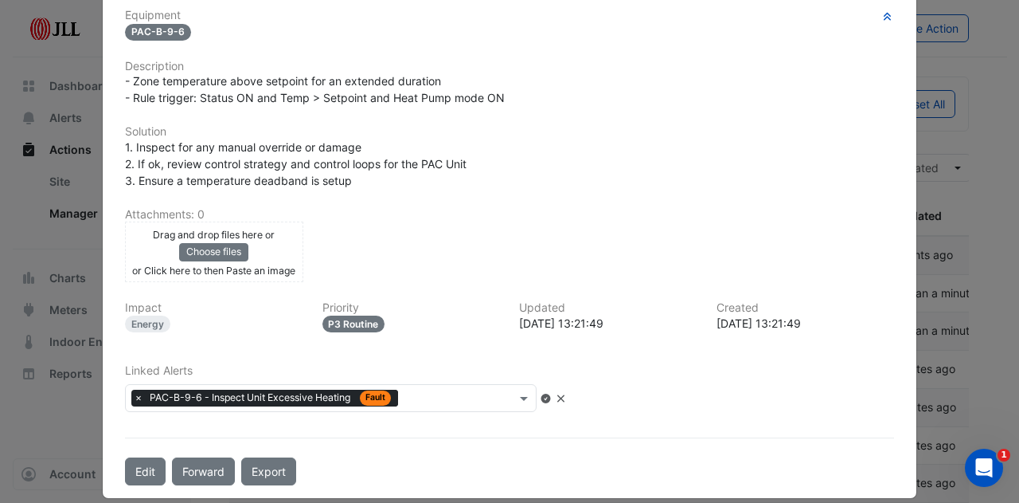
scroll to position [282, 0]
click at [464, 390] on input "text" at bounding box center [460, 398] width 111 height 17
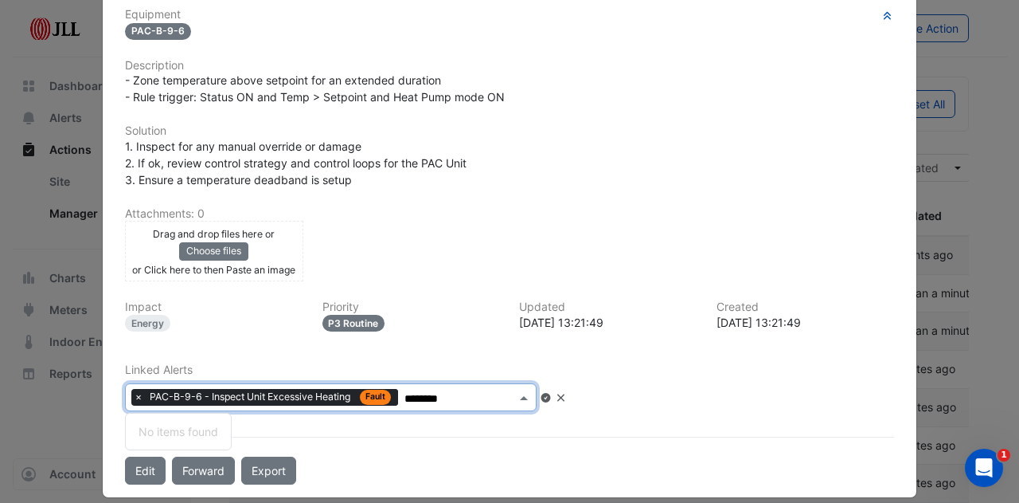
type input "*********"
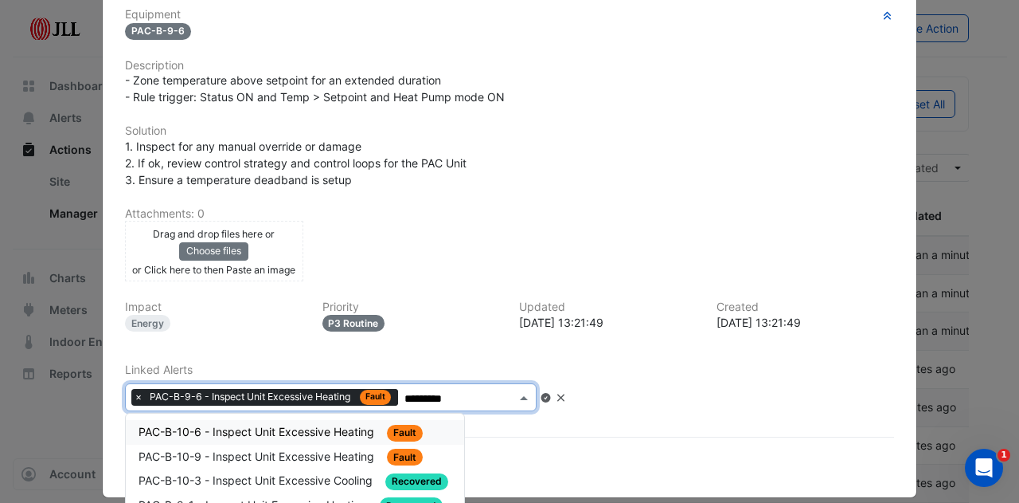
click at [323, 429] on span "PAC-B-10-6 - Inspect Unit Excessive Heating" at bounding box center [258, 431] width 239 height 14
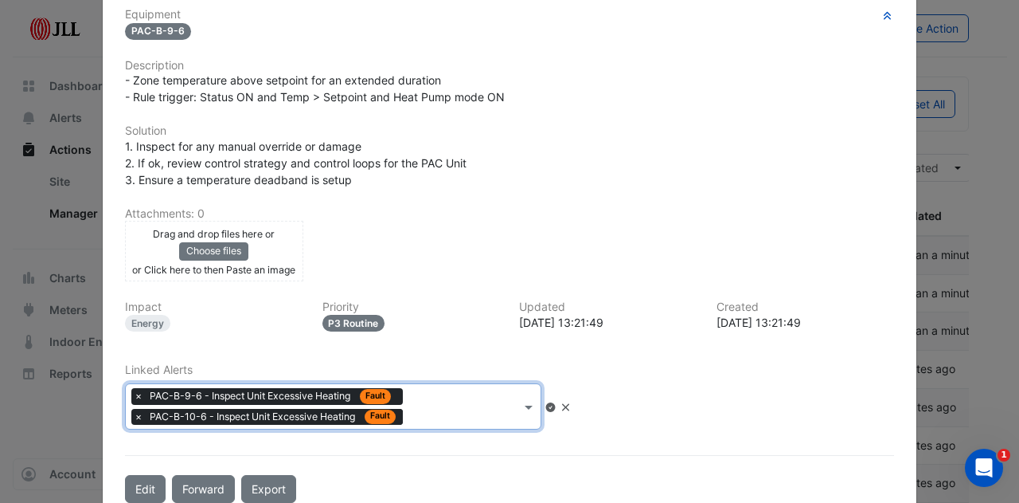
click at [484, 411] on div at bounding box center [464, 408] width 114 height 21
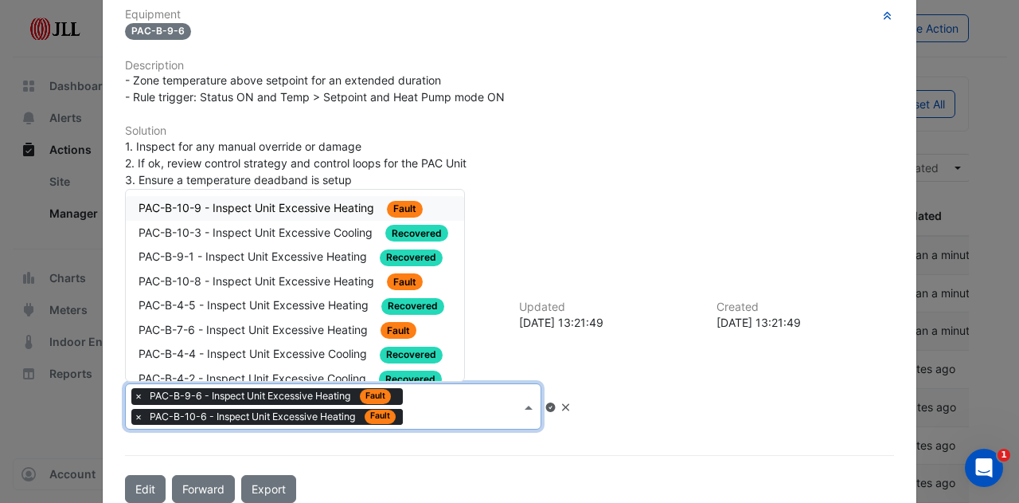
click at [311, 201] on span "PAC-B-10-9 - Inspect Unit Excessive Heating" at bounding box center [258, 208] width 239 height 14
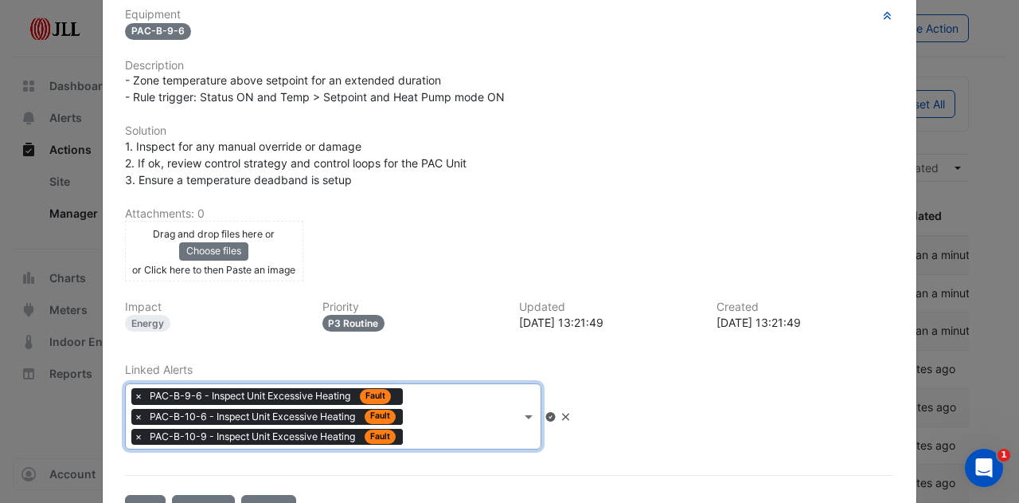
click at [483, 413] on input "text" at bounding box center [464, 417] width 111 height 17
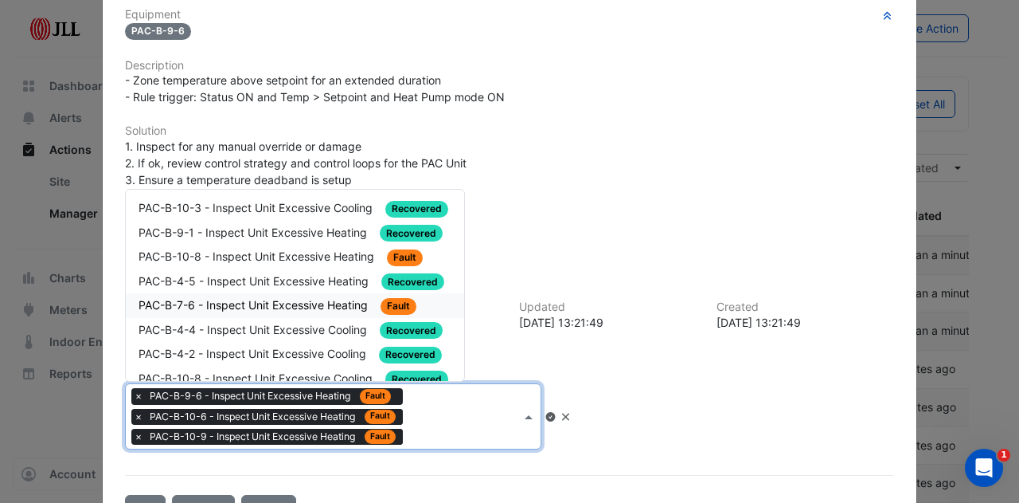
click at [314, 298] on span "PAC-B-7-6 - Inspect Unit Excessive Heating" at bounding box center [255, 305] width 233 height 14
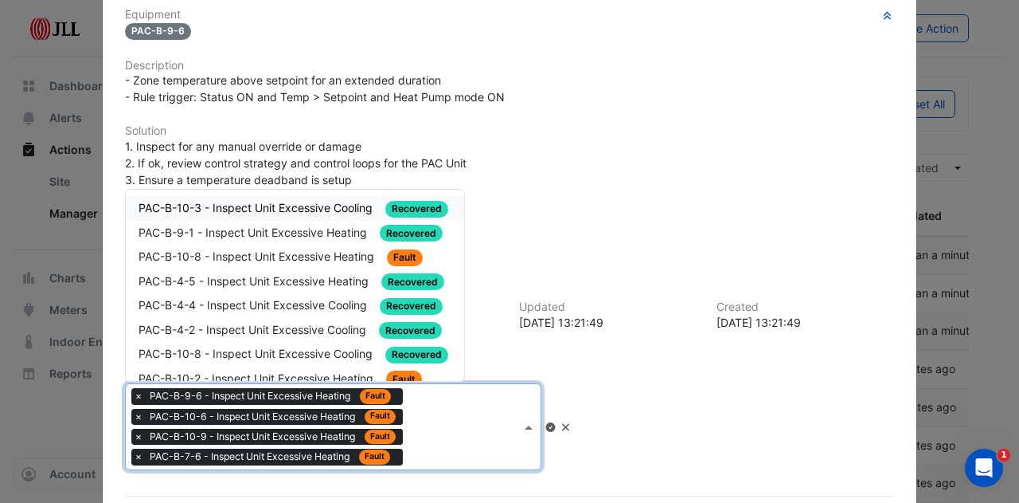
click at [484, 420] on input "text" at bounding box center [464, 428] width 111 height 17
click at [322, 251] on span "PAC-B-10-8 - Inspect Unit Excessive Heating" at bounding box center [258, 256] width 239 height 14
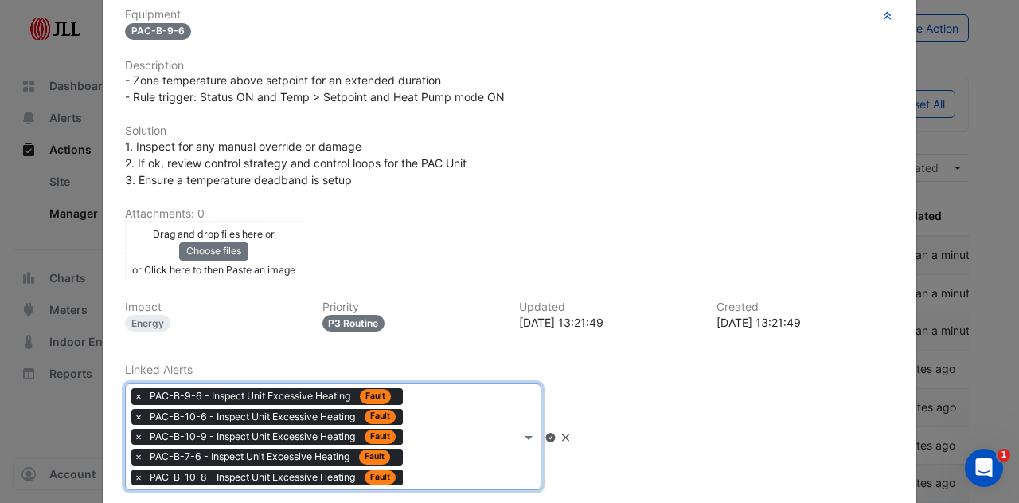
click at [491, 437] on input "text" at bounding box center [464, 438] width 111 height 17
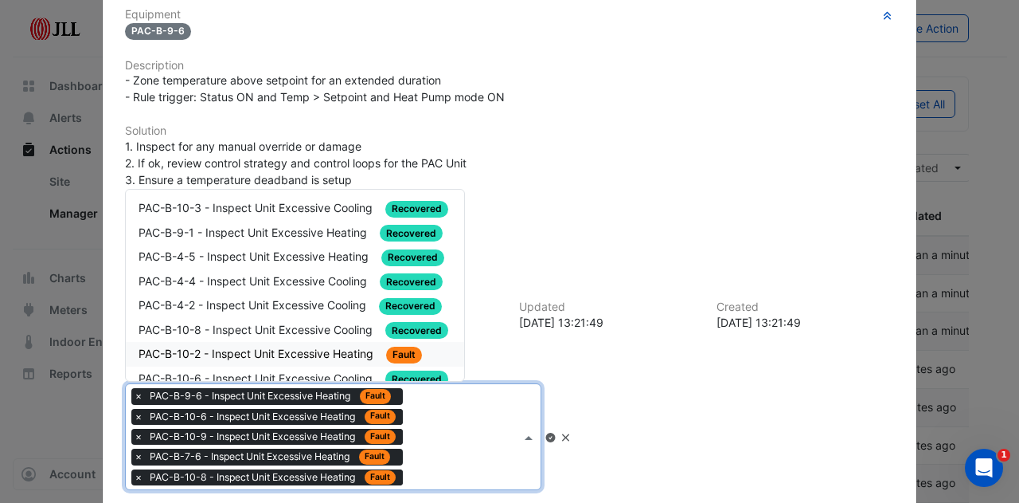
click at [326, 346] on span "PAC-B-10-2 - Inspect Unit Excessive Heating" at bounding box center [258, 353] width 238 height 14
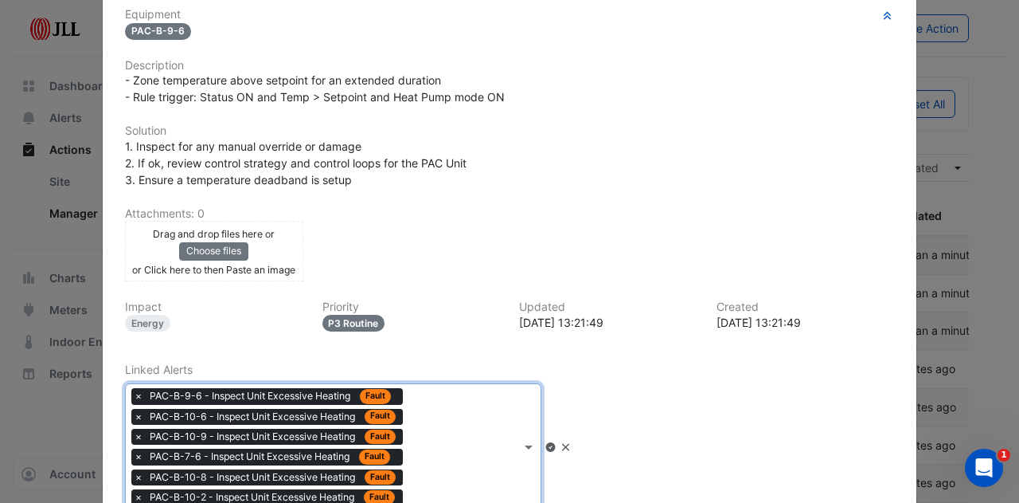
click at [500, 424] on div "× PAC-B-9-6 - Inspect Unit Excessive Heating Fault × PAC-B-10-6 - Inspect Unit …" at bounding box center [323, 446] width 395 height 125
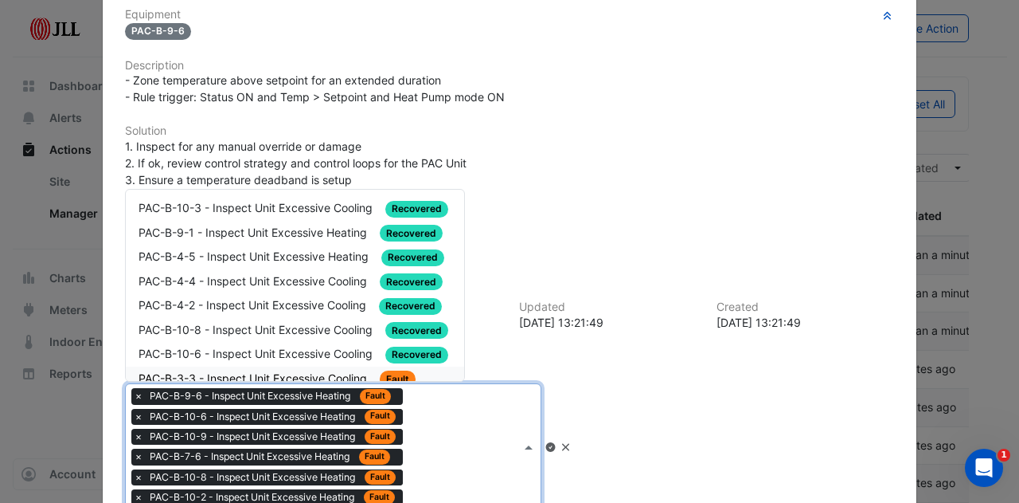
click at [325, 370] on div "PAC-B-3-3 - Inspect Unit Excessive Cooling Fault" at bounding box center [295, 379] width 313 height 18
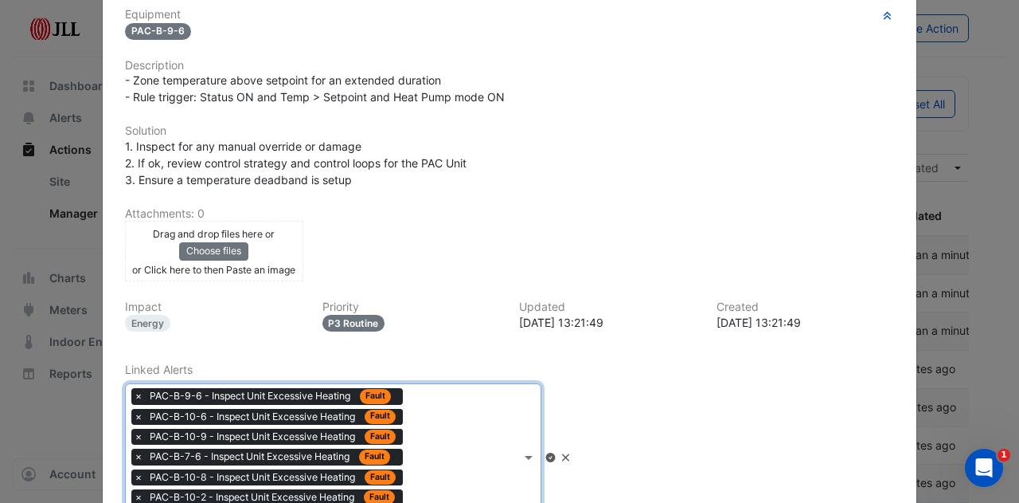
click at [447, 432] on div "× PAC-B-9-6 - Inspect Unit Excessive Heating Fault × PAC-B-10-6 - Inspect Unit …" at bounding box center [323, 457] width 395 height 146
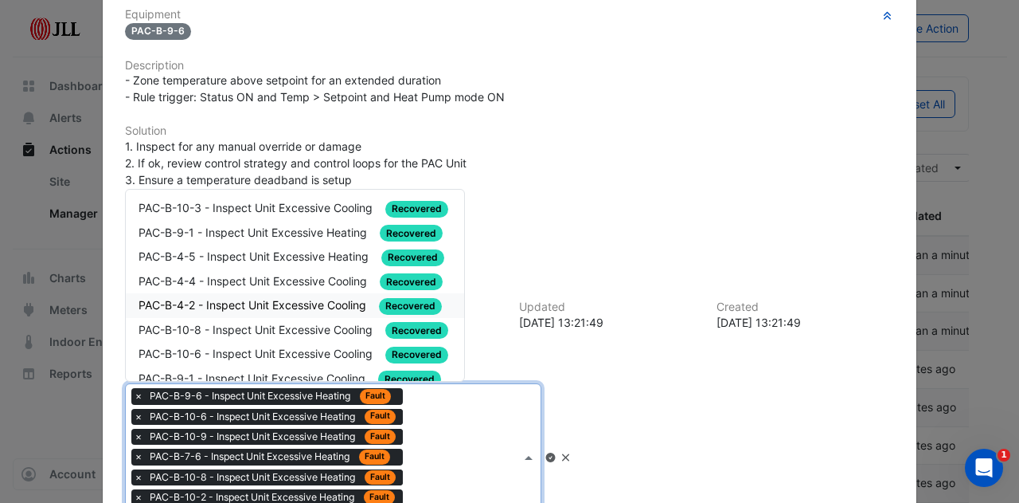
scroll to position [35, 0]
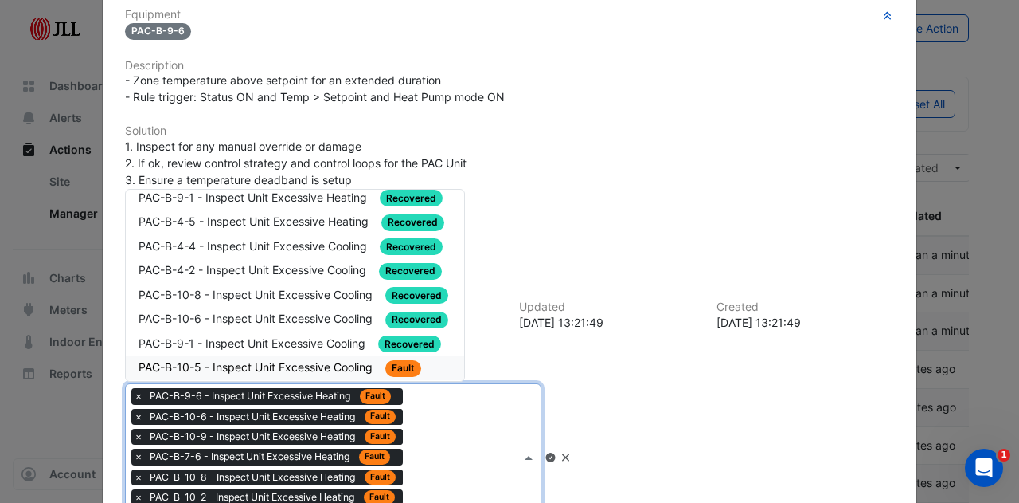
click at [288, 360] on span "PAC-B-10-5 - Inspect Unit Excessive Cooling" at bounding box center [257, 367] width 237 height 14
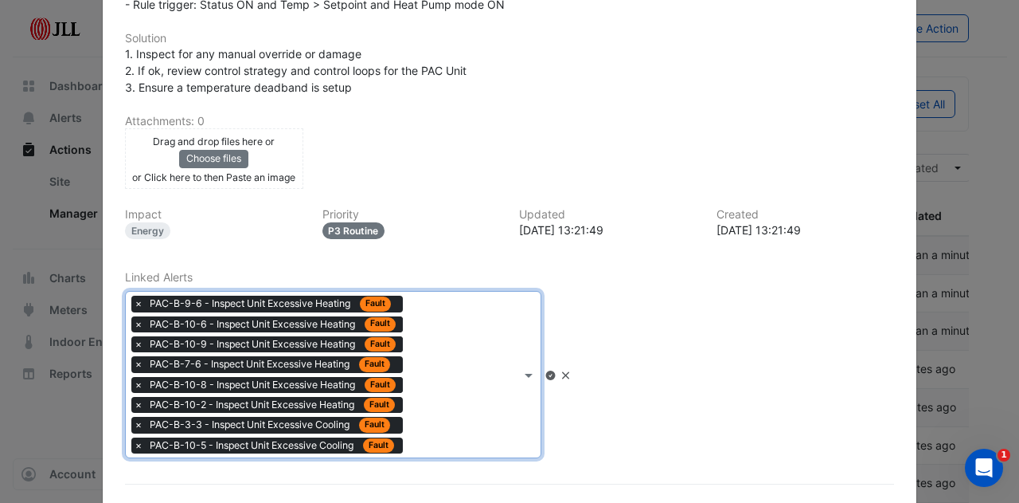
scroll to position [432, 0]
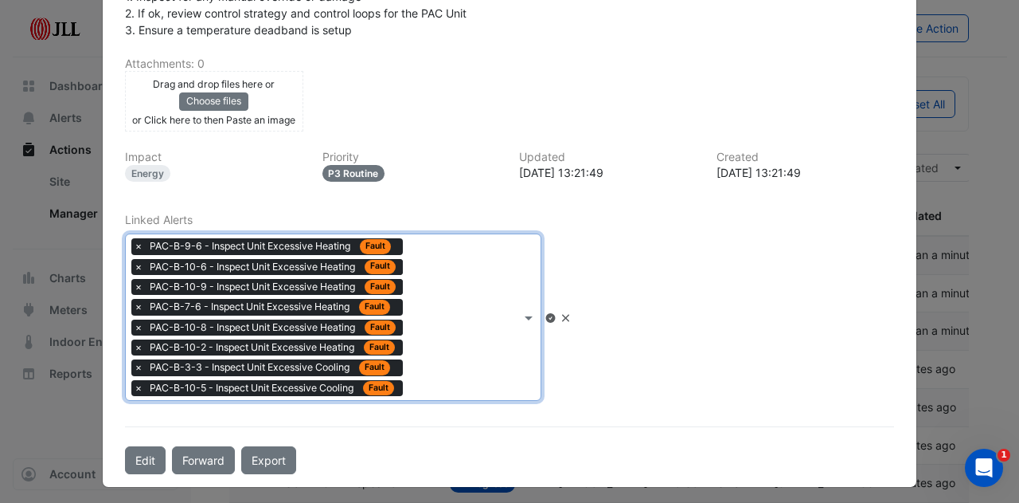
click at [557, 313] on icon at bounding box center [551, 318] width 12 height 10
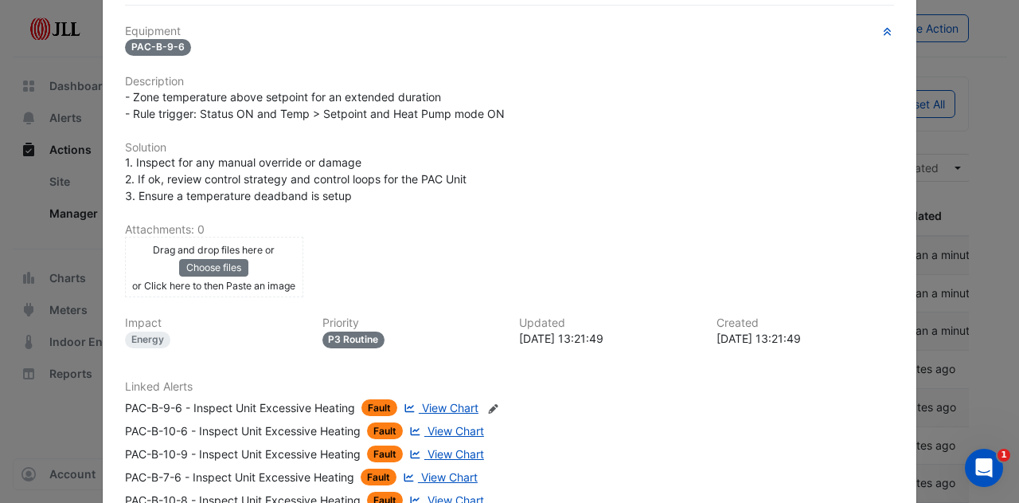
scroll to position [518, 0]
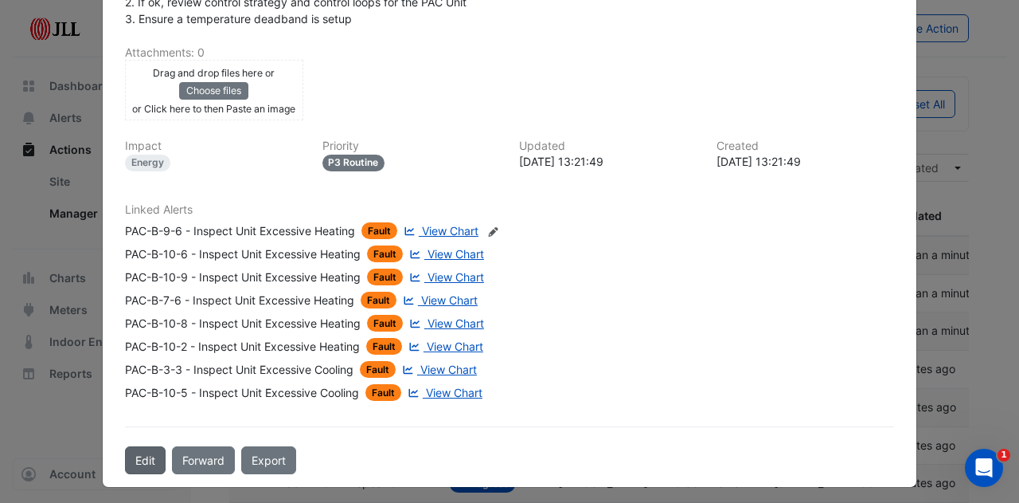
click at [138, 449] on button "Edit" at bounding box center [145, 460] width 41 height 28
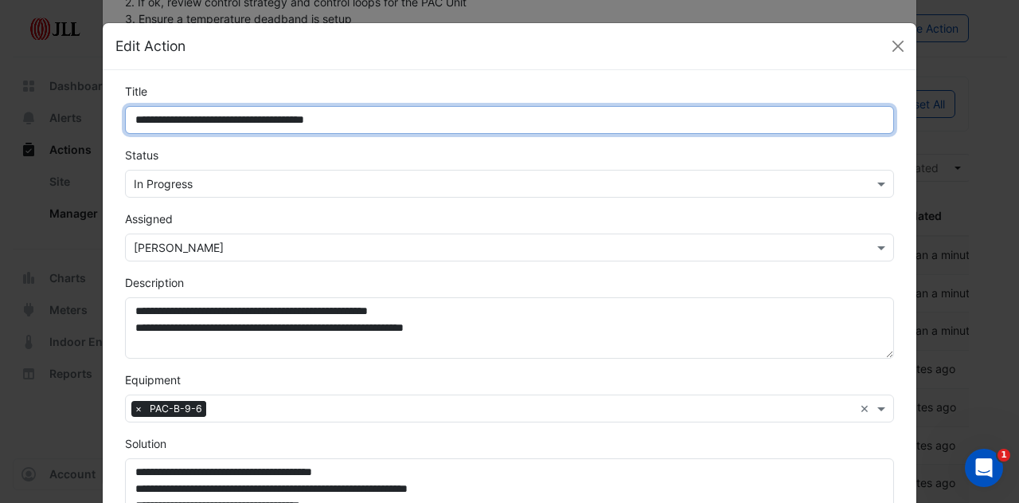
click at [127, 120] on input "**********" at bounding box center [509, 120] width 769 height 28
click at [228, 120] on input "**********" at bounding box center [509, 120] width 769 height 28
drag, startPoint x: 233, startPoint y: 120, endPoint x: 169, endPoint y: 123, distance: 63.8
click at [169, 123] on input "**********" at bounding box center [509, 120] width 769 height 28
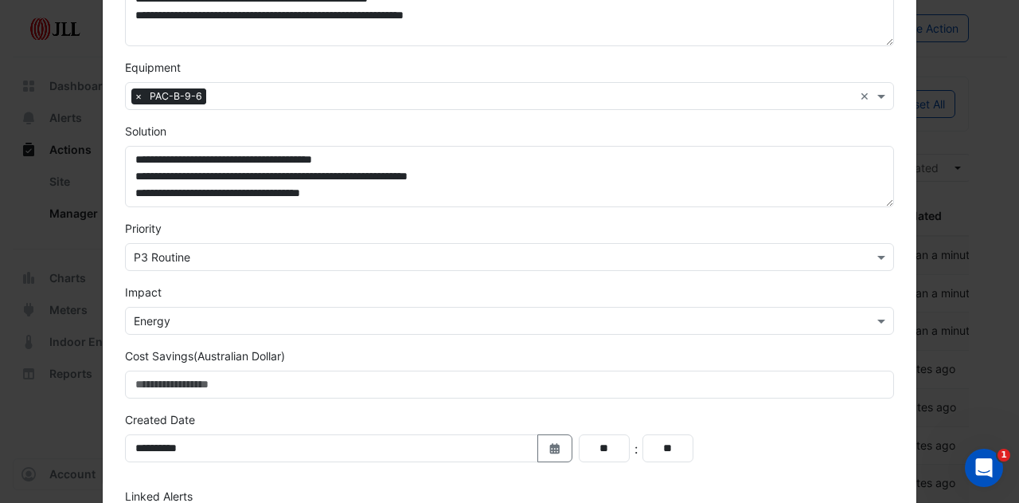
scroll to position [572, 0]
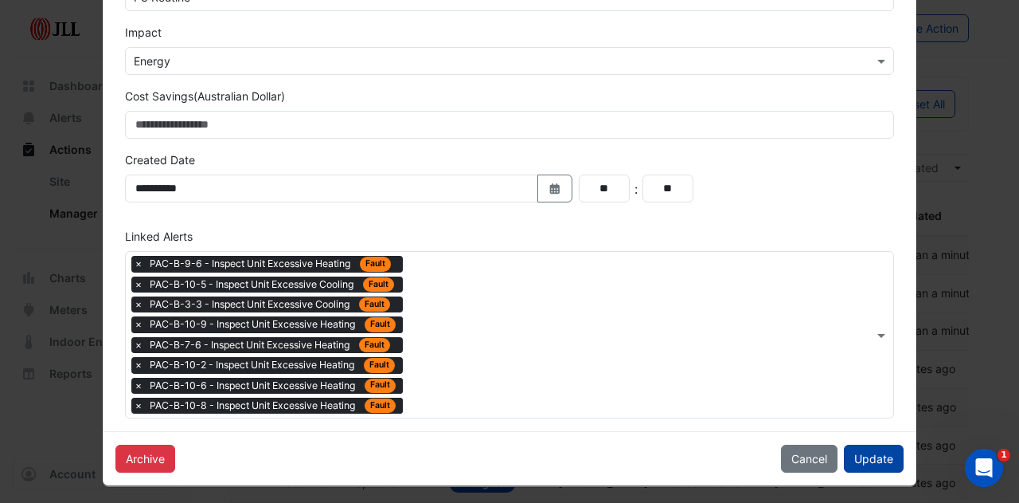
type input "**********"
click at [855, 448] on button "Update" at bounding box center [874, 458] width 60 height 28
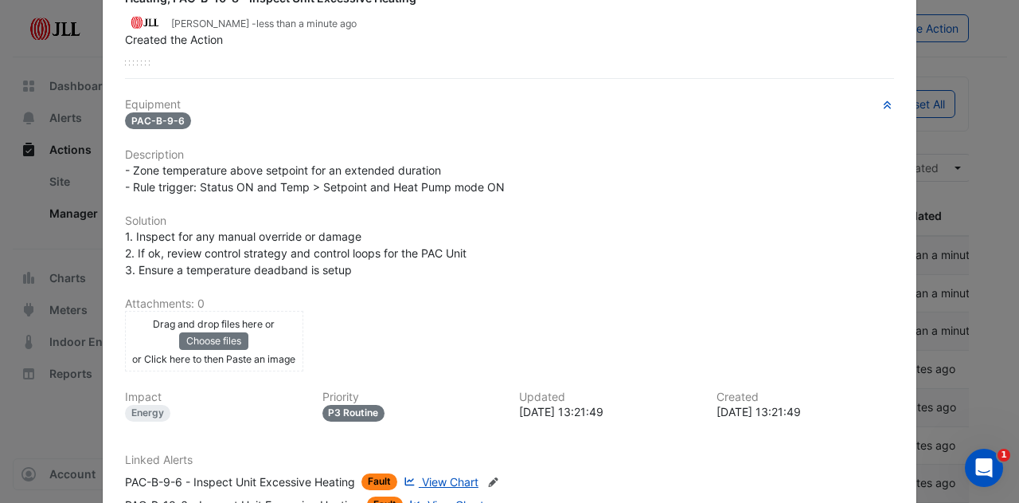
scroll to position [1, 0]
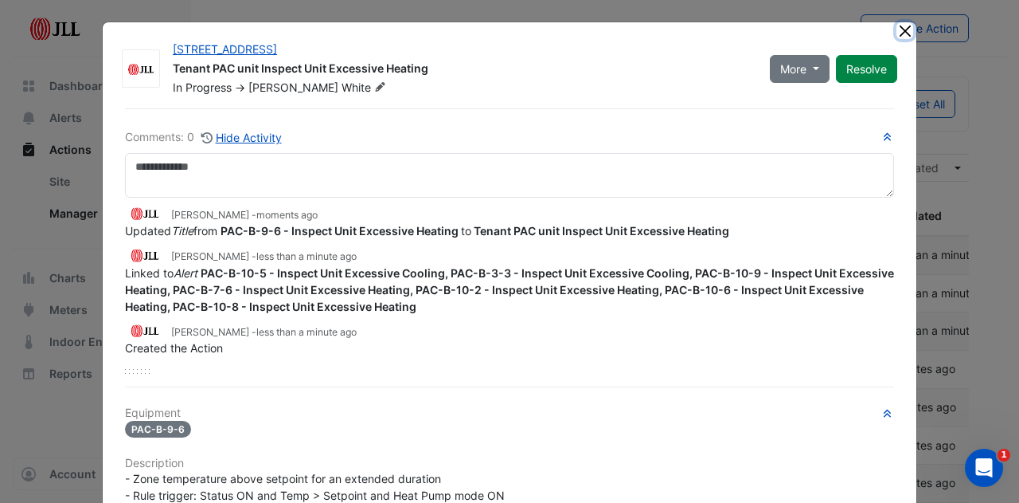
click at [899, 25] on button "Close" at bounding box center [905, 30] width 17 height 17
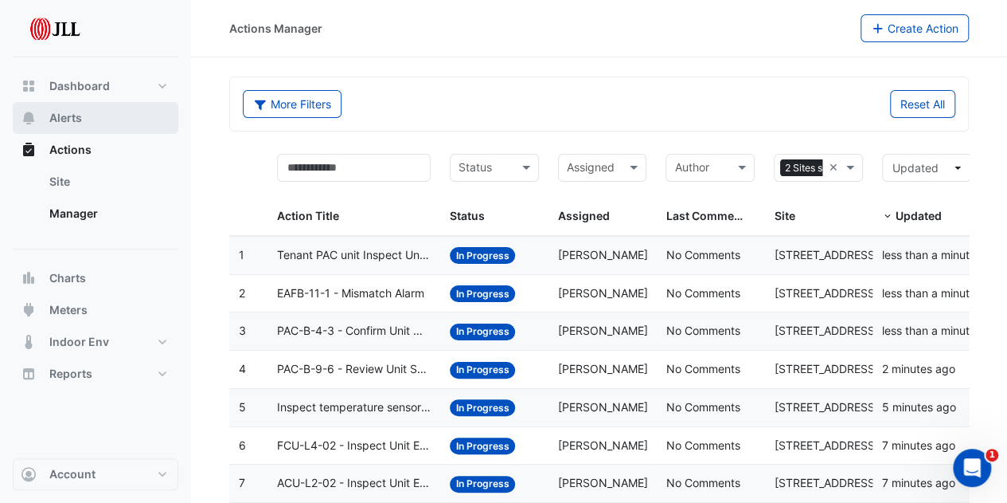
click at [82, 119] on button "Alerts" at bounding box center [96, 118] width 166 height 32
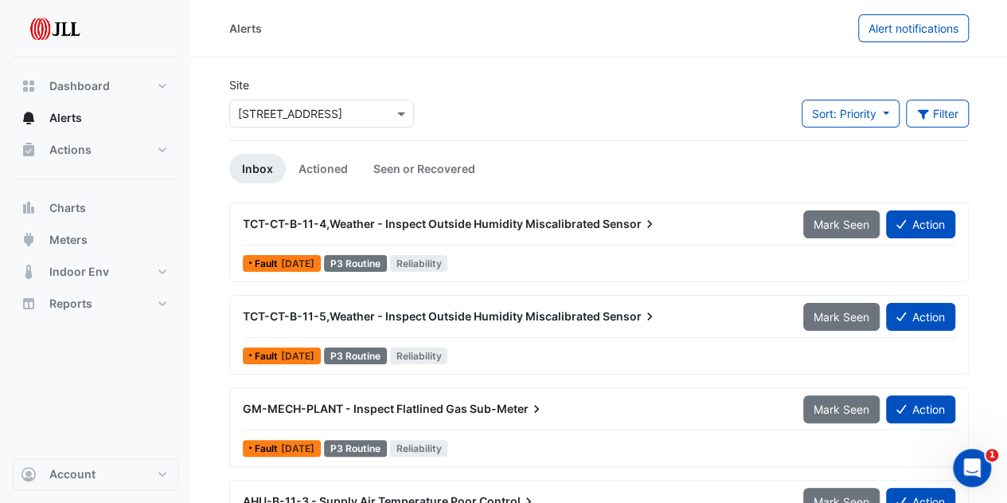
click at [620, 222] on span "Sensor" at bounding box center [630, 224] width 55 height 16
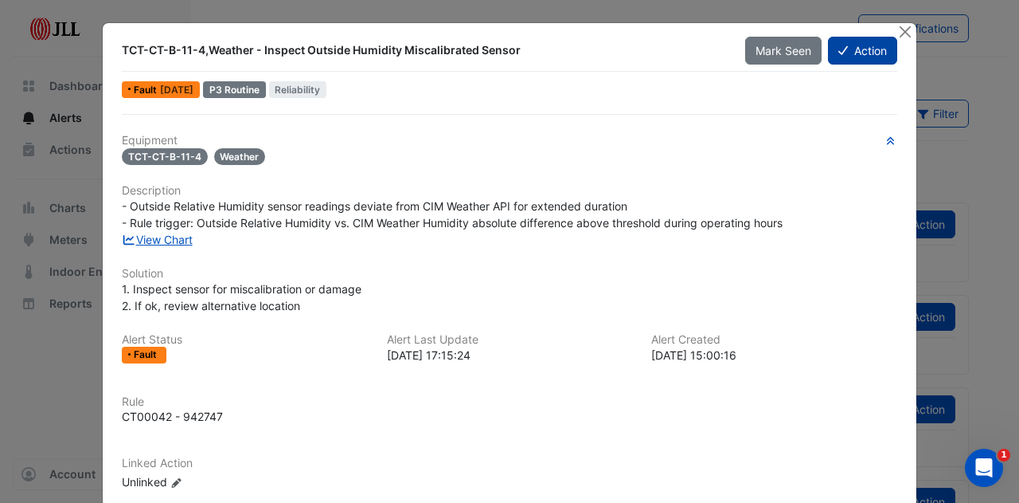
click at [852, 51] on button "Action" at bounding box center [862, 51] width 69 height 28
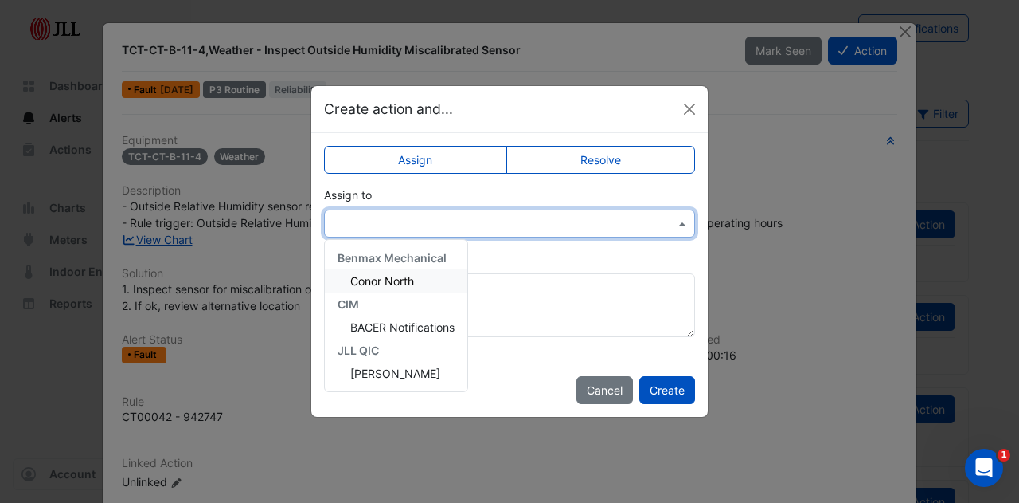
click at [535, 235] on div at bounding box center [509, 223] width 371 height 28
click at [396, 377] on span "[PERSON_NAME]" at bounding box center [395, 373] width 90 height 14
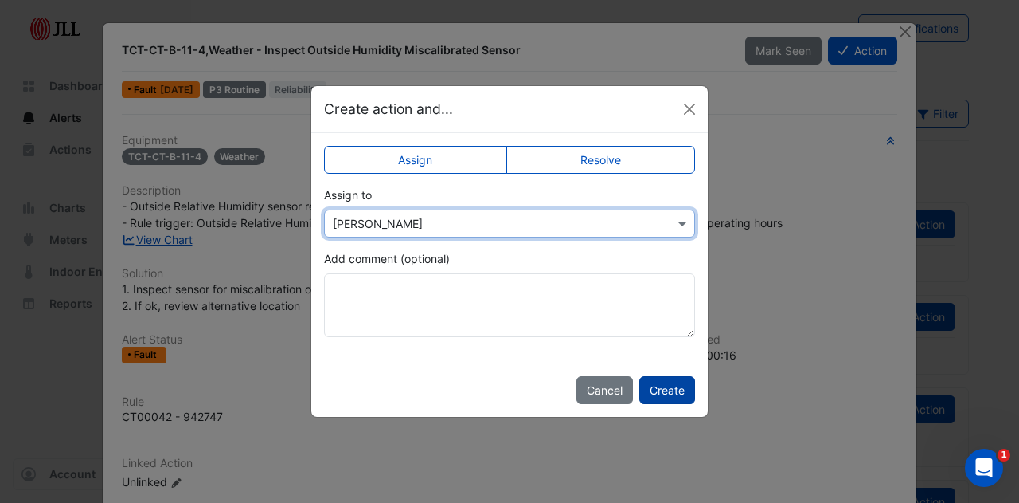
click at [680, 383] on button "Create" at bounding box center [667, 390] width 56 height 28
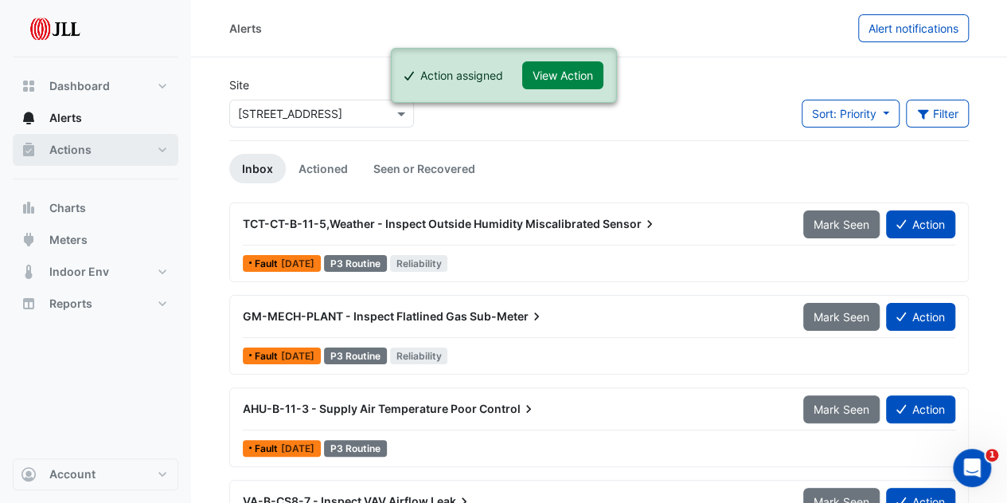
click at [110, 152] on button "Actions" at bounding box center [96, 150] width 166 height 32
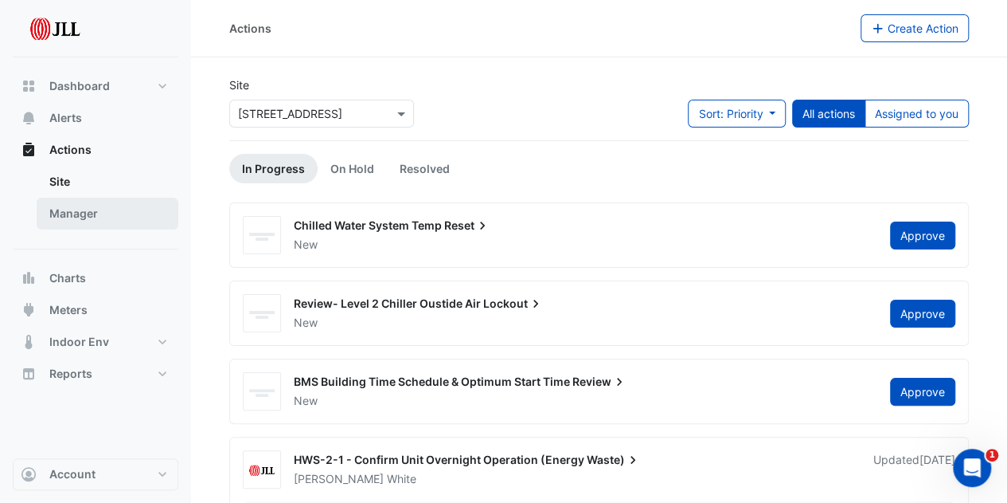
click at [150, 211] on link "Manager" at bounding box center [108, 214] width 142 height 32
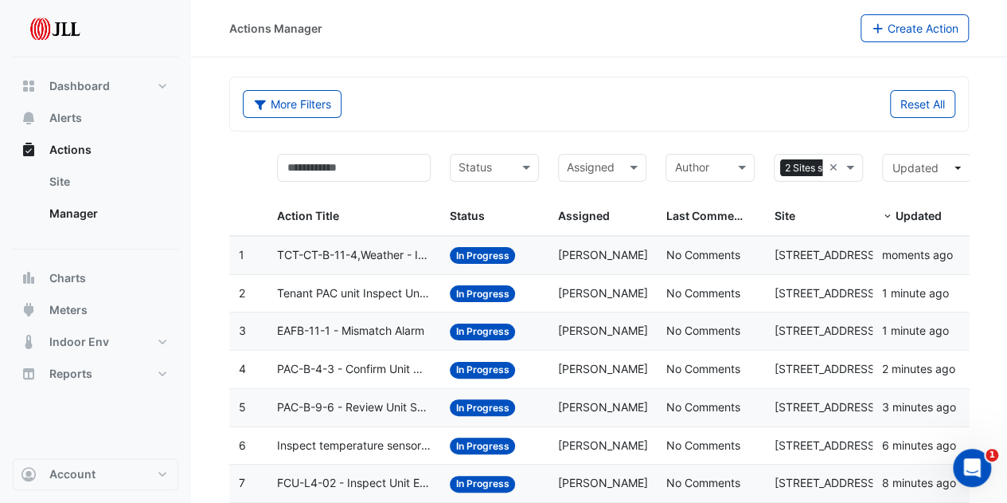
click at [371, 259] on span "TCT-CT-B-11-4,Weather - Inspect Outside Humidity Miscalibrated Sensor" at bounding box center [354, 255] width 154 height 18
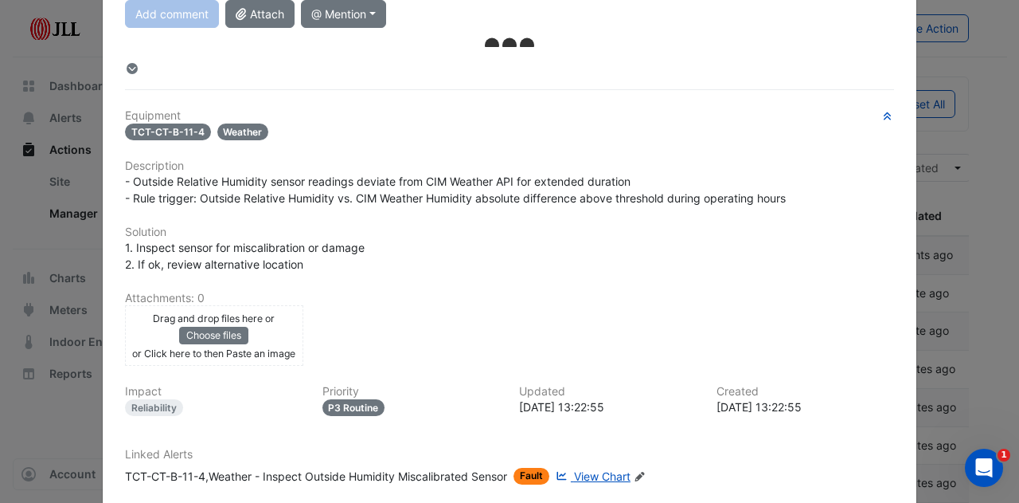
scroll to position [305, 0]
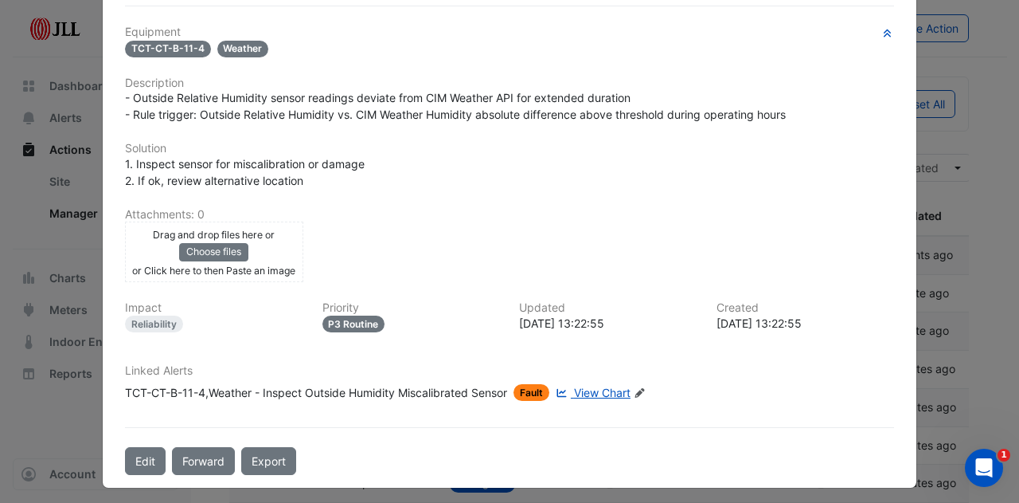
click at [639, 388] on icon at bounding box center [640, 393] width 10 height 10
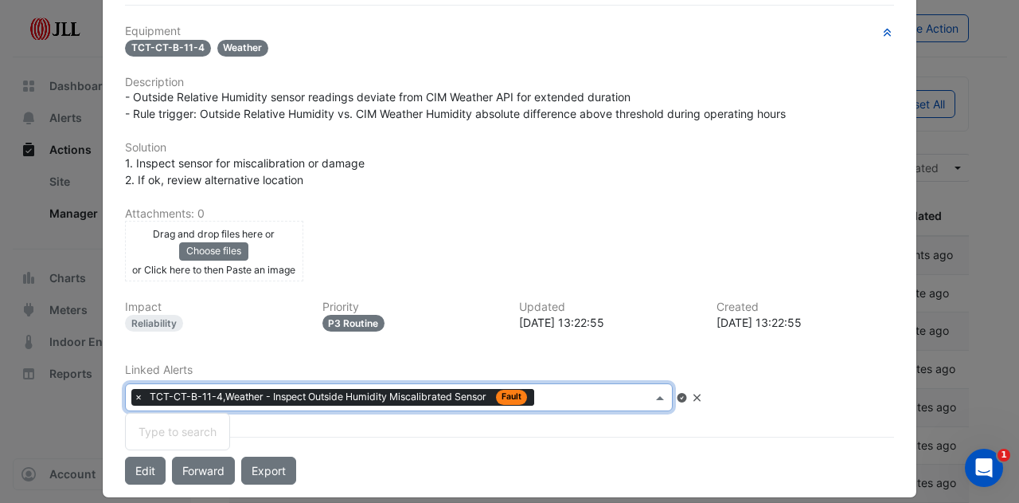
click at [604, 397] on input "text" at bounding box center [596, 398] width 111 height 17
type input "********"
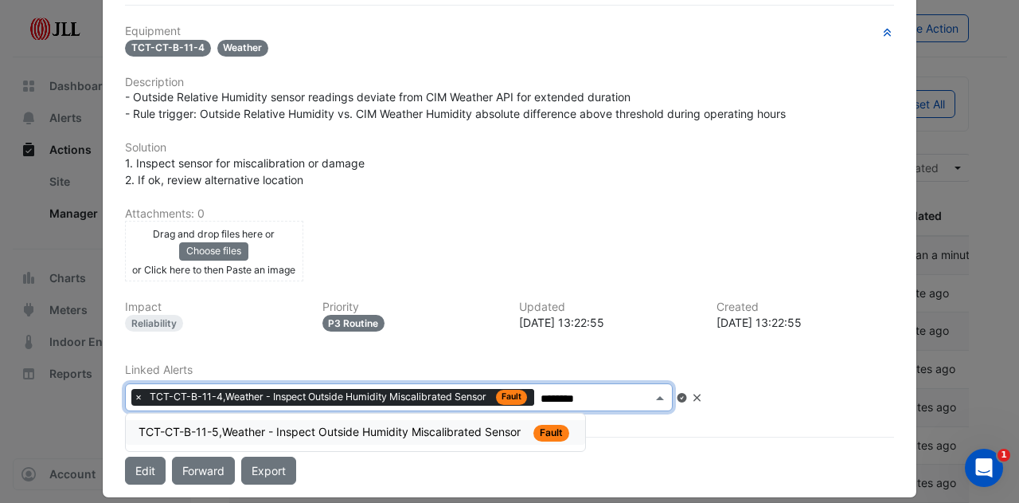
click at [458, 427] on span "TCT-CT-B-11-5,Weather - Inspect Outside Humidity Miscalibrated Sensor" at bounding box center [331, 431] width 385 height 14
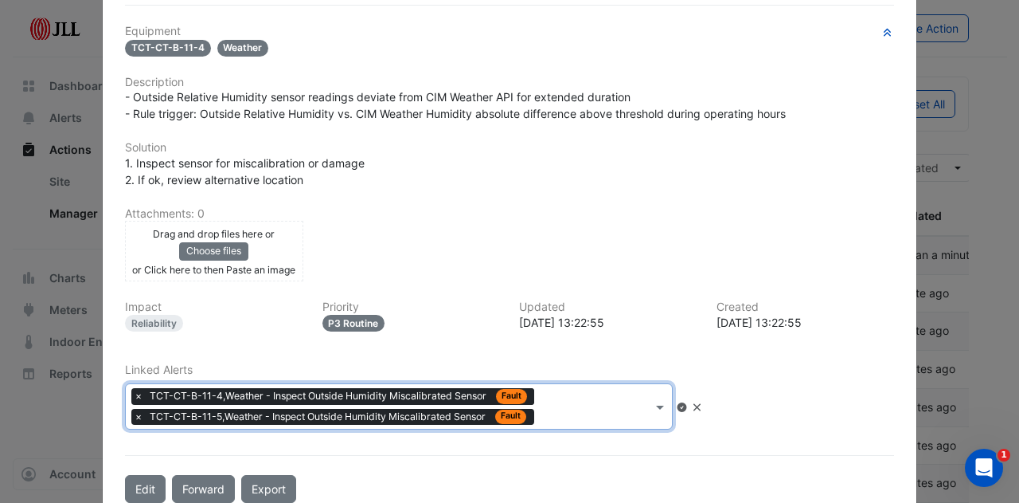
click at [686, 402] on icon at bounding box center [682, 407] width 10 height 10
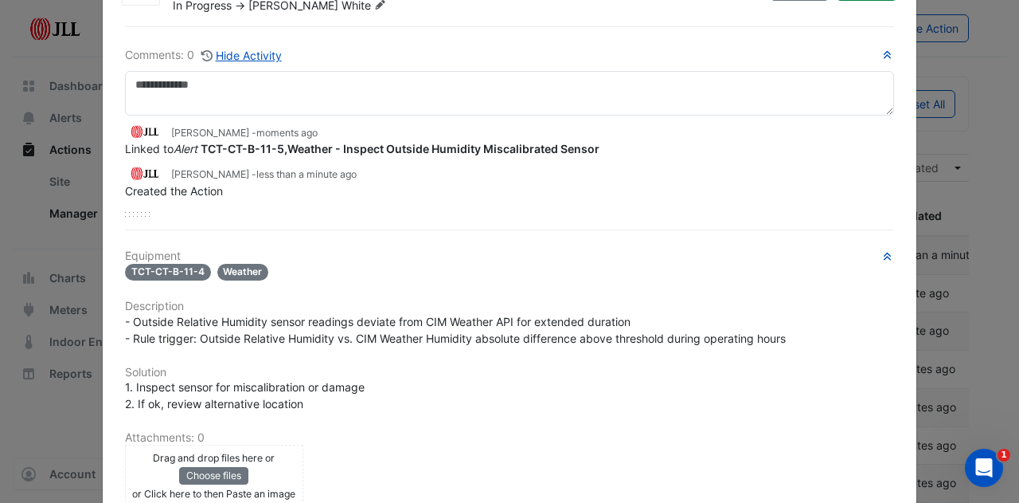
scroll to position [10, 0]
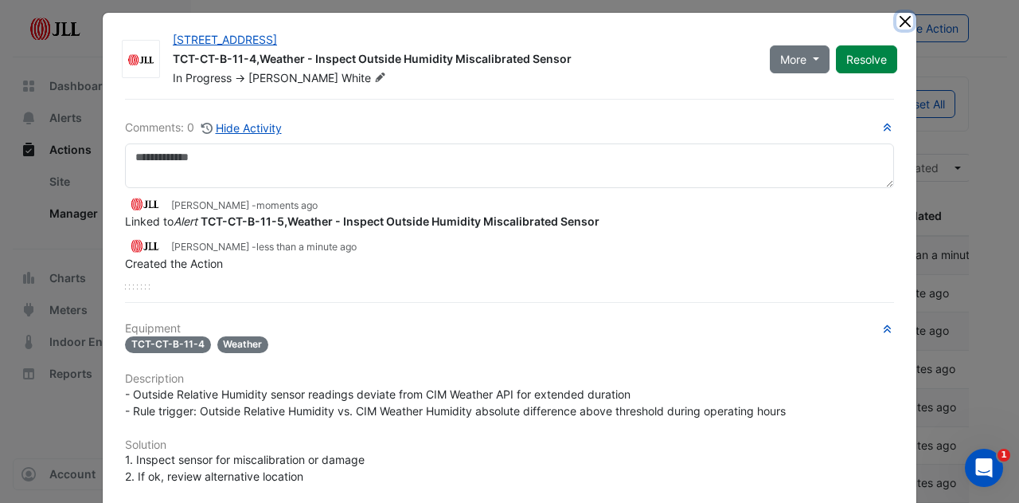
click at [898, 17] on button "Close" at bounding box center [905, 21] width 17 height 17
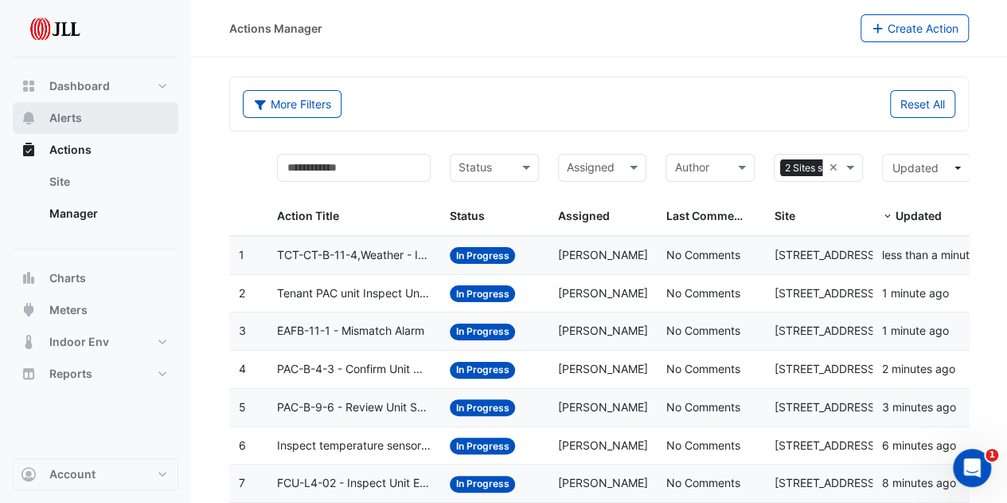
click at [78, 121] on span "Alerts" at bounding box center [65, 118] width 33 height 16
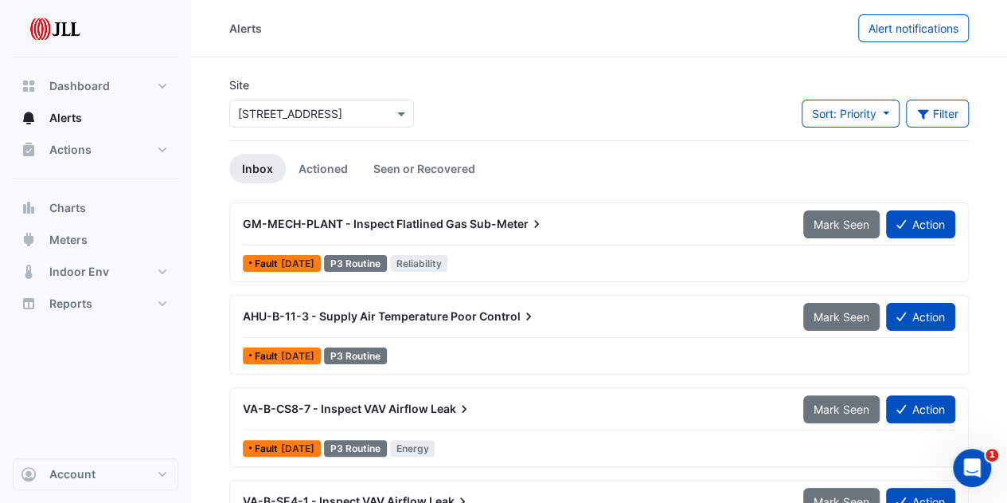
click at [390, 226] on span "GM-MECH-PLANT - Inspect Flatlined Gas" at bounding box center [355, 224] width 225 height 14
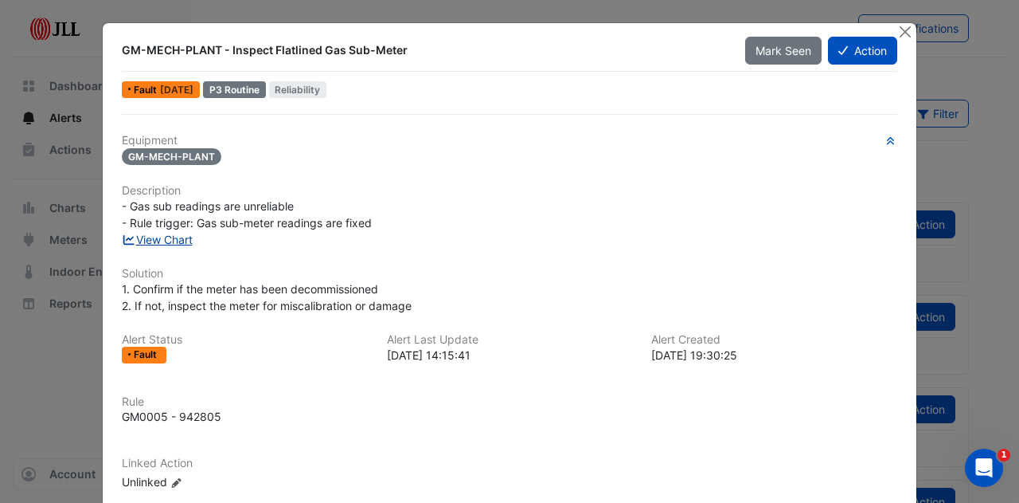
click at [165, 238] on link "View Chart" at bounding box center [157, 240] width 71 height 14
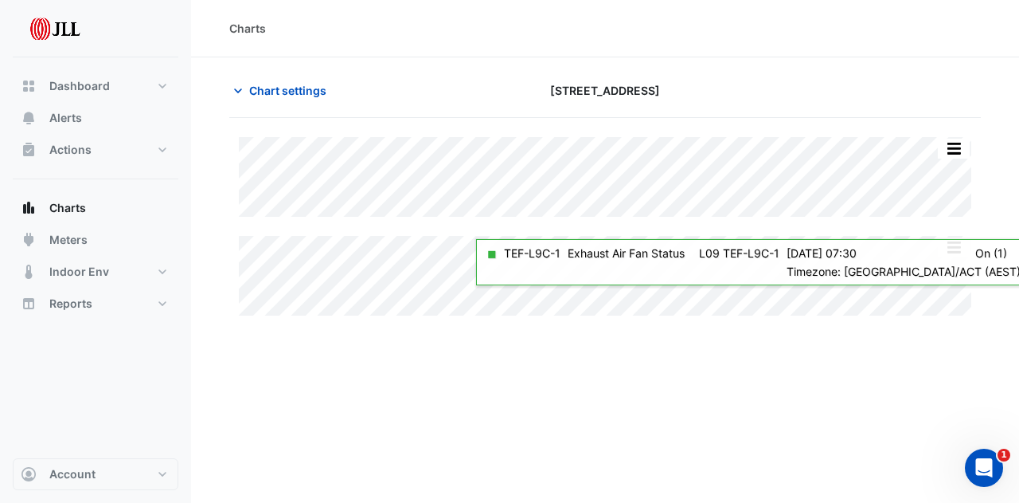
click at [874, 30] on div "Charts" at bounding box center [605, 28] width 752 height 17
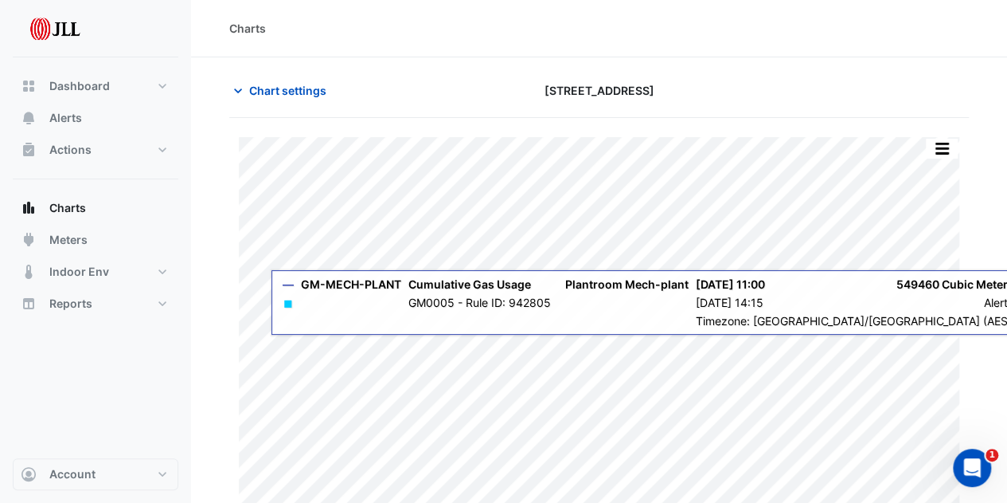
scroll to position [49, 0]
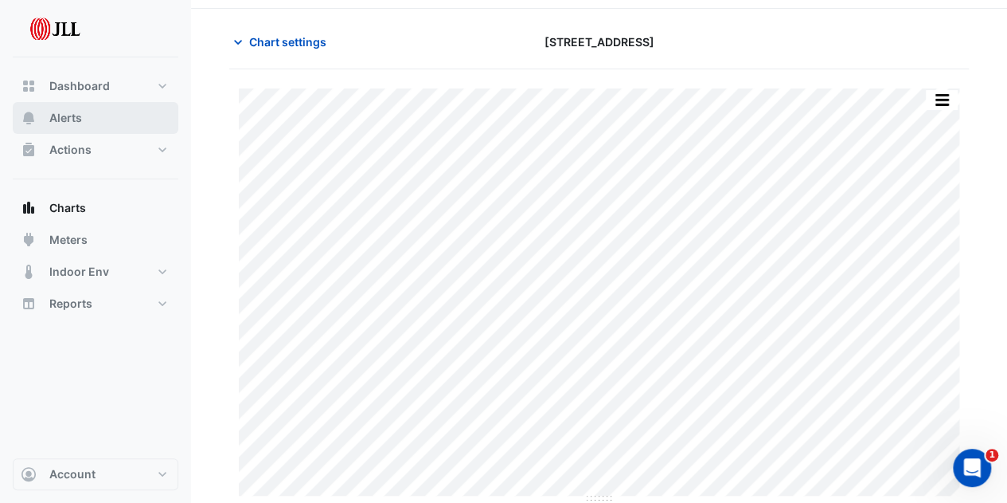
click at [90, 123] on button "Alerts" at bounding box center [96, 118] width 166 height 32
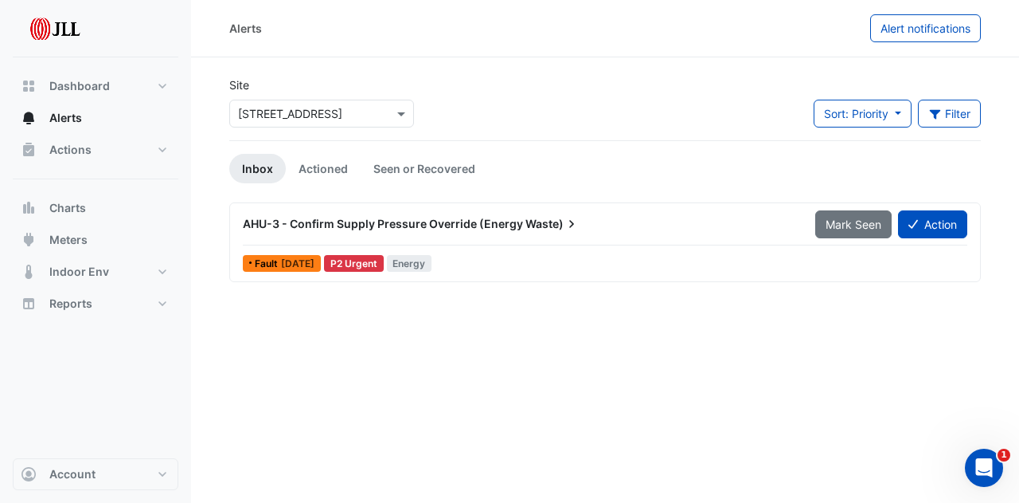
click at [366, 122] on div "× [STREET_ADDRESS]" at bounding box center [321, 114] width 185 height 28
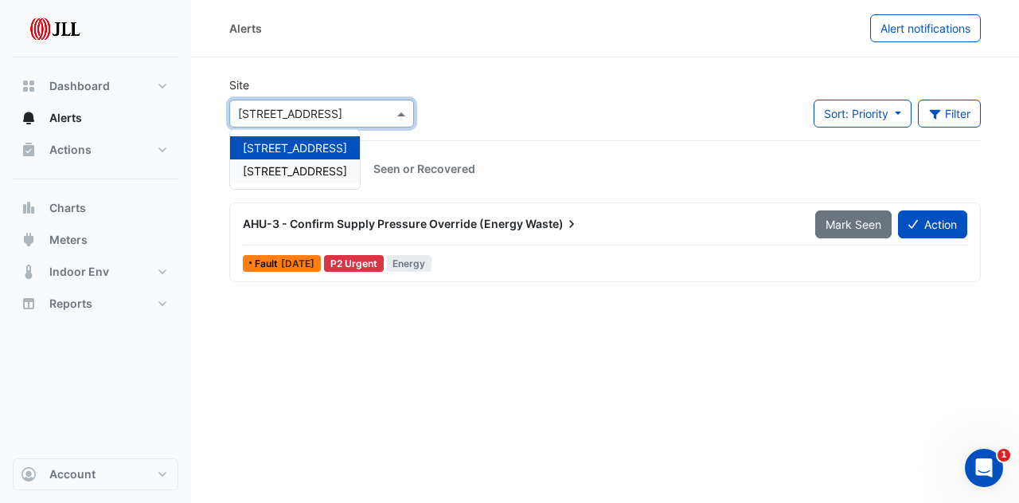
drag, startPoint x: 328, startPoint y: 166, endPoint x: 366, endPoint y: 187, distance: 42.8
click at [328, 166] on span "[STREET_ADDRESS]" at bounding box center [295, 171] width 104 height 14
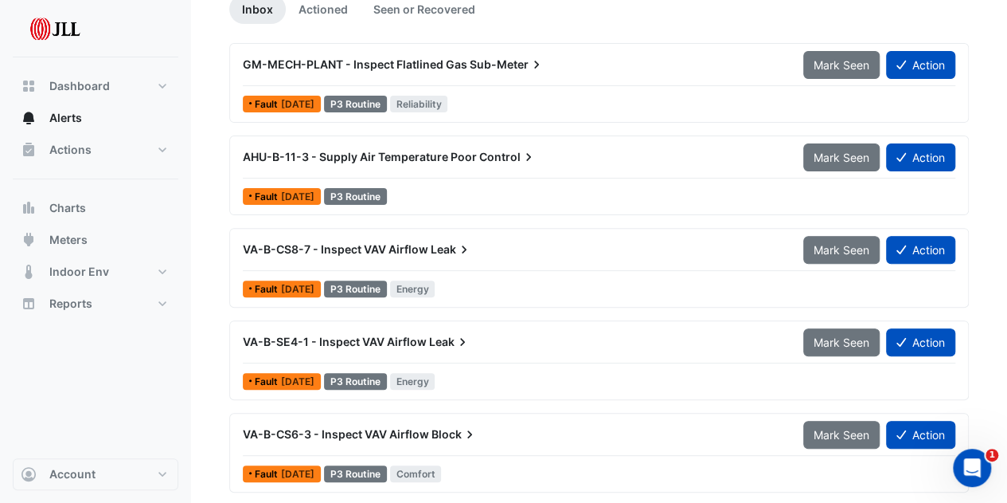
scroll to position [248, 0]
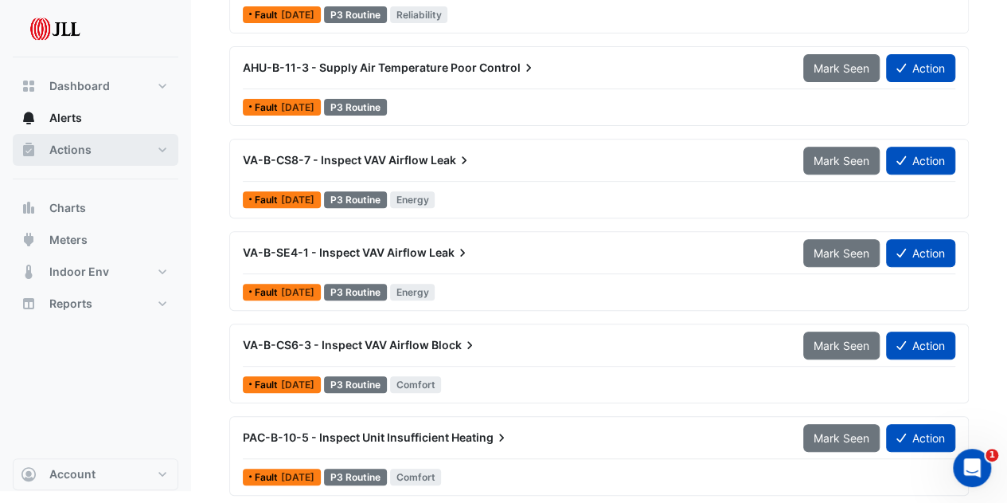
click at [95, 147] on button "Actions" at bounding box center [96, 150] width 166 height 32
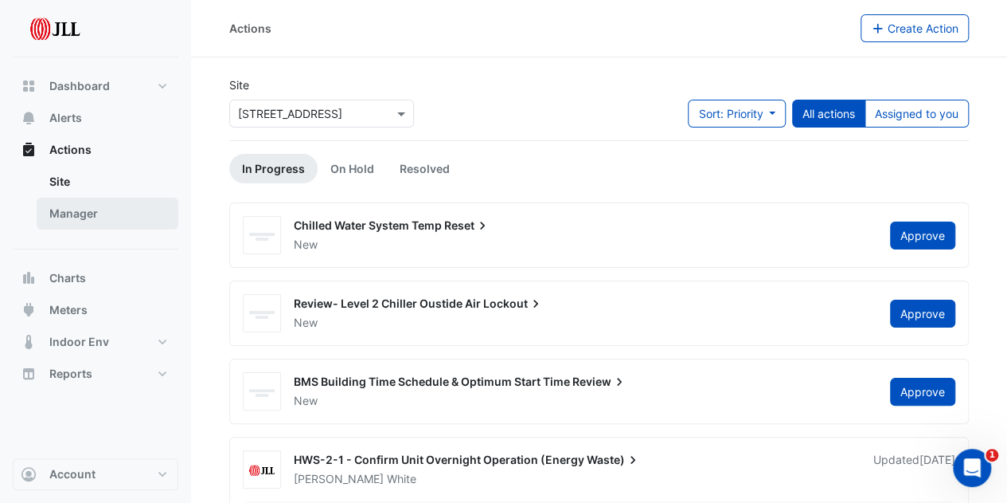
click at [89, 215] on link "Manager" at bounding box center [108, 214] width 142 height 32
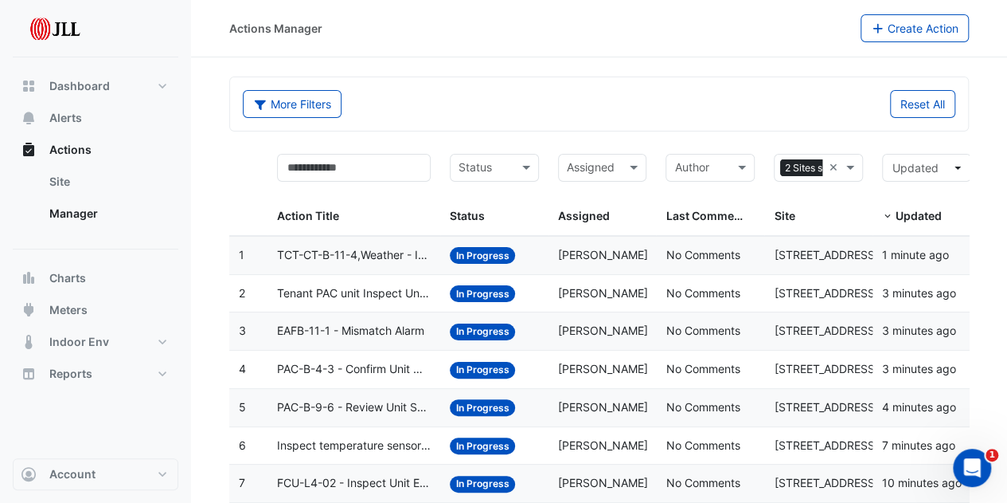
click at [370, 290] on span "Tenant PAC unit Inspect Unit Excessive Heating" at bounding box center [354, 293] width 154 height 18
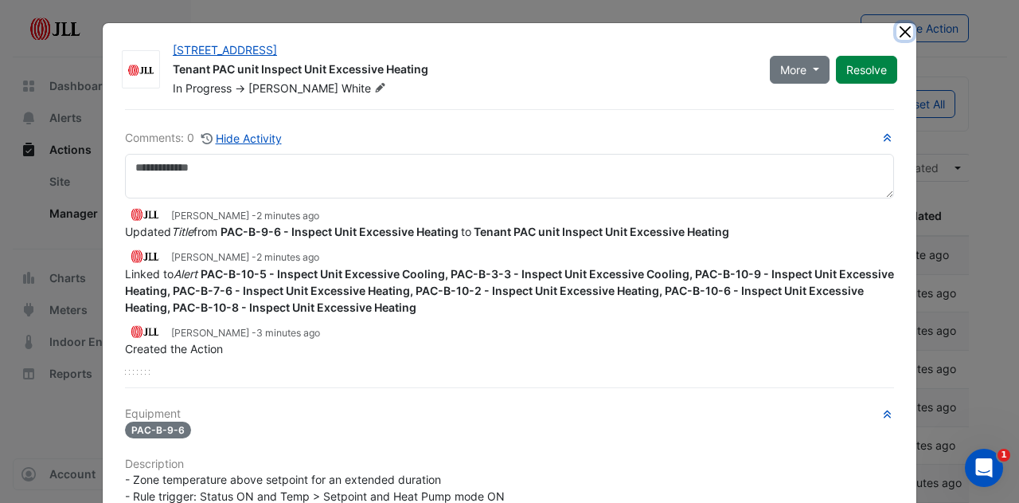
click at [898, 29] on button "Close" at bounding box center [905, 31] width 17 height 17
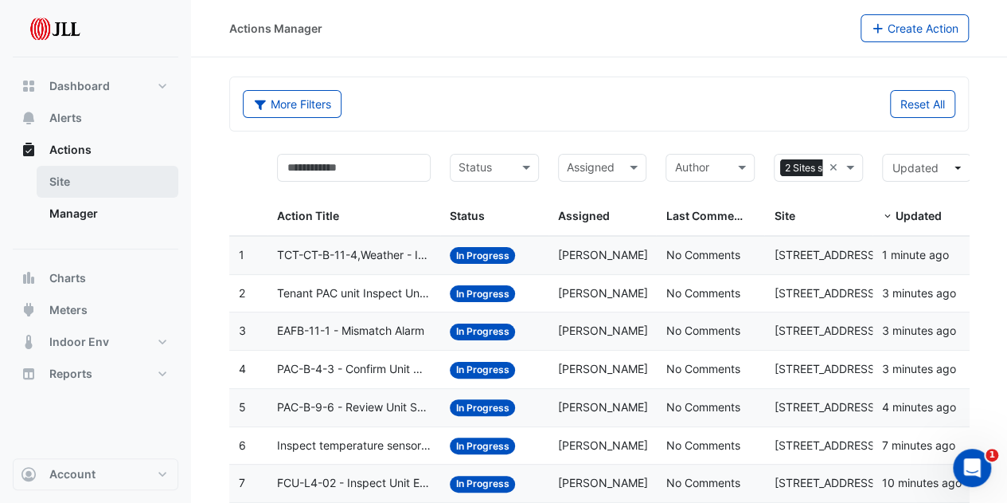
click at [94, 182] on link "Site" at bounding box center [108, 182] width 142 height 32
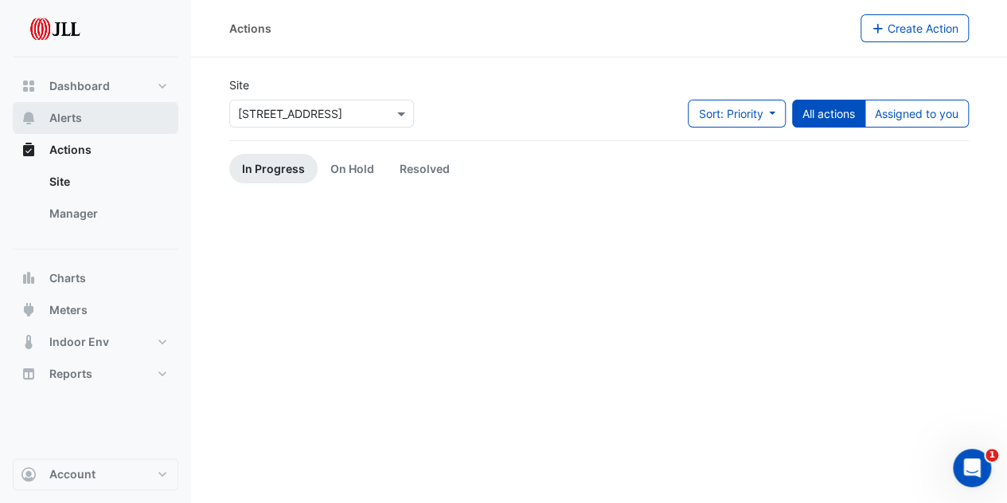
click at [84, 115] on button "Alerts" at bounding box center [96, 118] width 166 height 32
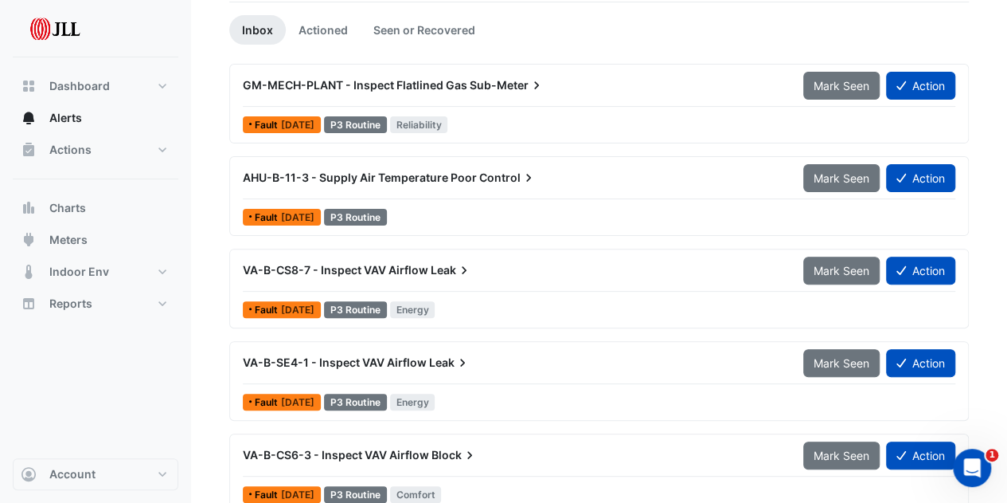
scroll to position [248, 0]
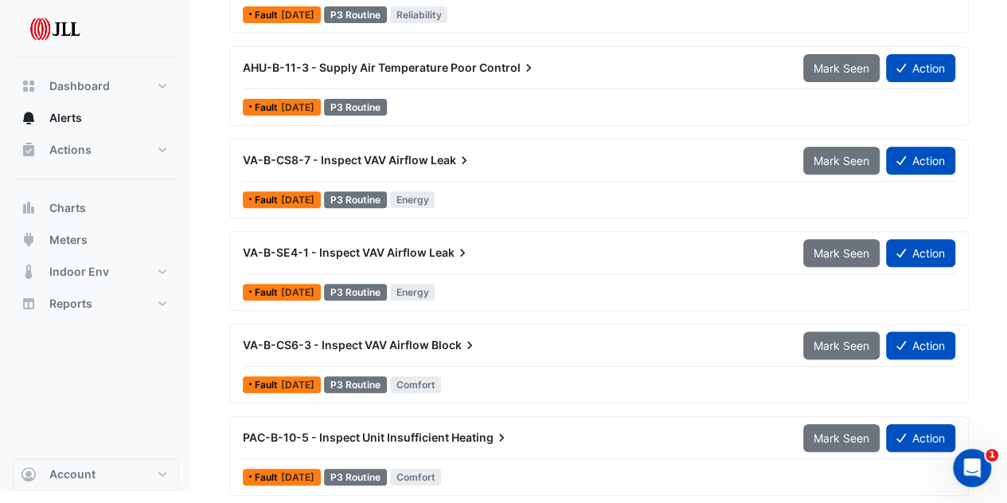
click at [404, 436] on span "PAC-B-10-5 - Inspect Unit Insufficient" at bounding box center [346, 437] width 206 height 14
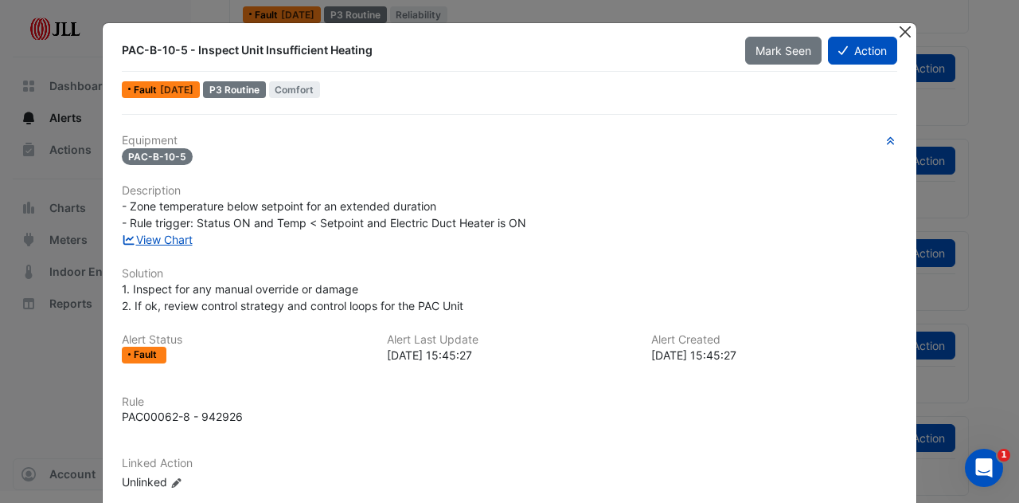
click at [898, 30] on button "Close" at bounding box center [905, 31] width 17 height 17
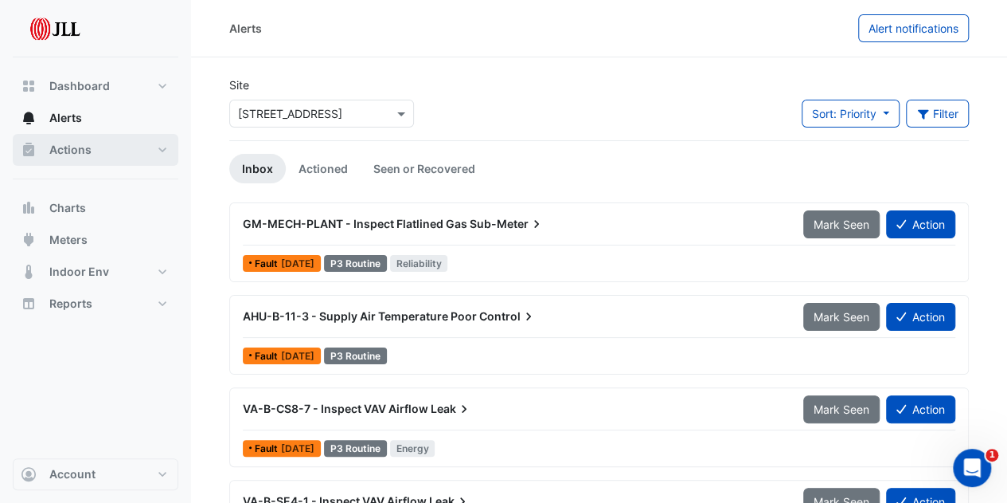
click at [77, 151] on span "Actions" at bounding box center [70, 150] width 42 height 16
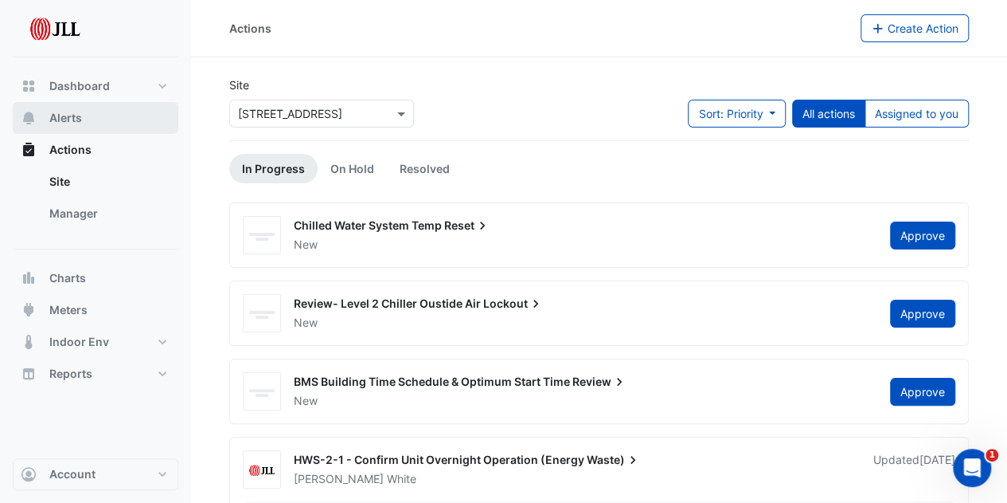
click at [83, 118] on button "Alerts" at bounding box center [96, 118] width 166 height 32
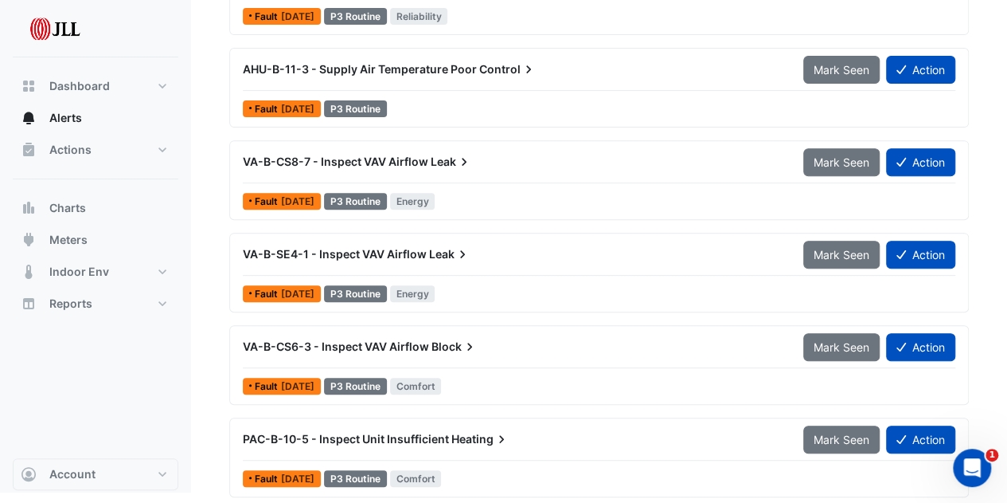
scroll to position [248, 0]
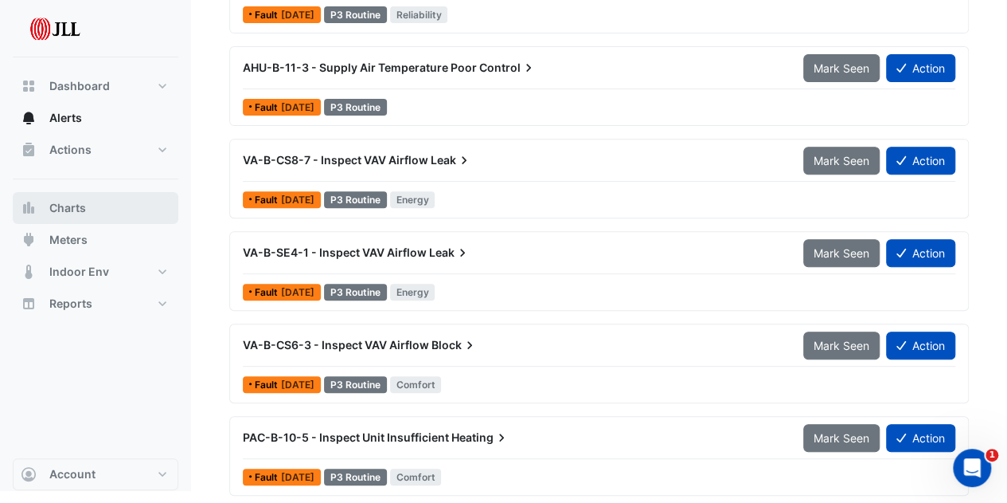
click at [120, 213] on button "Charts" at bounding box center [96, 208] width 166 height 32
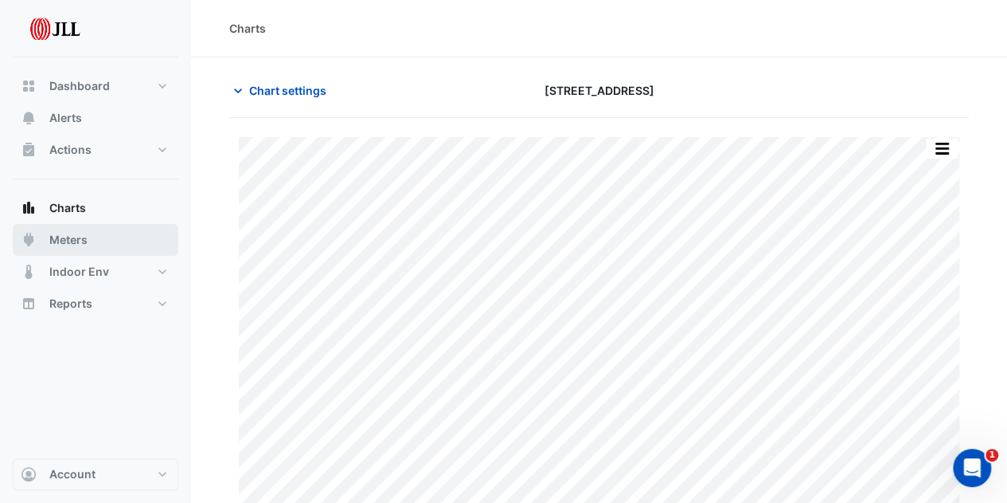
click at [63, 242] on span "Meters" at bounding box center [68, 240] width 38 height 16
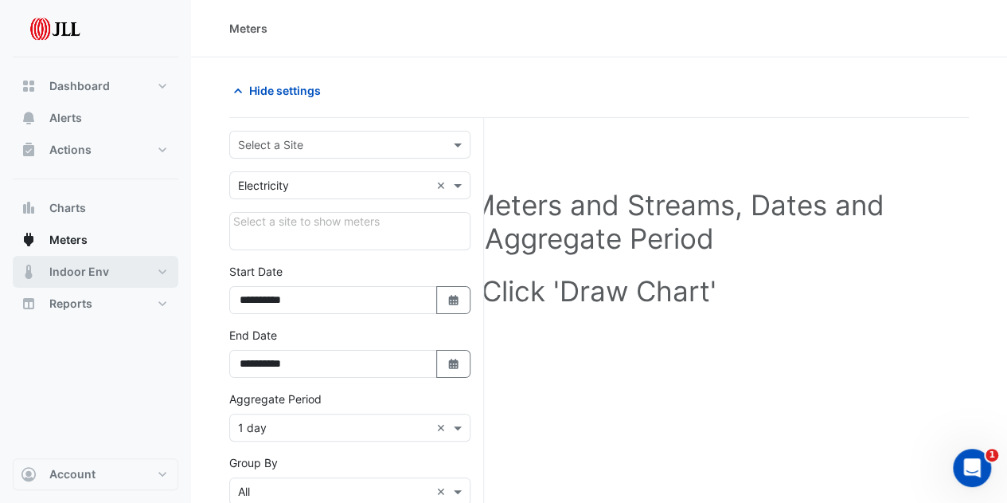
click at [106, 285] on button "Indoor Env" at bounding box center [96, 272] width 166 height 32
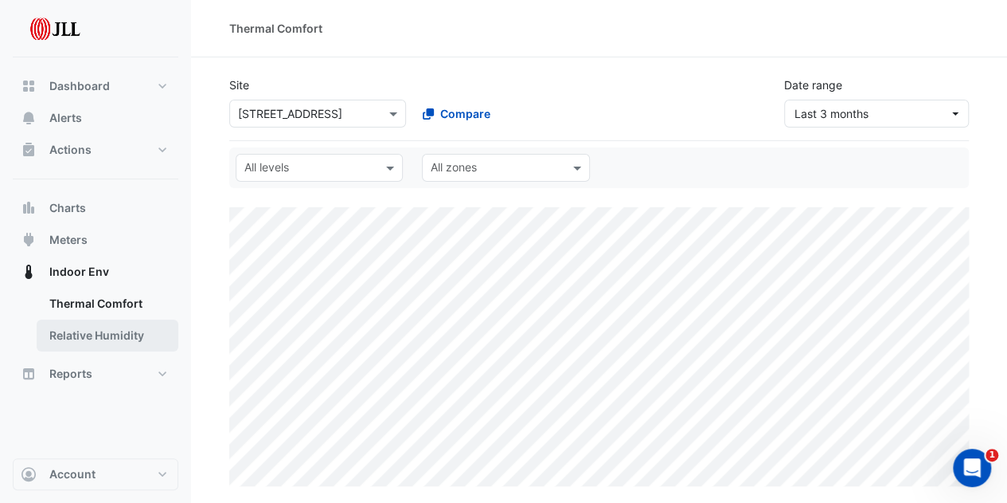
click at [92, 328] on link "Relative Humidity" at bounding box center [108, 335] width 142 height 32
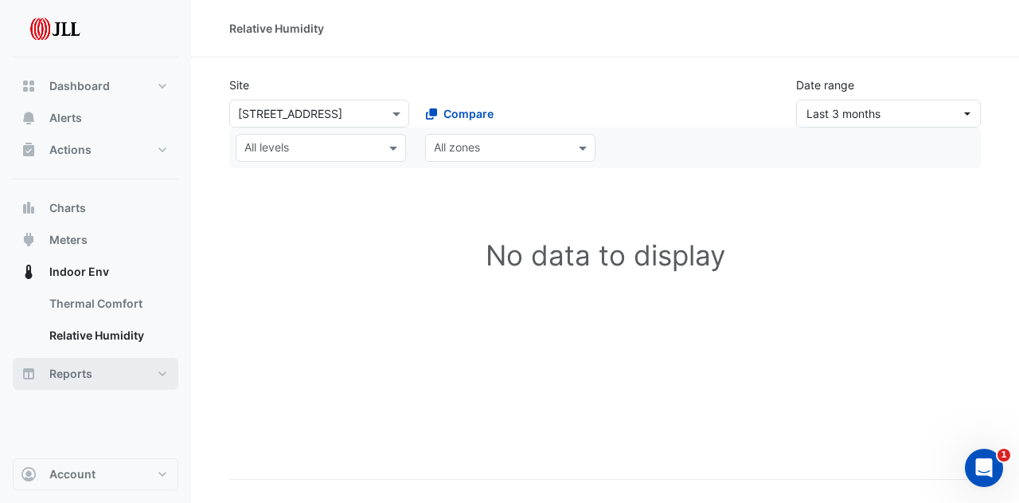
click at [76, 374] on span "Reports" at bounding box center [70, 374] width 43 height 16
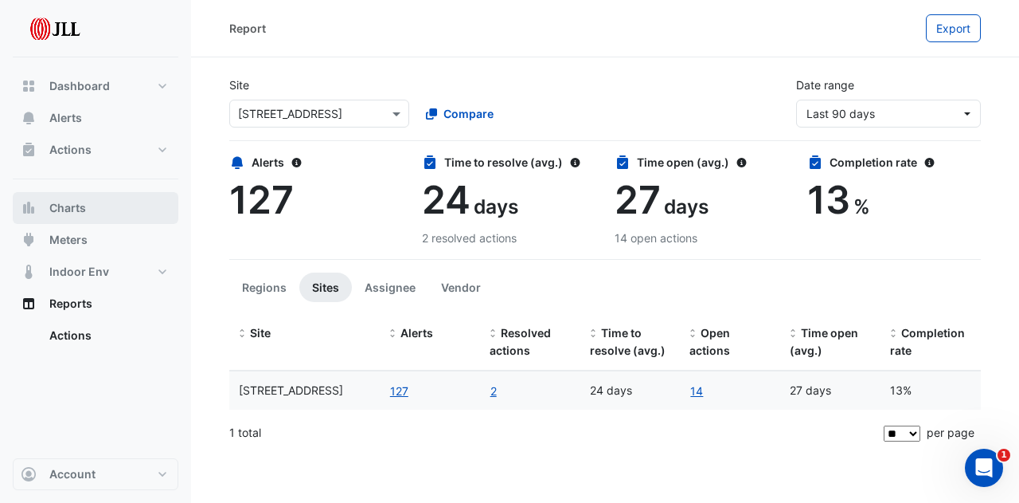
click at [67, 205] on span "Charts" at bounding box center [67, 208] width 37 height 16
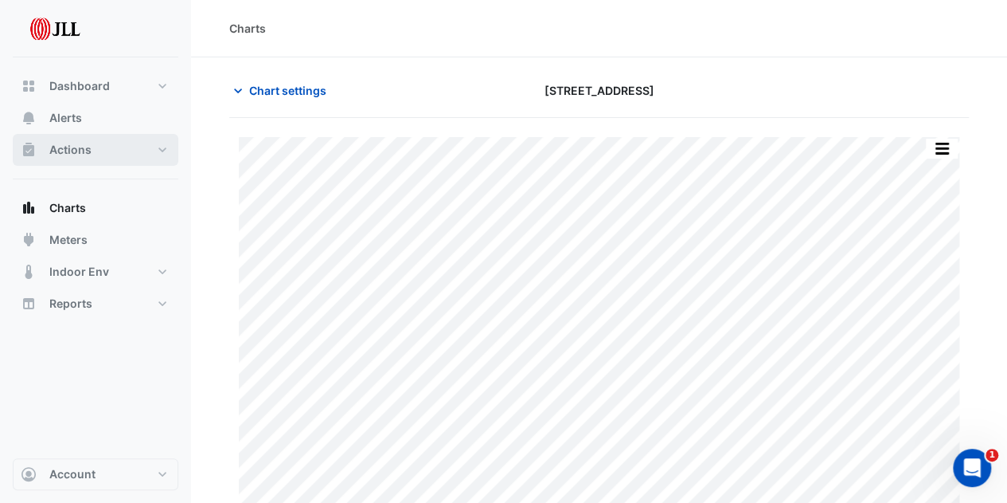
click at [88, 157] on span "Actions" at bounding box center [70, 150] width 42 height 16
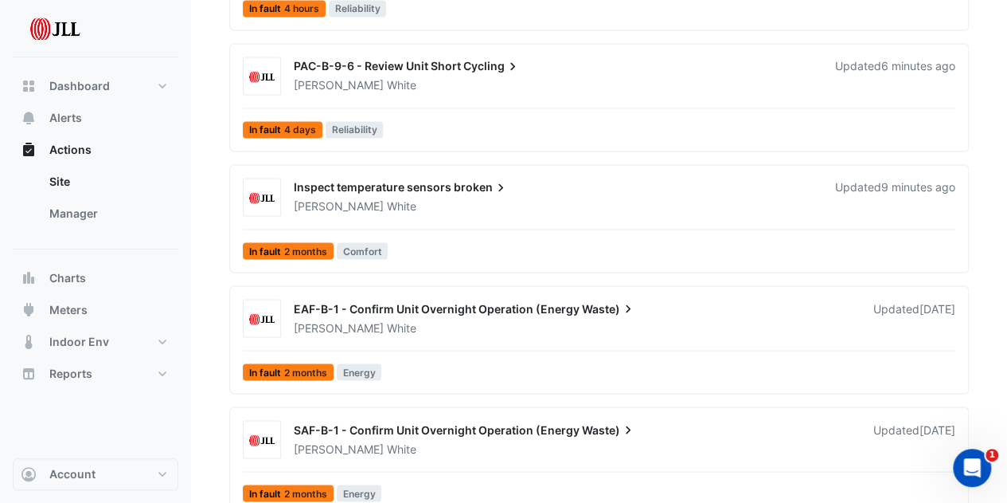
scroll to position [1302, 0]
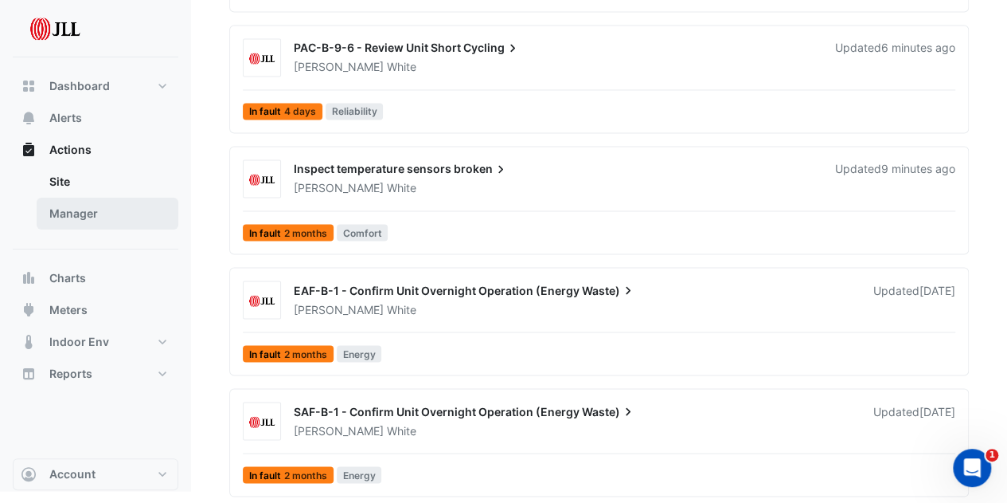
click at [97, 221] on link "Manager" at bounding box center [108, 214] width 142 height 32
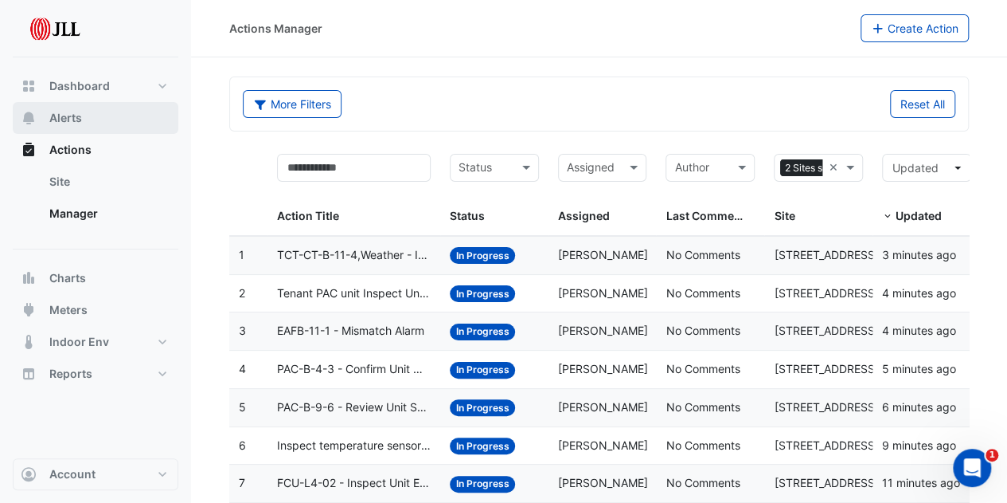
click at [102, 125] on button "Alerts" at bounding box center [96, 118] width 166 height 32
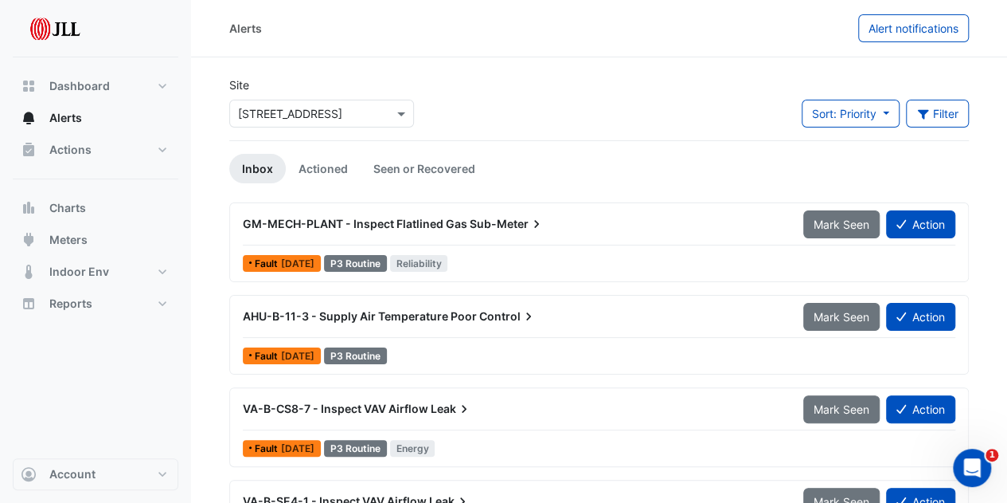
click at [608, 88] on div "Site × [STREET_ADDRESS] Sort: Priority Priority Updated Filter Title Priority F…" at bounding box center [599, 108] width 759 height 64
click at [170, 479] on button "Account" at bounding box center [96, 474] width 166 height 32
click at [626, 126] on div "Site × [STREET_ADDRESS] Sort: Priority Priority Updated Filter Title Priority F…" at bounding box center [599, 108] width 759 height 64
drag, startPoint x: 459, startPoint y: 25, endPoint x: 542, endPoint y: 57, distance: 88.7
click at [541, 57] on div "Alerts Alert notifications Site × [STREET_ADDRESS] Sort: Priority Priority Upda…" at bounding box center [599, 369] width 816 height 739
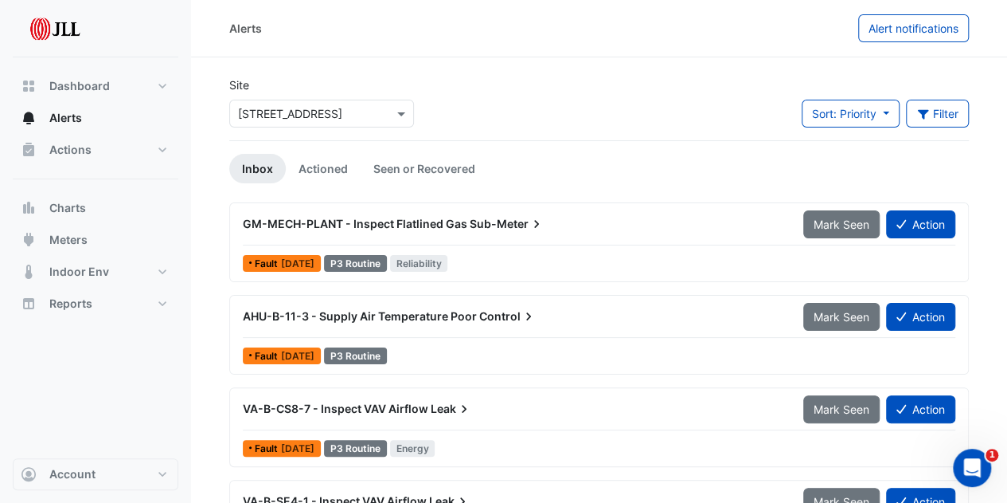
click at [546, 57] on section "Site × [STREET_ADDRESS] Sort: Priority Priority Updated Filter Title Priority F…" at bounding box center [599, 398] width 816 height 682
drag, startPoint x: 554, startPoint y: 60, endPoint x: 223, endPoint y: 22, distance: 333.5
click at [223, 22] on div "Alerts Alert notifications Site × [STREET_ADDRESS] Sort: Priority Priority Upda…" at bounding box center [599, 369] width 816 height 739
drag, startPoint x: 293, startPoint y: 38, endPoint x: 285, endPoint y: 57, distance: 20.0
click at [293, 39] on div "Alerts" at bounding box center [543, 28] width 629 height 28
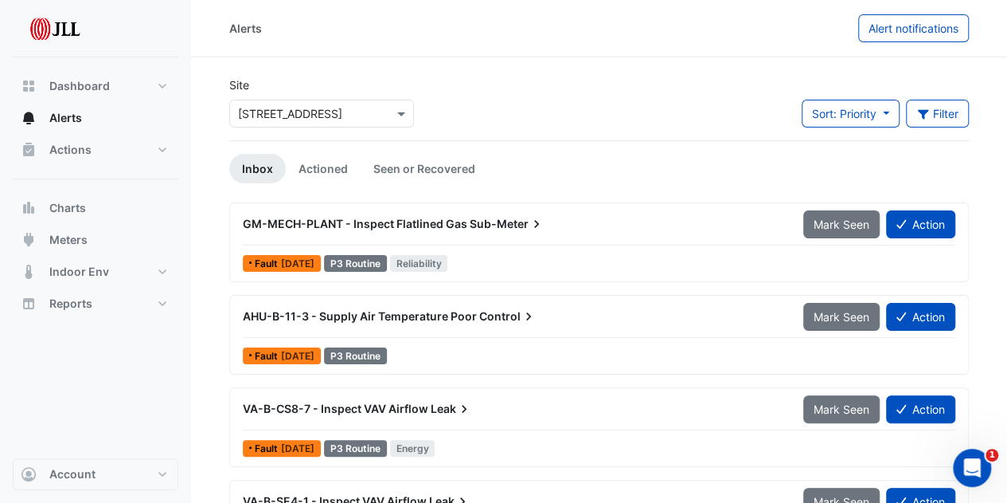
click at [272, 85] on div "Site × [STREET_ADDRESS]" at bounding box center [321, 101] width 185 height 51
drag, startPoint x: 269, startPoint y: 85, endPoint x: 231, endPoint y: 34, distance: 63.7
click at [231, 34] on div "Alerts Alert notifications Site × [STREET_ADDRESS] Sort: Priority Priority Upda…" at bounding box center [599, 369] width 816 height 739
click at [231, 48] on div "Alerts Alert notifications" at bounding box center [599, 28] width 816 height 57
drag, startPoint x: 233, startPoint y: 62, endPoint x: 220, endPoint y: 25, distance: 38.8
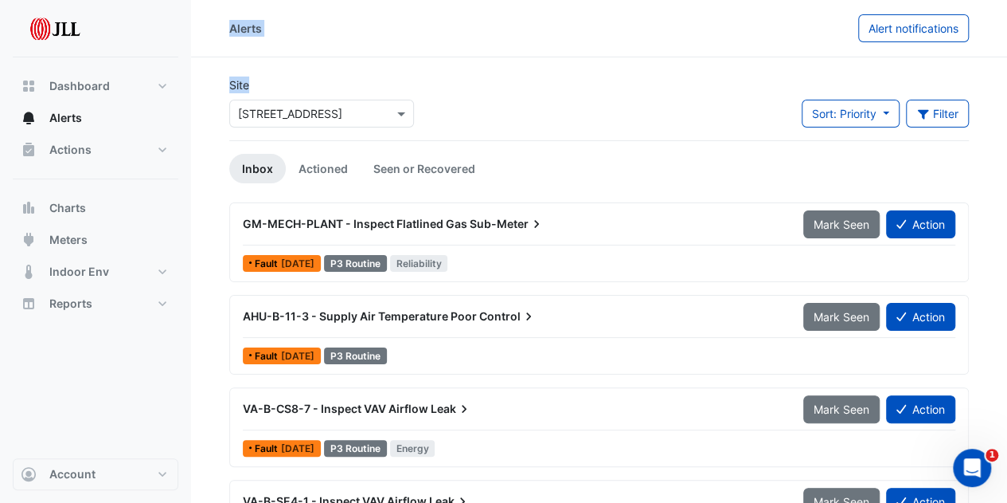
click at [220, 25] on div "Alerts Alert notifications Site × [STREET_ADDRESS] Sort: Priority Priority Upda…" at bounding box center [599, 369] width 816 height 739
click at [271, 50] on div "Alerts Alert notifications" at bounding box center [599, 28] width 816 height 57
click at [18, 72] on button "Dashboard" at bounding box center [96, 86] width 166 height 32
